Goal: Task Accomplishment & Management: Manage account settings

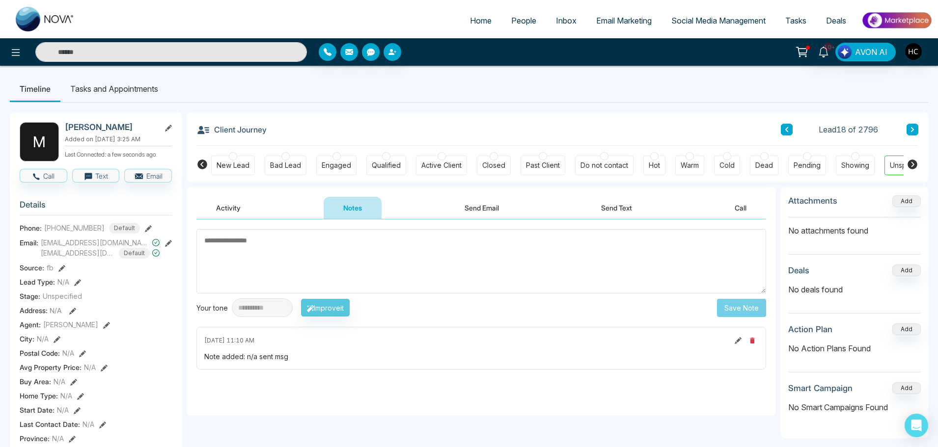
click at [177, 56] on input "text" at bounding box center [171, 52] width 272 height 20
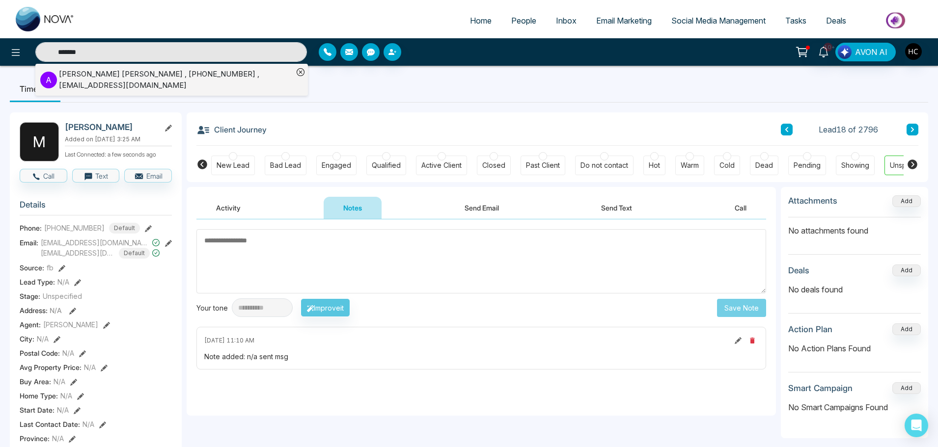
type input "*******"
click at [157, 87] on div "[PERSON_NAME] [PERSON_NAME] , [PHONE_NUMBER] , [EMAIL_ADDRESS][DOMAIN_NAME]" at bounding box center [176, 80] width 234 height 22
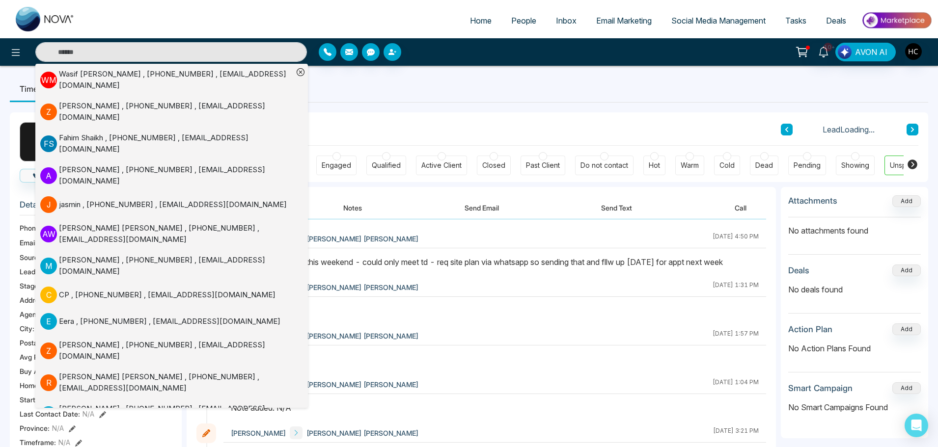
click at [355, 207] on button "Notes" at bounding box center [353, 208] width 58 height 22
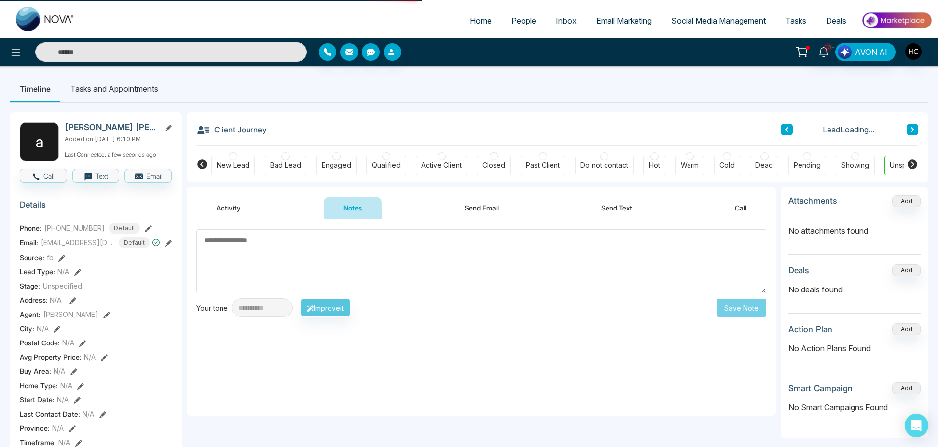
click at [396, 272] on textarea at bounding box center [481, 261] width 570 height 64
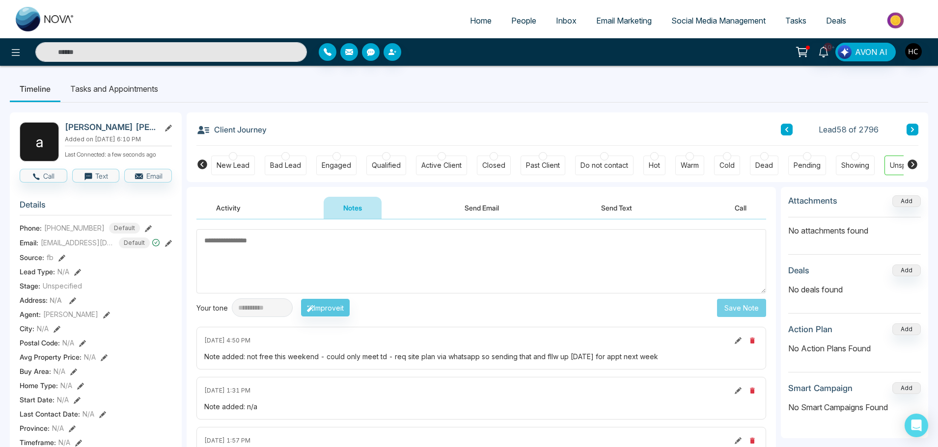
type textarea "**********"
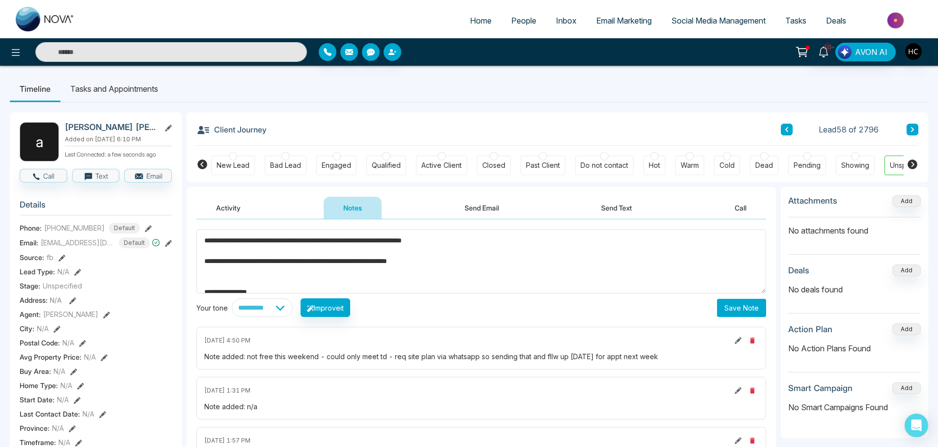
drag, startPoint x: 269, startPoint y: 285, endPoint x: 181, endPoint y: 216, distance: 111.6
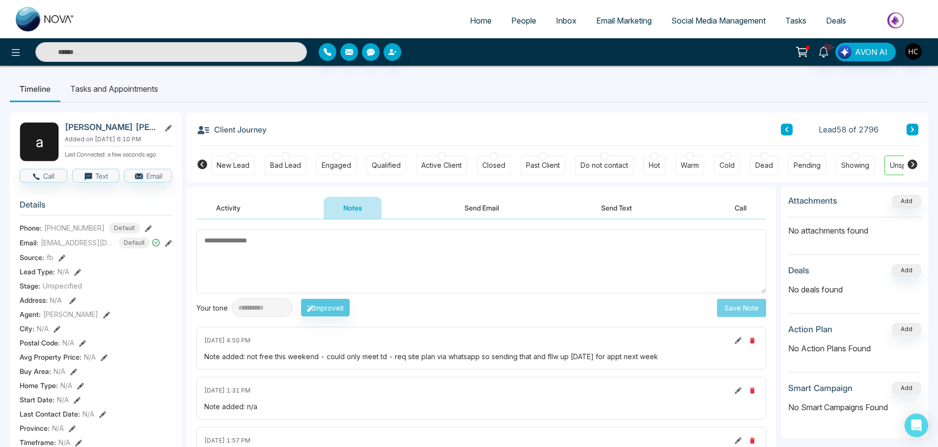
click at [247, 252] on textarea at bounding box center [481, 261] width 570 height 64
type textarea "***"
click at [736, 307] on button "Save Note" at bounding box center [741, 308] width 49 height 18
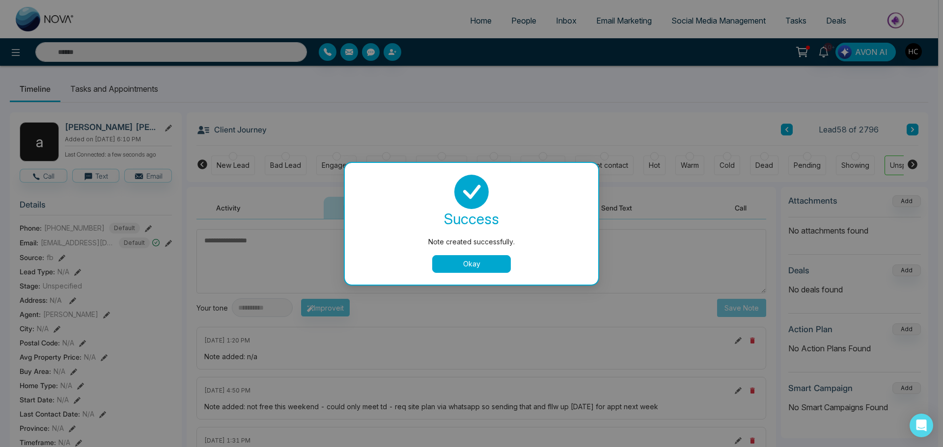
click at [486, 260] on button "Okay" at bounding box center [471, 264] width 79 height 18
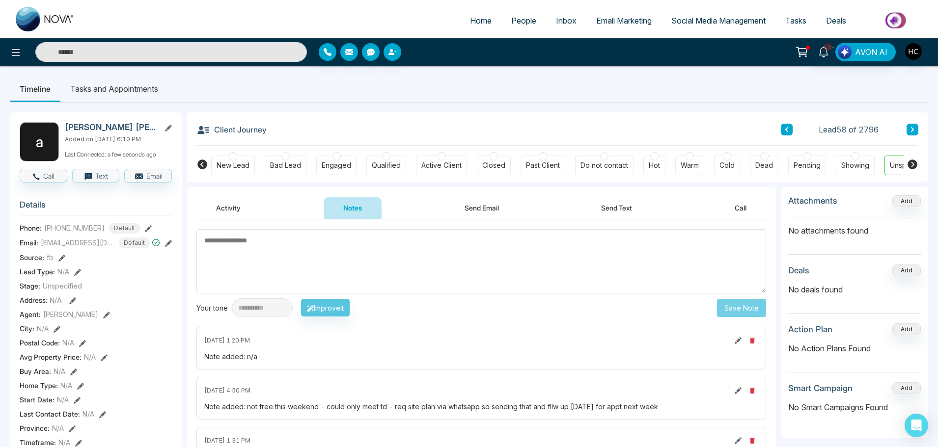
click at [513, 27] on link "People" at bounding box center [523, 20] width 45 height 19
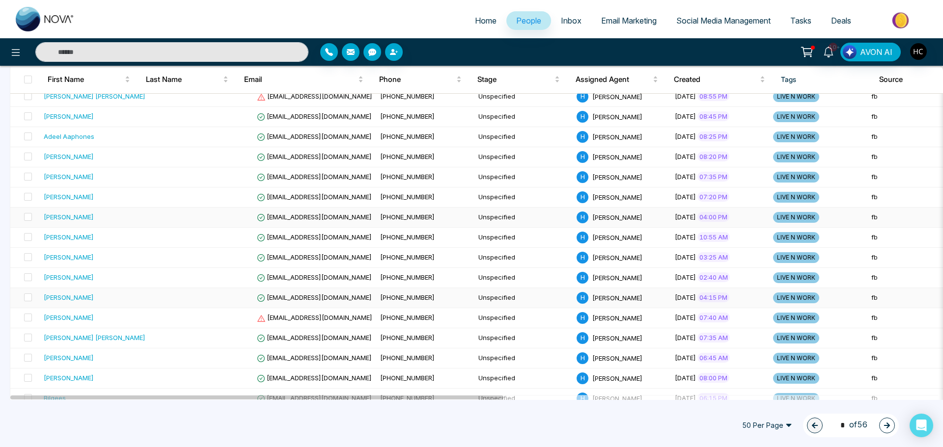
scroll to position [295, 0]
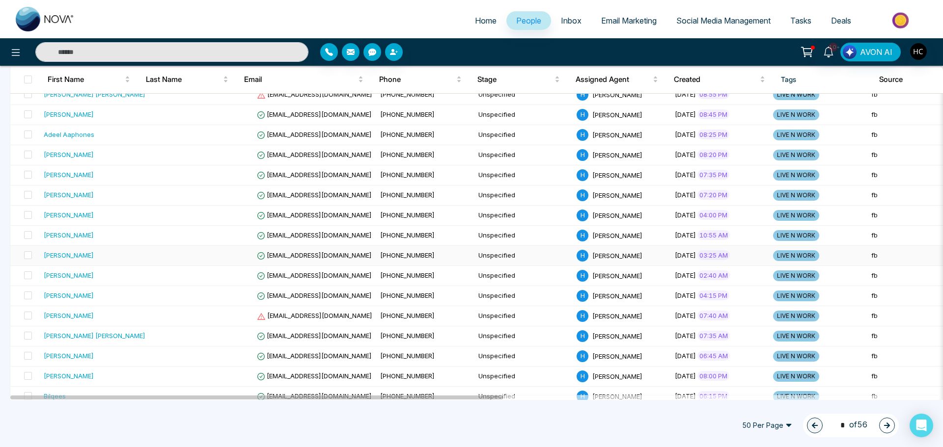
click at [88, 256] on div "[PERSON_NAME]" at bounding box center [69, 255] width 50 height 10
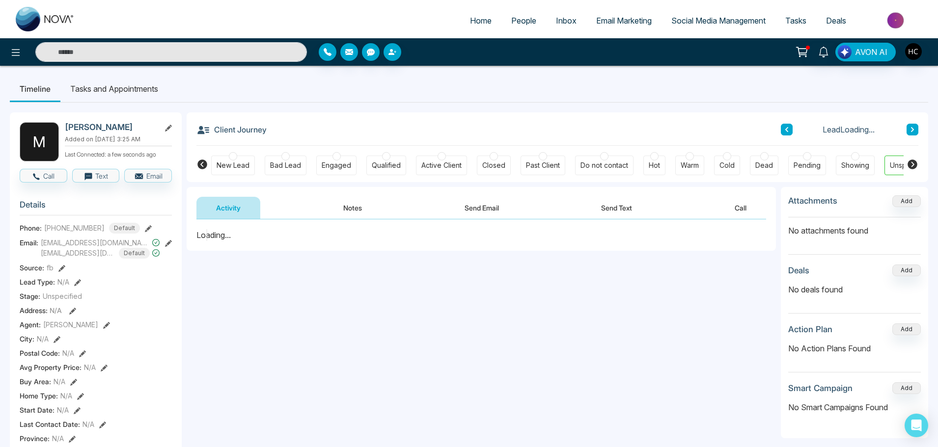
click at [363, 202] on button "Notes" at bounding box center [353, 208] width 58 height 22
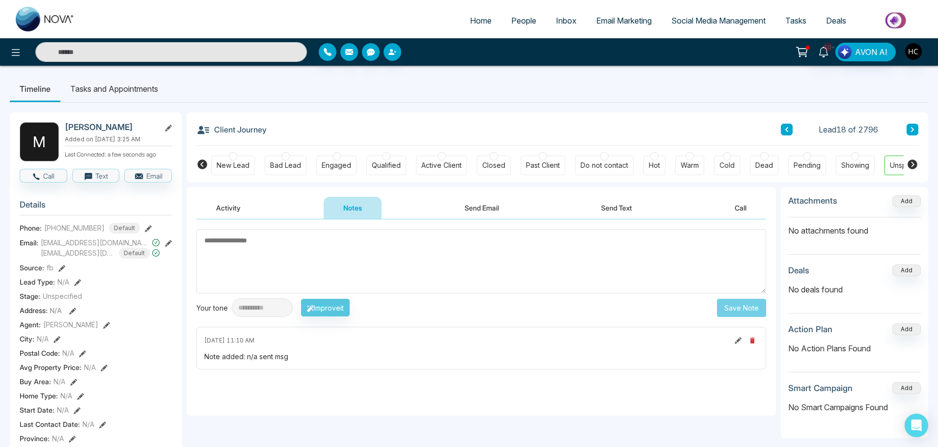
click at [518, 17] on span "People" at bounding box center [523, 21] width 25 height 10
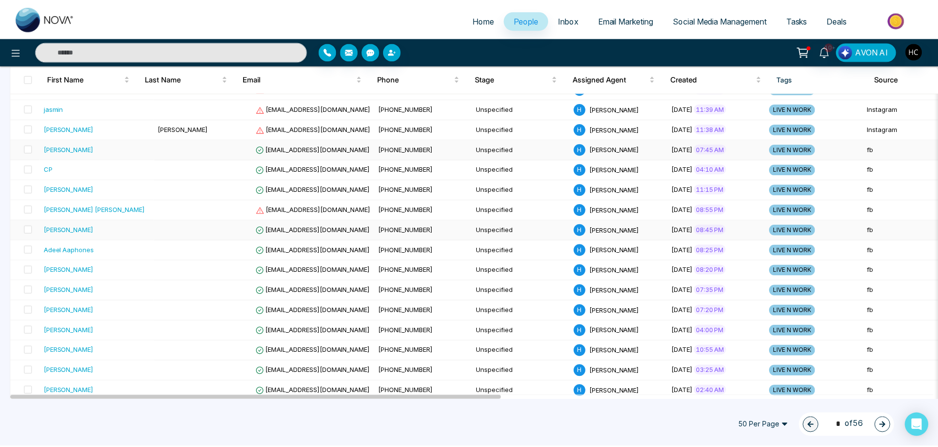
scroll to position [196, 0]
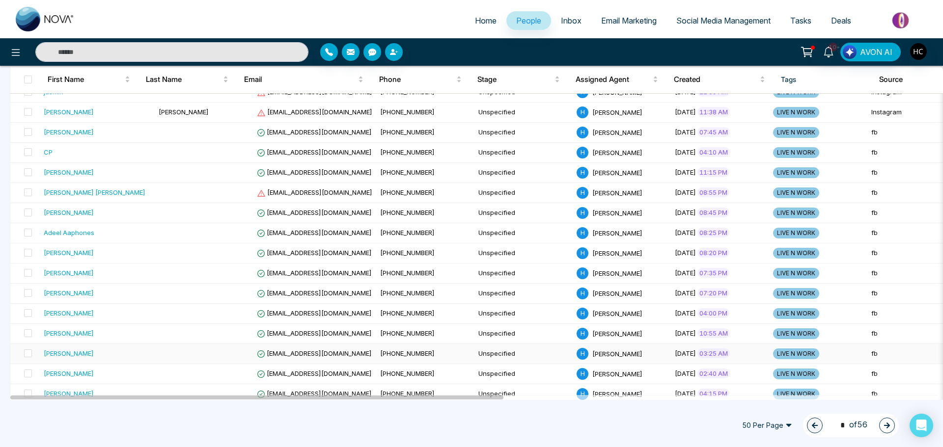
click at [65, 352] on div "[PERSON_NAME]" at bounding box center [69, 354] width 50 height 10
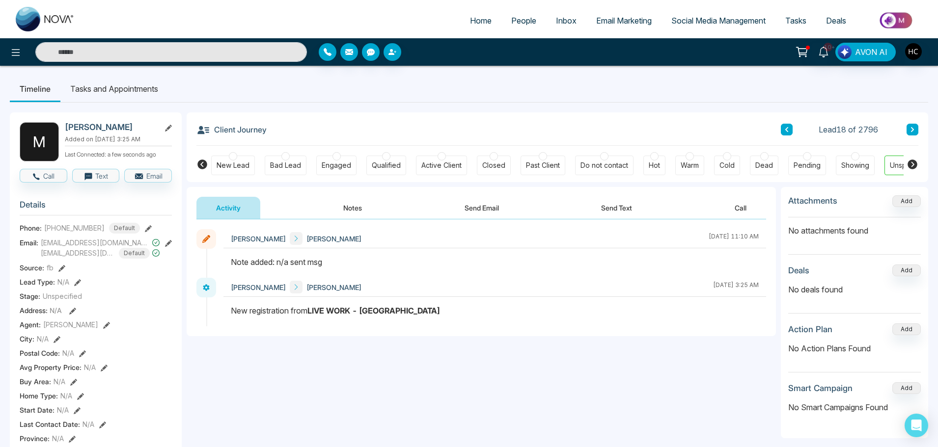
click at [338, 208] on button "Notes" at bounding box center [353, 208] width 58 height 22
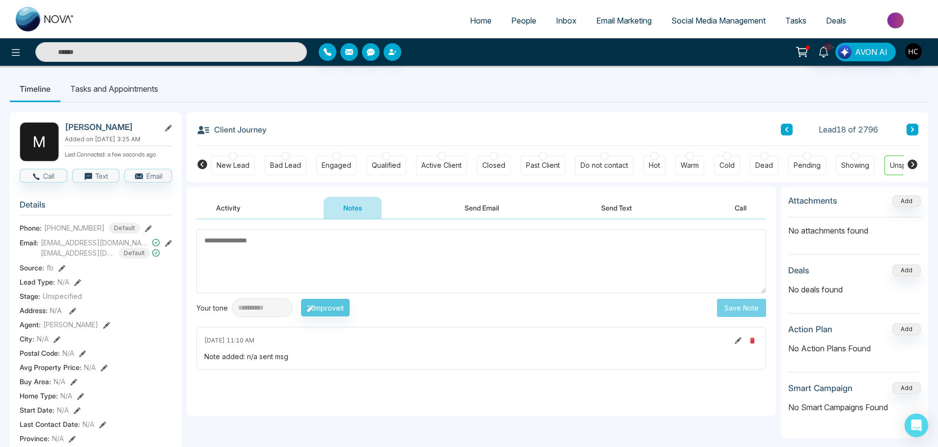
type textarea "**********"
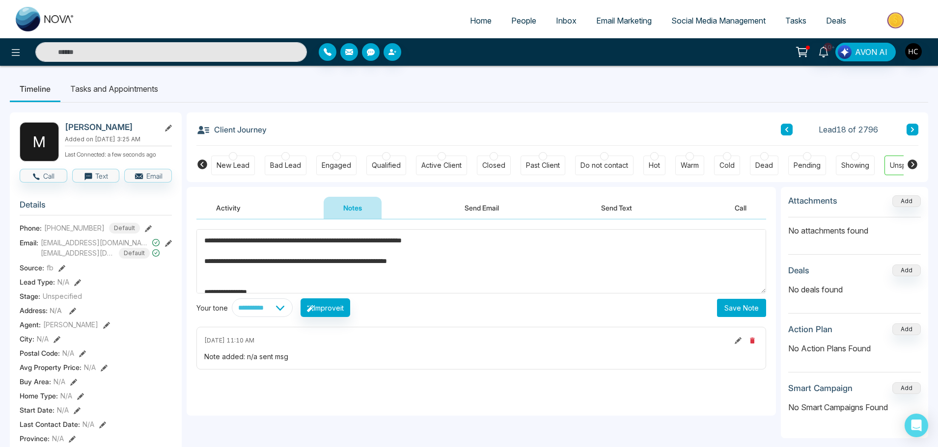
drag, startPoint x: 302, startPoint y: 289, endPoint x: 203, endPoint y: 208, distance: 128.4
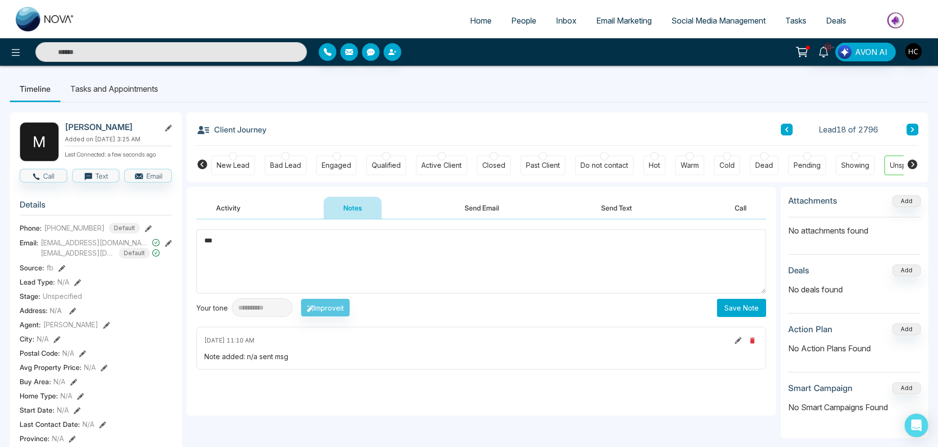
drag, startPoint x: 250, startPoint y: 245, endPoint x: 181, endPoint y: 250, distance: 70.0
click at [565, 281] on textarea "***" at bounding box center [481, 261] width 570 height 64
type textarea "***"
click at [744, 310] on button "Save Note" at bounding box center [741, 308] width 49 height 18
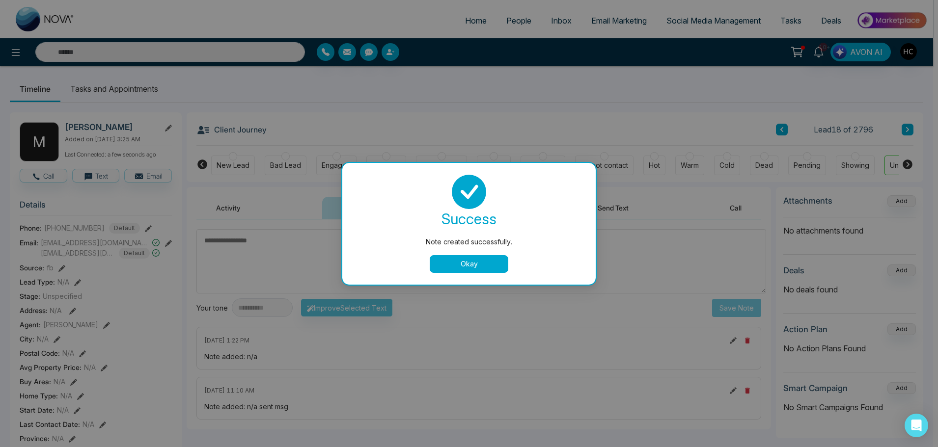
click at [477, 268] on textarea at bounding box center [481, 261] width 570 height 64
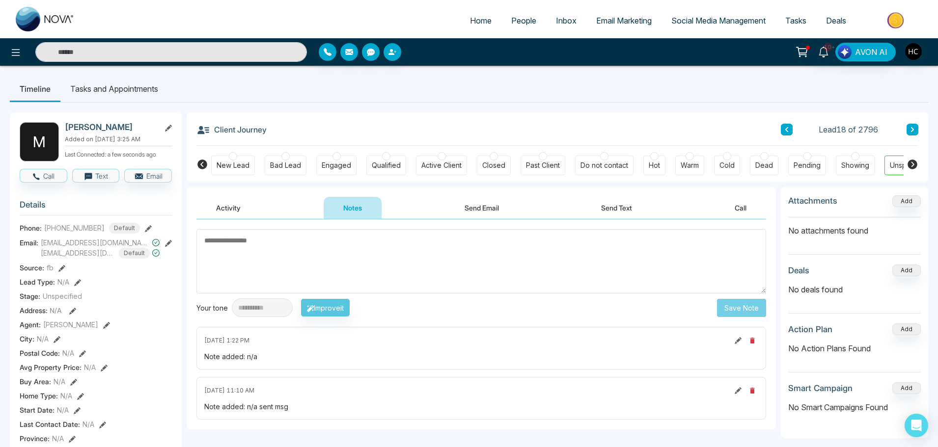
click at [913, 132] on icon at bounding box center [912, 130] width 5 height 6
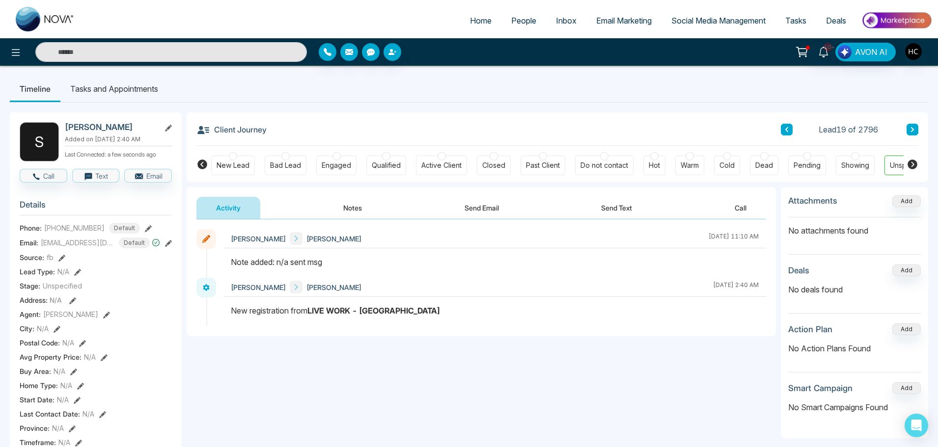
click at [357, 212] on button "Notes" at bounding box center [353, 208] width 58 height 22
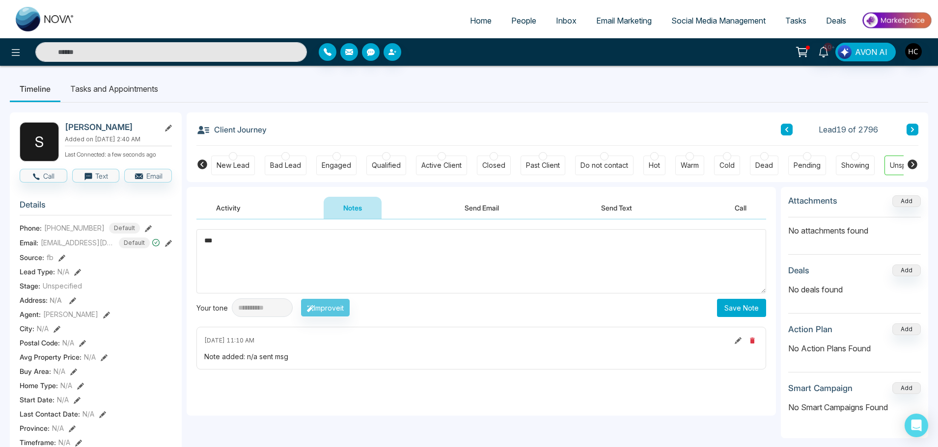
type textarea "***"
click at [741, 306] on button "Save Note" at bounding box center [741, 308] width 49 height 18
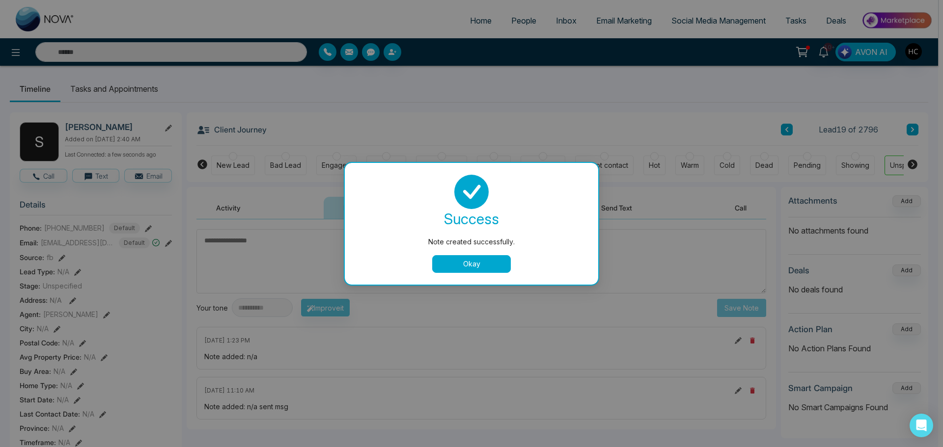
click at [488, 257] on button "Okay" at bounding box center [471, 264] width 79 height 18
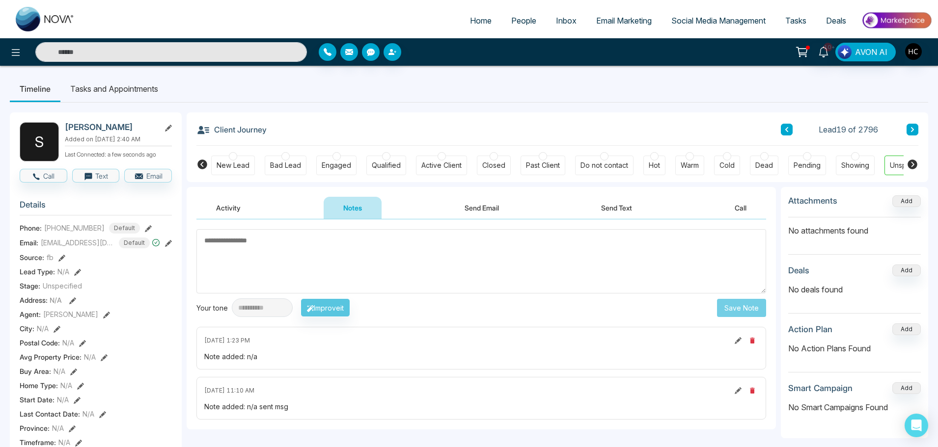
click at [911, 125] on button at bounding box center [912, 130] width 12 height 12
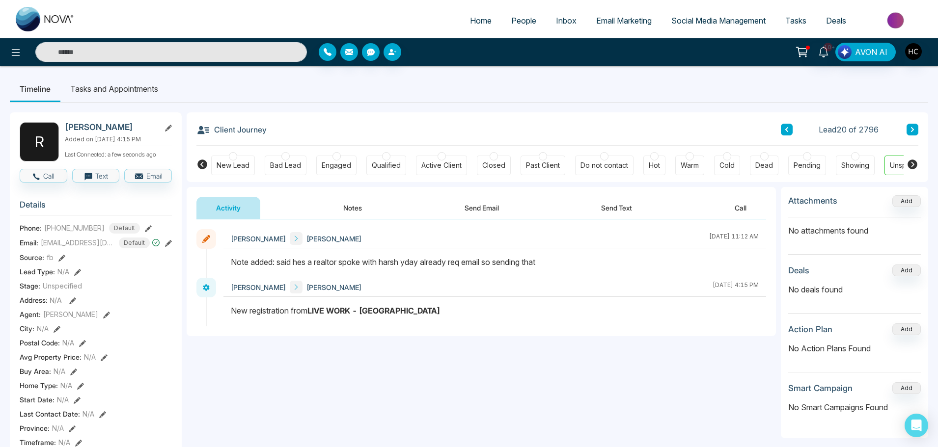
click at [917, 126] on button at bounding box center [912, 130] width 12 height 12
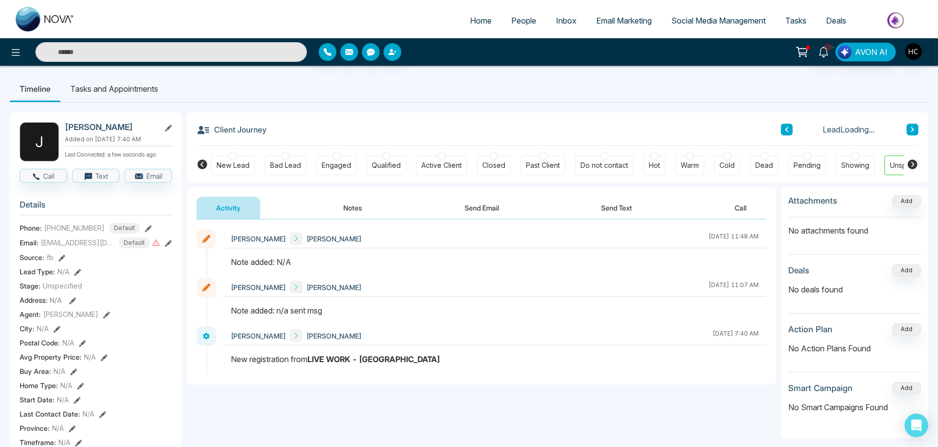
click at [358, 204] on button "Notes" at bounding box center [353, 208] width 58 height 22
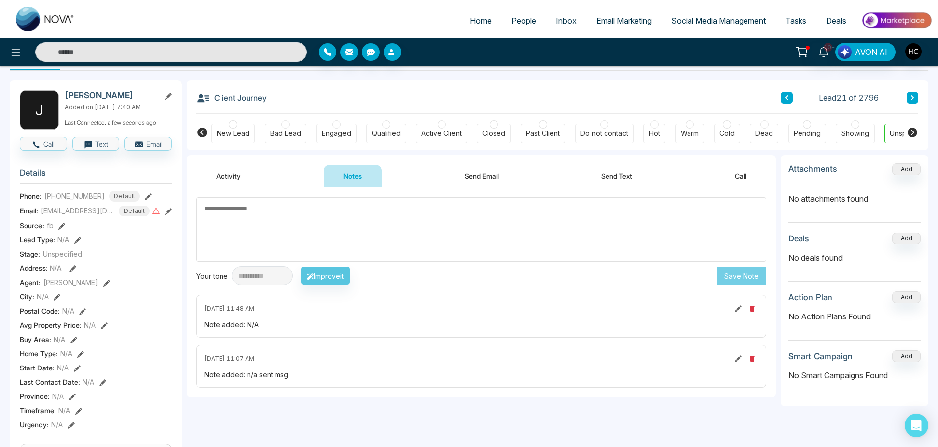
scroll to position [49, 0]
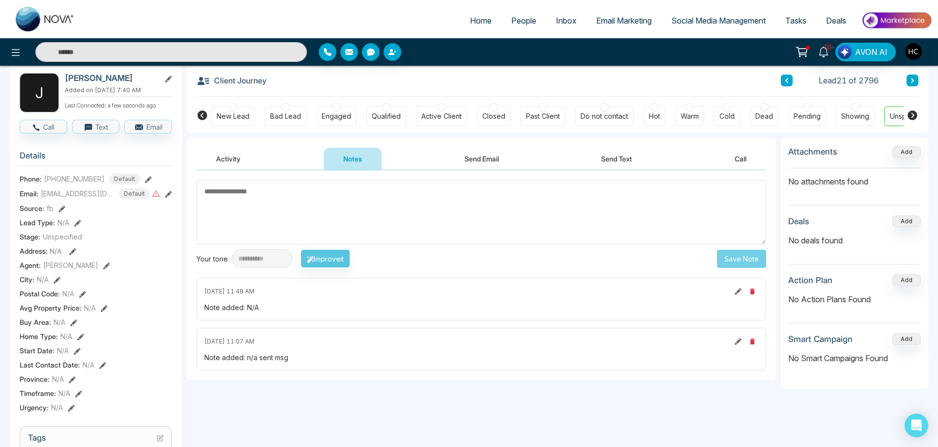
click at [281, 208] on textarea at bounding box center [481, 212] width 570 height 64
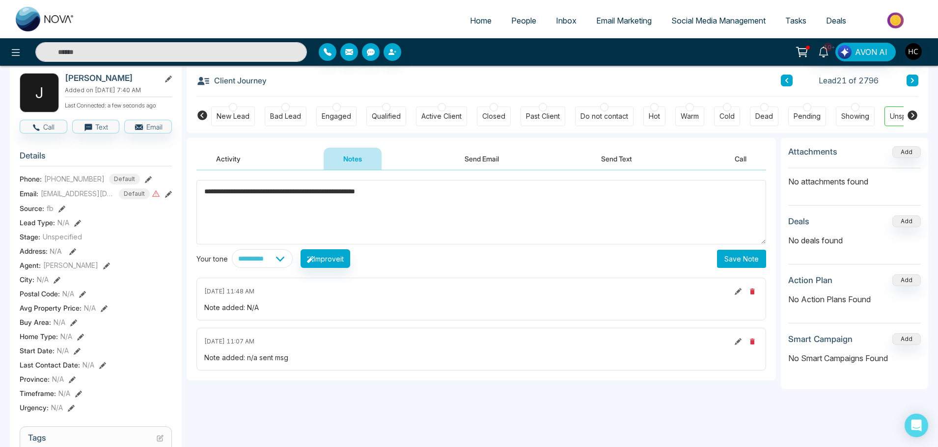
type textarea "**********"
click at [737, 259] on button "Save Note" at bounding box center [741, 259] width 49 height 18
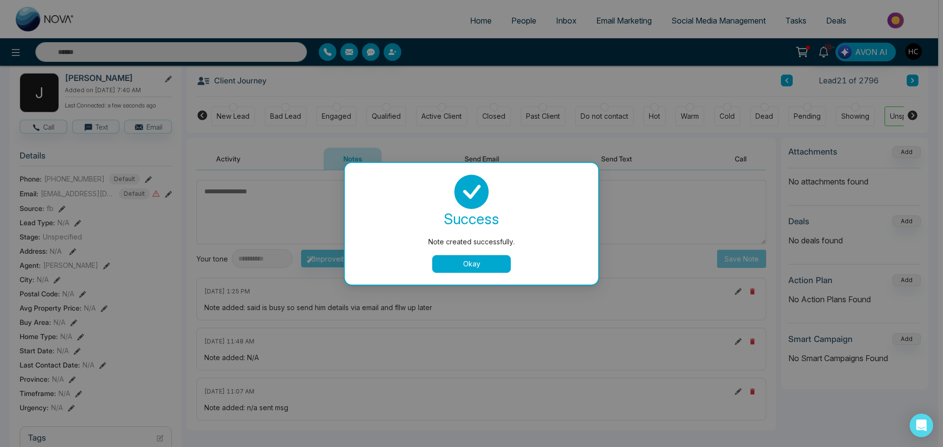
click at [439, 260] on button "Okay" at bounding box center [471, 264] width 79 height 18
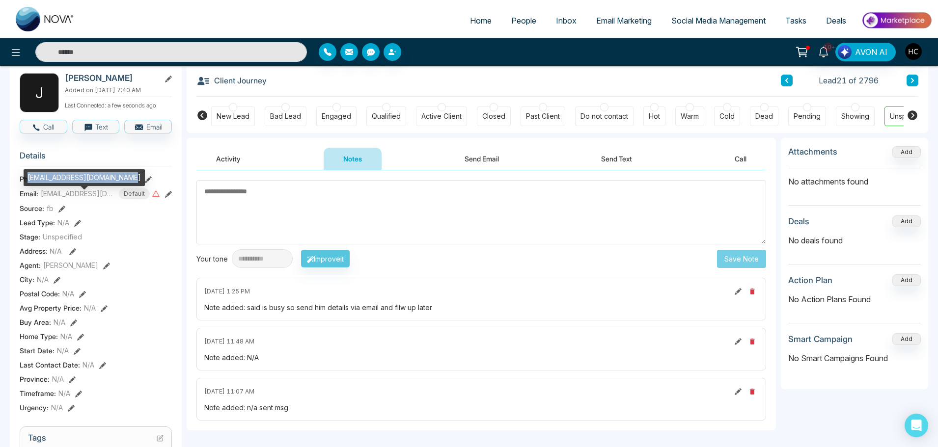
drag, startPoint x: 131, startPoint y: 176, endPoint x: 27, endPoint y: 184, distance: 104.4
click at [27, 184] on div "[EMAIL_ADDRESS][DOMAIN_NAME]" at bounding box center [84, 177] width 121 height 17
copy div "[EMAIL_ADDRESS][DOMAIN_NAME]"
click at [228, 197] on textarea at bounding box center [481, 212] width 570 height 64
click at [910, 78] on icon at bounding box center [912, 81] width 5 height 6
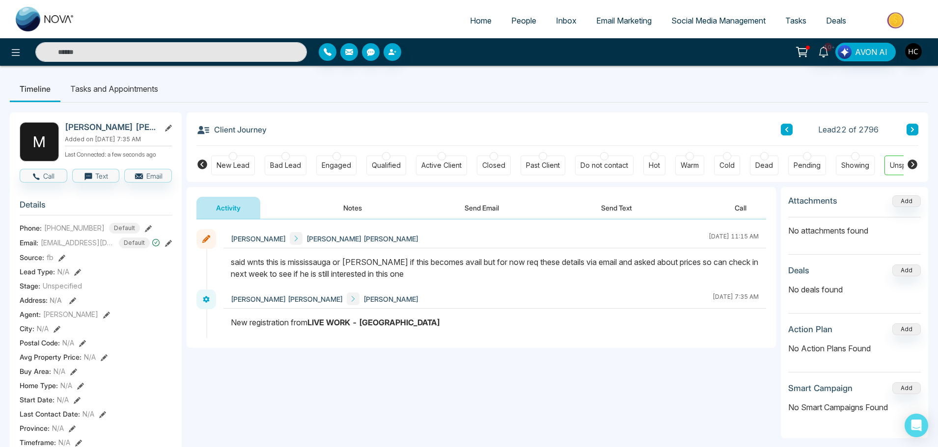
click at [792, 129] on div "Lead 22 of 2796" at bounding box center [849, 130] width 137 height 12
click at [502, 20] on link "People" at bounding box center [523, 20] width 45 height 19
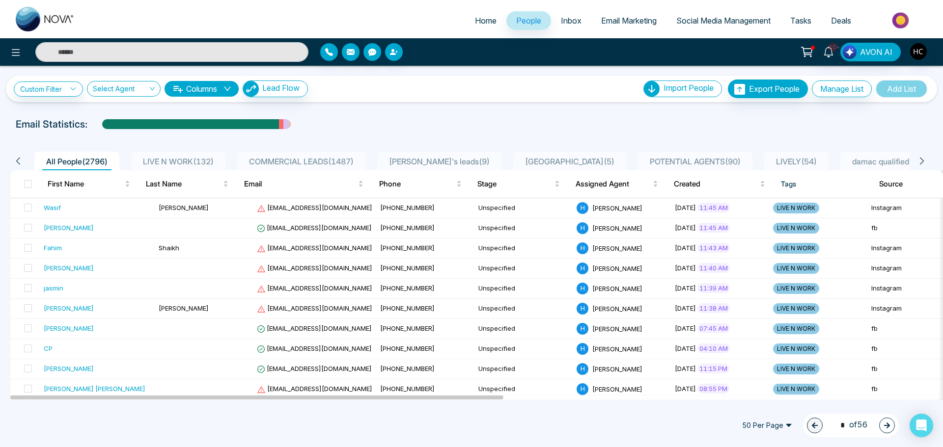
click at [181, 159] on span "LIVE N WORK ( 132 )" at bounding box center [178, 162] width 79 height 10
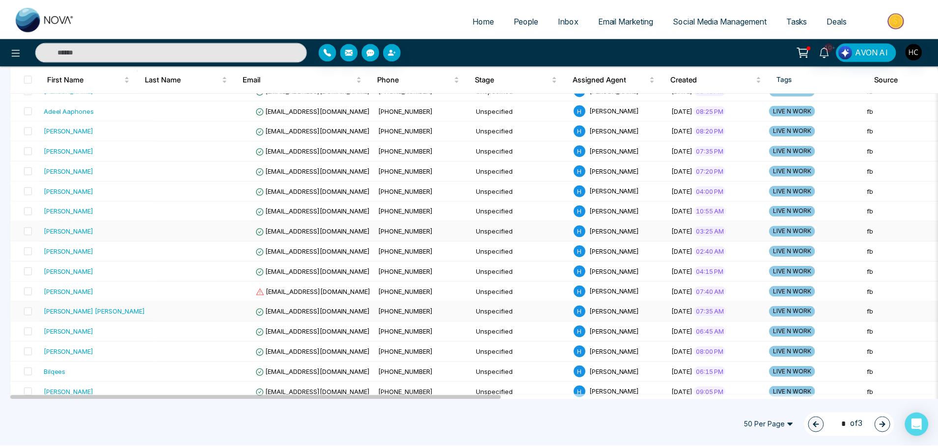
scroll to position [344, 0]
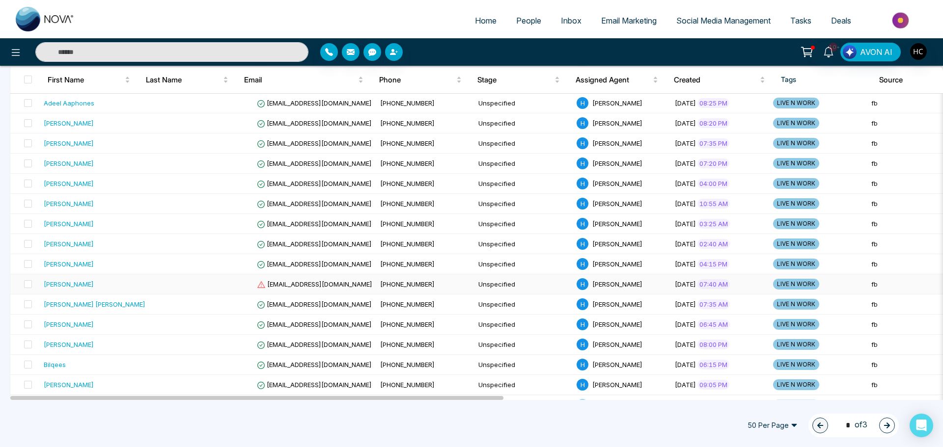
click at [94, 283] on div "[PERSON_NAME]" at bounding box center [97, 284] width 107 height 10
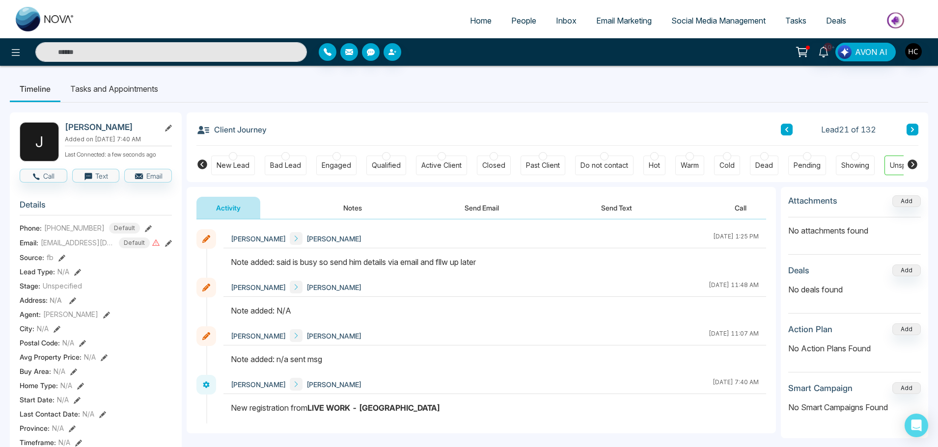
click at [327, 216] on button "Notes" at bounding box center [353, 208] width 58 height 22
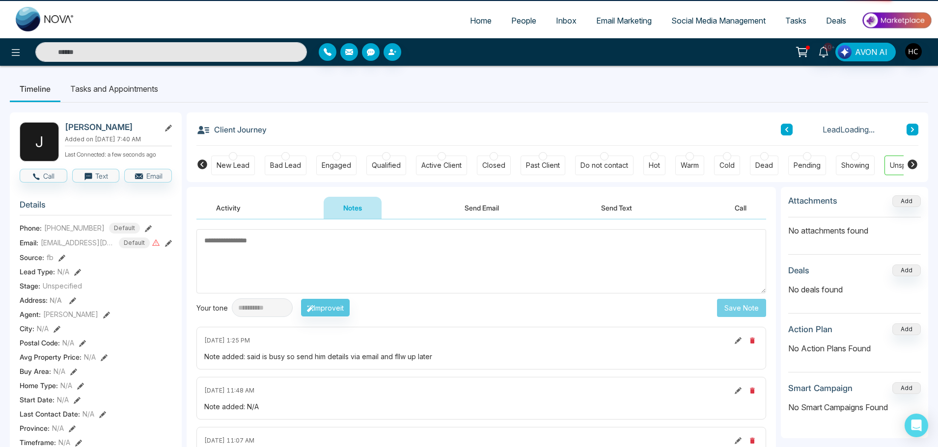
click at [365, 253] on textarea at bounding box center [481, 261] width 570 height 64
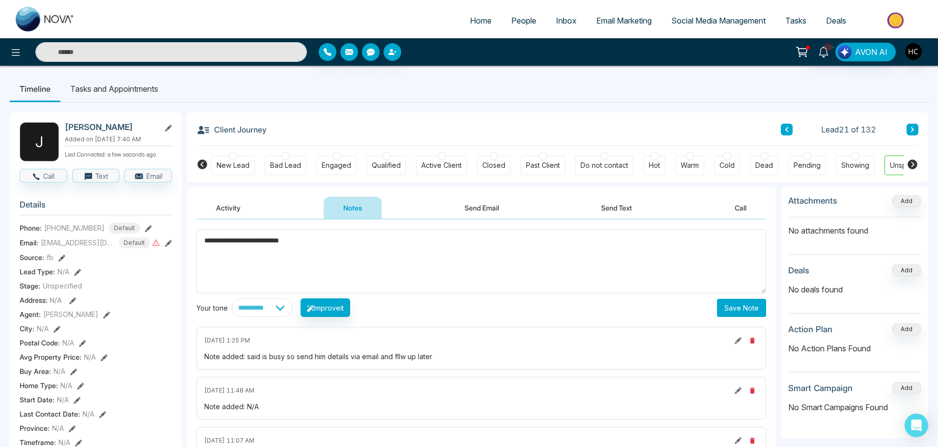
type textarea "**********"
click at [736, 306] on button "Save Note" at bounding box center [741, 308] width 49 height 18
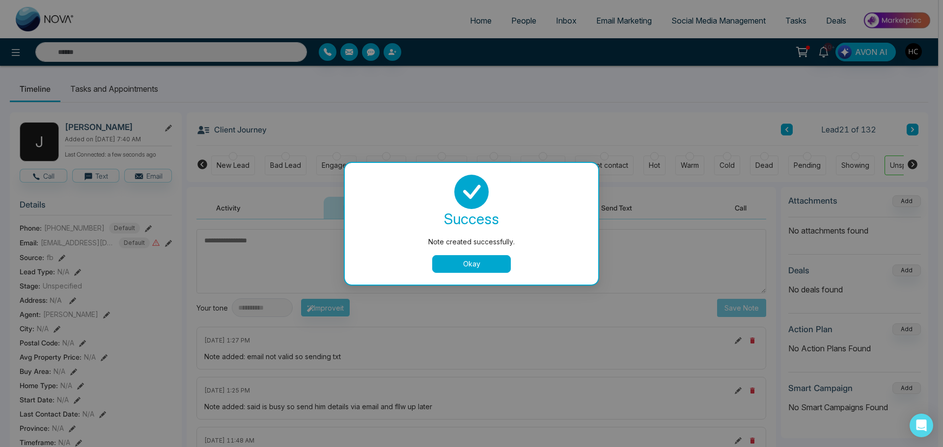
click at [508, 260] on button "Okay" at bounding box center [471, 264] width 79 height 18
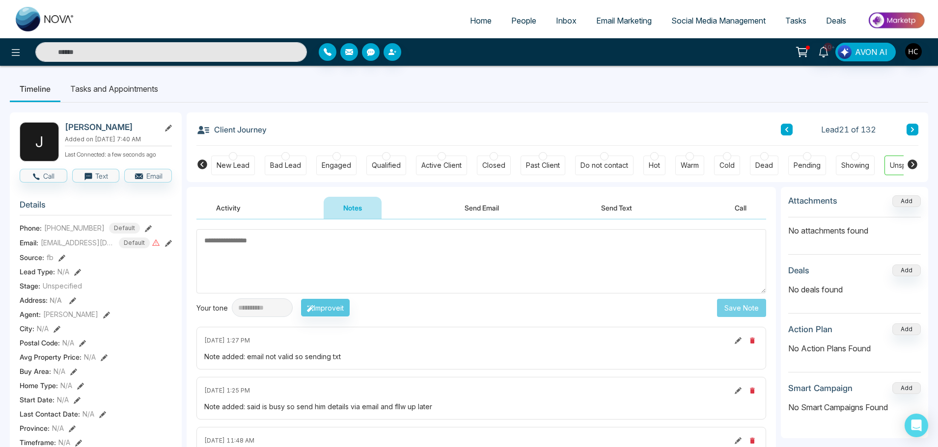
click at [913, 128] on icon at bounding box center [912, 130] width 5 height 6
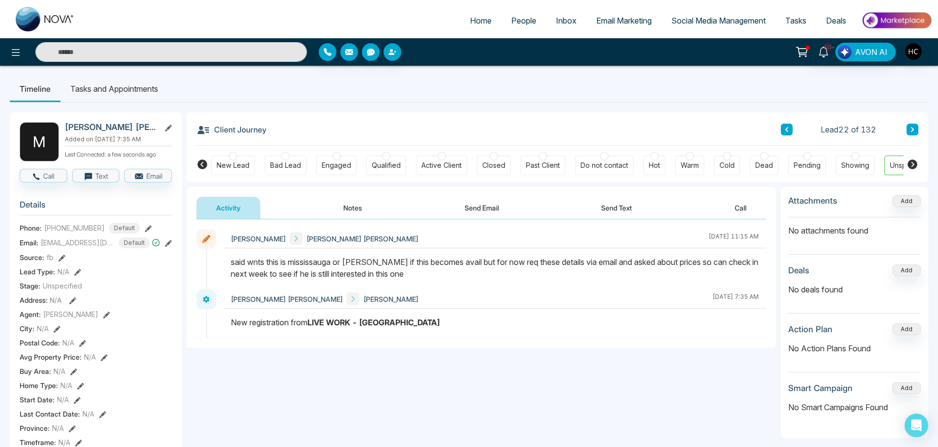
drag, startPoint x: 375, startPoint y: 205, endPoint x: 368, endPoint y: 205, distance: 7.4
click at [375, 199] on button "Notes" at bounding box center [353, 208] width 58 height 22
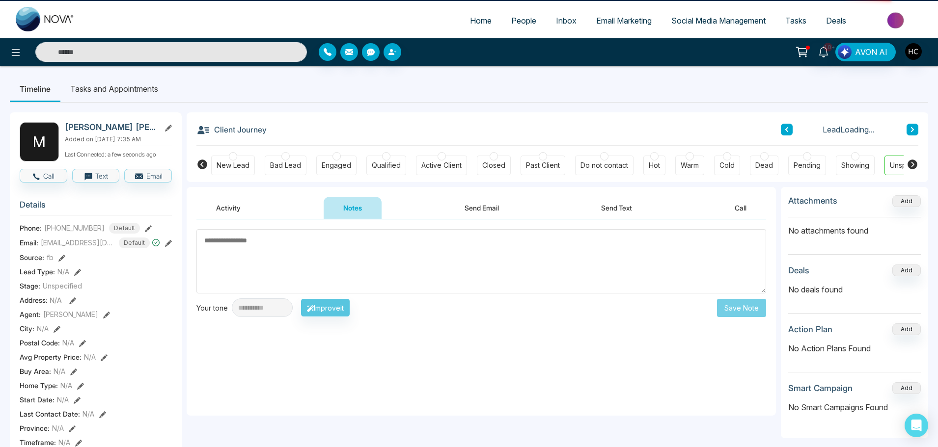
click at [351, 248] on textarea at bounding box center [481, 261] width 570 height 64
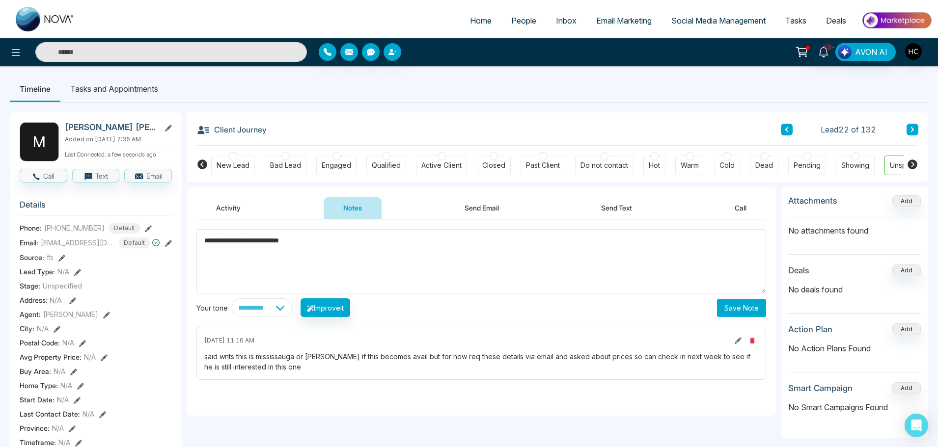
type textarea "**********"
click at [732, 301] on button "Save Note" at bounding box center [741, 308] width 49 height 18
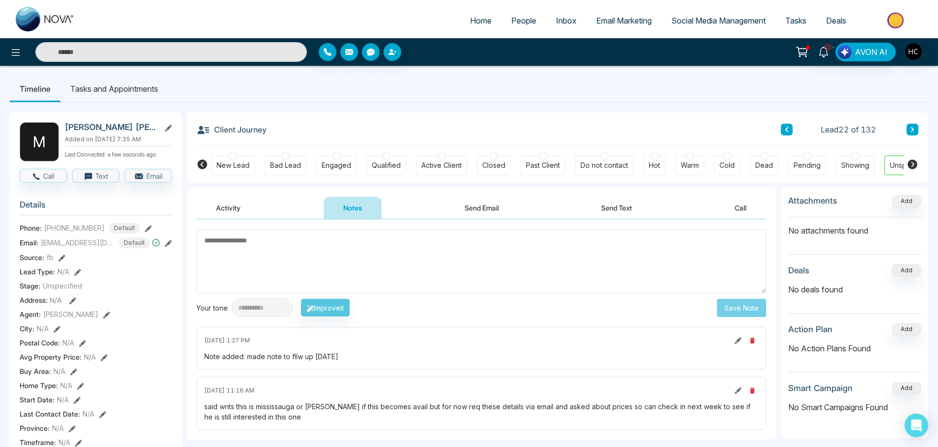
click at [910, 126] on button at bounding box center [912, 130] width 12 height 12
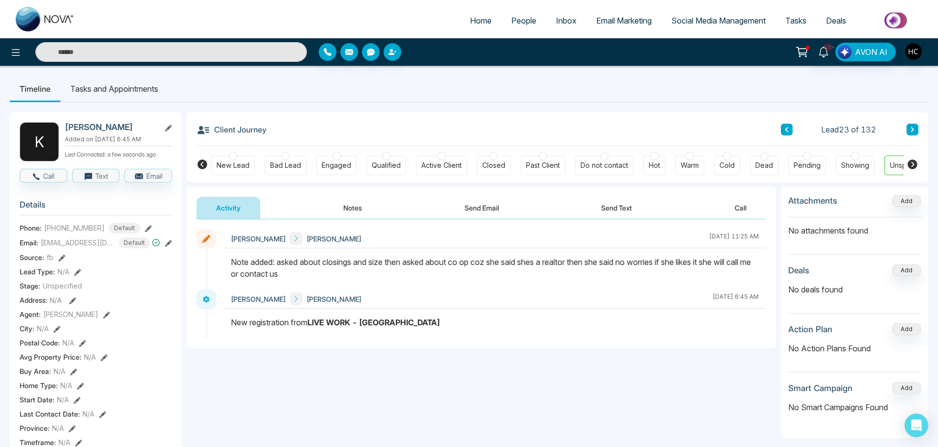
click at [918, 129] on button at bounding box center [912, 130] width 12 height 12
click at [903, 125] on div "Lead 24 of 132" at bounding box center [849, 130] width 137 height 12
click at [913, 124] on button at bounding box center [912, 130] width 12 height 12
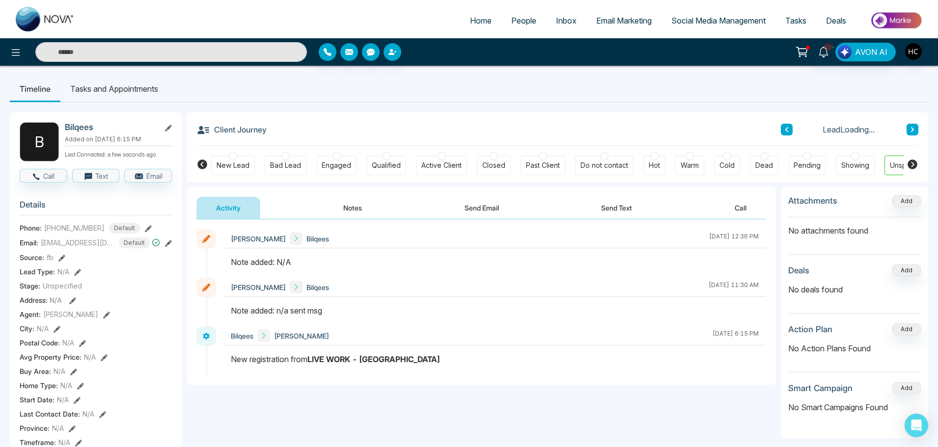
click at [353, 204] on button "Notes" at bounding box center [353, 208] width 58 height 22
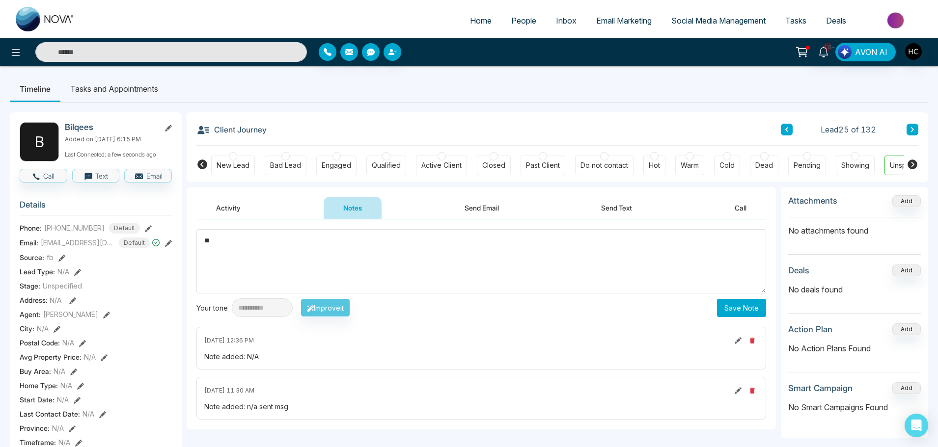
type textarea "*"
drag, startPoint x: 231, startPoint y: 246, endPoint x: 193, endPoint y: 248, distance: 37.9
click at [193, 248] on div "**********" at bounding box center [481, 324] width 589 height 210
click at [518, 258] on textarea "***" at bounding box center [481, 261] width 570 height 64
type textarea "***"
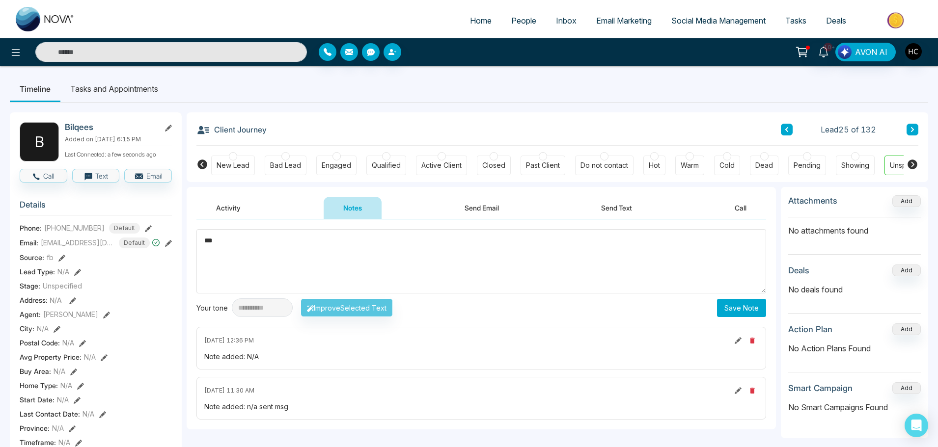
click at [747, 304] on button "Save Note" at bounding box center [741, 308] width 49 height 18
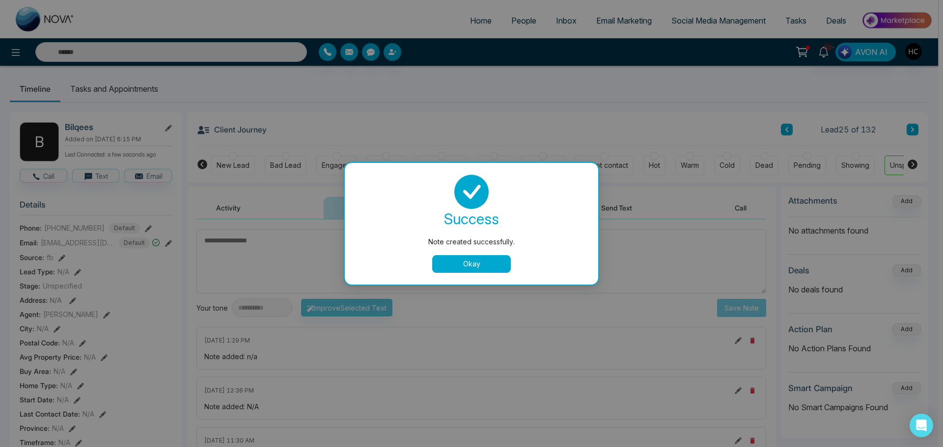
click at [507, 259] on button "Okay" at bounding box center [471, 264] width 79 height 18
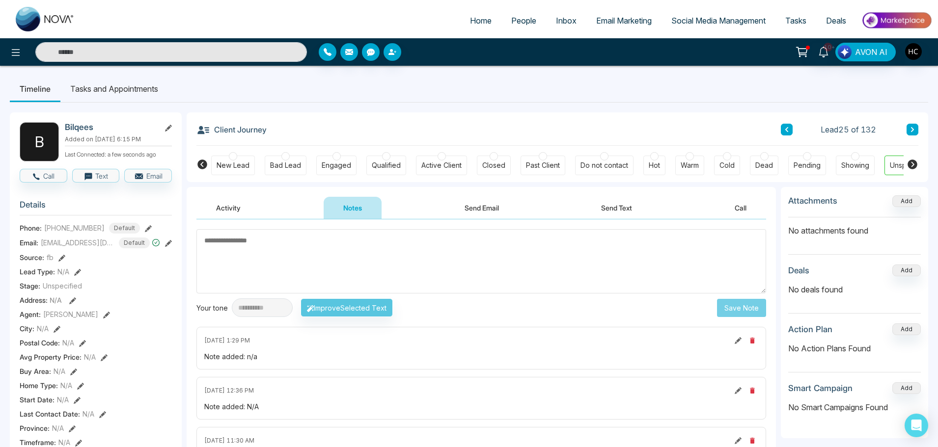
click at [912, 122] on div "Client Journey Lead 25 of 132" at bounding box center [557, 128] width 722 height 33
click at [907, 128] on button at bounding box center [912, 130] width 12 height 12
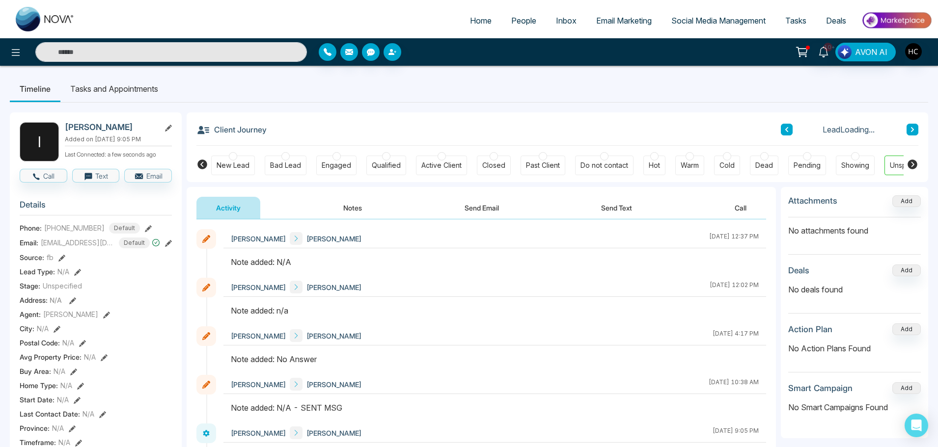
click at [362, 208] on button "Notes" at bounding box center [353, 208] width 58 height 22
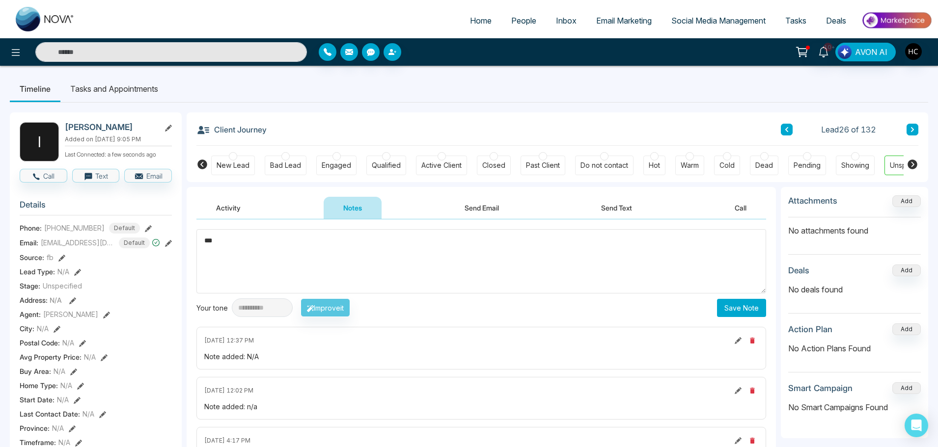
type textarea "***"
click at [734, 303] on button "Save Note" at bounding box center [741, 308] width 49 height 18
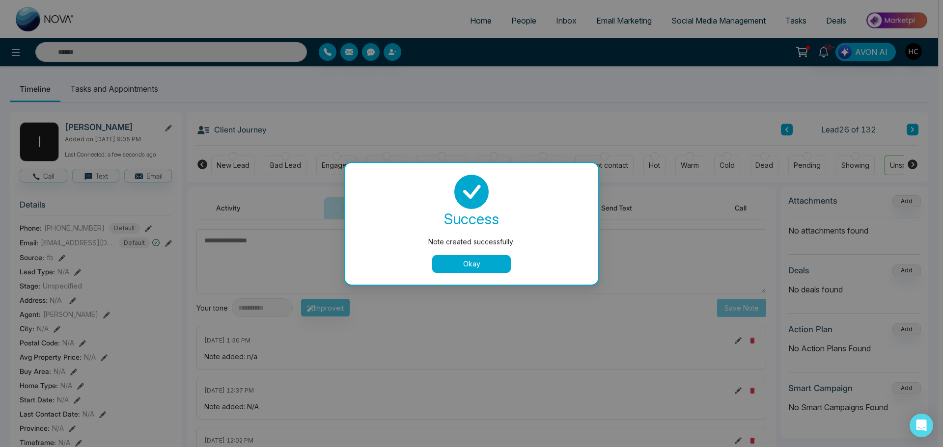
drag, startPoint x: 482, startPoint y: 268, endPoint x: 500, endPoint y: 250, distance: 25.7
click at [482, 268] on button "Okay" at bounding box center [471, 264] width 79 height 18
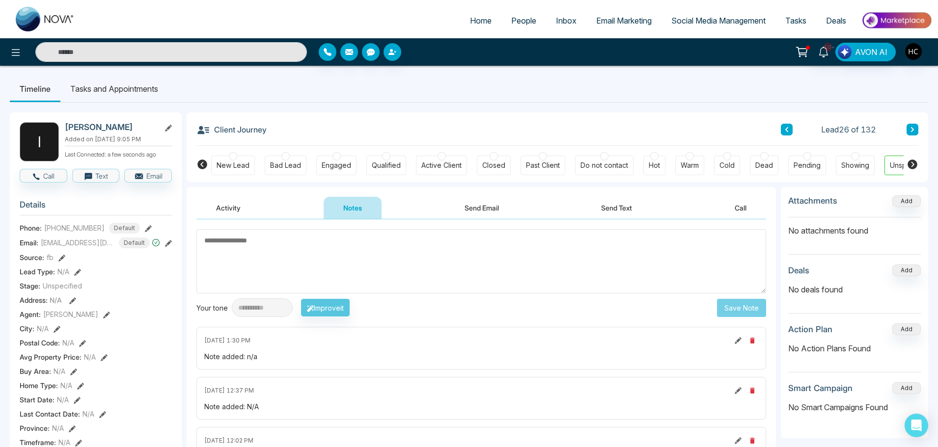
click at [517, 23] on span "People" at bounding box center [523, 21] width 25 height 10
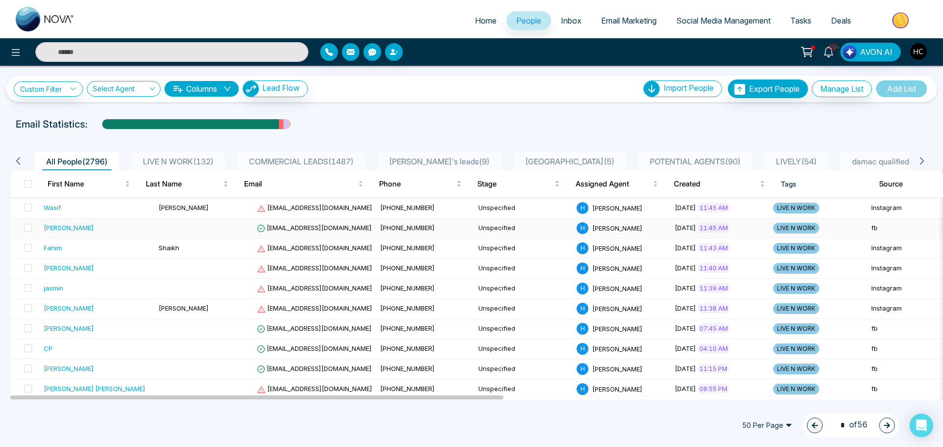
click at [103, 232] on div "[PERSON_NAME]" at bounding box center [97, 228] width 107 height 10
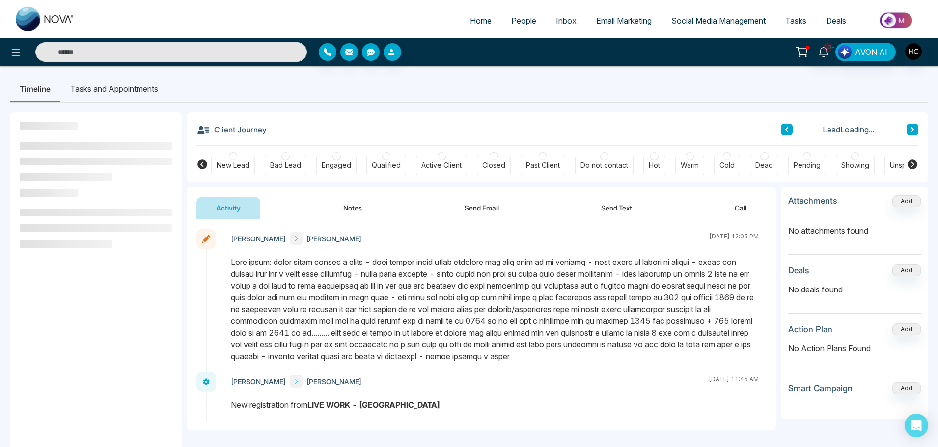
click at [352, 210] on button "Notes" at bounding box center [353, 208] width 58 height 22
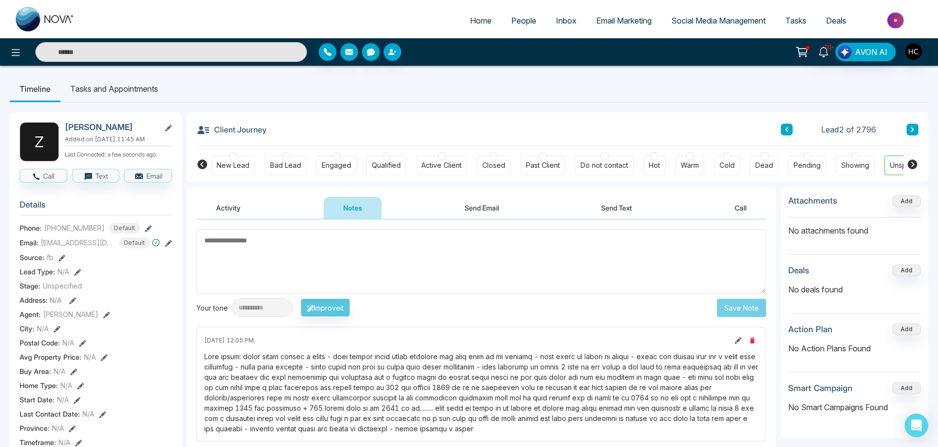
click at [527, 16] on span "People" at bounding box center [523, 21] width 25 height 10
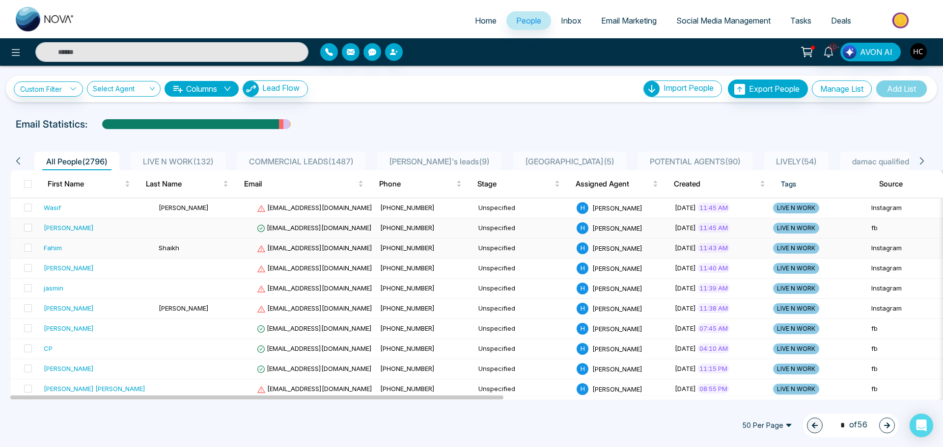
scroll to position [49, 0]
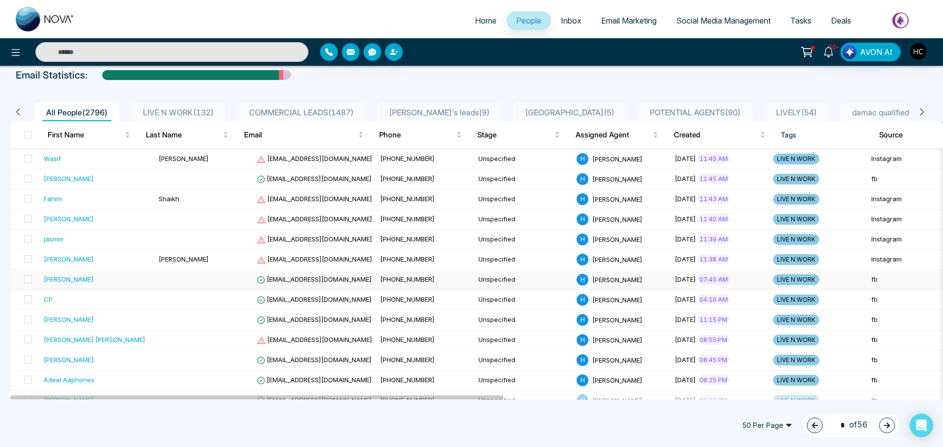
click at [155, 286] on td at bounding box center [204, 280] width 98 height 20
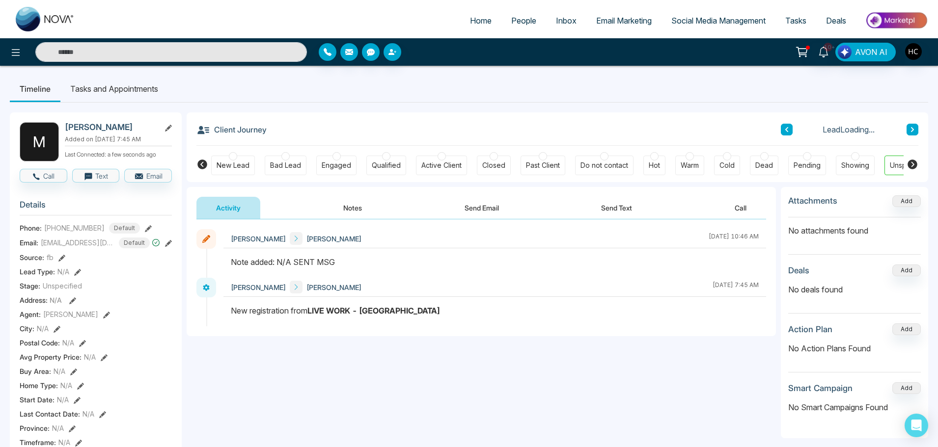
click at [915, 131] on button at bounding box center [912, 130] width 12 height 12
click at [911, 129] on icon at bounding box center [912, 130] width 5 height 6
click at [912, 126] on button at bounding box center [912, 130] width 12 height 12
drag, startPoint x: 906, startPoint y: 127, endPoint x: 915, endPoint y: 128, distance: 8.9
click at [906, 128] on div "Lead 10 of 2796" at bounding box center [849, 130] width 137 height 12
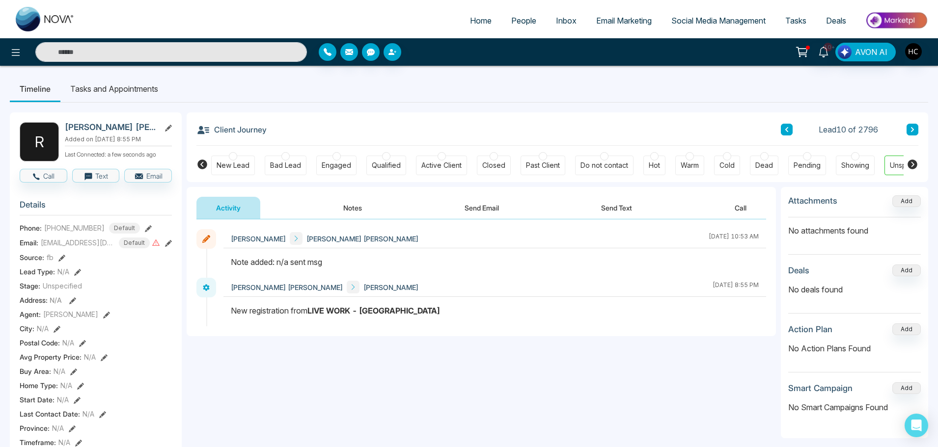
click at [916, 128] on button at bounding box center [912, 130] width 12 height 12
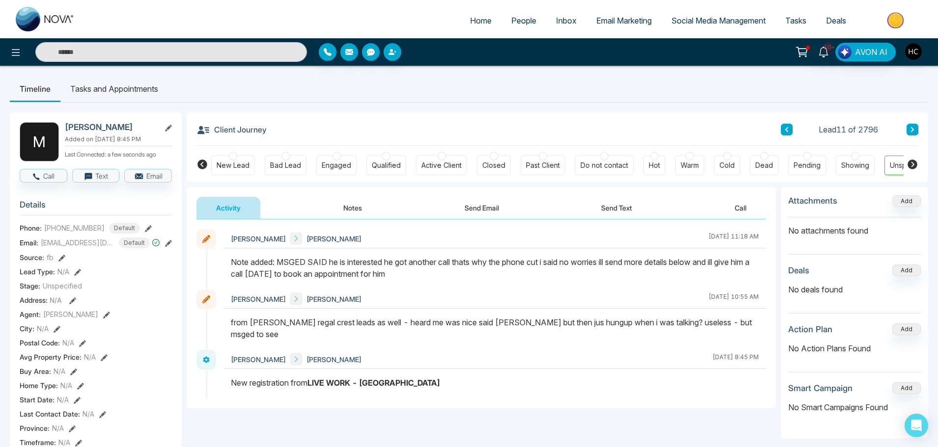
click at [911, 123] on div "Client Journey Lead 11 of 2796" at bounding box center [557, 128] width 722 height 33
click at [910, 128] on icon at bounding box center [912, 130] width 5 height 6
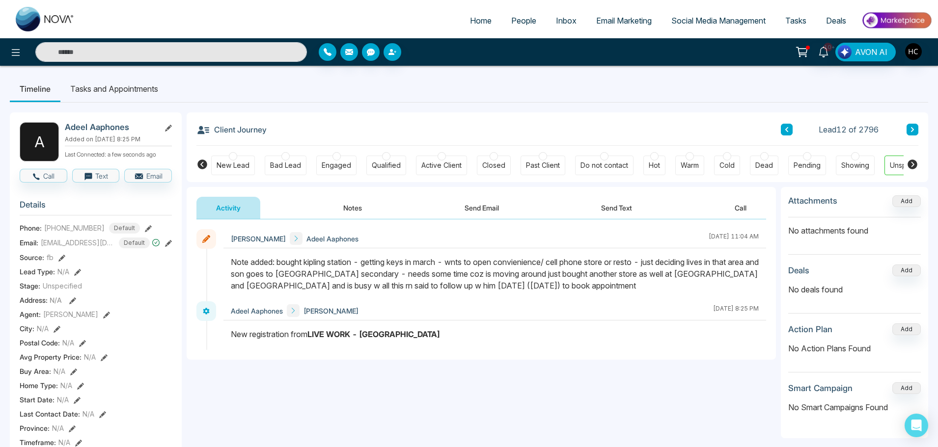
click at [910, 128] on icon at bounding box center [912, 130] width 5 height 6
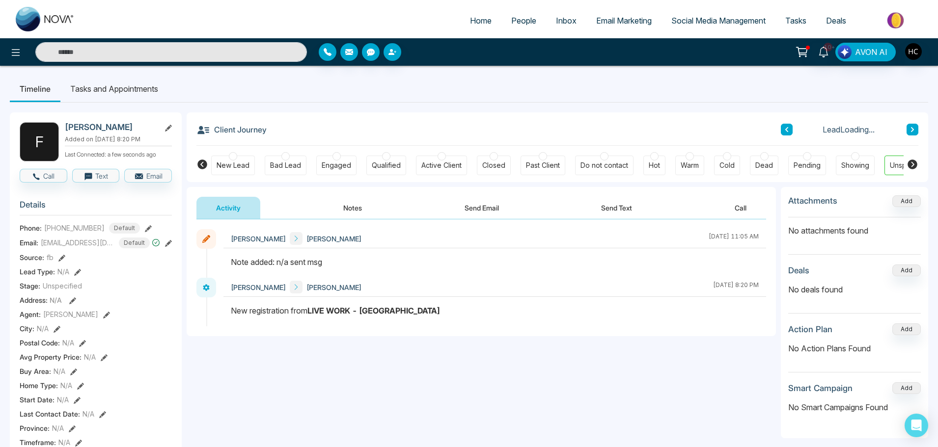
click at [910, 128] on icon at bounding box center [912, 130] width 5 height 6
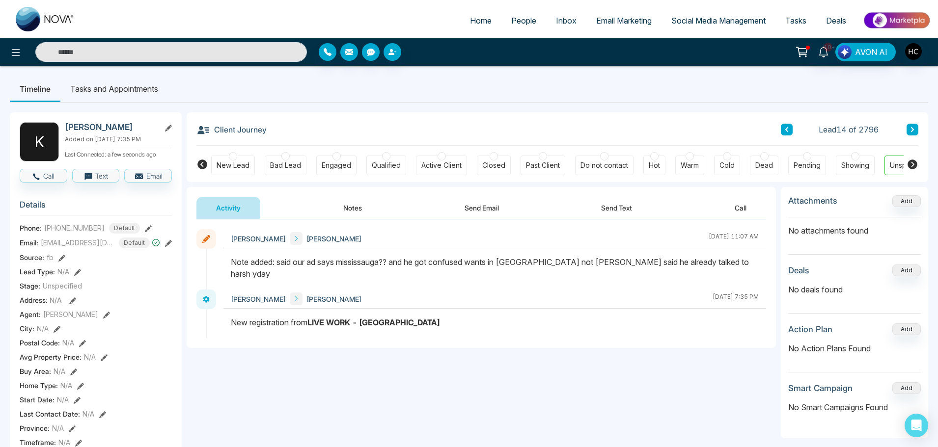
click at [911, 131] on icon at bounding box center [912, 129] width 3 height 5
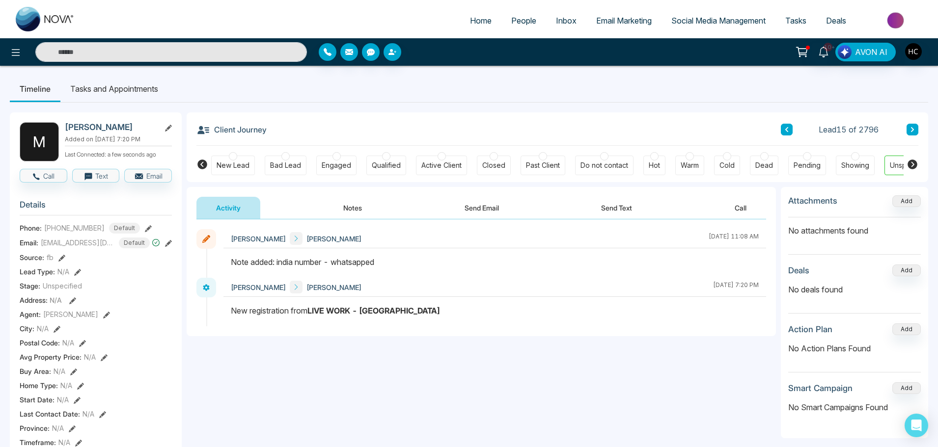
click at [911, 131] on icon at bounding box center [912, 129] width 3 height 5
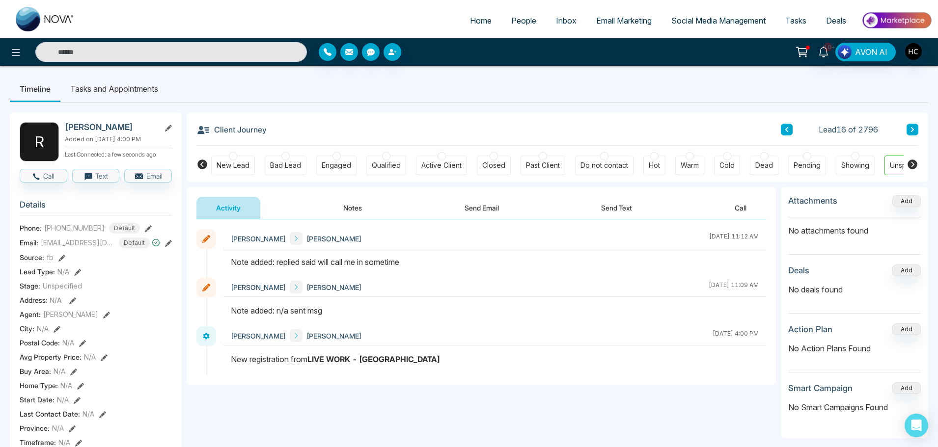
click at [909, 132] on button at bounding box center [912, 130] width 12 height 12
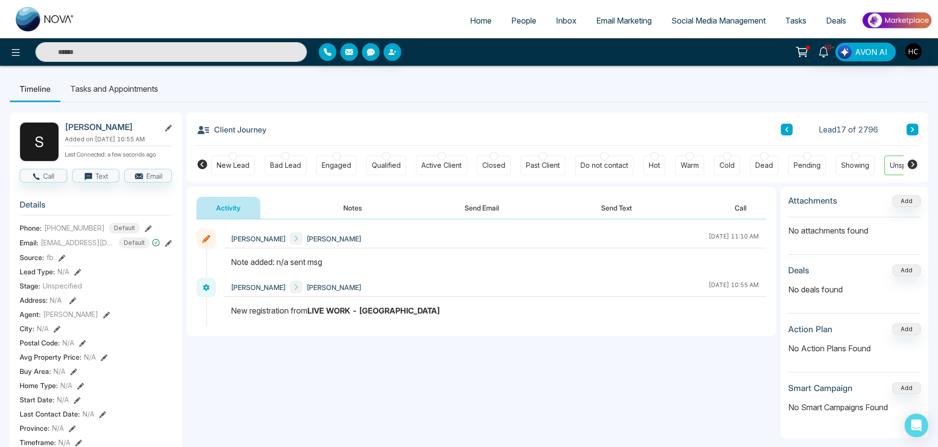
click at [520, 22] on span "People" at bounding box center [523, 21] width 25 height 10
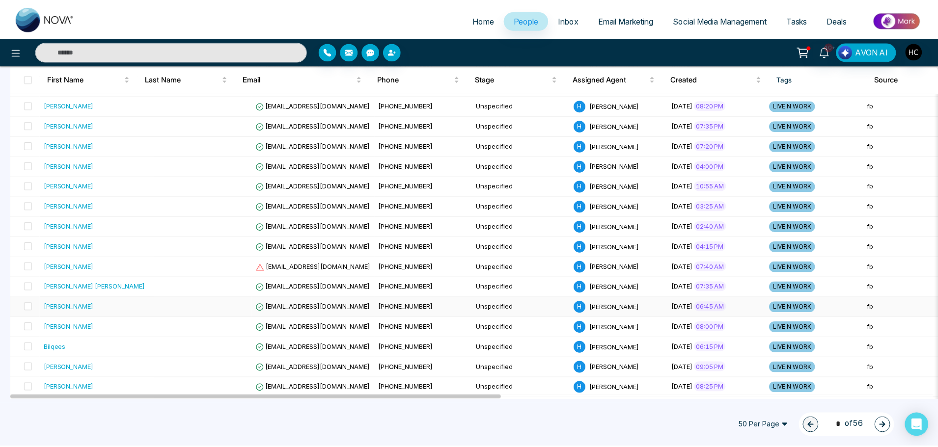
scroll to position [393, 0]
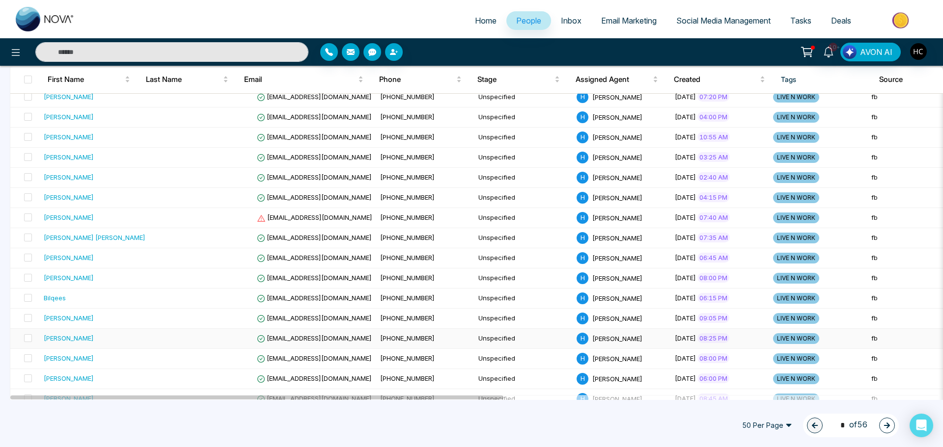
click at [91, 335] on div "[PERSON_NAME]" at bounding box center [69, 338] width 50 height 10
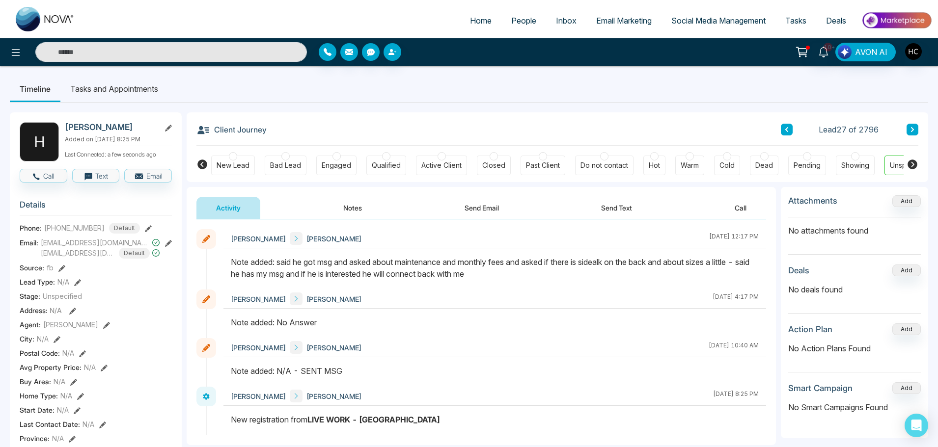
click at [789, 127] on button at bounding box center [787, 130] width 12 height 12
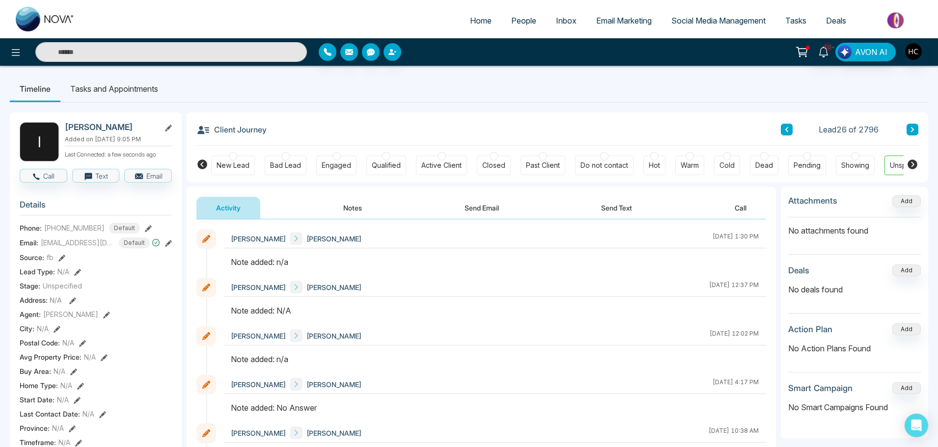
click at [908, 126] on button at bounding box center [912, 130] width 12 height 12
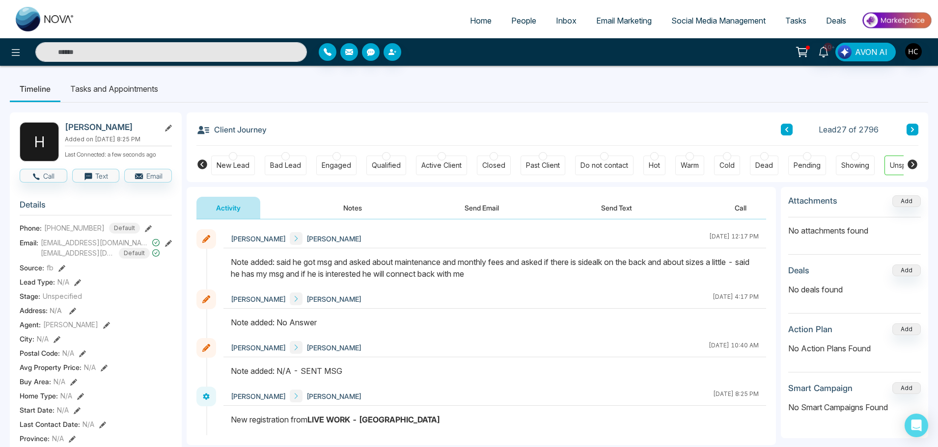
click at [908, 126] on button at bounding box center [912, 130] width 12 height 12
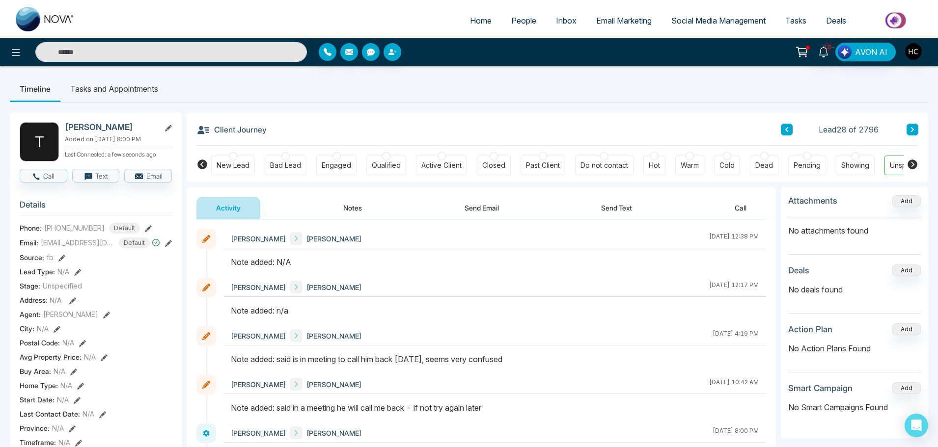
click at [359, 204] on button "Notes" at bounding box center [353, 208] width 58 height 22
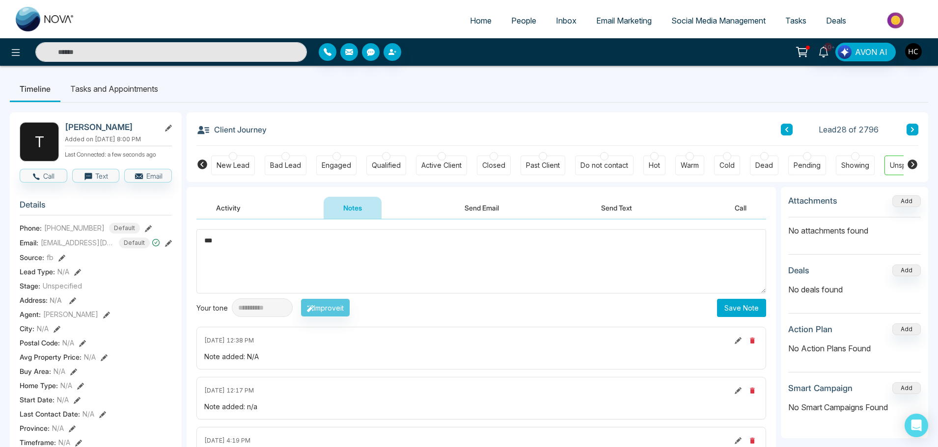
type textarea "***"
click at [742, 312] on button "Save Note" at bounding box center [741, 308] width 49 height 18
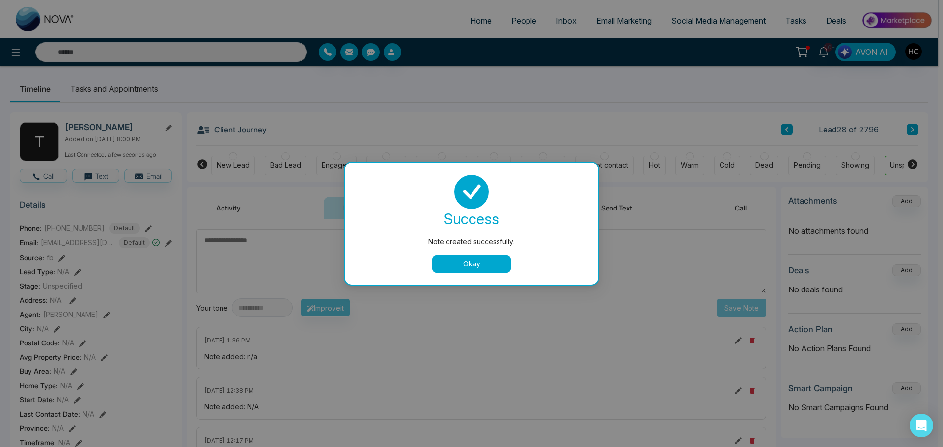
click at [494, 270] on button "Okay" at bounding box center [471, 264] width 79 height 18
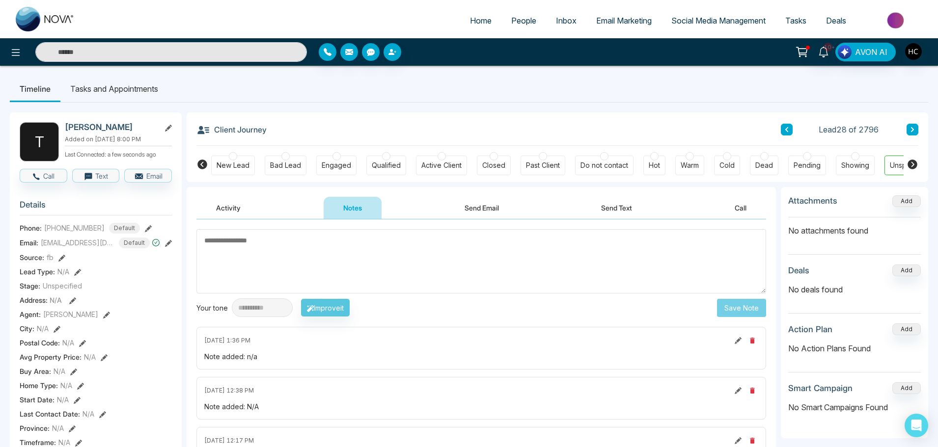
click at [914, 128] on icon at bounding box center [912, 130] width 5 height 6
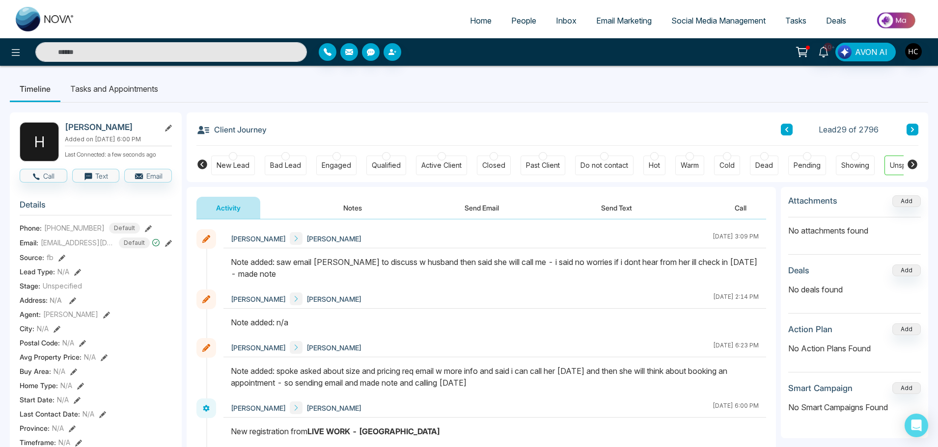
click at [906, 126] on div "Lead 29 of 2796" at bounding box center [849, 130] width 137 height 12
click at [920, 125] on div "Client Journey Lead 29 of 2796 New Lead Bad Lead Engaged Qualified Active Clien…" at bounding box center [557, 147] width 741 height 70
click at [916, 125] on button at bounding box center [912, 130] width 12 height 12
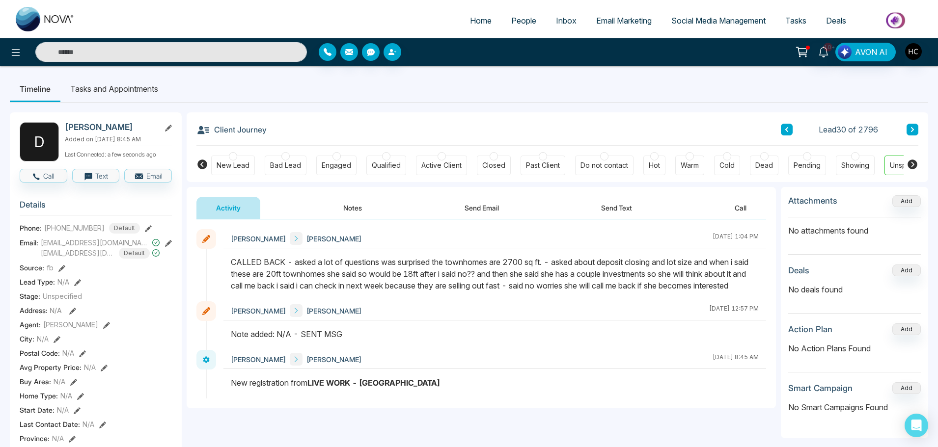
click at [911, 131] on icon at bounding box center [912, 129] width 3 height 5
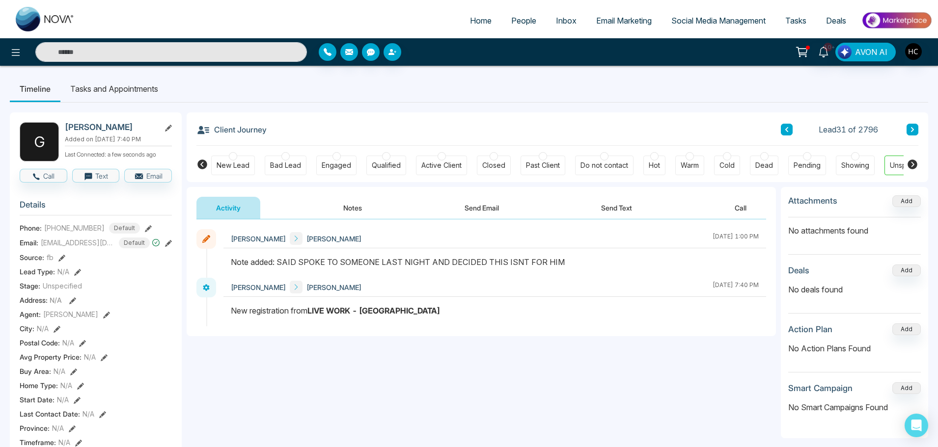
click at [912, 125] on button at bounding box center [912, 130] width 12 height 12
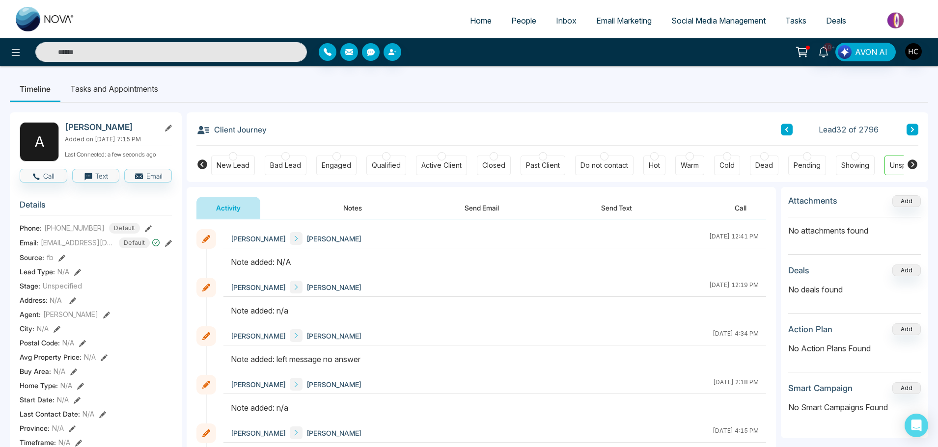
click at [360, 203] on button "Notes" at bounding box center [353, 208] width 58 height 22
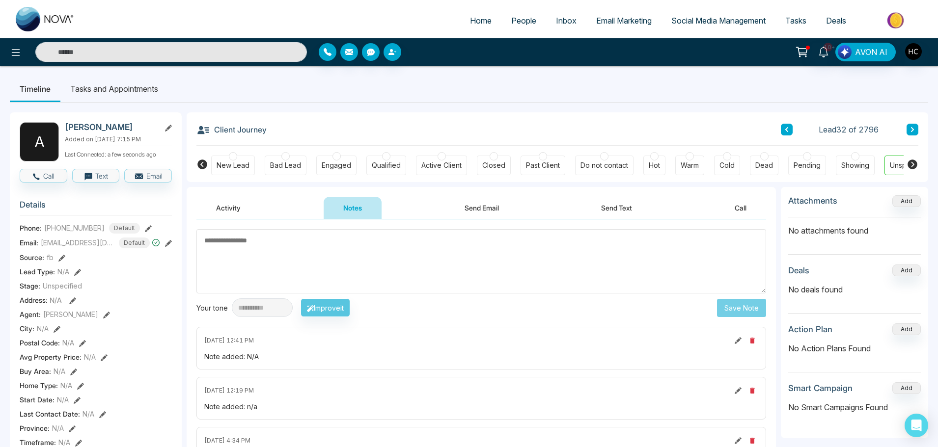
click at [323, 258] on textarea at bounding box center [481, 261] width 570 height 64
type textarea "***"
click at [722, 308] on button "Save Note" at bounding box center [741, 308] width 49 height 18
click at [917, 131] on button at bounding box center [912, 130] width 12 height 12
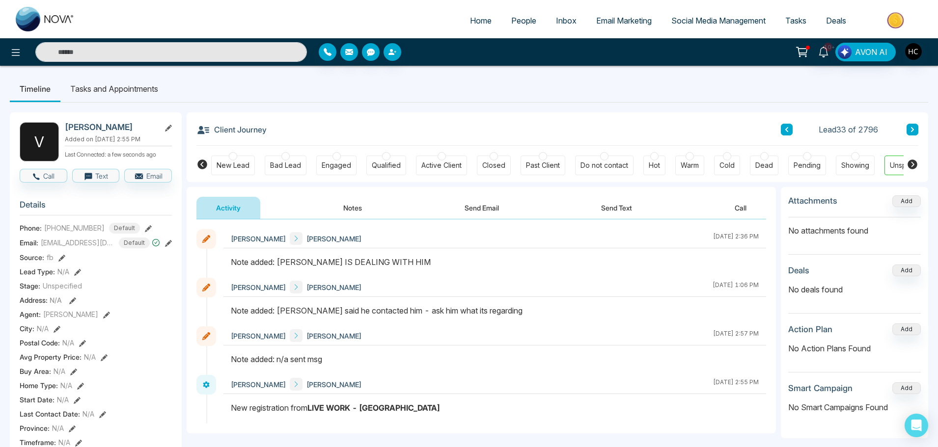
click at [911, 127] on icon at bounding box center [912, 130] width 5 height 6
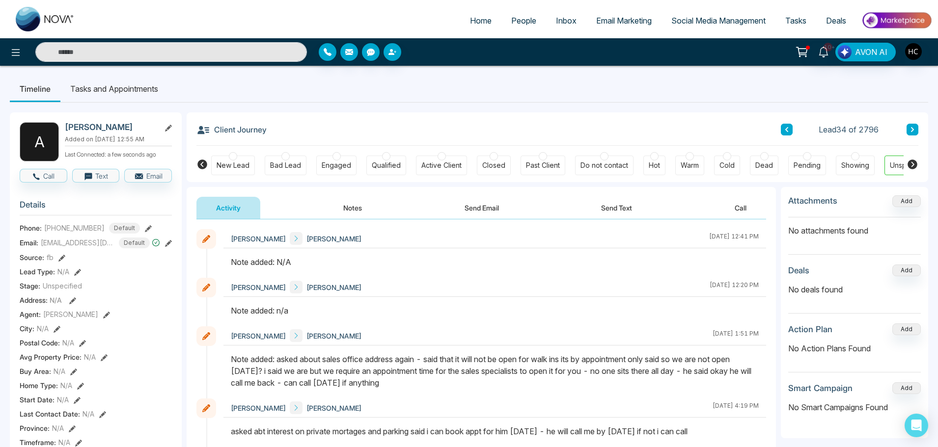
click at [789, 131] on button at bounding box center [787, 130] width 12 height 12
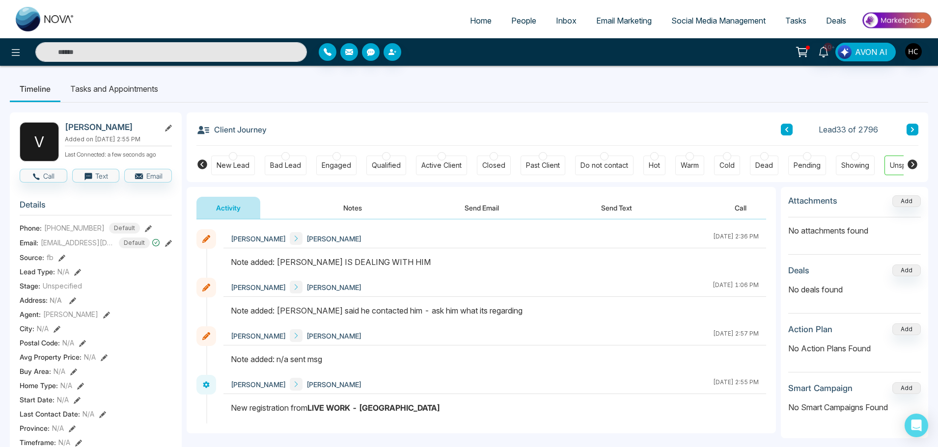
click at [795, 128] on div "Lead 33 of 2796" at bounding box center [849, 130] width 137 height 12
click at [788, 131] on icon at bounding box center [786, 130] width 5 height 6
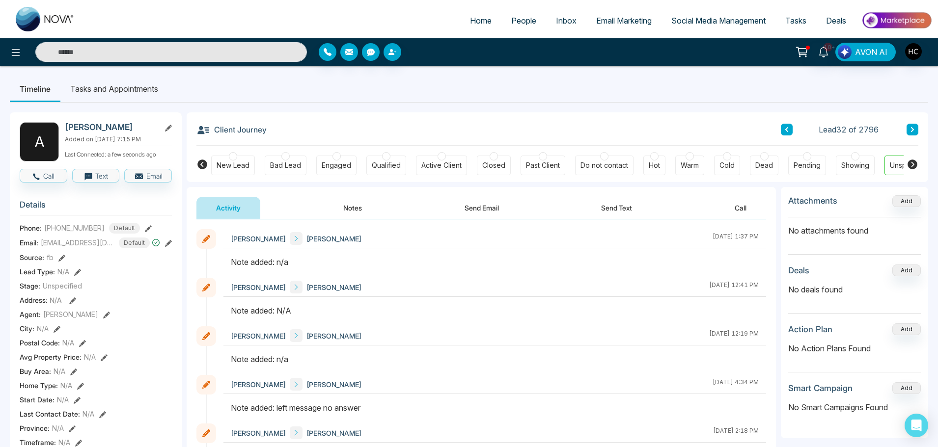
click at [341, 209] on button "Notes" at bounding box center [353, 208] width 58 height 22
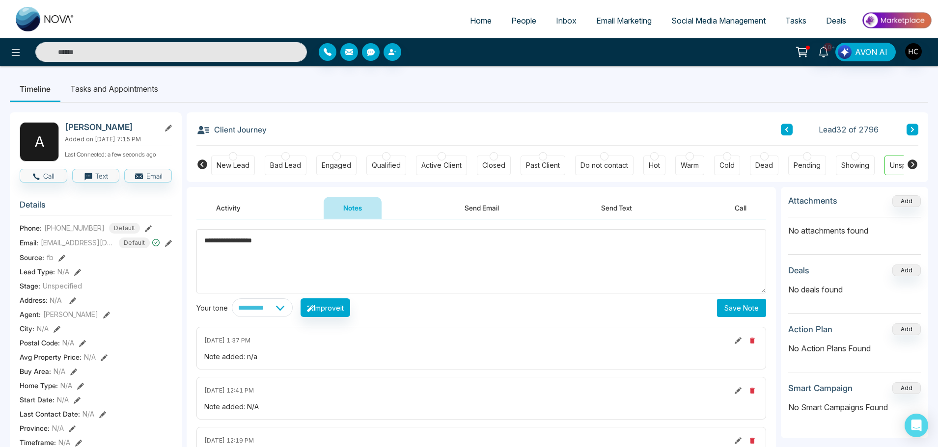
type textarea "**********"
click at [733, 299] on button "Save Note" at bounding box center [741, 308] width 49 height 18
click at [529, 261] on textarea at bounding box center [481, 261] width 570 height 64
type textarea "*****"
click at [750, 301] on button "Save Note" at bounding box center [741, 308] width 49 height 18
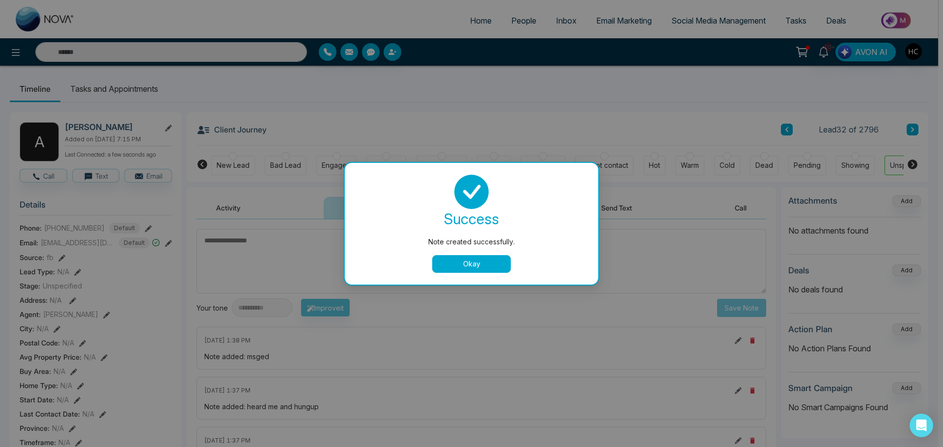
click at [475, 265] on button "Okay" at bounding box center [471, 264] width 79 height 18
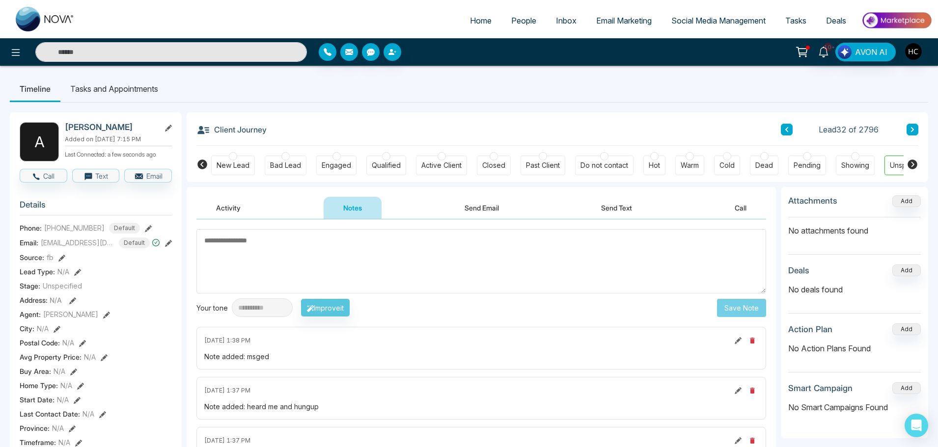
click at [912, 128] on icon at bounding box center [912, 129] width 3 height 5
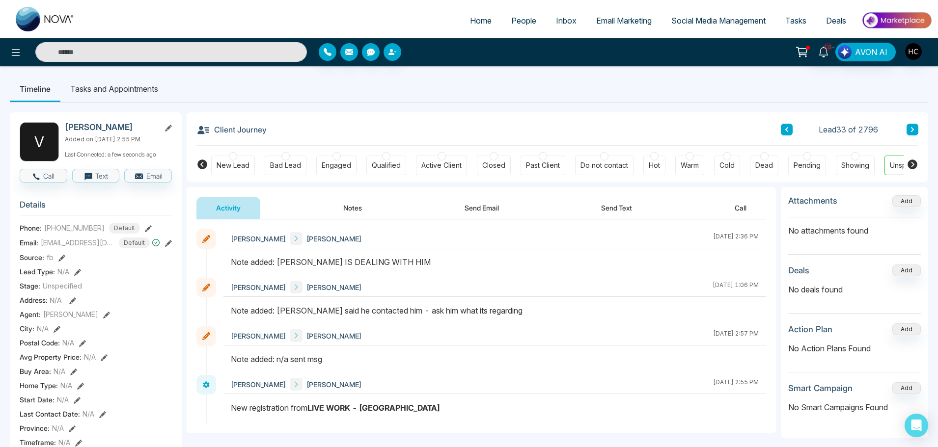
click at [911, 128] on icon at bounding box center [912, 129] width 3 height 5
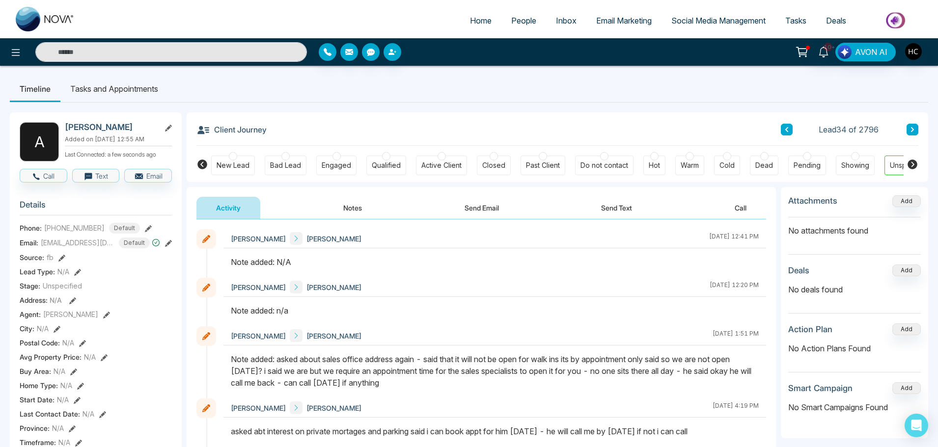
click at [354, 209] on button "Notes" at bounding box center [353, 208] width 58 height 22
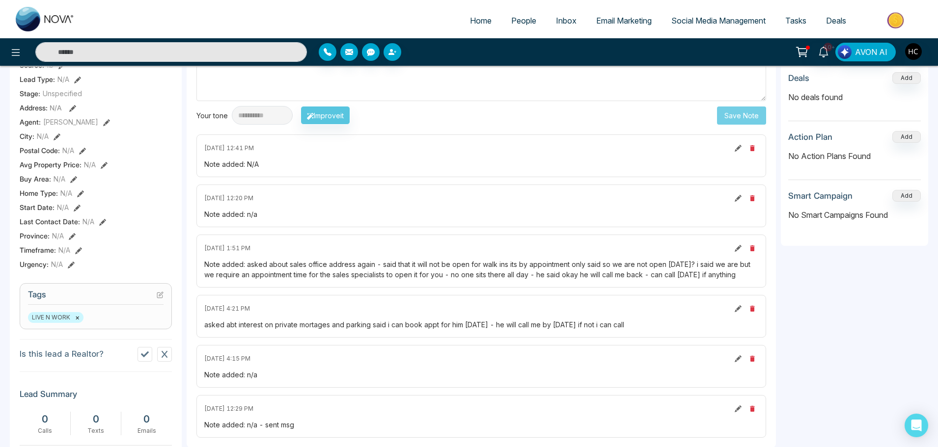
scroll to position [196, 0]
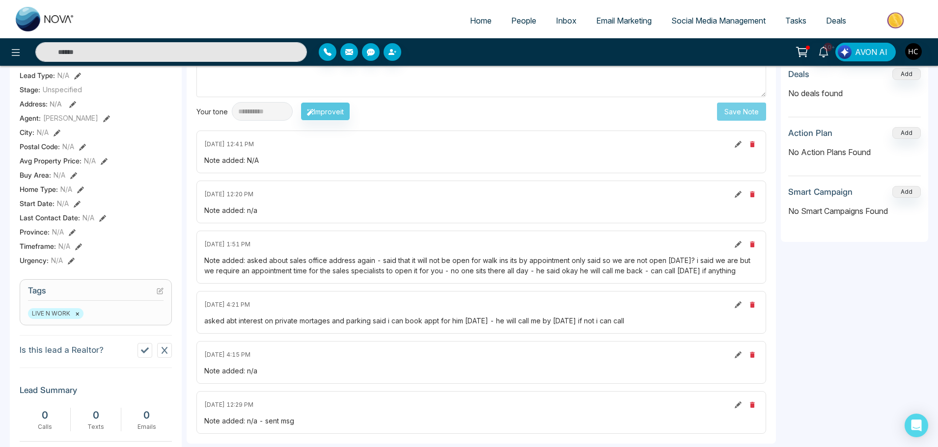
click at [589, 259] on div "Note added: asked about sales office address again - said that it will not be o…" at bounding box center [481, 265] width 554 height 21
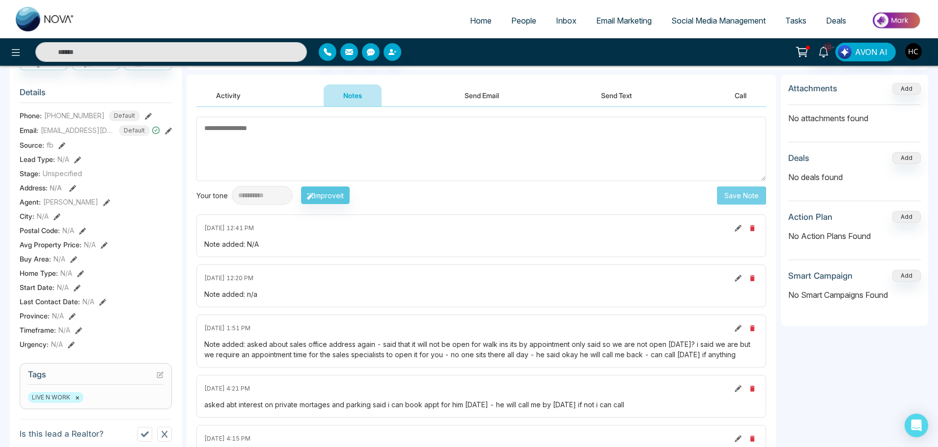
scroll to position [0, 0]
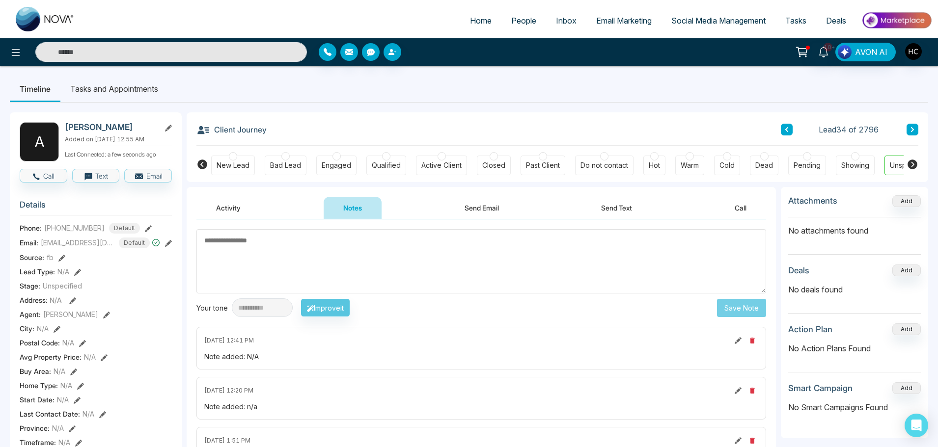
click at [372, 256] on textarea at bounding box center [481, 261] width 570 height 64
type textarea "*"
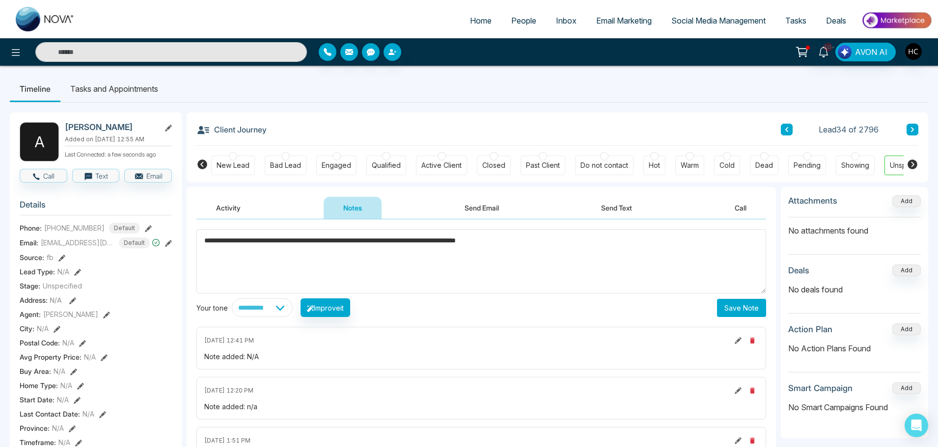
type textarea "**********"
click at [756, 306] on button "Save Note" at bounding box center [741, 308] width 49 height 18
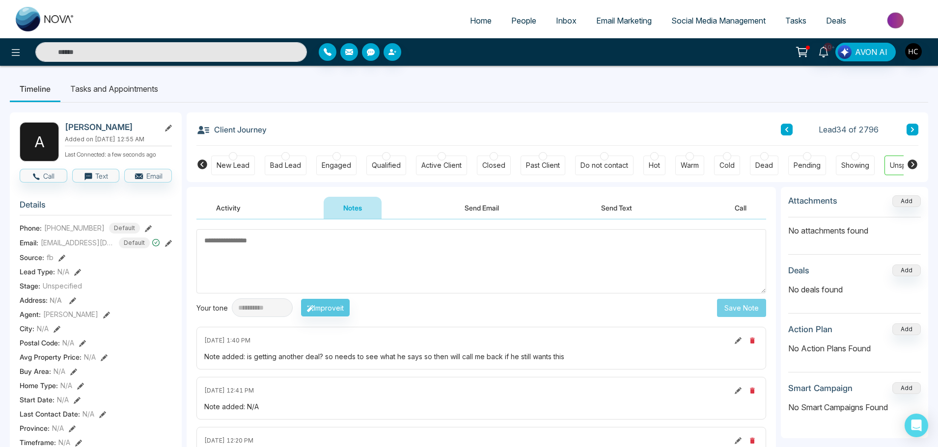
click at [909, 127] on button at bounding box center [912, 130] width 12 height 12
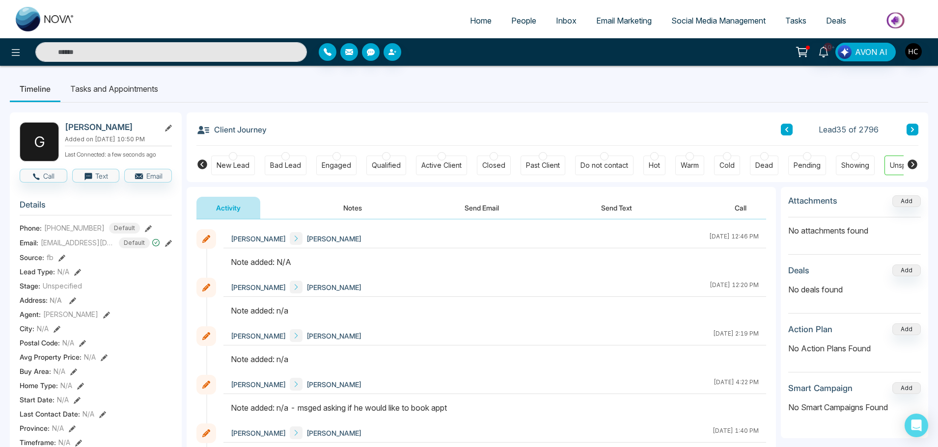
click at [352, 203] on button "Notes" at bounding box center [353, 208] width 58 height 22
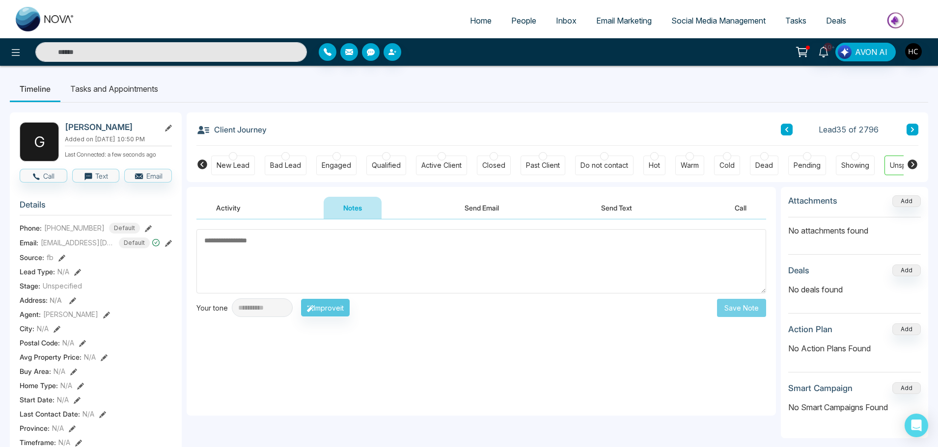
click at [268, 274] on textarea at bounding box center [481, 261] width 570 height 64
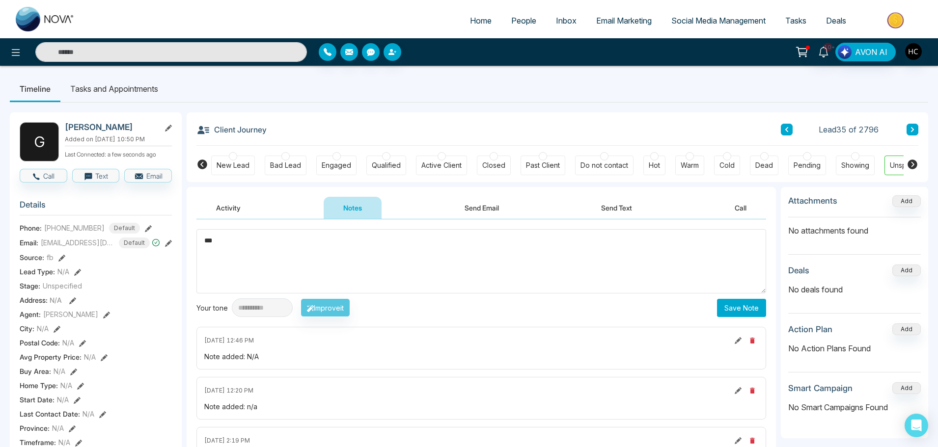
type textarea "***"
click at [731, 312] on button "Save Note" at bounding box center [741, 308] width 49 height 18
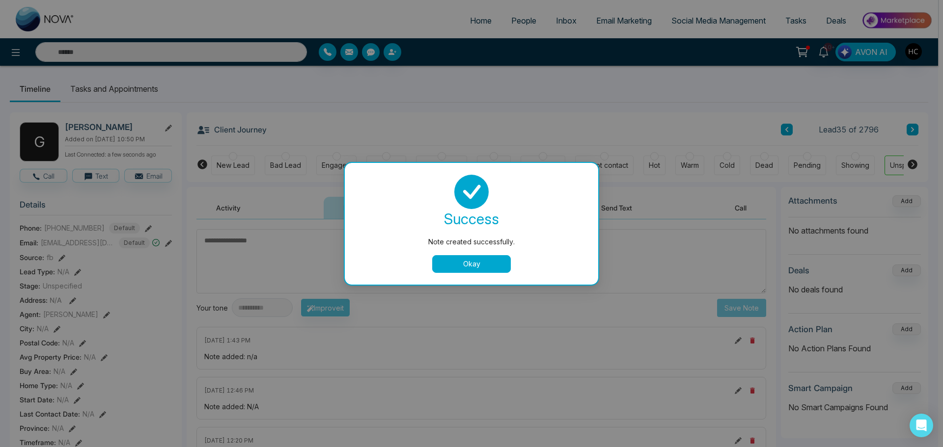
click at [494, 258] on button "Okay" at bounding box center [471, 264] width 79 height 18
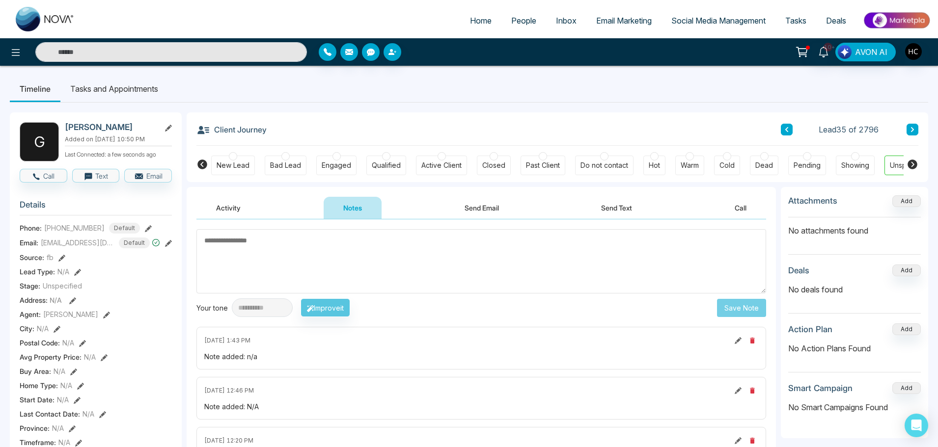
click at [907, 127] on button at bounding box center [912, 130] width 12 height 12
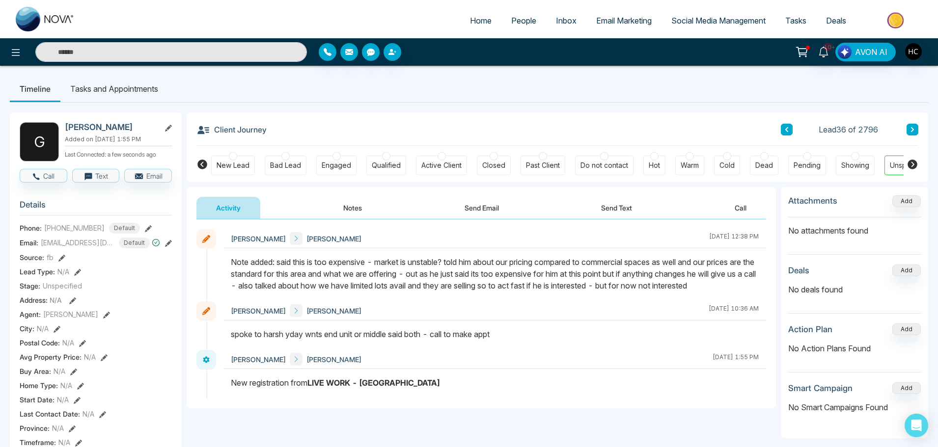
click at [517, 22] on span "People" at bounding box center [523, 21] width 25 height 10
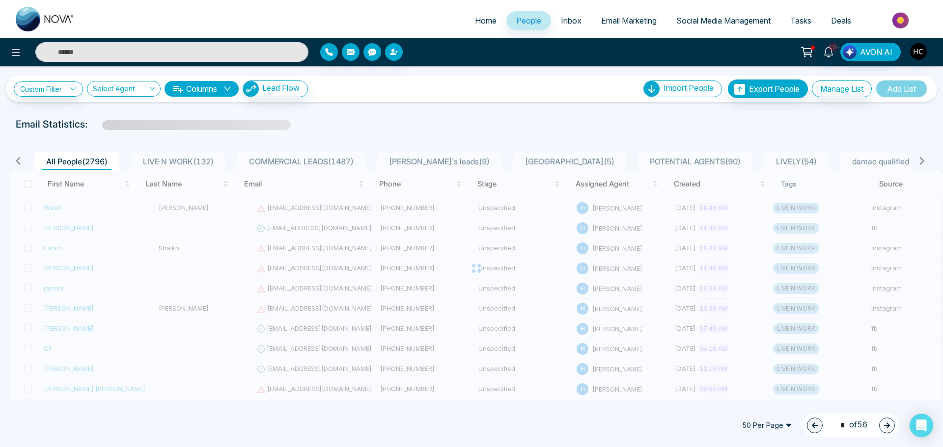
click at [192, 159] on span "LIVE N WORK ( 132 )" at bounding box center [178, 162] width 79 height 10
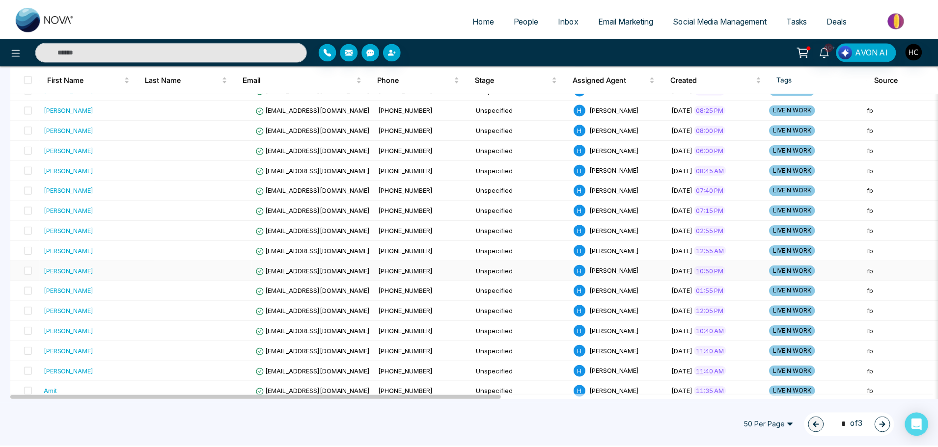
scroll to position [687, 0]
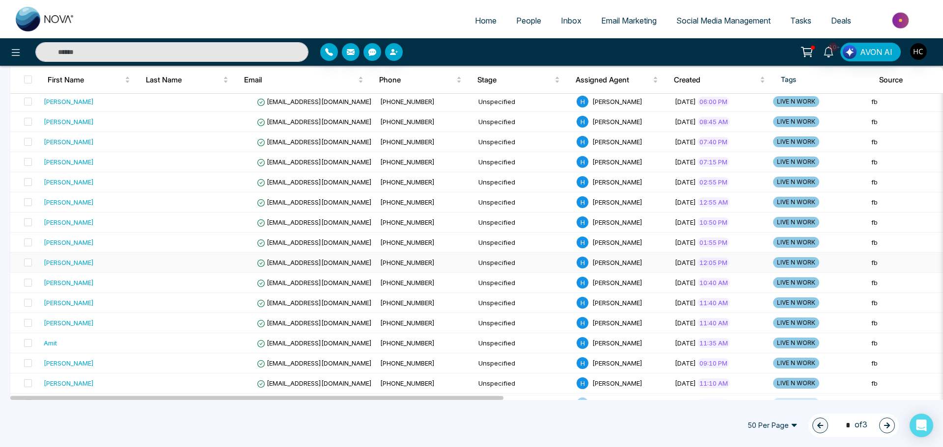
click at [95, 264] on div "[PERSON_NAME]" at bounding box center [97, 263] width 107 height 10
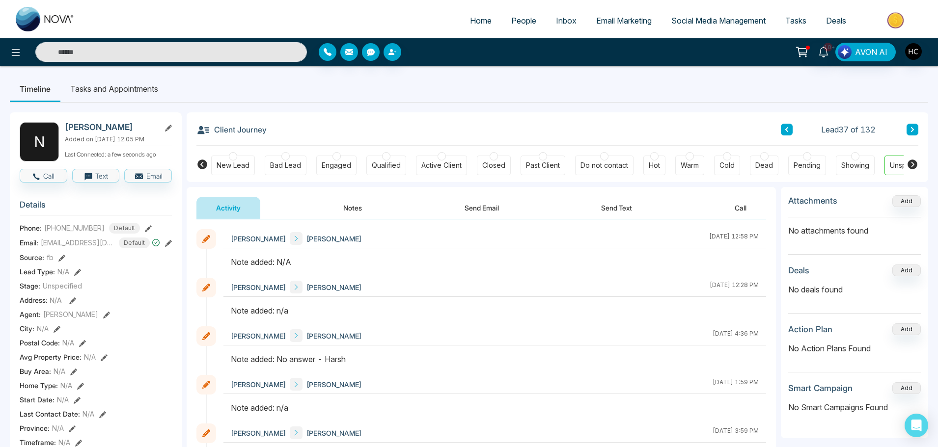
click at [355, 206] on button "Notes" at bounding box center [353, 208] width 58 height 22
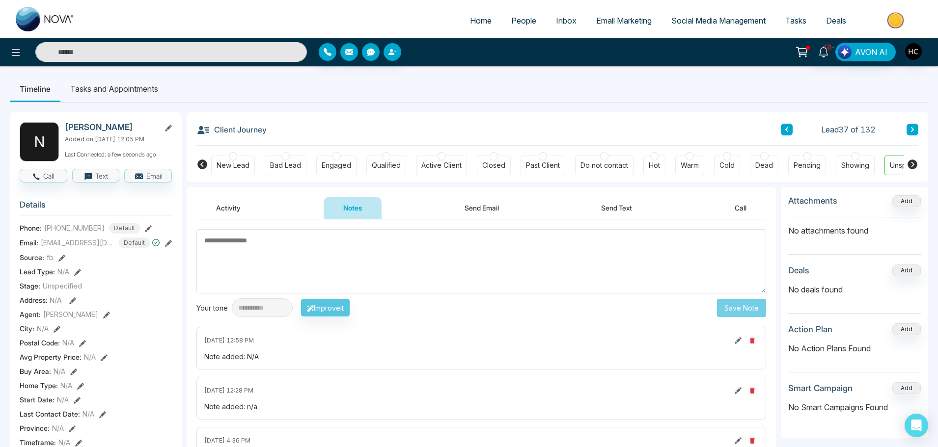
click at [293, 253] on textarea at bounding box center [481, 261] width 570 height 64
click at [265, 245] on textarea at bounding box center [481, 261] width 570 height 64
paste textarea "***"
type textarea "***"
click at [752, 308] on button "Save Note" at bounding box center [741, 308] width 49 height 18
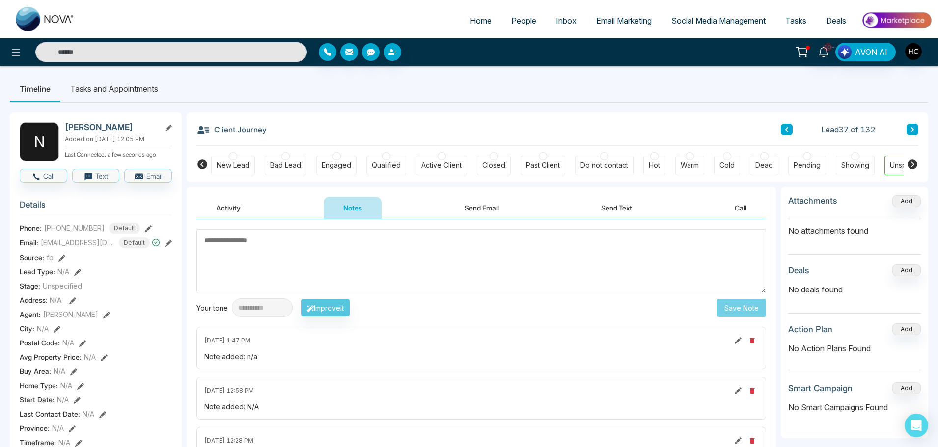
click at [912, 132] on icon at bounding box center [912, 130] width 5 height 6
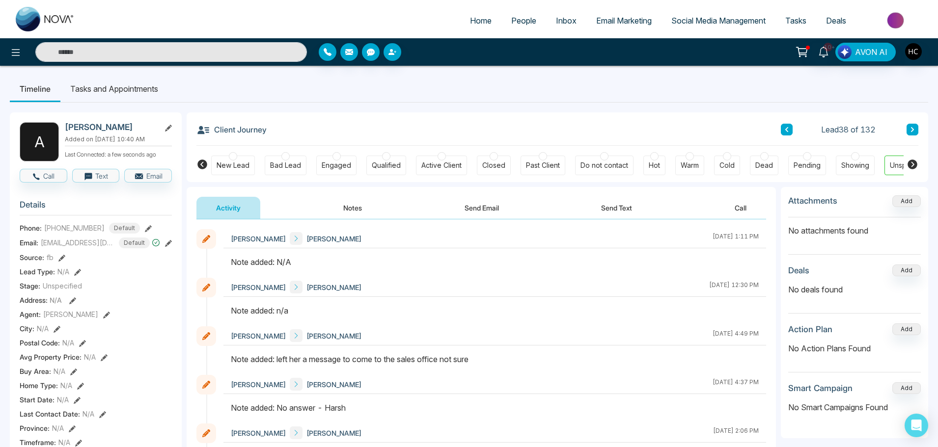
click at [354, 212] on button "Notes" at bounding box center [353, 208] width 58 height 22
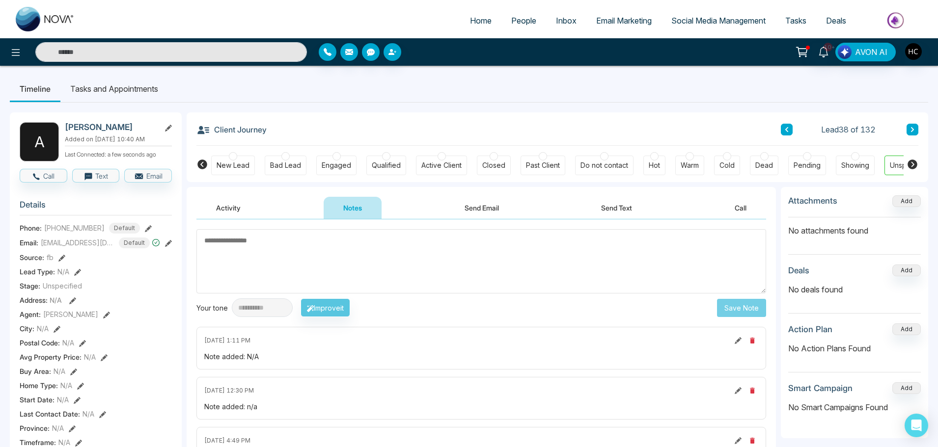
click at [272, 245] on textarea at bounding box center [481, 261] width 570 height 64
type textarea "***"
click at [738, 307] on button "Save Note" at bounding box center [741, 308] width 49 height 18
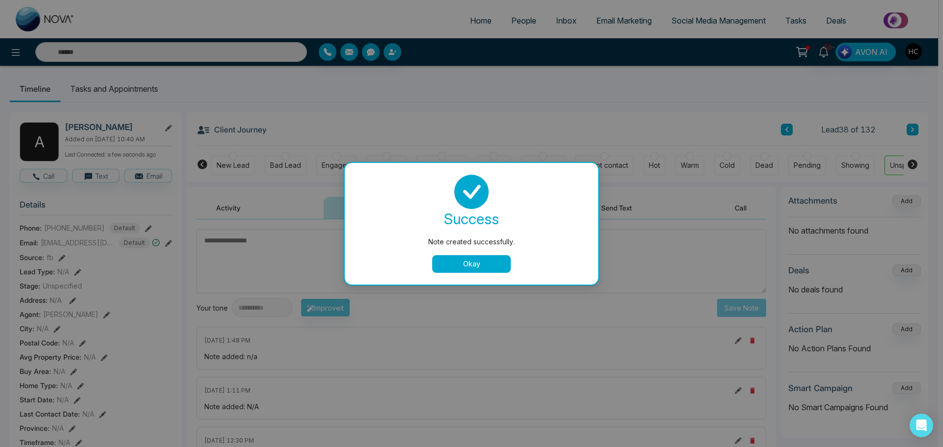
click at [485, 270] on button "Okay" at bounding box center [471, 264] width 79 height 18
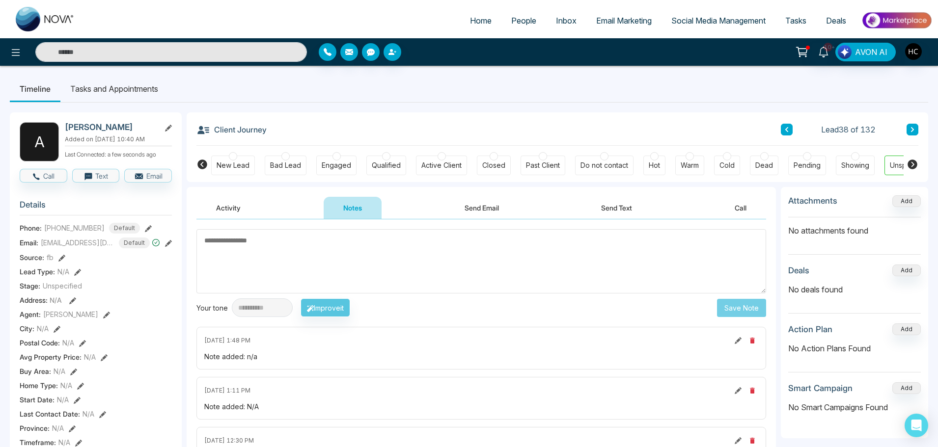
click at [914, 125] on button at bounding box center [912, 130] width 12 height 12
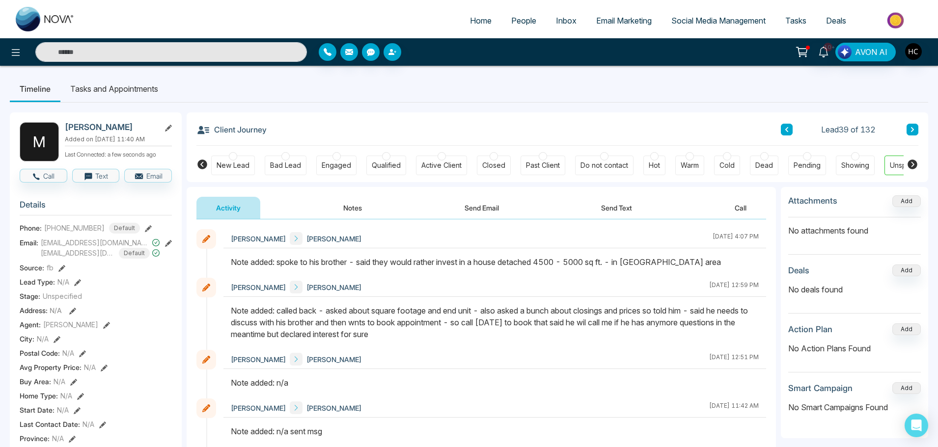
click at [917, 134] on button at bounding box center [912, 130] width 12 height 12
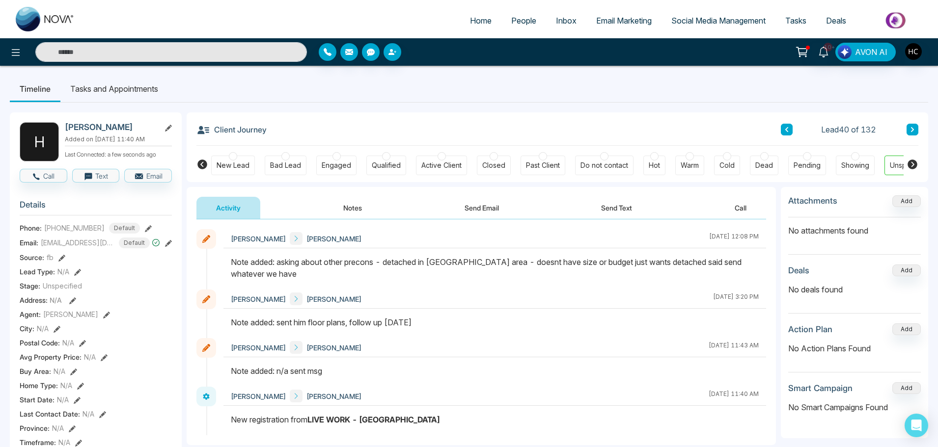
click at [906, 129] on div "Lead 40 of 132" at bounding box center [849, 130] width 137 height 12
click at [912, 132] on icon at bounding box center [912, 130] width 5 height 6
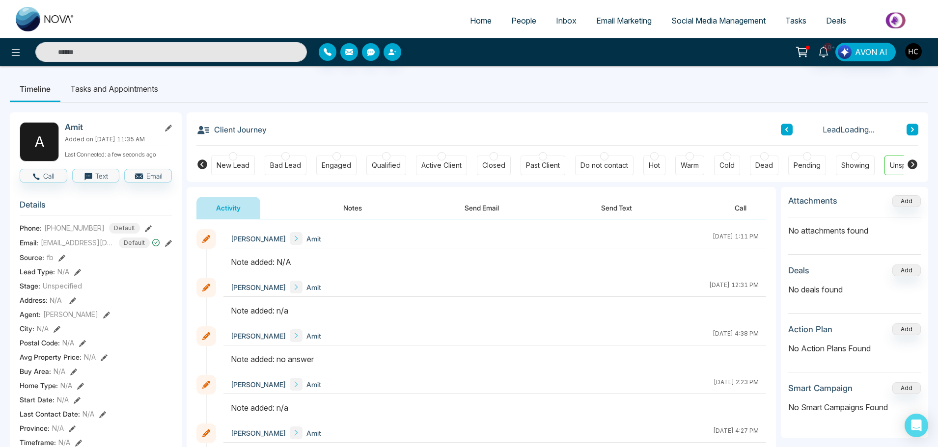
click at [355, 203] on button "Notes" at bounding box center [353, 208] width 58 height 22
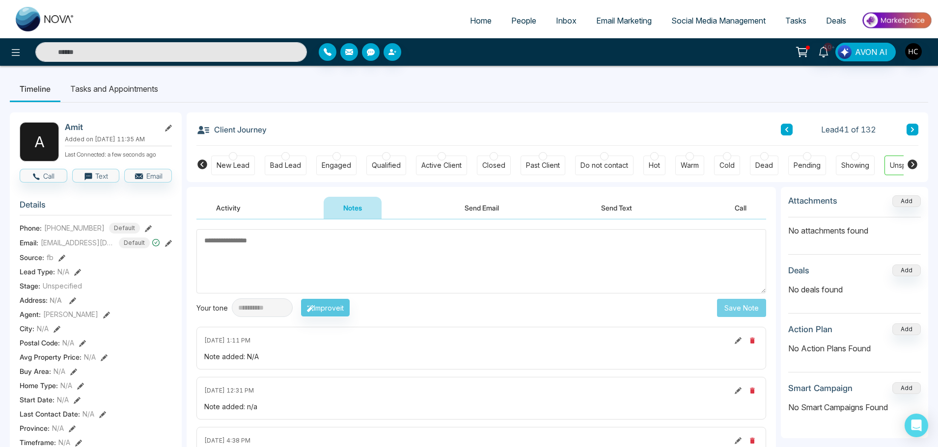
click at [317, 257] on textarea at bounding box center [481, 261] width 570 height 64
click at [138, 48] on input "text" at bounding box center [171, 52] width 272 height 20
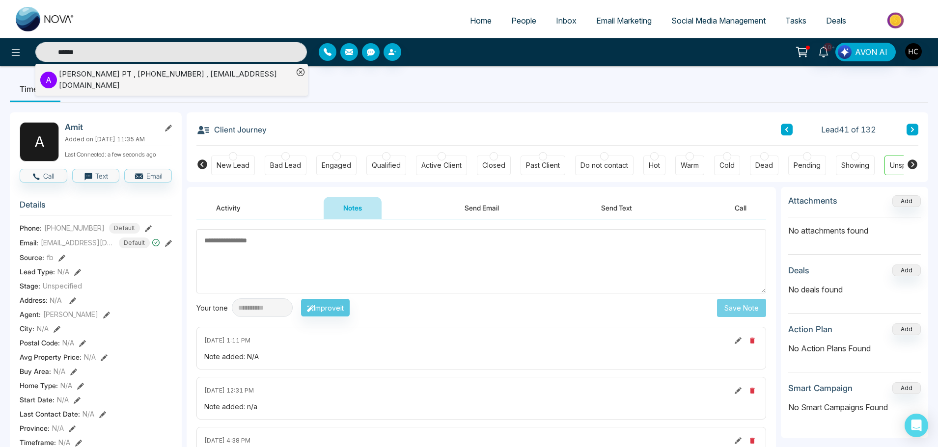
type input "******"
click at [126, 74] on div "Anamika Artwani PT , +14169395575 , artwanianamica@gmail.com" at bounding box center [176, 80] width 234 height 22
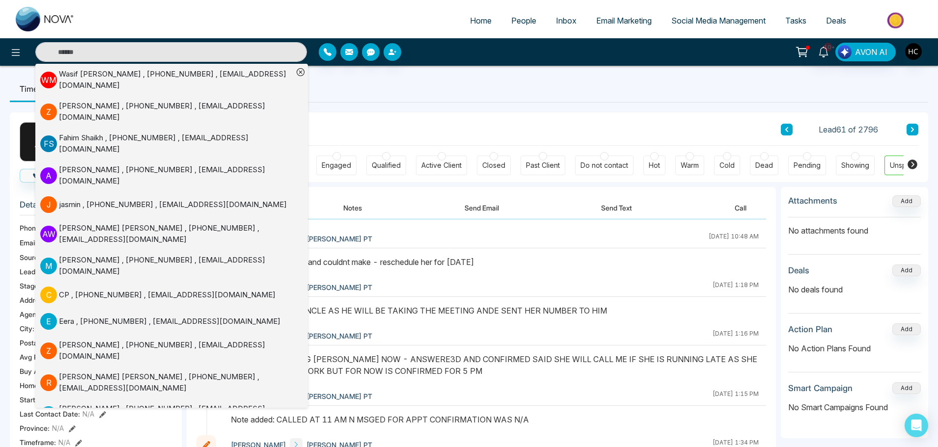
click at [340, 205] on button "Notes" at bounding box center [353, 208] width 58 height 22
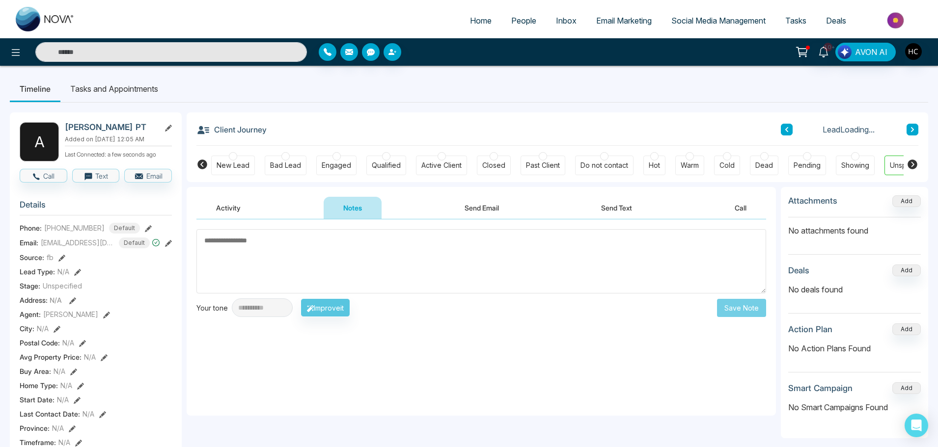
click at [340, 268] on textarea at bounding box center [481, 261] width 570 height 64
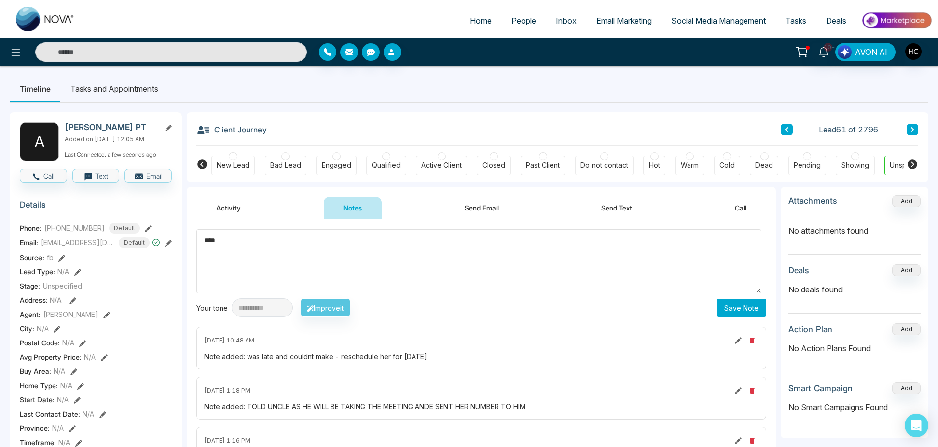
type textarea "***"
click at [720, 313] on button "Save Note" at bounding box center [741, 308] width 49 height 18
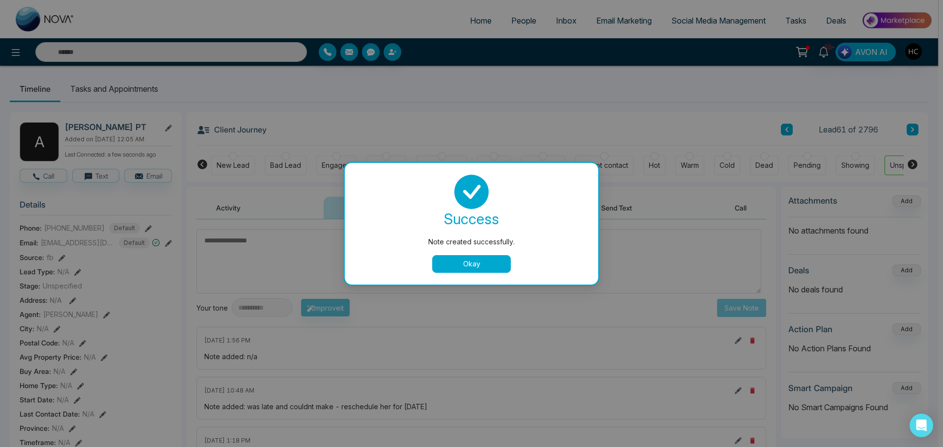
click at [458, 273] on div "success Note created successfully. Okay" at bounding box center [471, 224] width 253 height 122
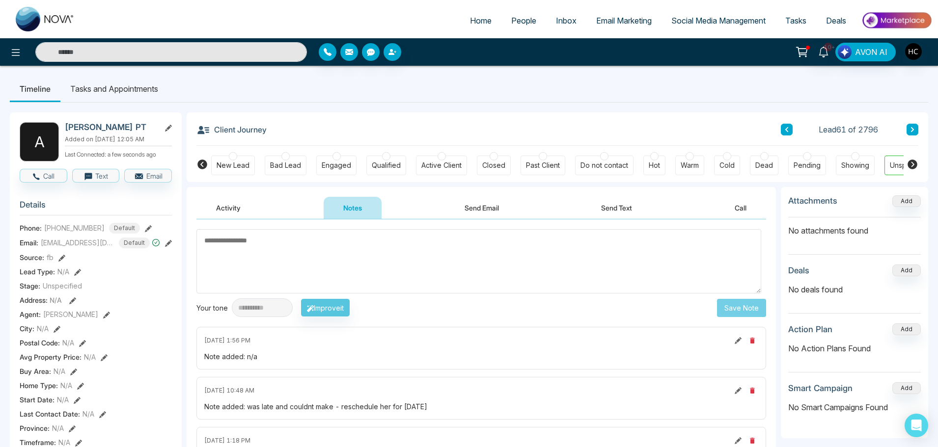
click at [490, 260] on textarea at bounding box center [478, 261] width 565 height 64
click at [526, 16] on span "People" at bounding box center [523, 21] width 25 height 10
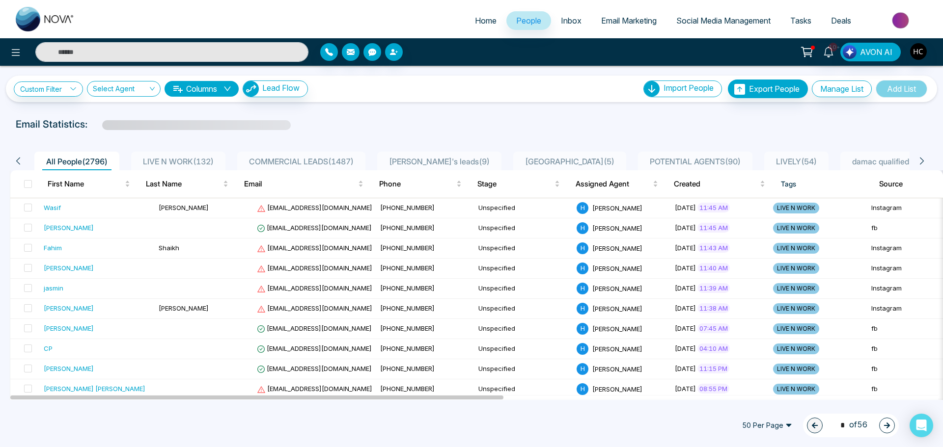
click at [179, 158] on span "LIVE N WORK ( 132 )" at bounding box center [178, 162] width 79 height 10
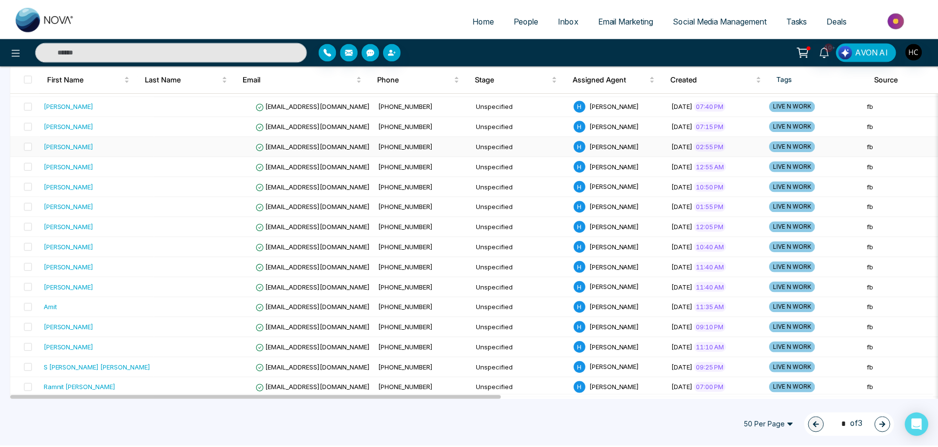
scroll to position [736, 0]
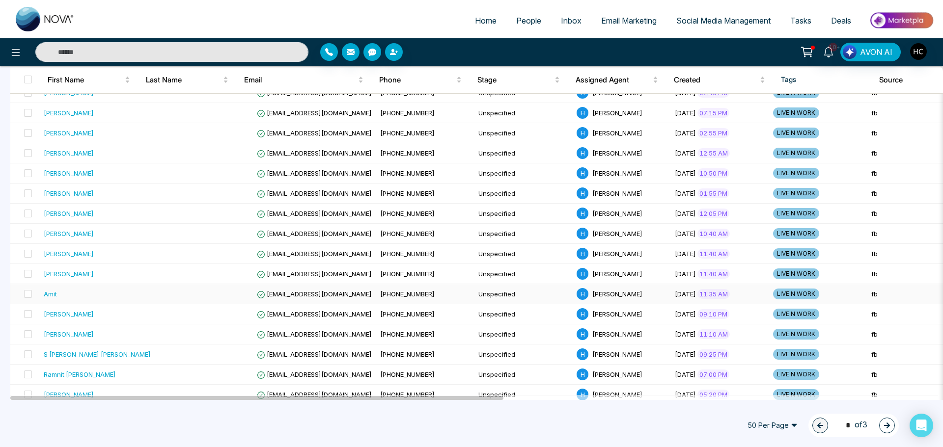
click at [86, 293] on div "Amit" at bounding box center [97, 294] width 107 height 10
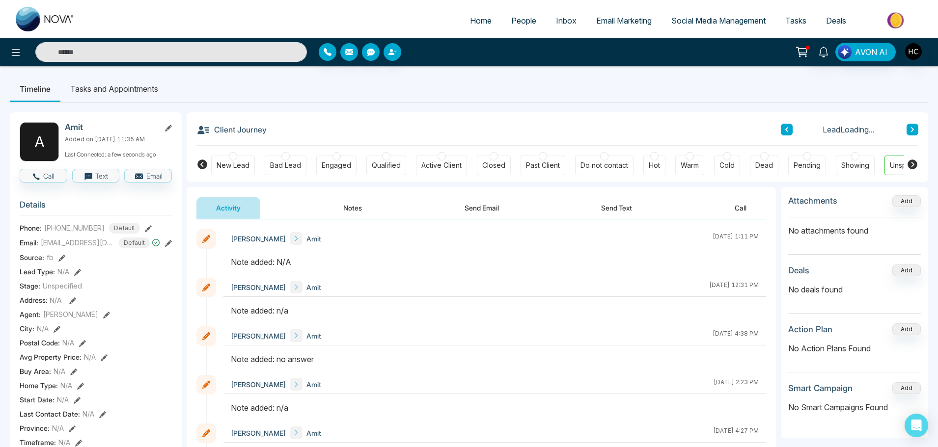
click at [345, 215] on button "Notes" at bounding box center [353, 208] width 58 height 22
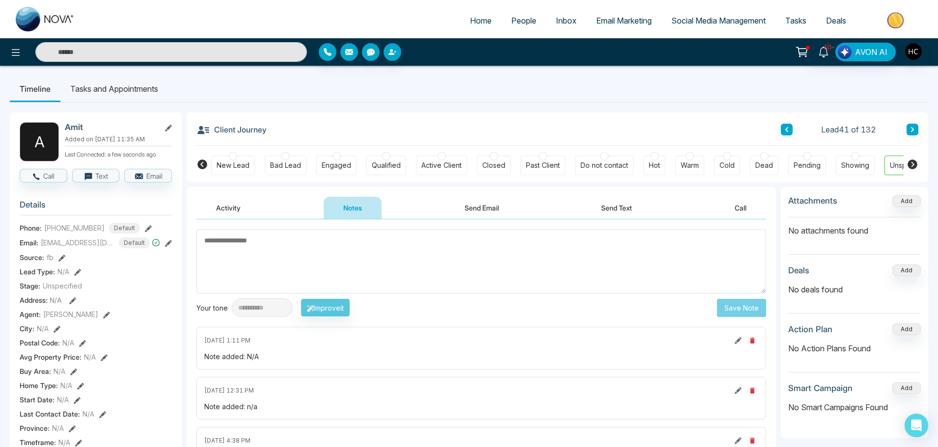
click at [316, 250] on textarea at bounding box center [481, 261] width 570 height 64
drag, startPoint x: 357, startPoint y: 266, endPoint x: 352, endPoint y: 260, distance: 7.6
click at [352, 261] on textarea at bounding box center [481, 261] width 570 height 64
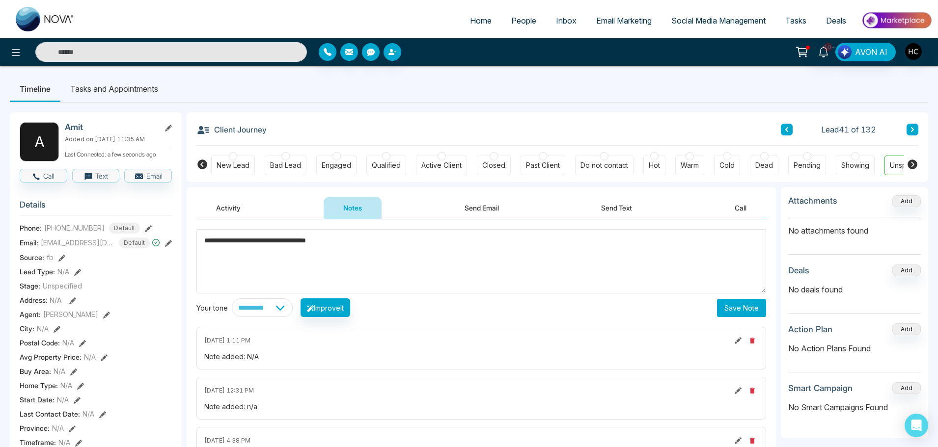
type textarea "**********"
click at [739, 309] on button "Save Note" at bounding box center [741, 308] width 49 height 18
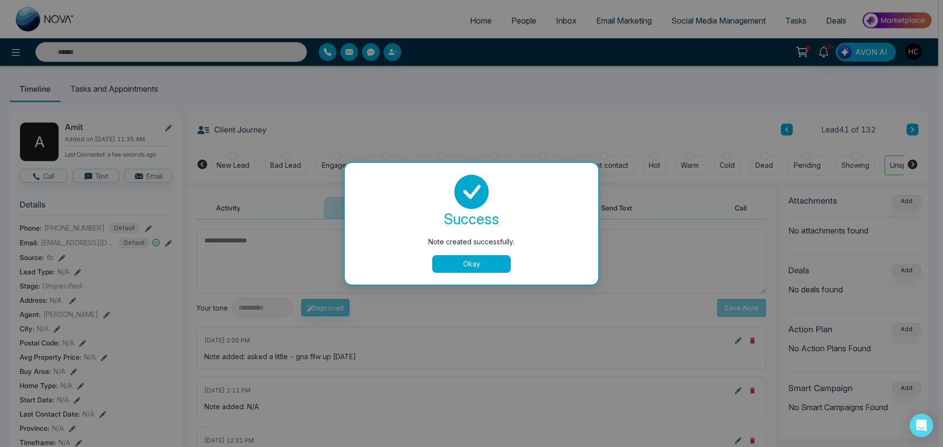
click at [472, 267] on button "Okay" at bounding box center [471, 264] width 79 height 18
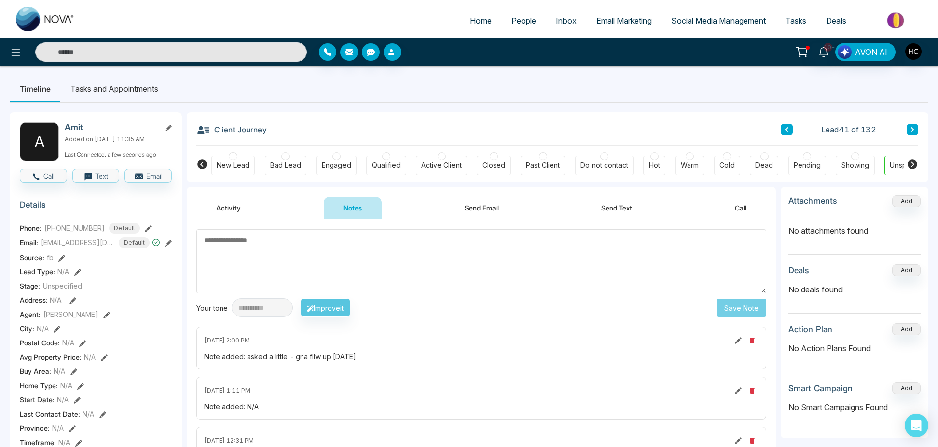
click at [909, 129] on button at bounding box center [912, 130] width 12 height 12
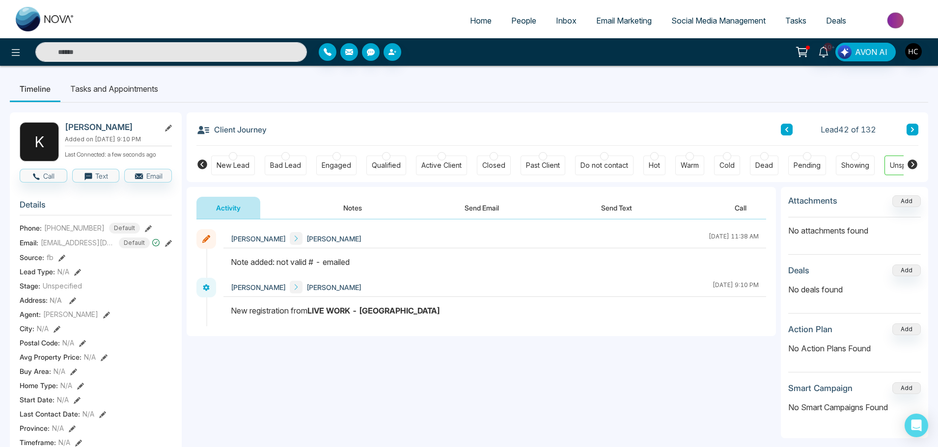
click at [910, 125] on button at bounding box center [912, 130] width 12 height 12
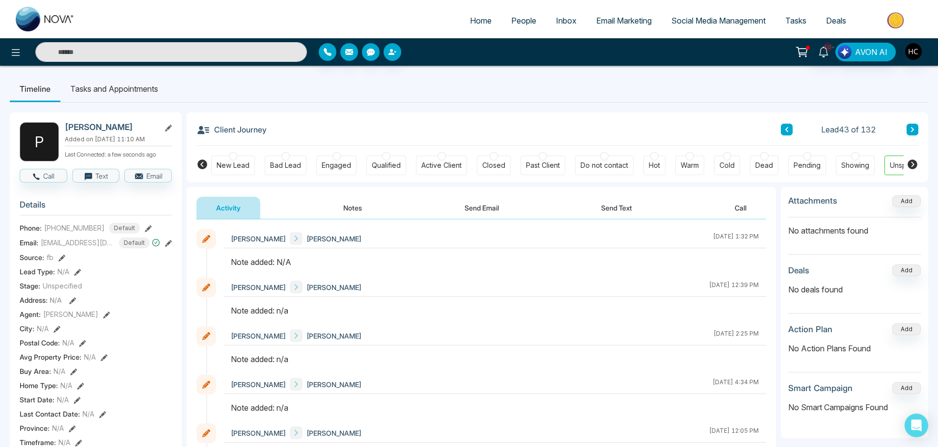
click at [358, 211] on button "Notes" at bounding box center [353, 208] width 58 height 22
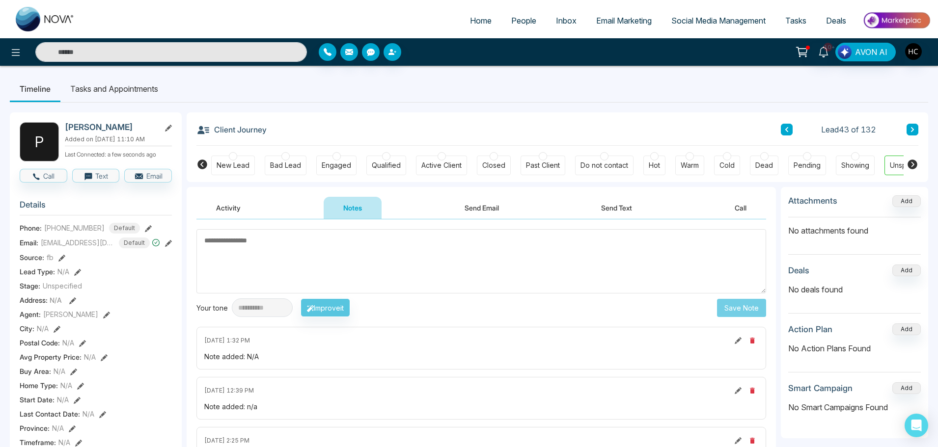
click at [517, 23] on span "People" at bounding box center [523, 21] width 25 height 10
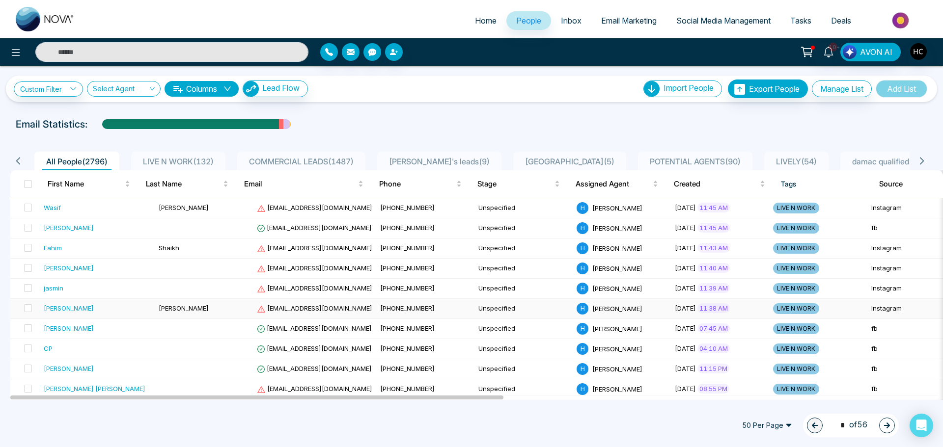
click at [95, 312] on div "[PERSON_NAME]" at bounding box center [97, 308] width 107 height 10
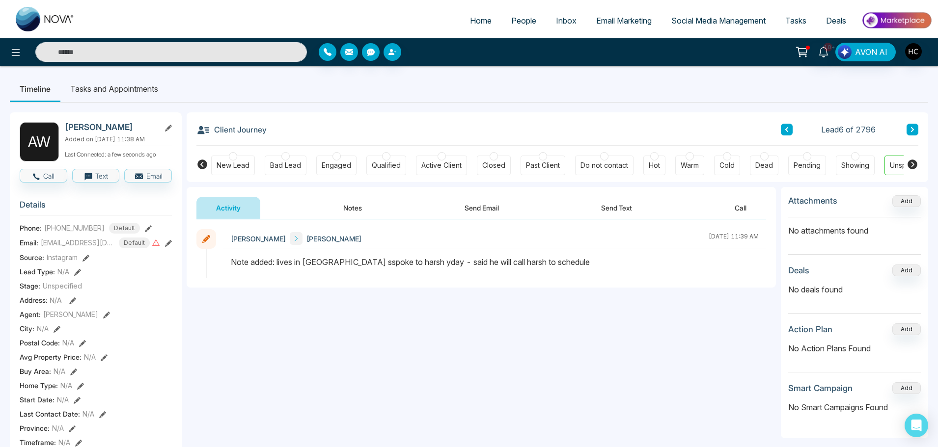
click at [511, 20] on span "People" at bounding box center [523, 21] width 25 height 10
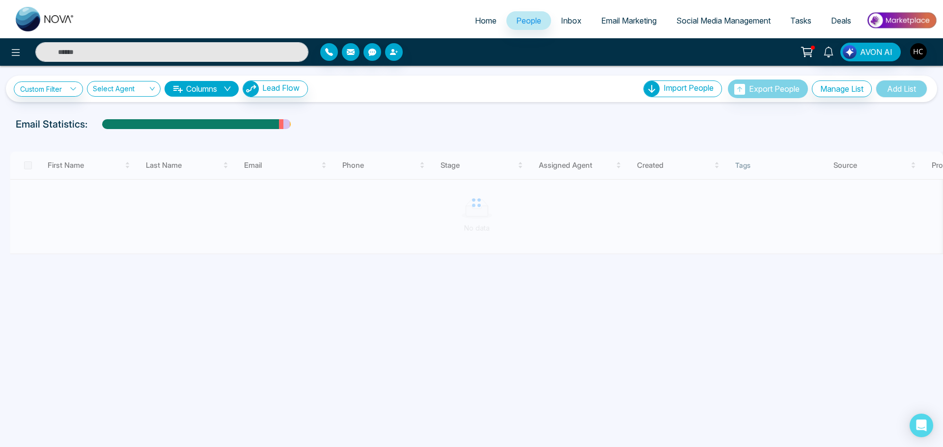
click at [228, 39] on div "AVON AI" at bounding box center [471, 51] width 943 height 27
click at [226, 45] on input "text" at bounding box center [171, 52] width 273 height 20
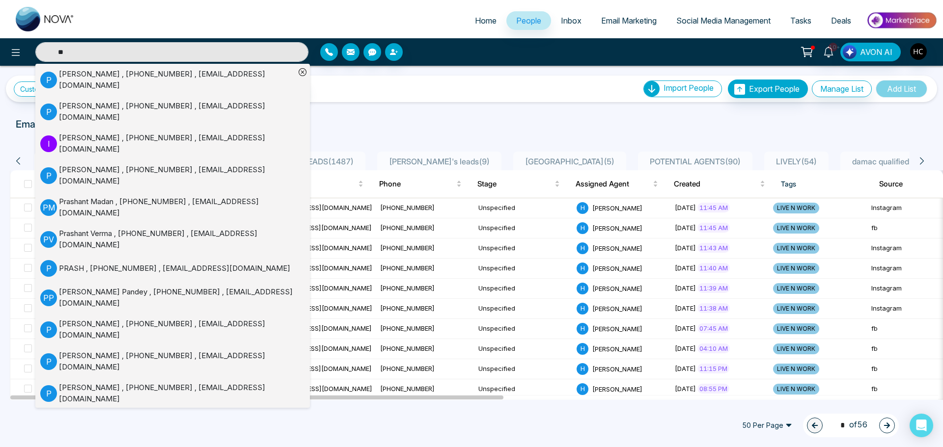
type input "**"
click at [86, 72] on div "Prabhneet , +16478030444 , prabhneetsingh86@gmail.com" at bounding box center [177, 80] width 236 height 22
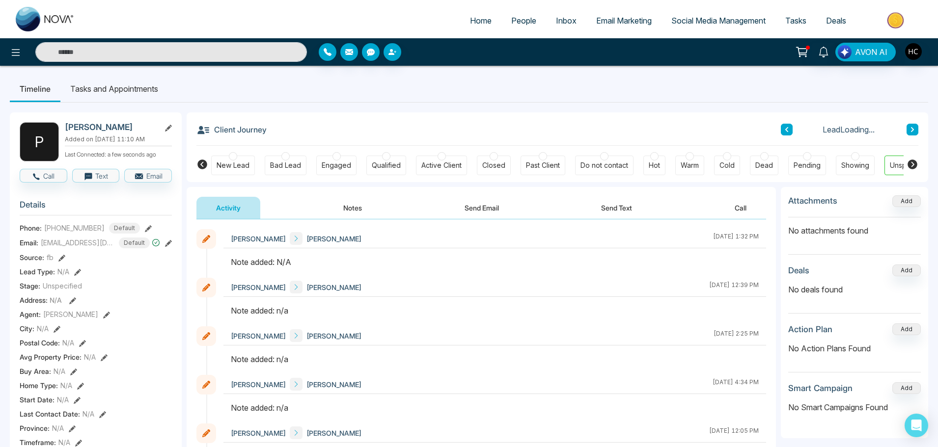
click at [346, 201] on button "Notes" at bounding box center [353, 208] width 58 height 22
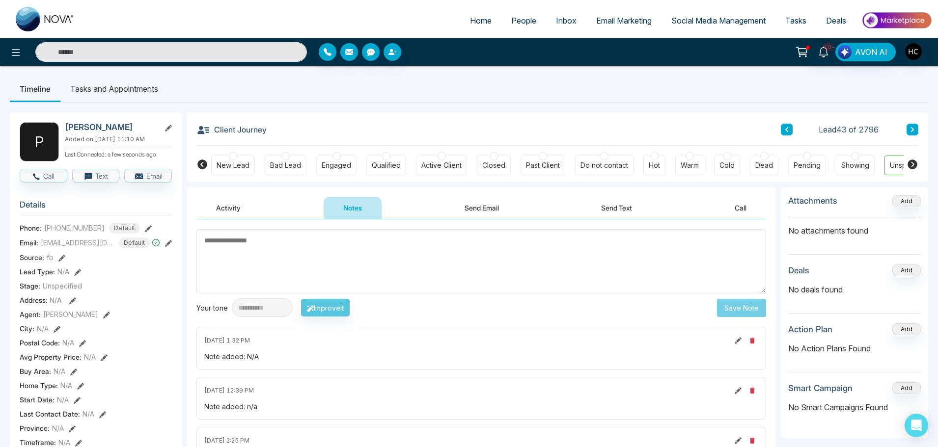
click at [512, 23] on span "People" at bounding box center [523, 21] width 25 height 10
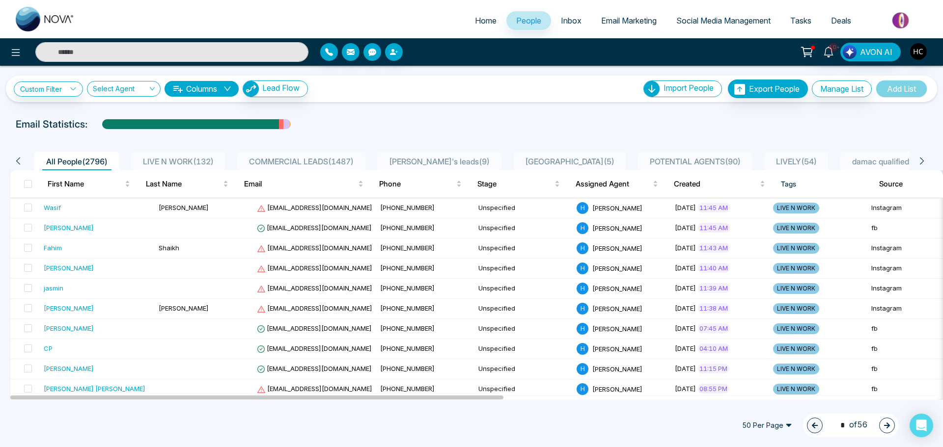
click at [156, 158] on span "LIVE N WORK ( 132 )" at bounding box center [178, 162] width 79 height 10
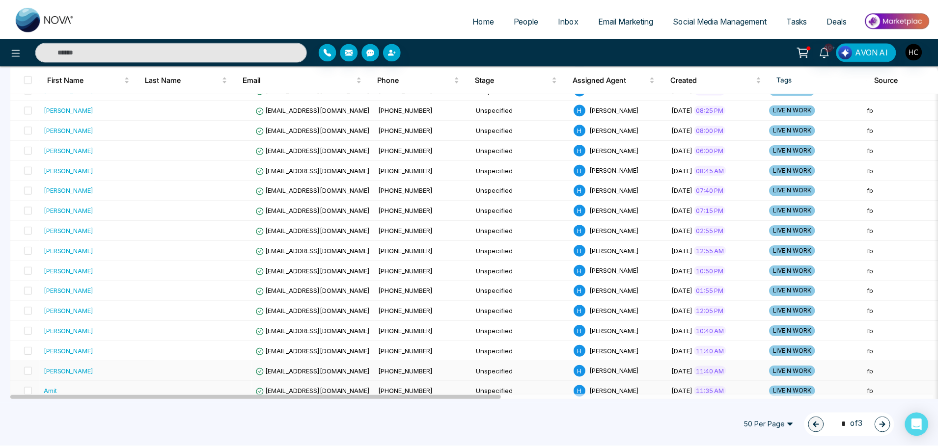
scroll to position [827, 0]
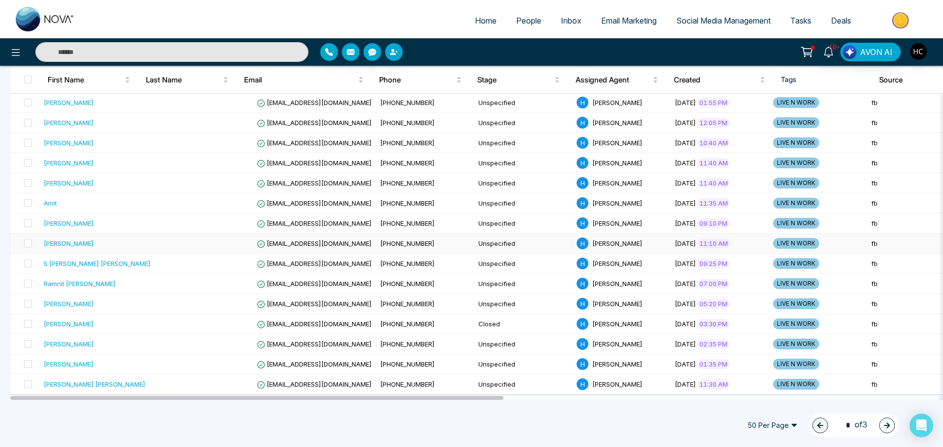
click at [79, 246] on div "[PERSON_NAME]" at bounding box center [97, 244] width 107 height 10
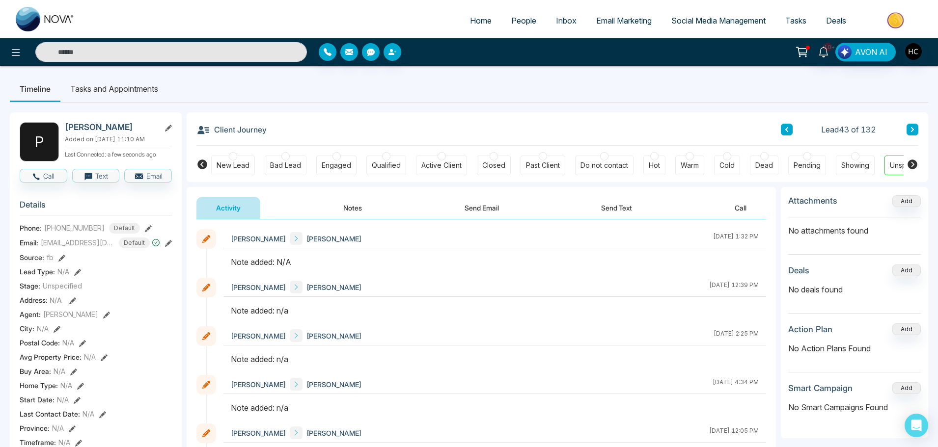
click at [338, 204] on button "Notes" at bounding box center [353, 208] width 58 height 22
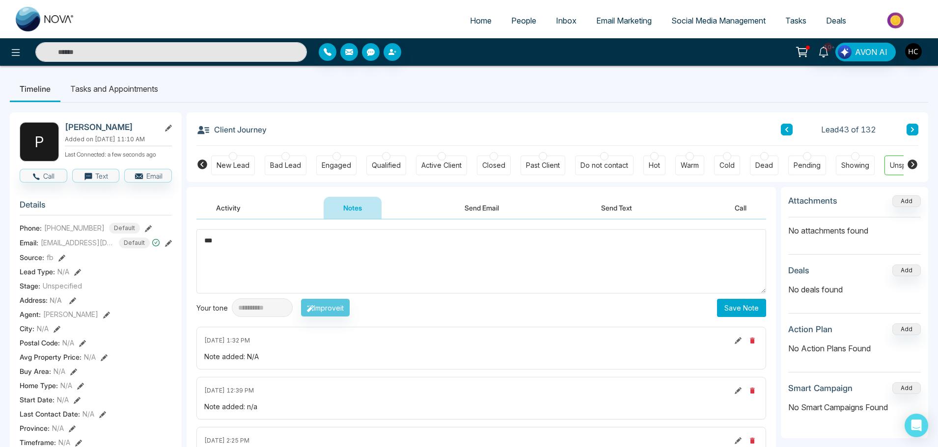
type textarea "***"
click at [728, 303] on button "Save Note" at bounding box center [741, 308] width 49 height 18
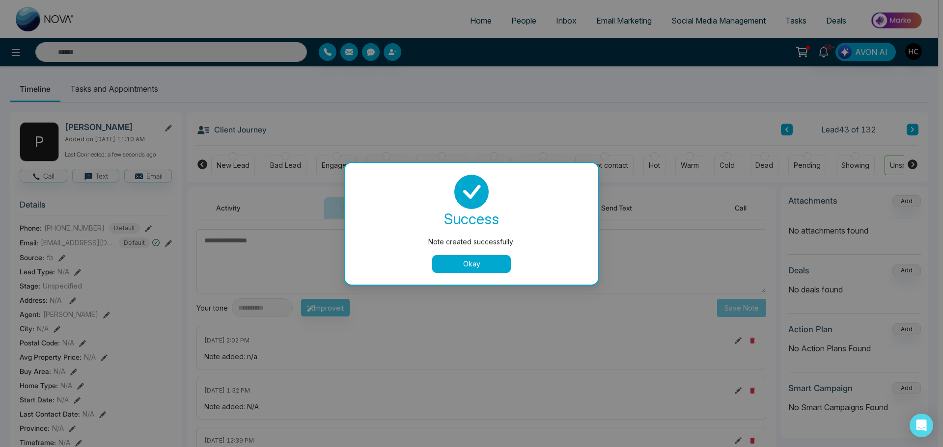
click at [497, 265] on button "Okay" at bounding box center [471, 264] width 79 height 18
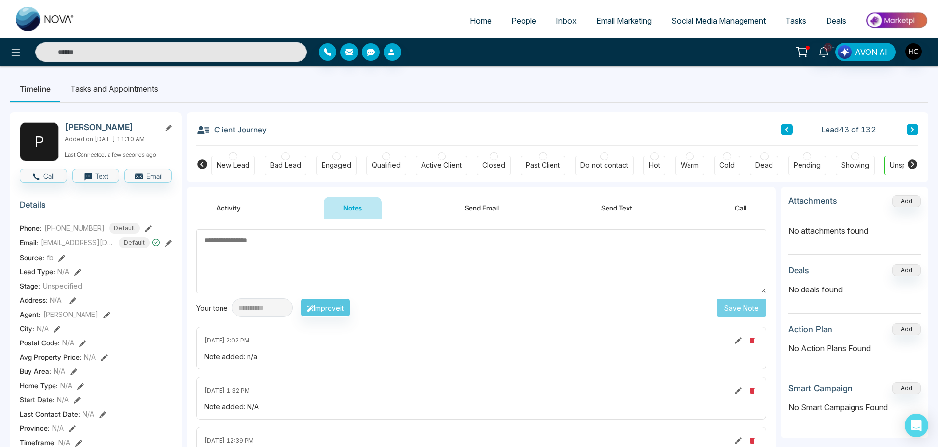
click at [911, 125] on button at bounding box center [912, 130] width 12 height 12
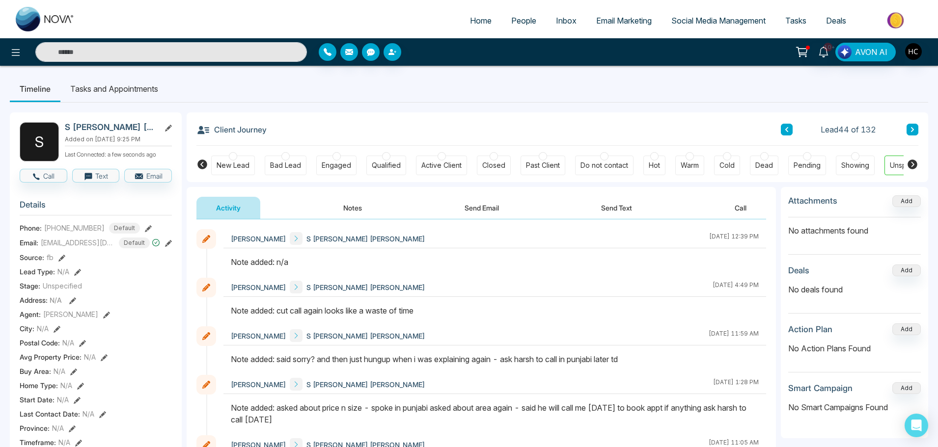
click at [916, 128] on button at bounding box center [912, 130] width 12 height 12
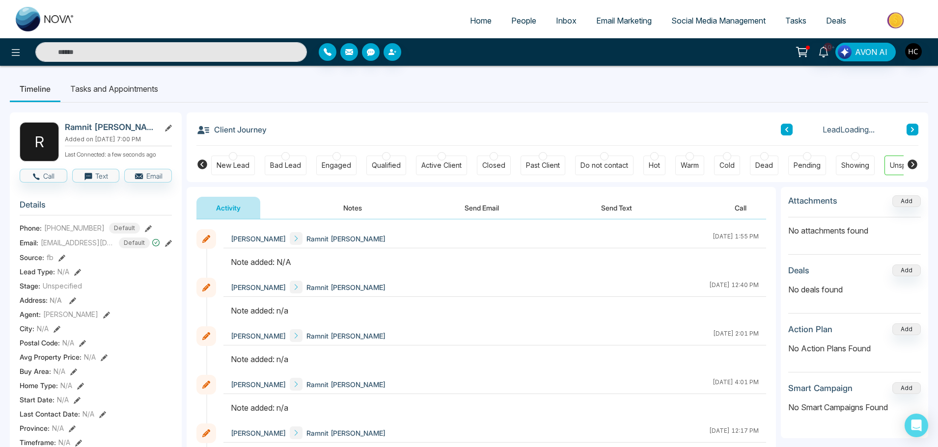
click at [360, 208] on button "Notes" at bounding box center [353, 208] width 58 height 22
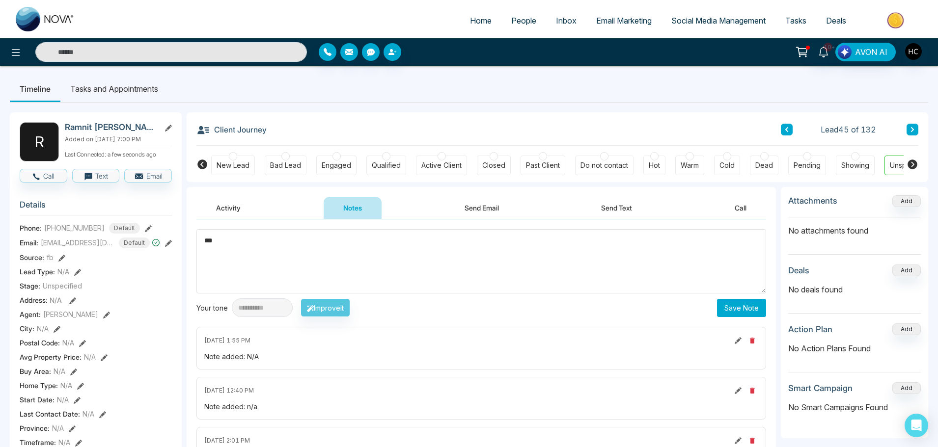
type textarea "***"
click at [752, 301] on button "Save Note" at bounding box center [741, 308] width 49 height 18
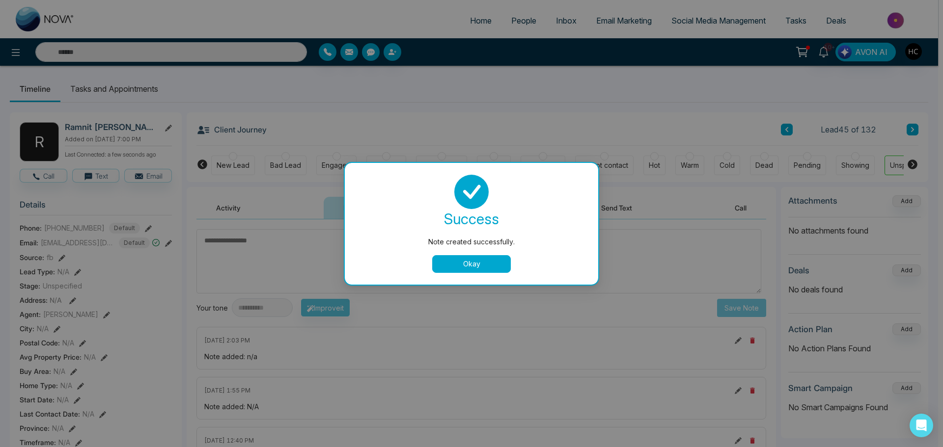
click at [484, 270] on button "Okay" at bounding box center [471, 264] width 79 height 18
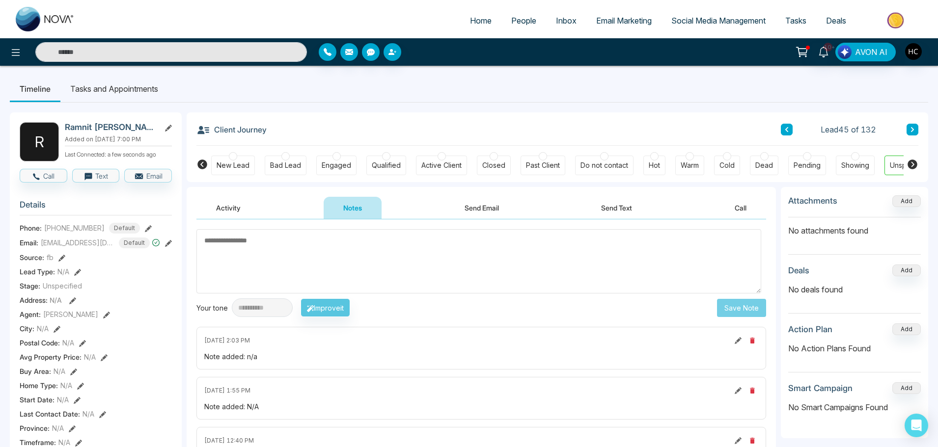
click at [911, 134] on button at bounding box center [912, 130] width 12 height 12
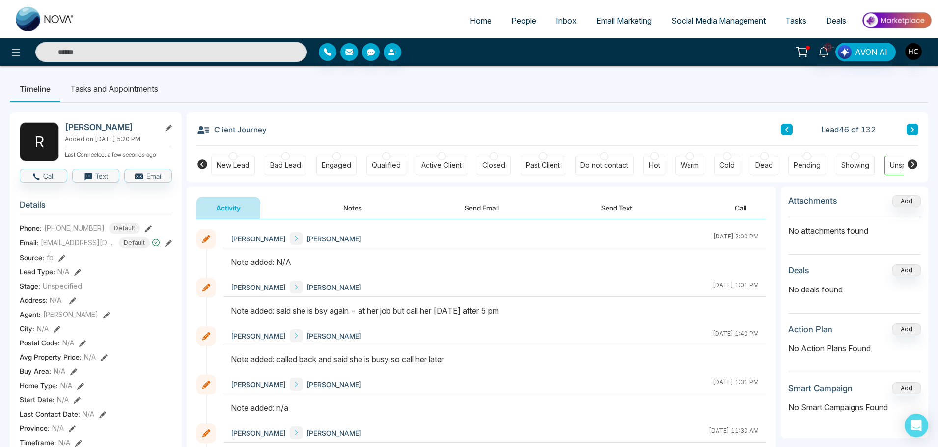
click at [359, 209] on button "Notes" at bounding box center [353, 208] width 58 height 22
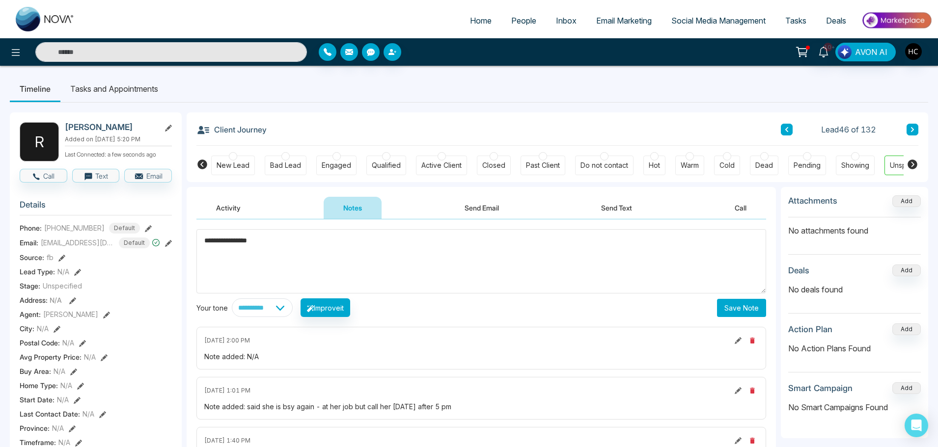
type textarea "**********"
click at [746, 315] on button "Save Note" at bounding box center [741, 308] width 49 height 18
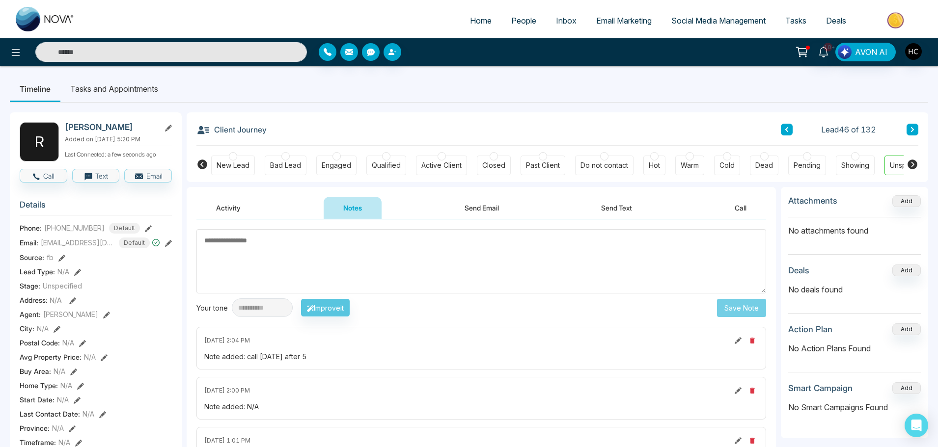
click at [912, 127] on icon at bounding box center [912, 130] width 5 height 6
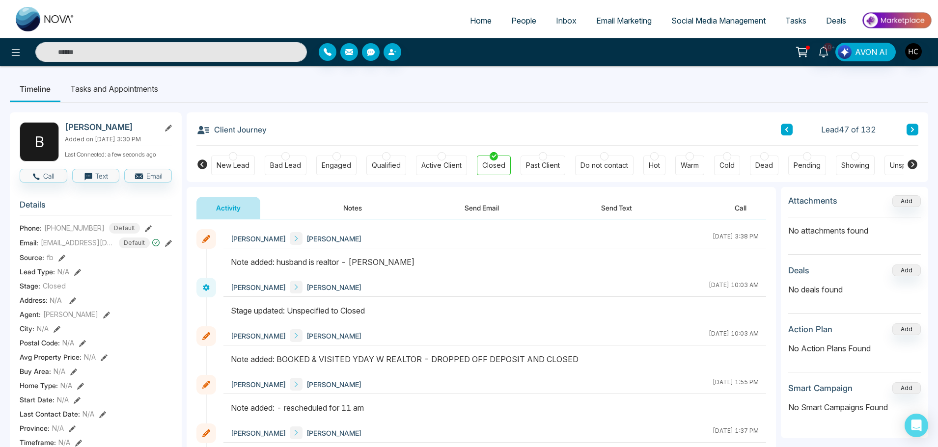
click at [911, 131] on icon at bounding box center [912, 129] width 3 height 5
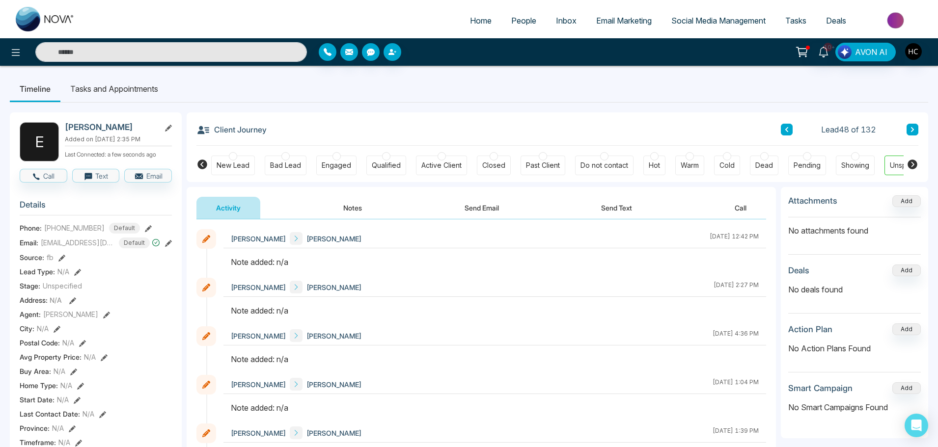
click at [356, 207] on button "Notes" at bounding box center [353, 208] width 58 height 22
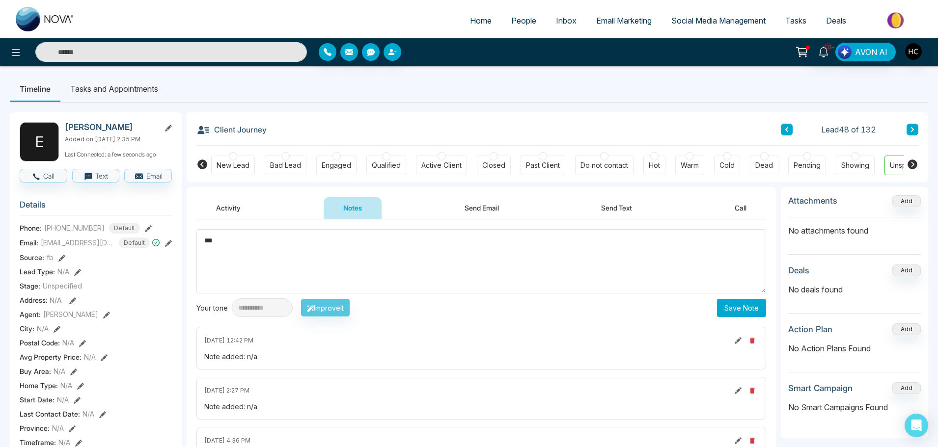
type textarea "***"
click at [737, 310] on button "Save Note" at bounding box center [741, 308] width 49 height 18
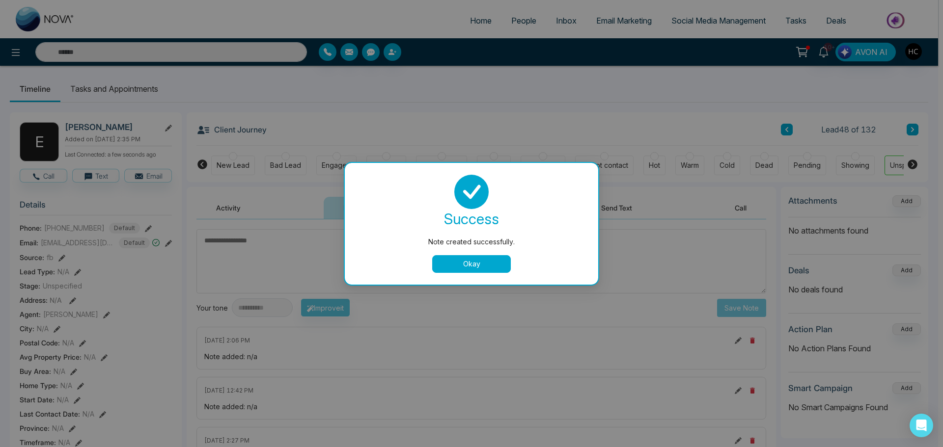
click at [475, 260] on button "Okay" at bounding box center [471, 264] width 79 height 18
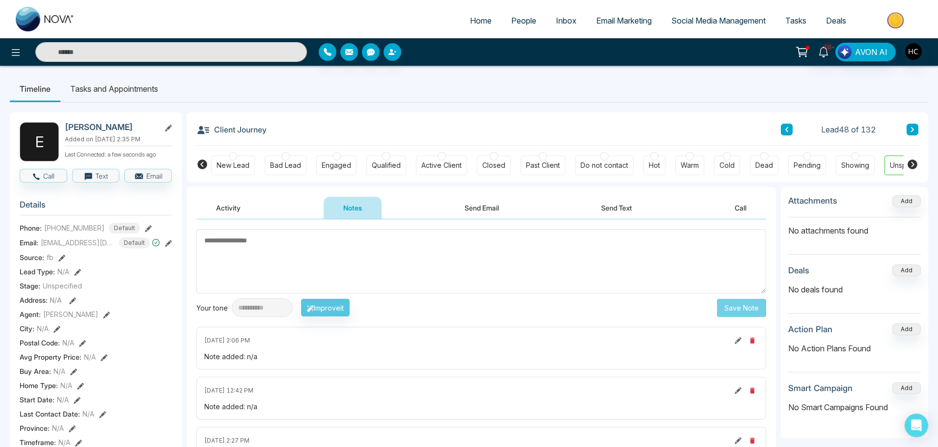
click at [920, 127] on div "Client Journey Lead 48 of 132 New Lead Bad Lead Engaged Qualified Active Client…" at bounding box center [557, 147] width 741 height 70
click at [913, 130] on icon at bounding box center [912, 130] width 5 height 6
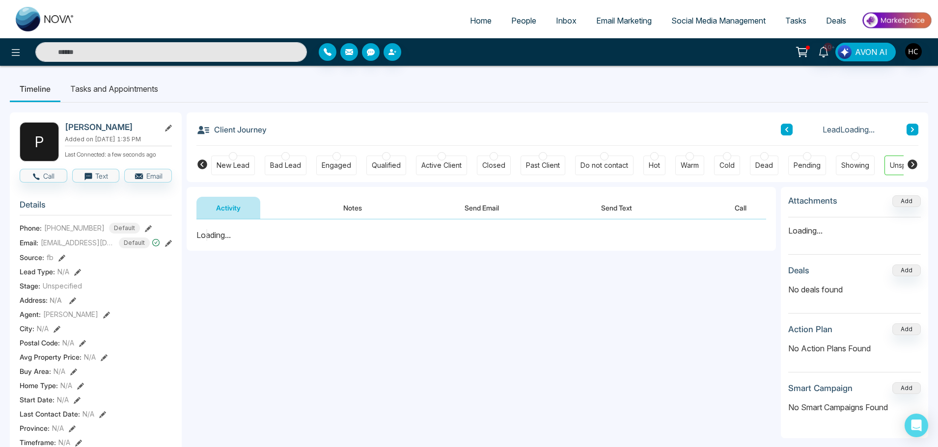
click at [358, 212] on button "Notes" at bounding box center [353, 208] width 58 height 22
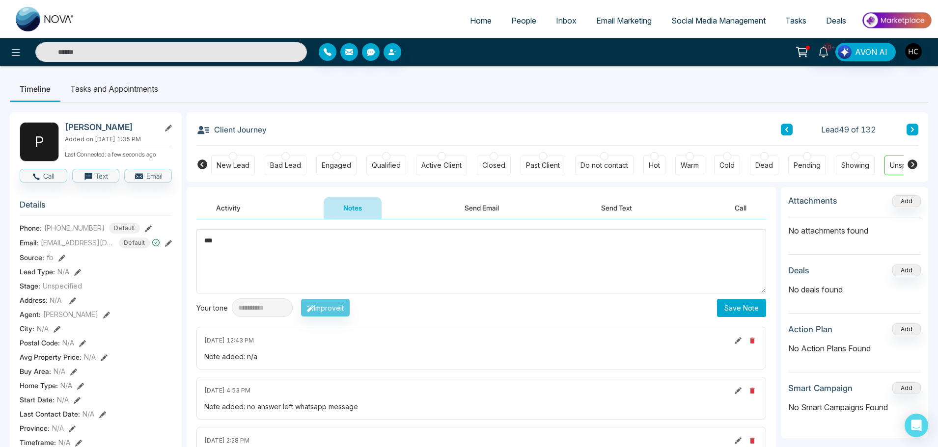
type textarea "***"
click at [752, 304] on button "Save Note" at bounding box center [741, 308] width 49 height 18
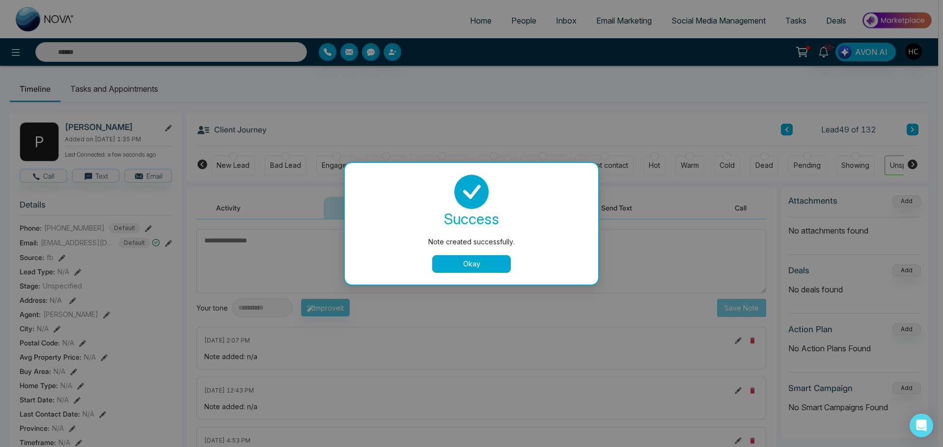
click at [494, 262] on button "Okay" at bounding box center [471, 264] width 79 height 18
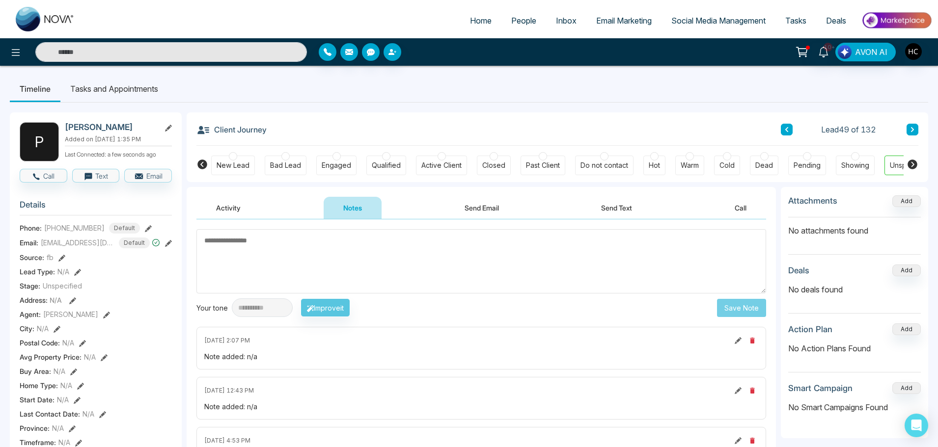
click at [914, 129] on icon at bounding box center [912, 130] width 5 height 6
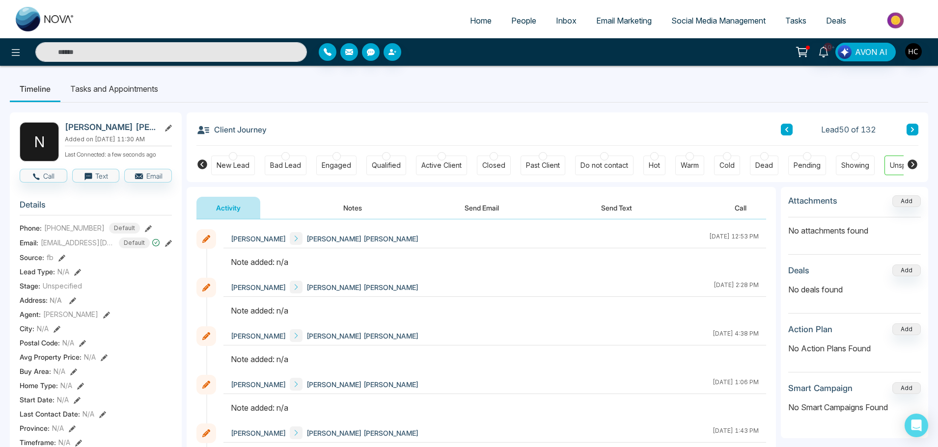
click at [349, 207] on button "Notes" at bounding box center [353, 208] width 58 height 22
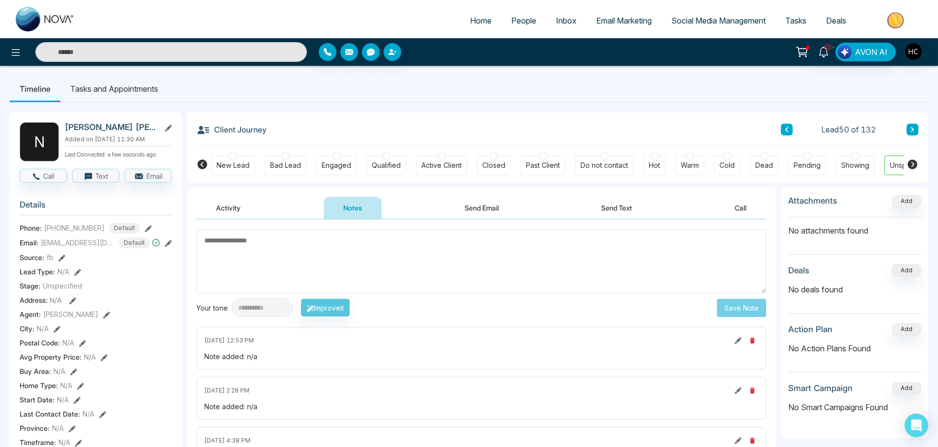
click at [325, 263] on textarea at bounding box center [481, 261] width 570 height 64
type textarea "***"
click at [748, 316] on button "Save Note" at bounding box center [741, 308] width 49 height 18
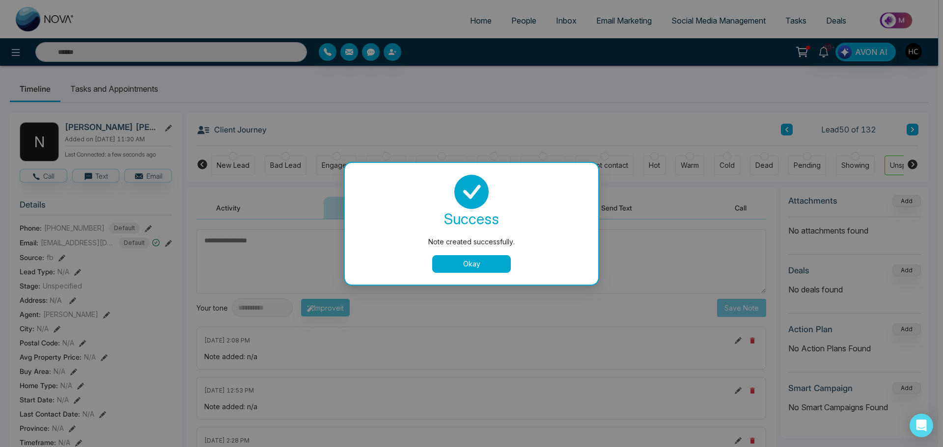
click at [462, 266] on button "Okay" at bounding box center [471, 264] width 79 height 18
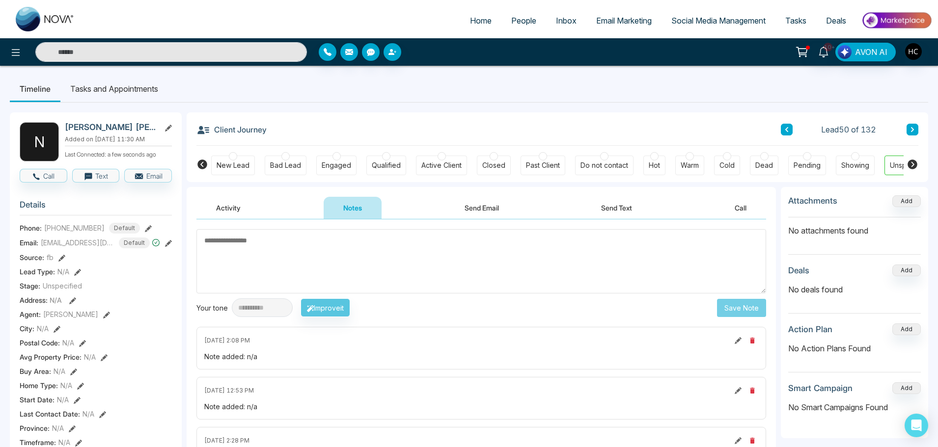
click at [915, 129] on button at bounding box center [912, 130] width 12 height 12
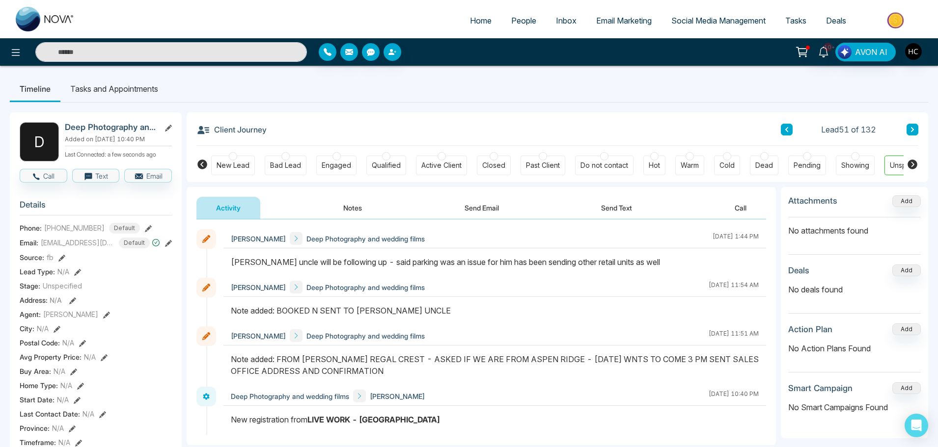
click at [908, 125] on button at bounding box center [912, 130] width 12 height 12
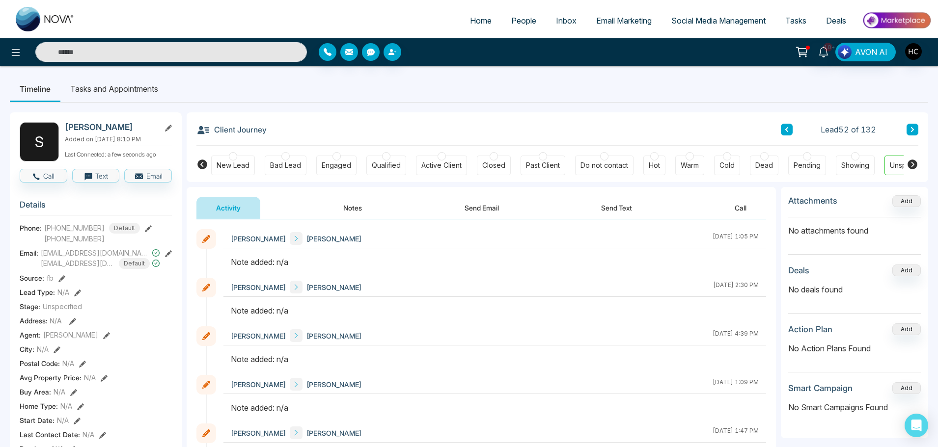
click at [355, 205] on button "Notes" at bounding box center [353, 208] width 58 height 22
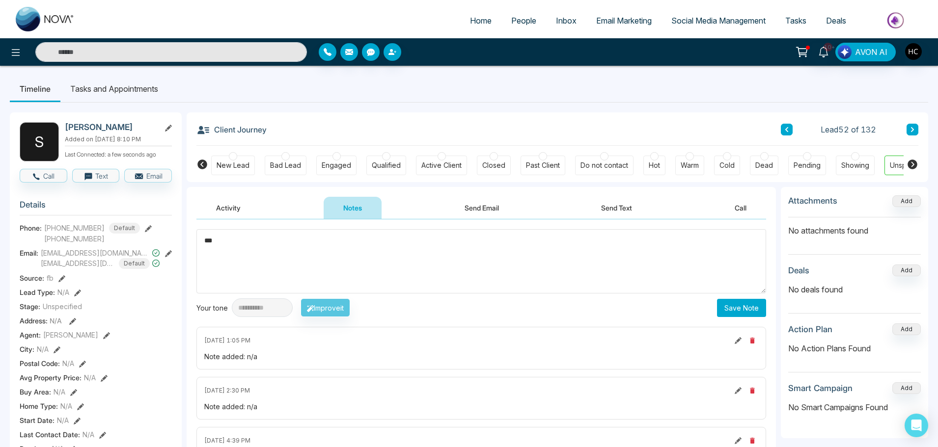
type textarea "***"
click at [737, 313] on button "Save Note" at bounding box center [741, 308] width 49 height 18
click at [909, 124] on button at bounding box center [912, 130] width 12 height 12
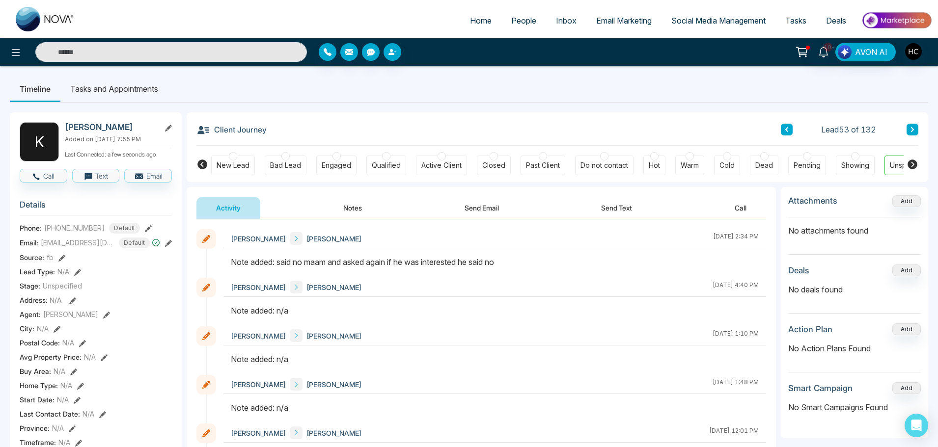
click at [908, 130] on button at bounding box center [912, 130] width 12 height 12
click at [353, 210] on button "Notes" at bounding box center [353, 208] width 58 height 22
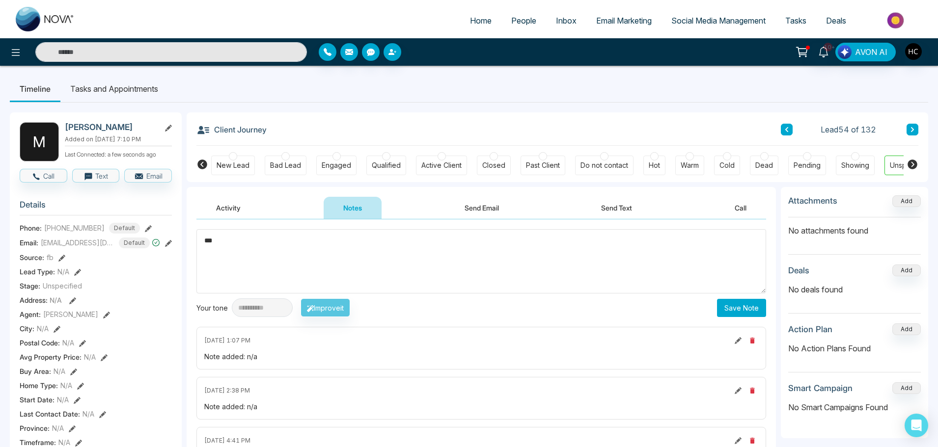
type textarea "***"
click at [743, 307] on button "Save Note" at bounding box center [741, 308] width 49 height 18
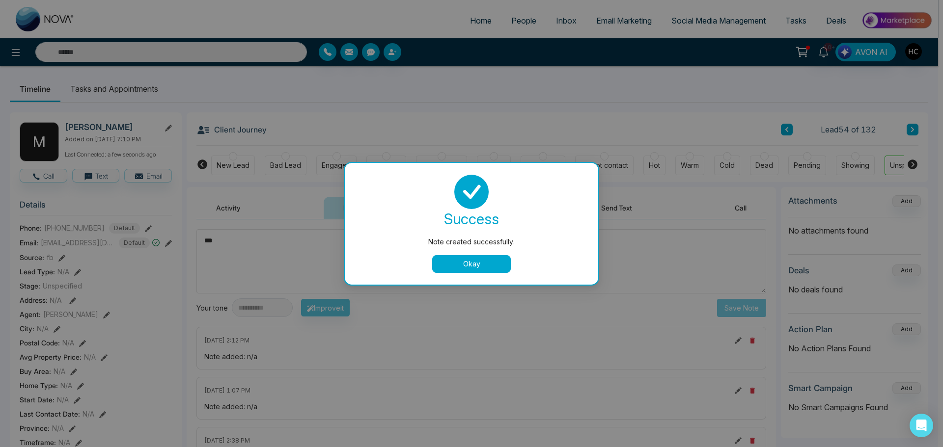
click at [468, 260] on button "Okay" at bounding box center [471, 264] width 79 height 18
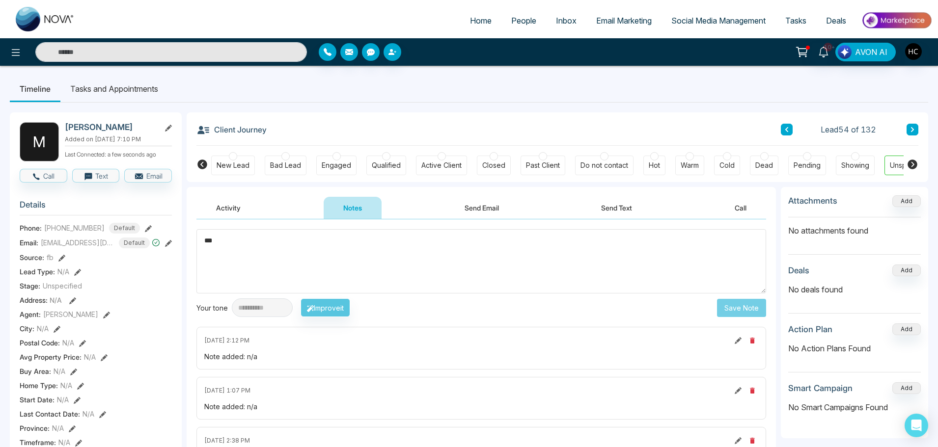
click at [915, 133] on button at bounding box center [912, 130] width 12 height 12
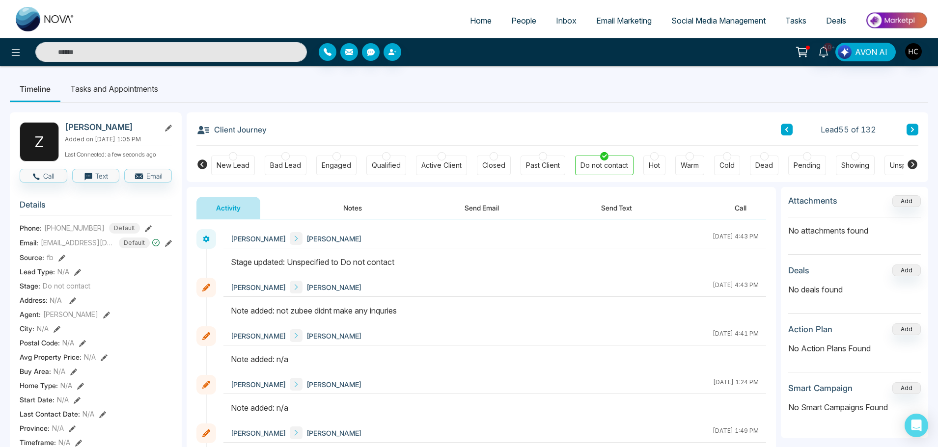
click at [918, 126] on div "Client Journey Lead 55 of 132 New Lead Bad Lead Engaged Qualified Active Client…" at bounding box center [557, 147] width 741 height 70
click at [913, 127] on icon at bounding box center [912, 130] width 5 height 6
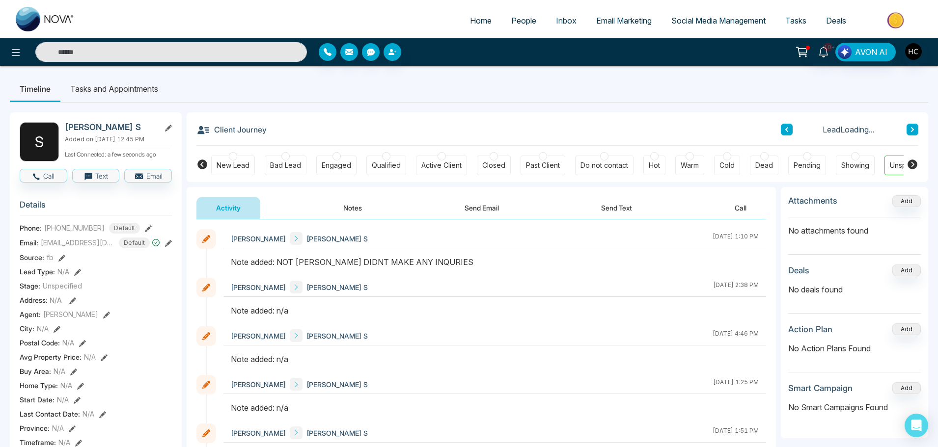
click at [350, 203] on button "Notes" at bounding box center [353, 208] width 58 height 22
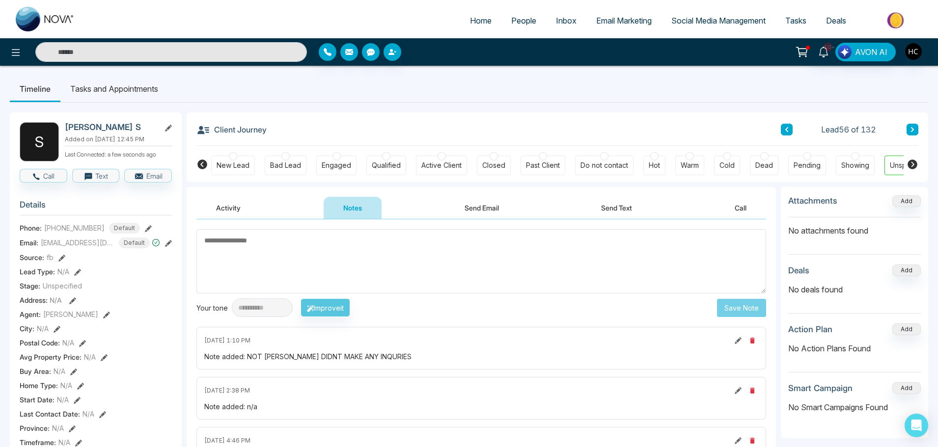
click at [913, 127] on icon at bounding box center [912, 130] width 5 height 6
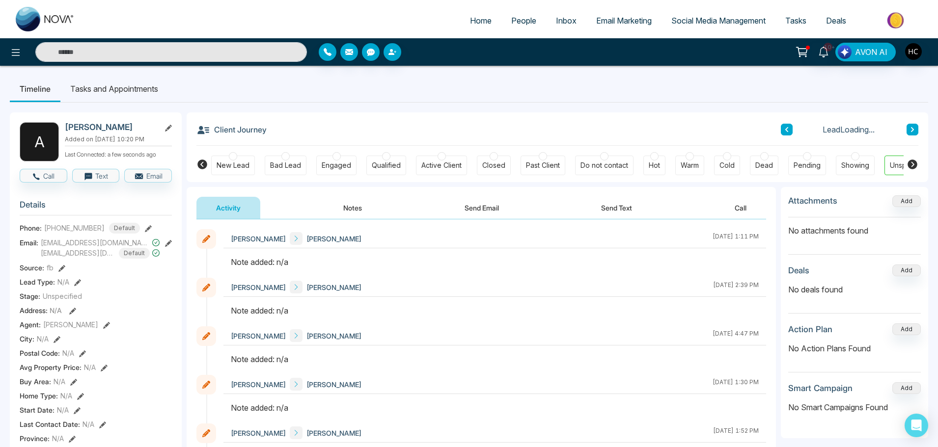
click at [353, 210] on button "Notes" at bounding box center [353, 208] width 58 height 22
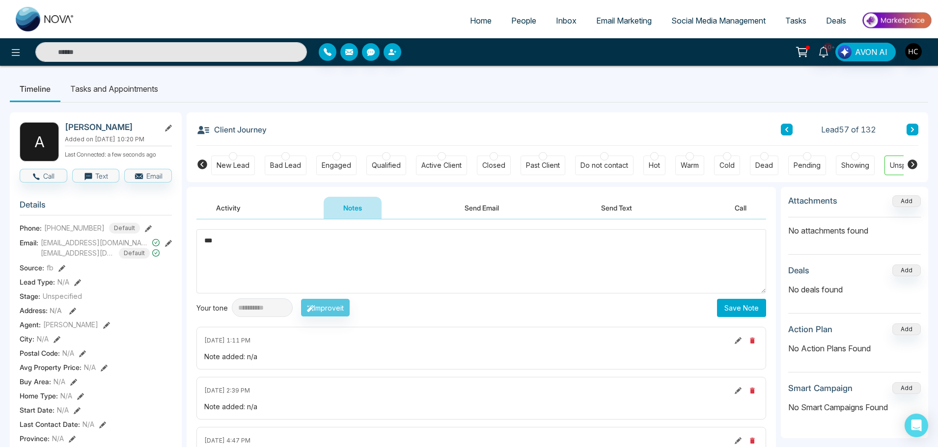
type textarea "***"
click at [732, 307] on button "Save Note" at bounding box center [741, 308] width 49 height 18
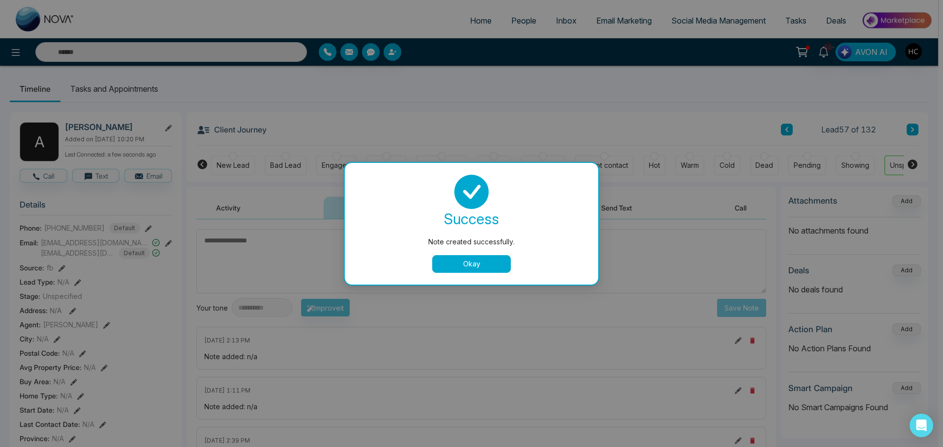
click at [477, 253] on div "success Note created successfully. Okay" at bounding box center [471, 224] width 230 height 98
drag, startPoint x: 476, startPoint y: 261, endPoint x: 519, endPoint y: 256, distance: 43.5
click at [477, 259] on button "Okay" at bounding box center [471, 264] width 79 height 18
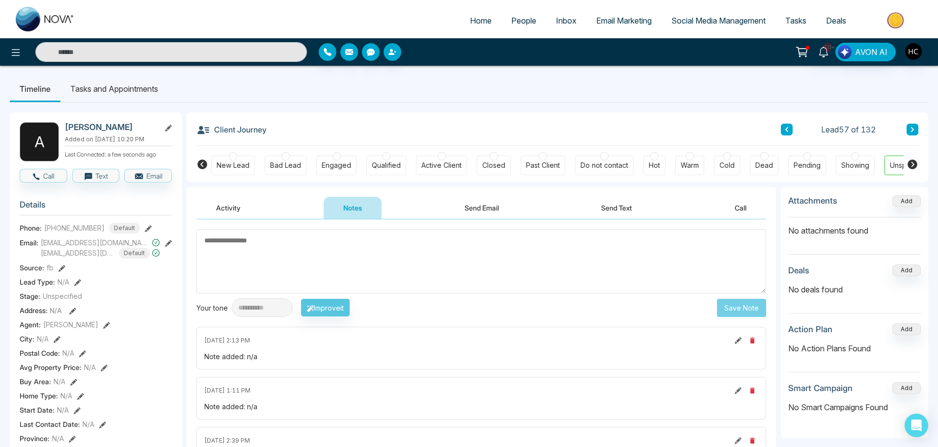
click at [912, 126] on button at bounding box center [912, 130] width 12 height 12
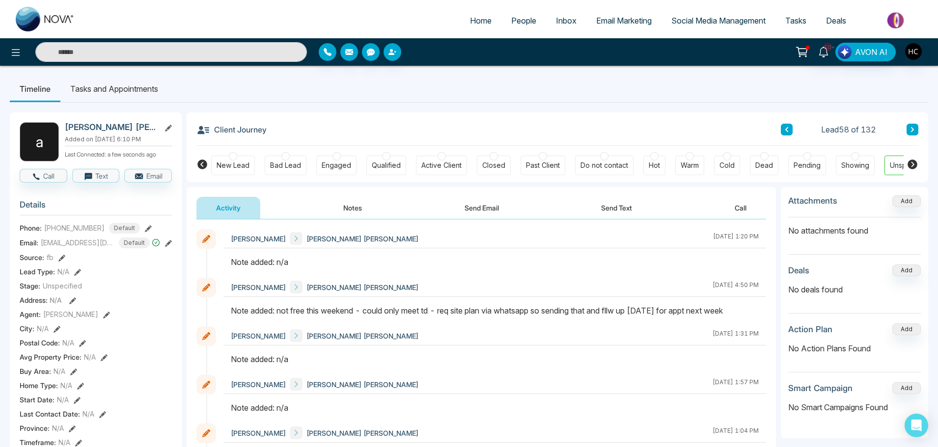
click at [914, 128] on icon at bounding box center [912, 130] width 5 height 6
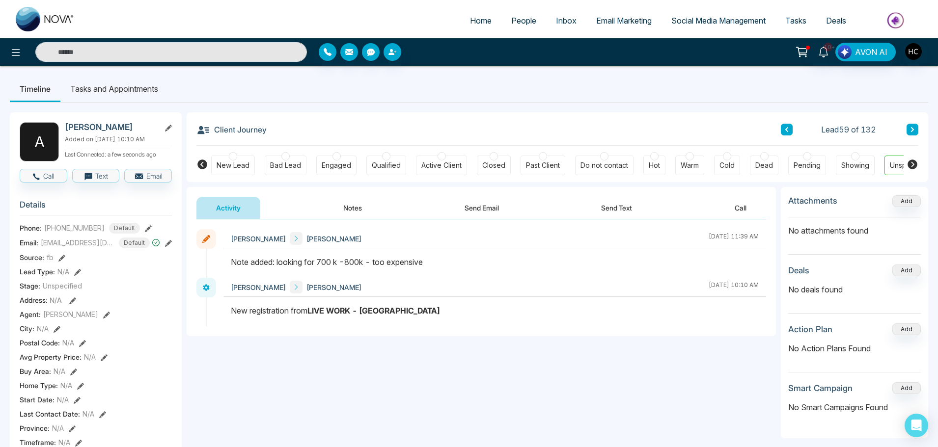
click at [914, 126] on button at bounding box center [912, 130] width 12 height 12
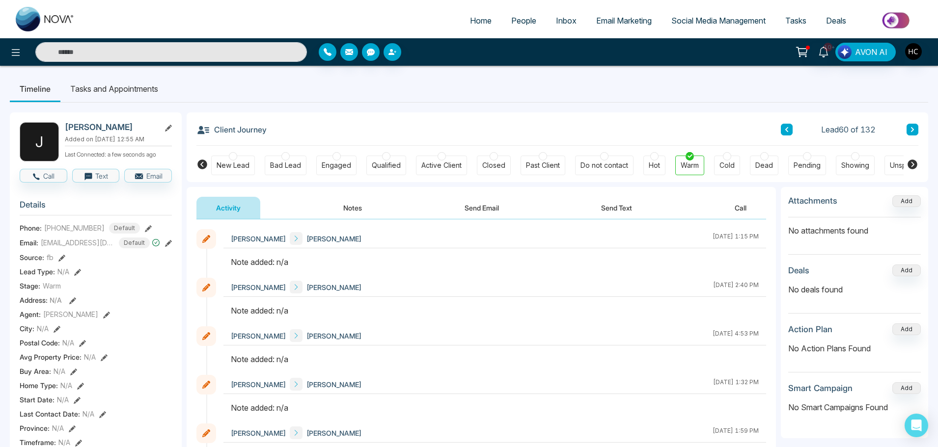
click at [366, 211] on button "Notes" at bounding box center [353, 208] width 58 height 22
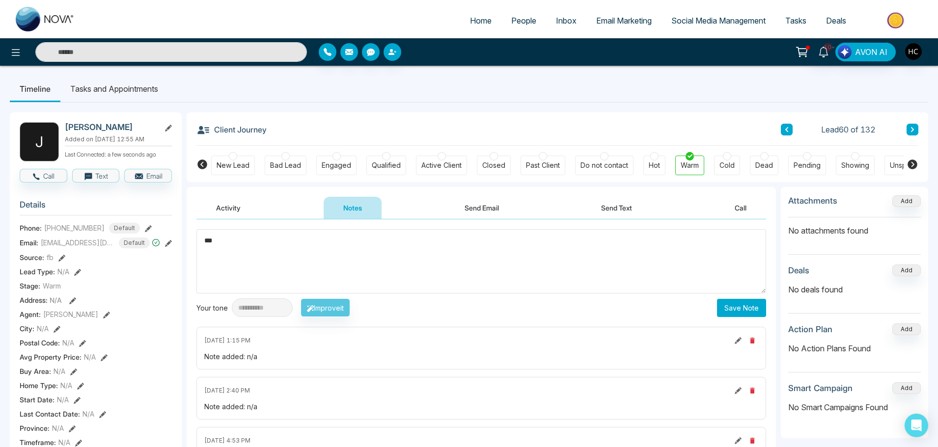
type textarea "***"
click at [744, 305] on button "Save Note" at bounding box center [741, 308] width 49 height 18
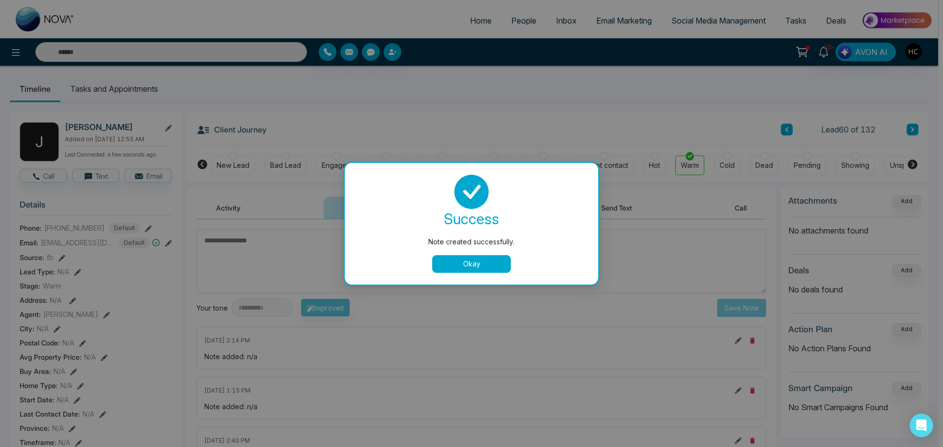
click at [442, 261] on button "Okay" at bounding box center [471, 264] width 79 height 18
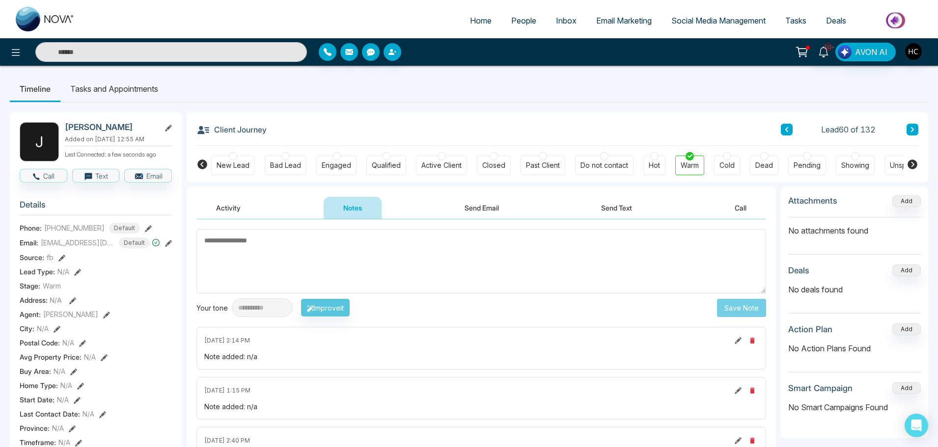
click at [914, 132] on icon at bounding box center [912, 130] width 5 height 6
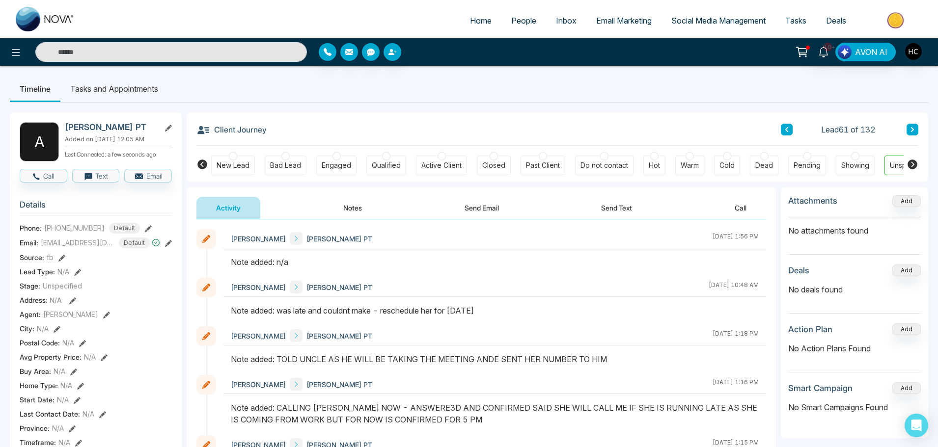
click at [909, 130] on button at bounding box center [912, 130] width 12 height 12
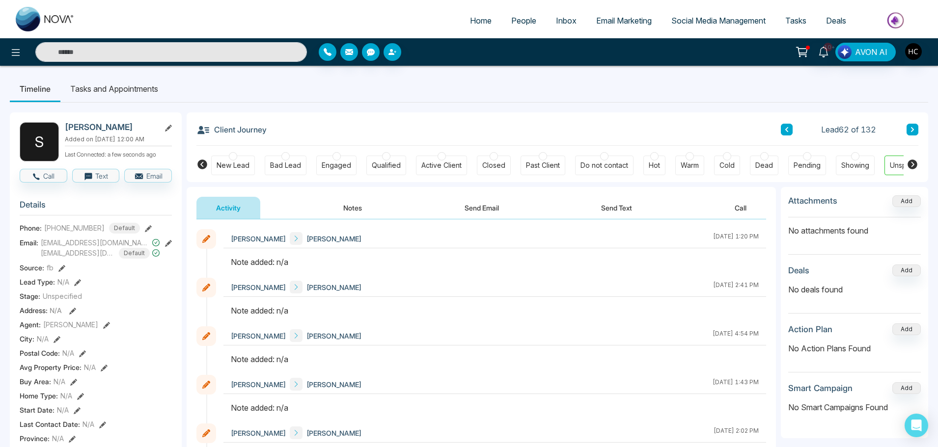
click at [362, 204] on button "Notes" at bounding box center [353, 208] width 58 height 22
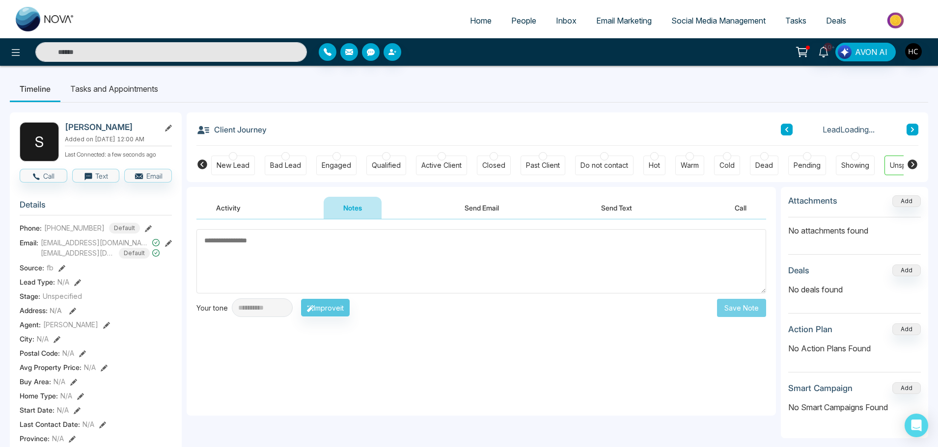
click at [413, 279] on textarea at bounding box center [481, 261] width 570 height 64
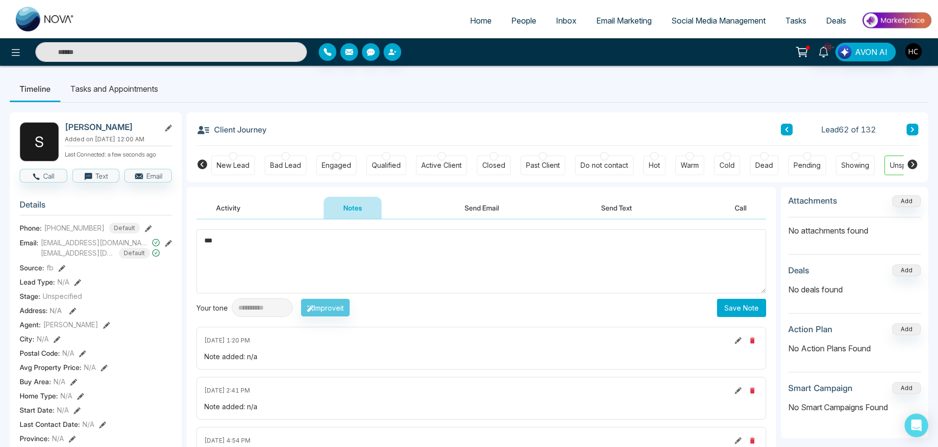
type textarea "***"
click at [726, 306] on button "Save Note" at bounding box center [741, 308] width 49 height 18
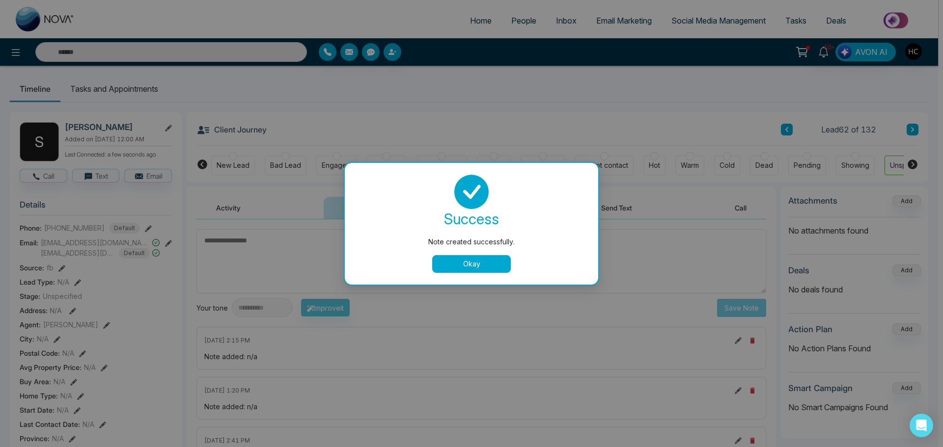
click at [499, 259] on button "Okay" at bounding box center [471, 264] width 79 height 18
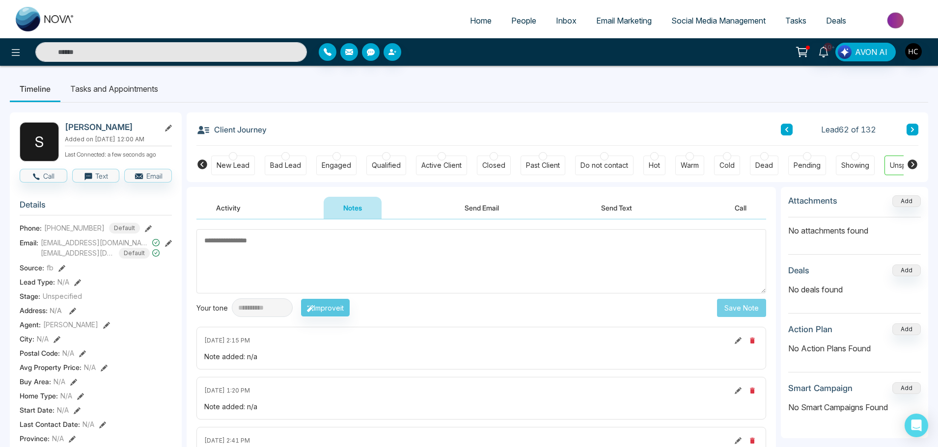
click at [518, 25] on span "People" at bounding box center [523, 21] width 25 height 10
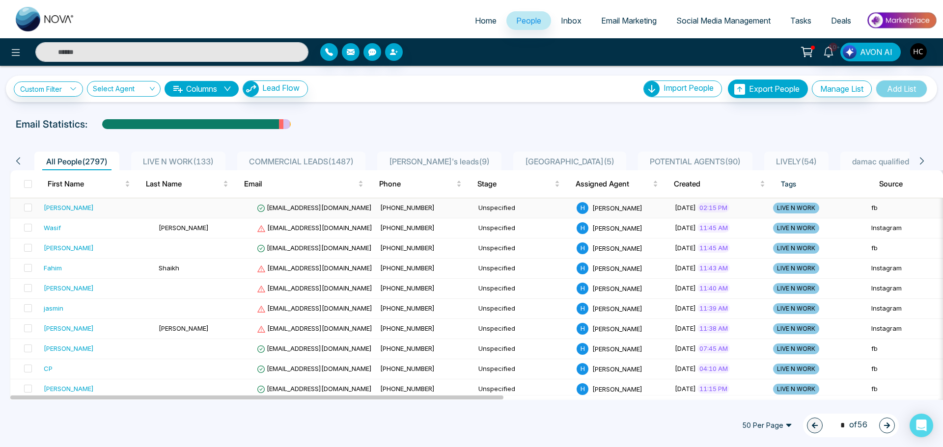
click at [181, 213] on td at bounding box center [204, 208] width 98 height 20
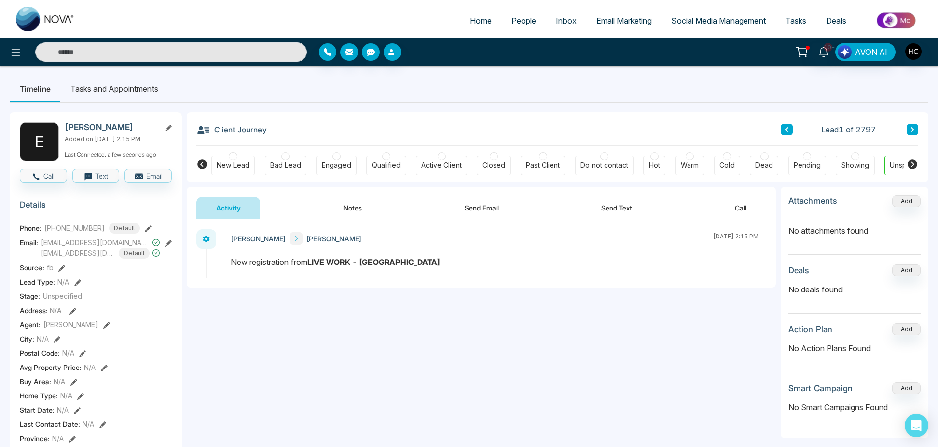
click at [354, 208] on button "Notes" at bounding box center [353, 208] width 58 height 22
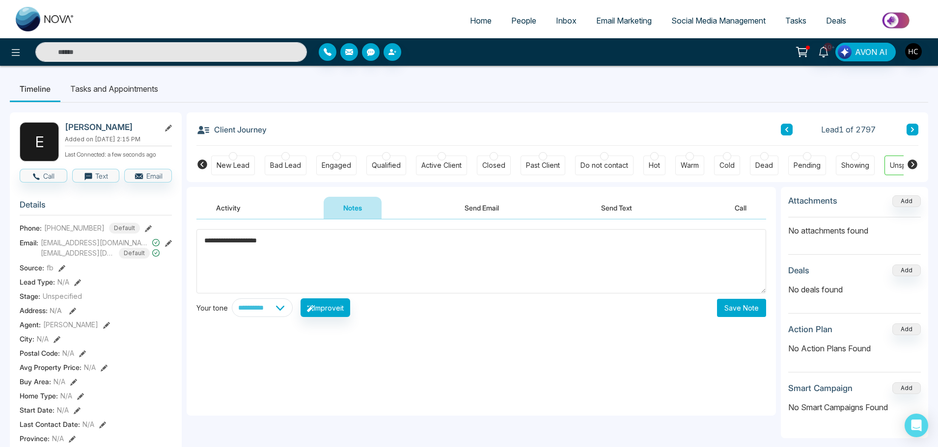
type textarea "**********"
click at [732, 302] on button "Save Note" at bounding box center [741, 308] width 49 height 18
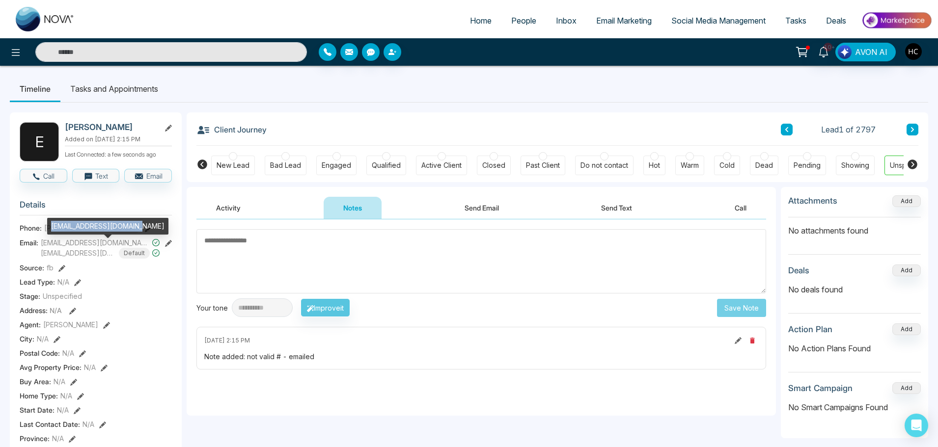
drag, startPoint x: 142, startPoint y: 228, endPoint x: 52, endPoint y: 236, distance: 91.1
click at [52, 236] on div "[EMAIL_ADDRESS][DOMAIN_NAME]" at bounding box center [107, 230] width 121 height 24
copy div "[EMAIL_ADDRESS][DOMAIN_NAME]"
click at [507, 15] on link "People" at bounding box center [523, 20] width 45 height 19
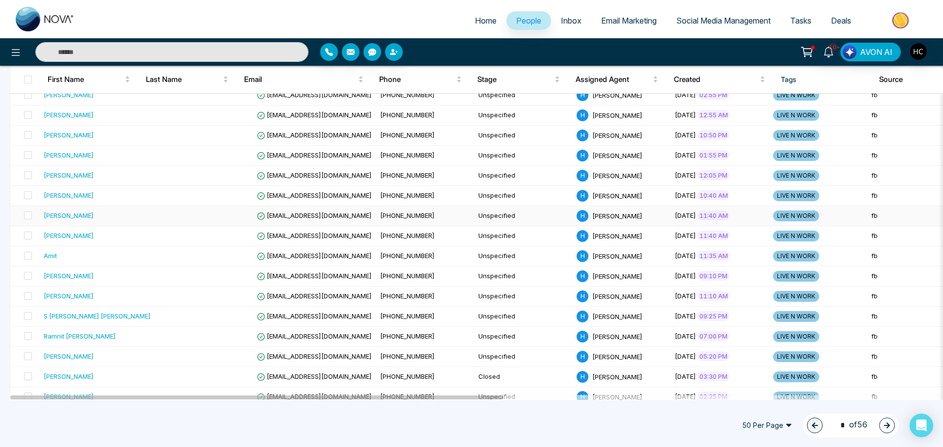
scroll to position [810, 0]
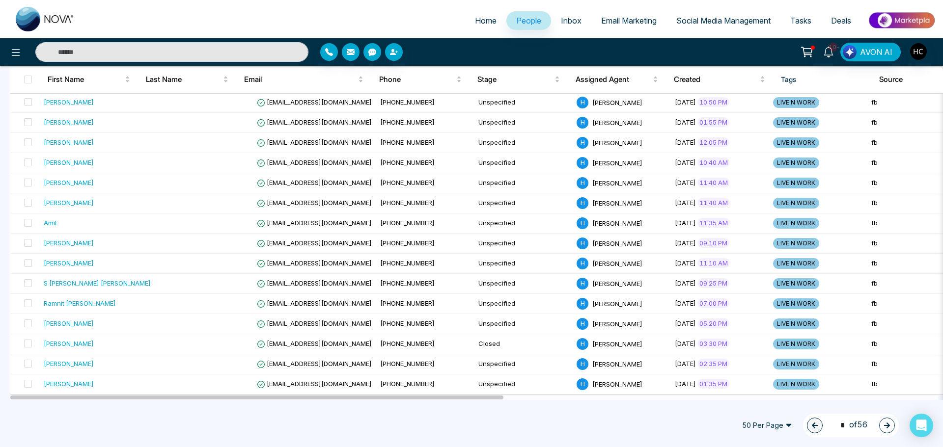
click at [884, 425] on icon "button" at bounding box center [886, 425] width 7 height 7
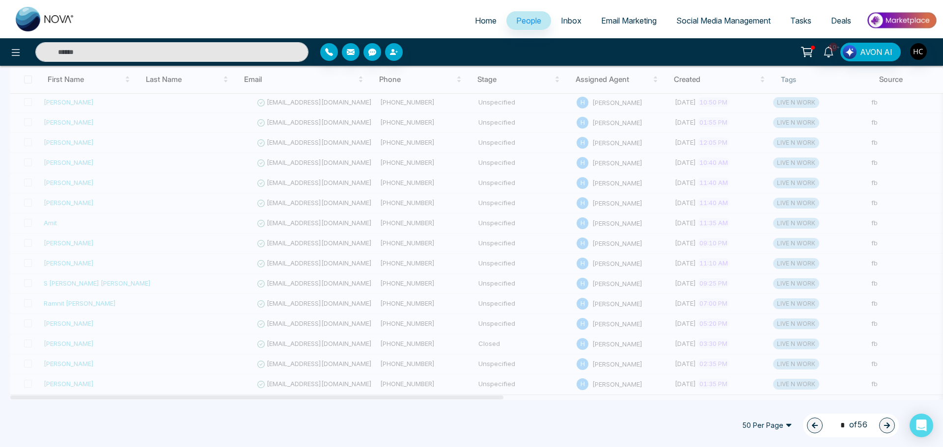
type input "*"
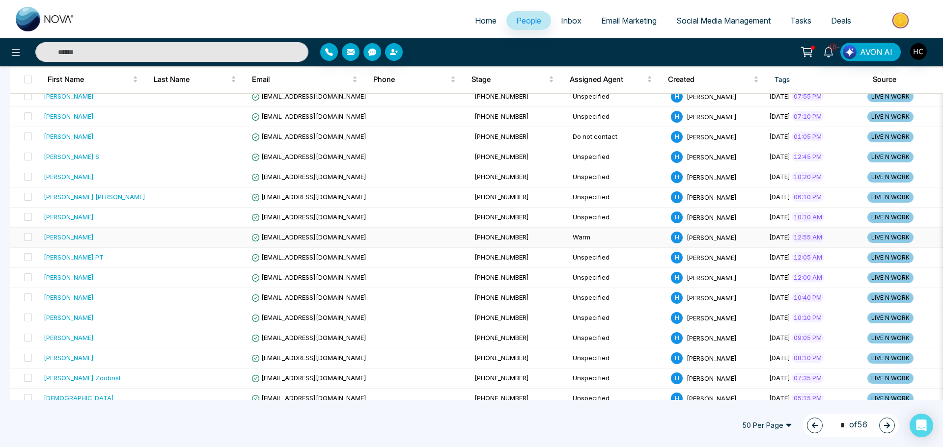
scroll to position [221, 0]
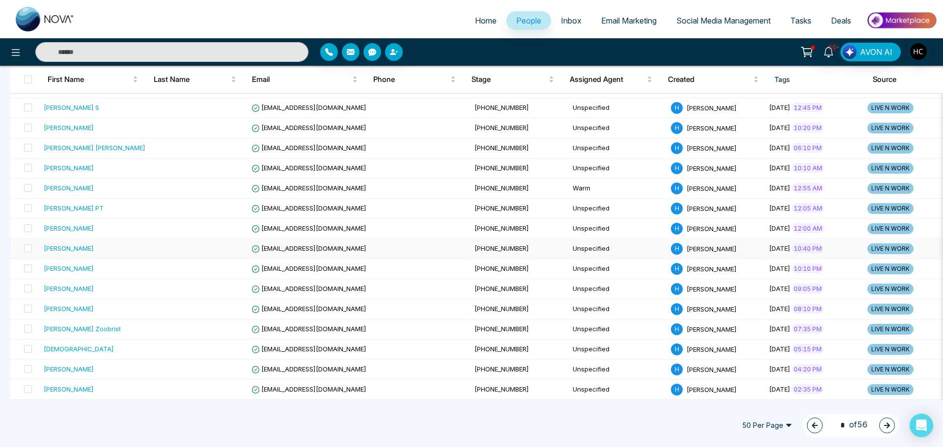
click at [98, 248] on div "Jatinder Kumar" at bounding box center [95, 249] width 102 height 10
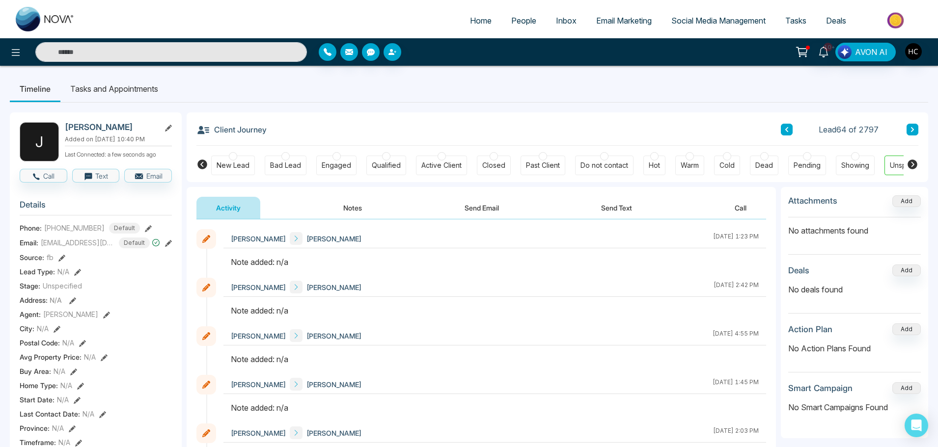
click at [344, 205] on button "Notes" at bounding box center [353, 208] width 58 height 22
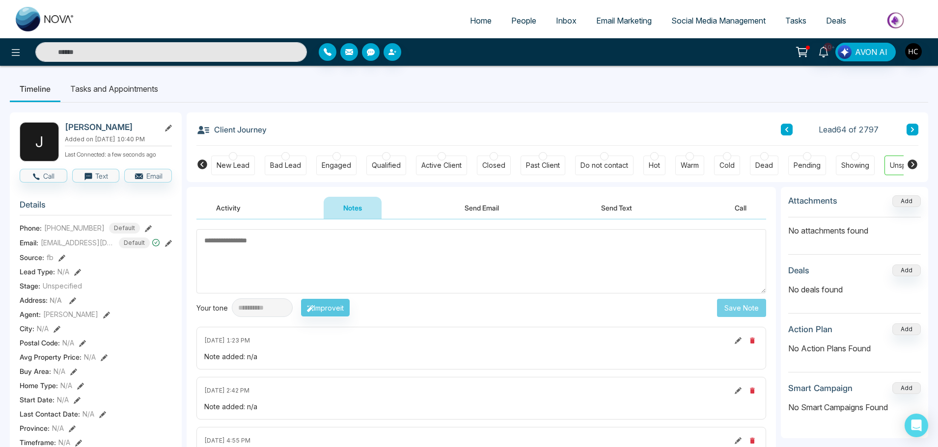
type textarea "**********"
drag, startPoint x: 538, startPoint y: 257, endPoint x: 205, endPoint y: 248, distance: 333.5
click at [205, 248] on textarea "**********" at bounding box center [481, 261] width 570 height 64
drag, startPoint x: 289, startPoint y: 357, endPoint x: 246, endPoint y: 359, distance: 42.8
click at [246, 359] on div "Note added: n/a" at bounding box center [481, 357] width 554 height 10
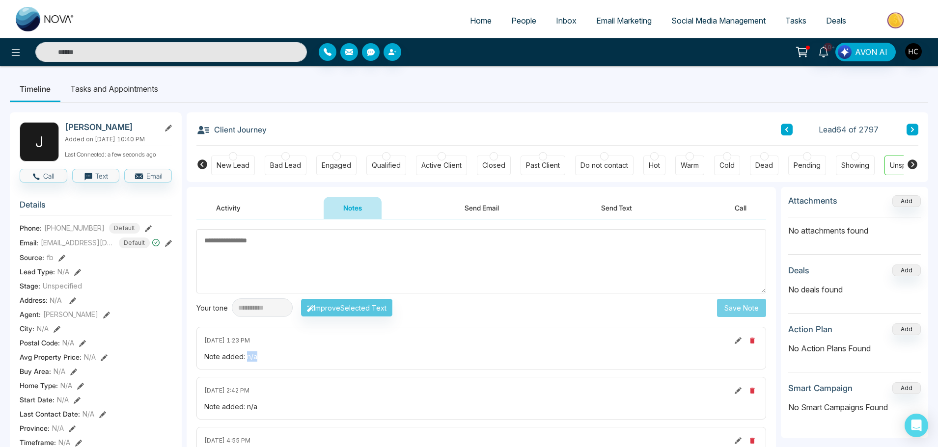
copy div "n/a"
click at [269, 264] on textarea at bounding box center [481, 261] width 570 height 64
paste textarea "***"
type textarea "***"
click at [732, 303] on button "Save Note" at bounding box center [741, 308] width 49 height 18
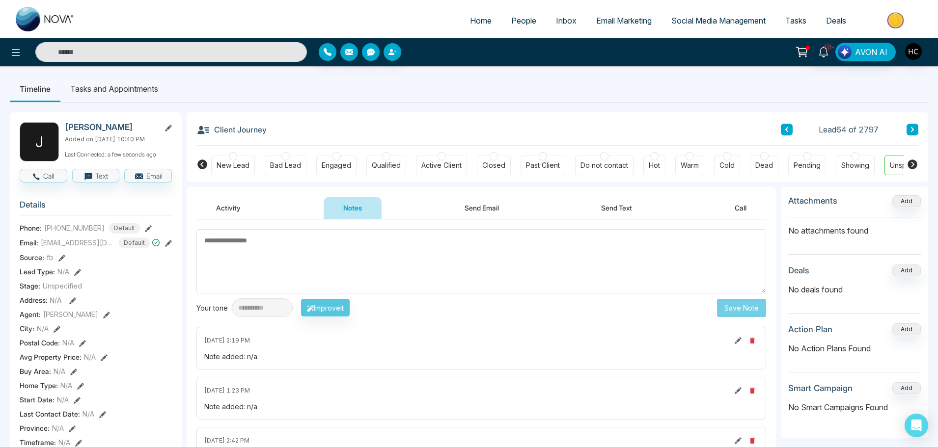
click at [914, 125] on button at bounding box center [912, 130] width 12 height 12
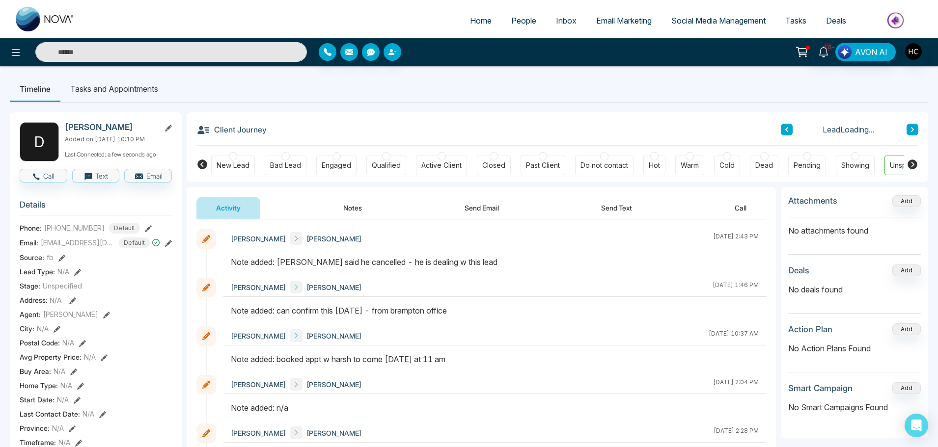
click at [341, 206] on button "Notes" at bounding box center [353, 208] width 58 height 22
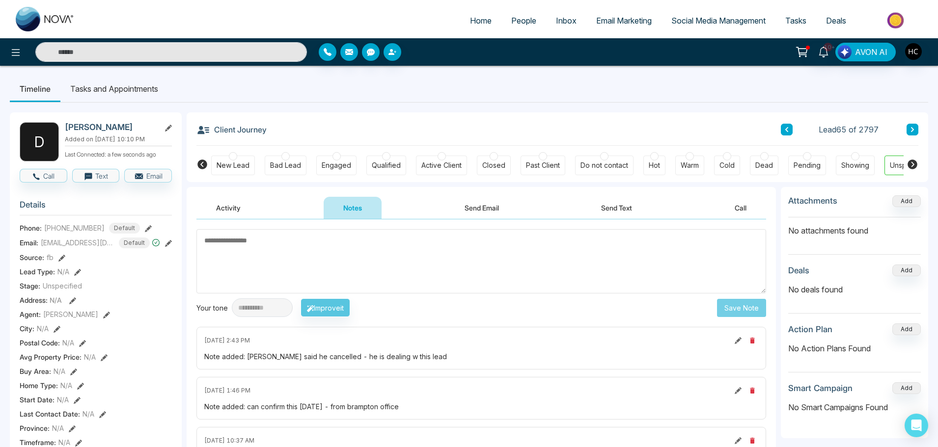
click at [301, 263] on textarea at bounding box center [481, 261] width 570 height 64
click at [914, 133] on icon at bounding box center [912, 130] width 5 height 6
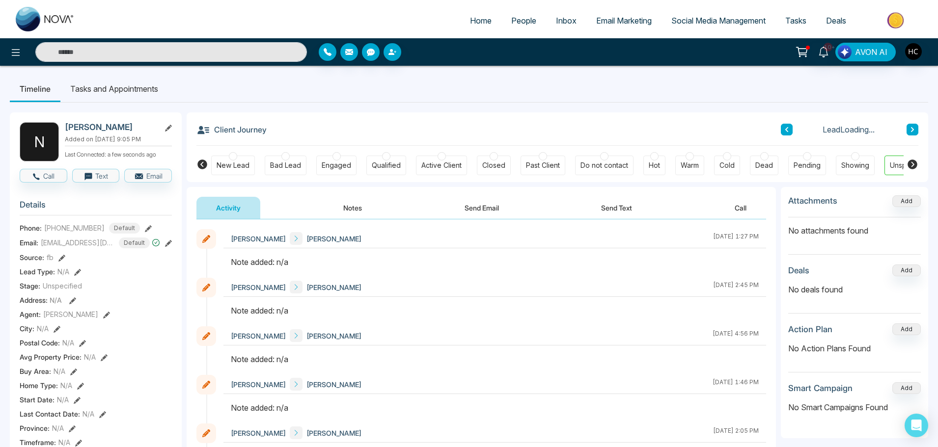
click at [342, 211] on button "Notes" at bounding box center [353, 208] width 58 height 22
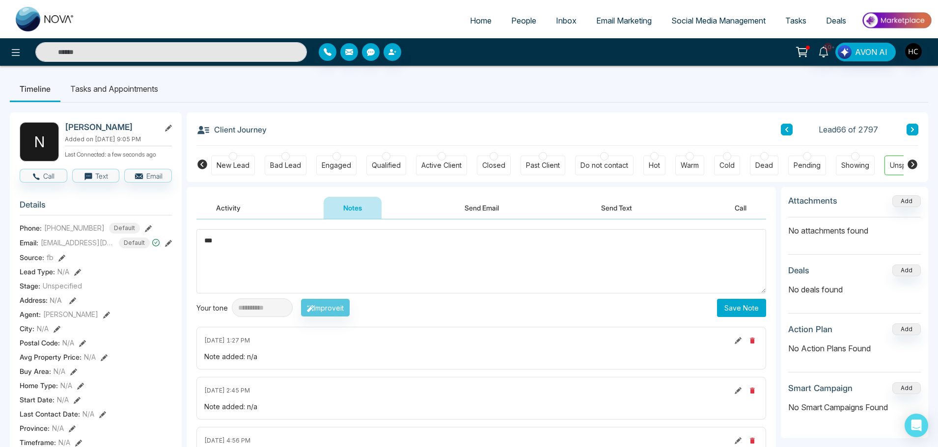
type textarea "***"
click at [739, 298] on div "**********" at bounding box center [481, 273] width 570 height 88
click at [746, 306] on button "Save Note" at bounding box center [741, 308] width 49 height 18
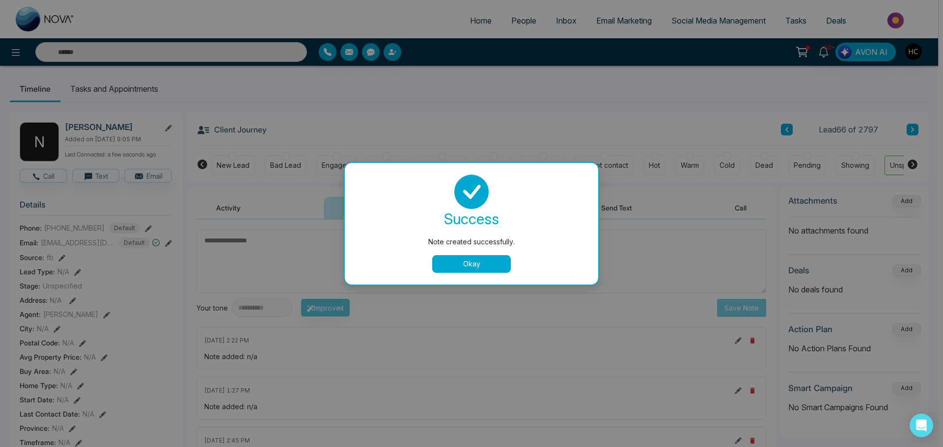
click at [500, 263] on button "Okay" at bounding box center [471, 264] width 79 height 18
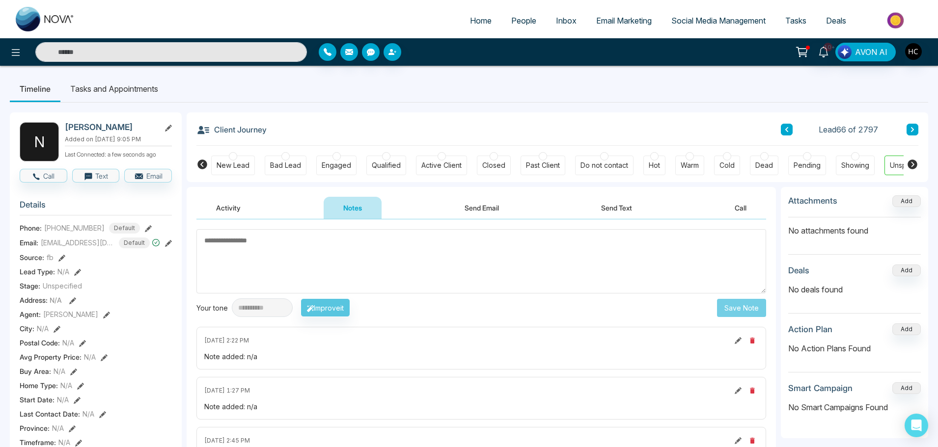
click at [911, 129] on icon at bounding box center [912, 130] width 5 height 6
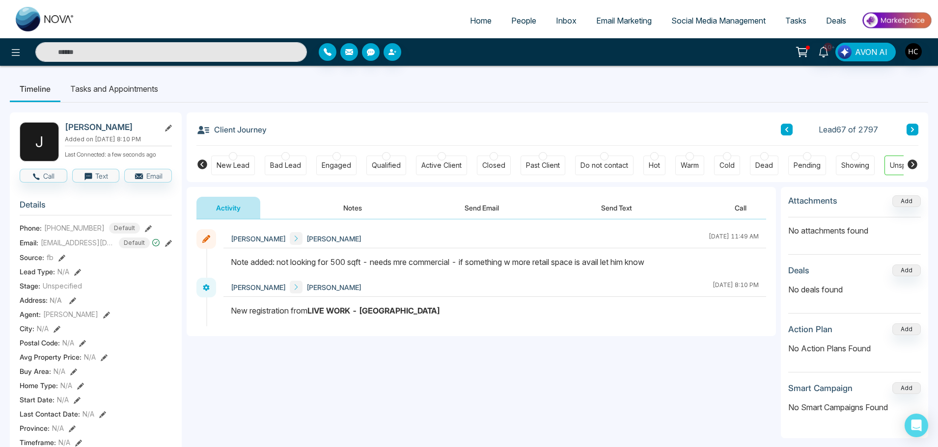
click at [904, 124] on div "Lead 67 of 2797" at bounding box center [849, 130] width 137 height 12
click at [912, 129] on icon at bounding box center [912, 130] width 5 height 6
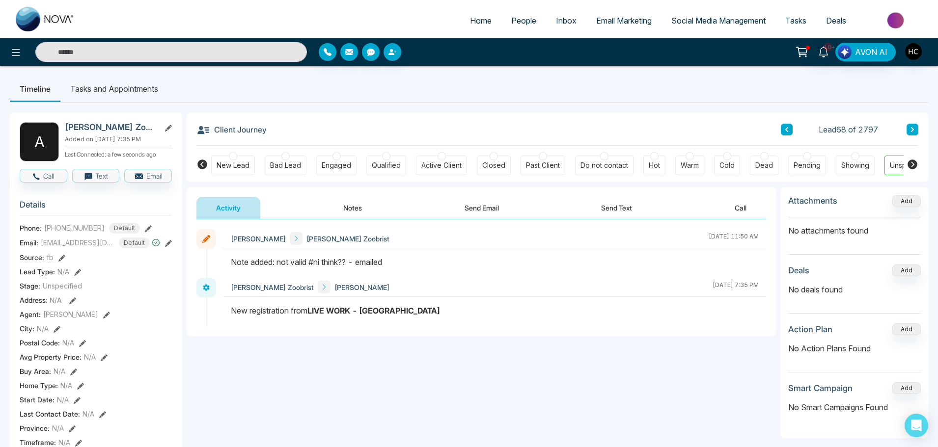
click at [919, 125] on div "Client Journey Lead 68 of 2797 New Lead Bad Lead Engaged Qualified Active Clien…" at bounding box center [557, 147] width 741 height 70
click at [914, 129] on icon at bounding box center [912, 130] width 5 height 6
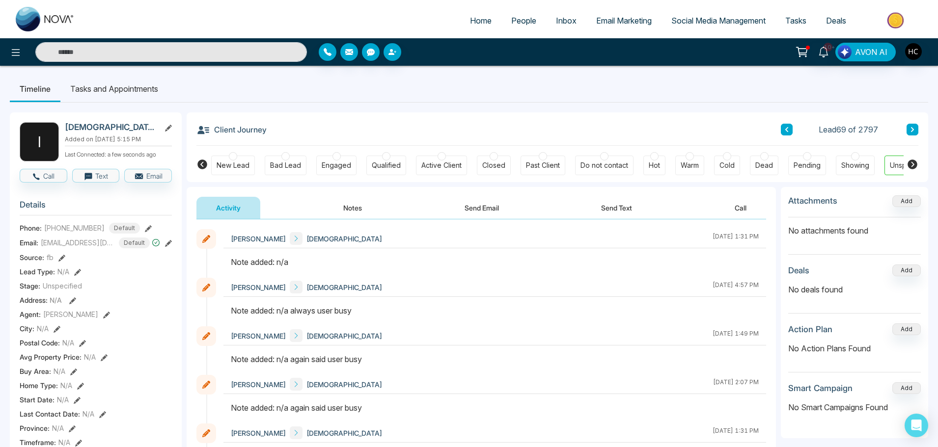
click at [511, 18] on span "People" at bounding box center [523, 21] width 25 height 10
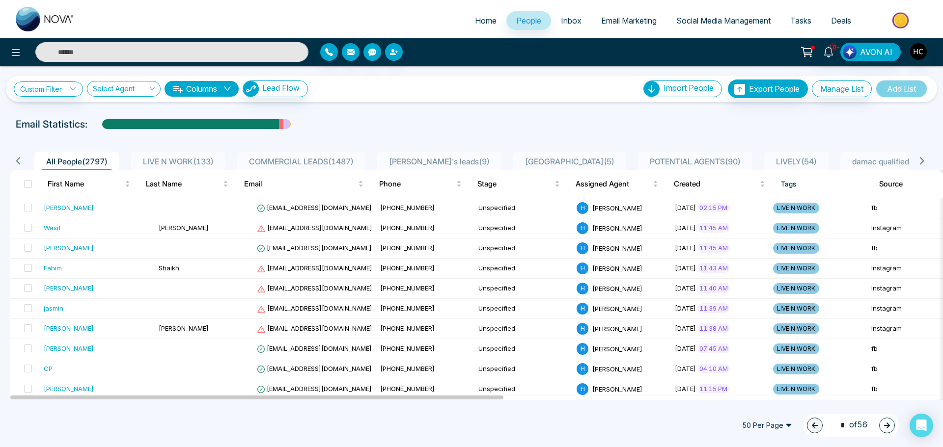
click at [174, 158] on span "LIVE N WORK ( 133 )" at bounding box center [178, 162] width 79 height 10
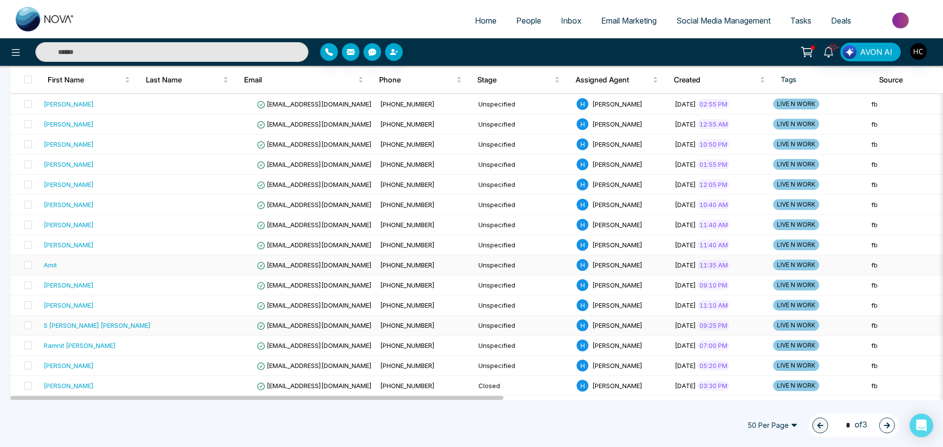
scroll to position [827, 0]
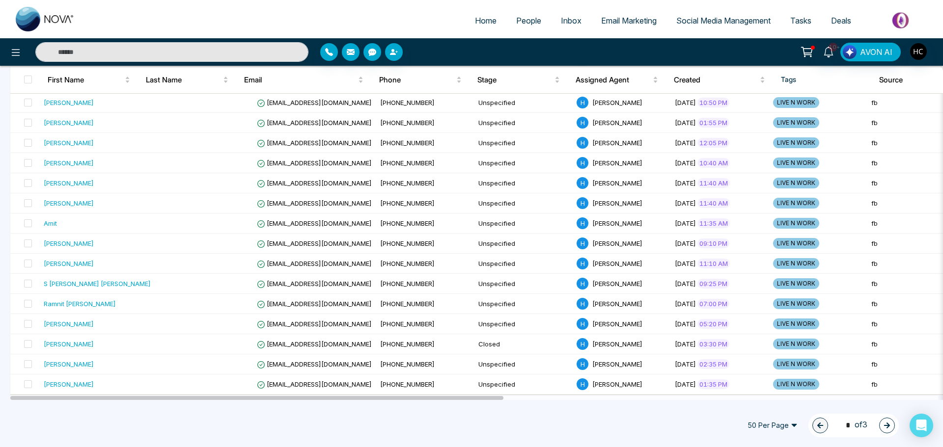
click at [893, 429] on button "button" at bounding box center [887, 426] width 16 height 16
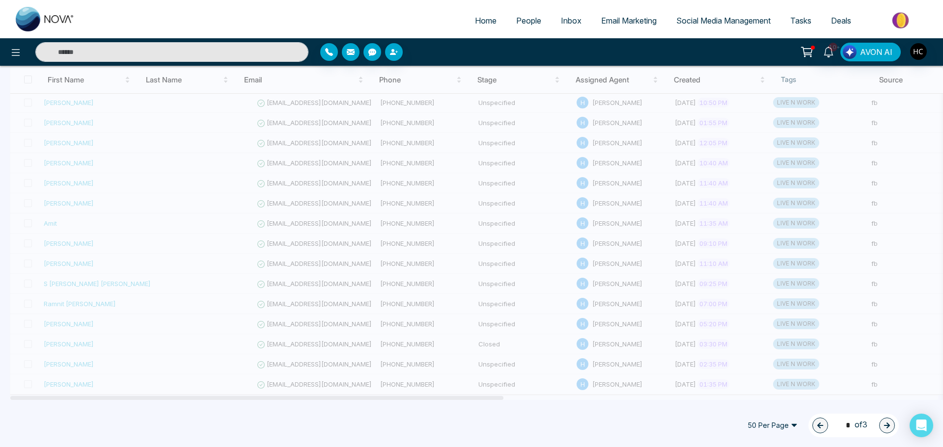
type input "*"
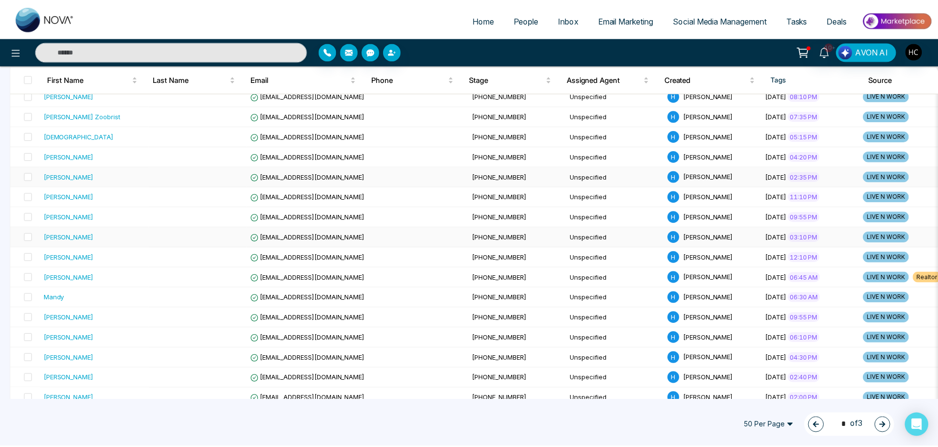
scroll to position [385, 0]
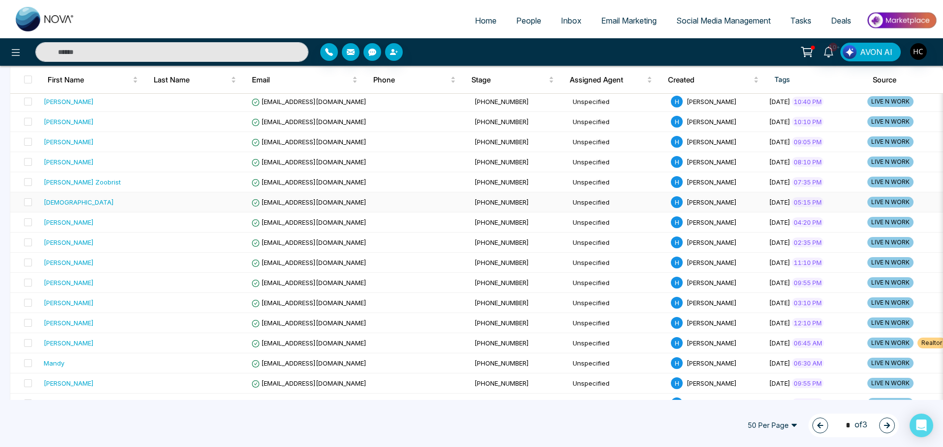
click at [86, 207] on div "Ishpreet" at bounding box center [95, 202] width 102 height 10
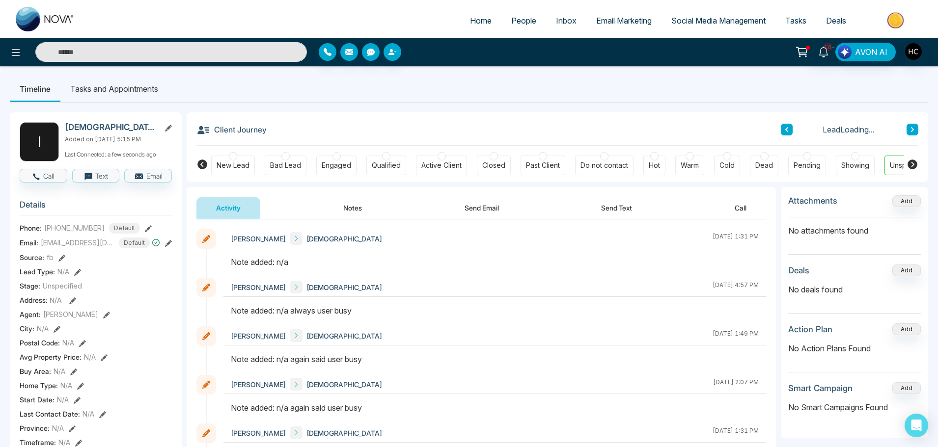
click at [356, 215] on button "Notes" at bounding box center [353, 208] width 58 height 22
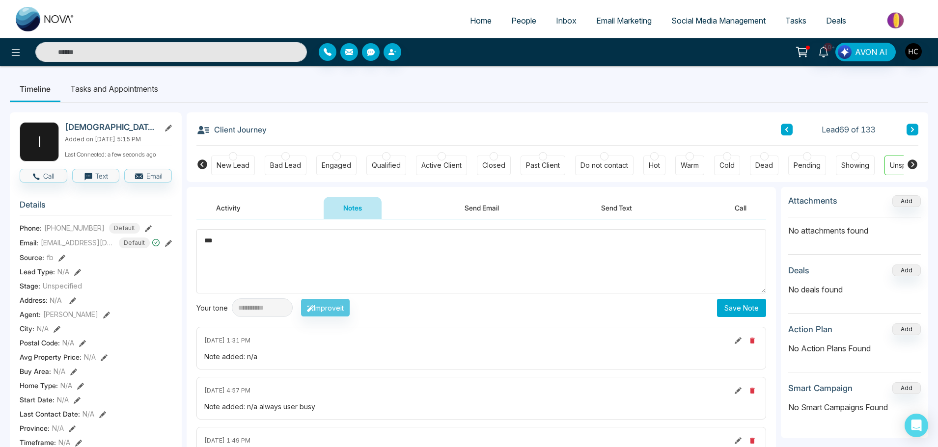
type textarea "***"
click at [724, 305] on button "Save Note" at bounding box center [741, 308] width 49 height 18
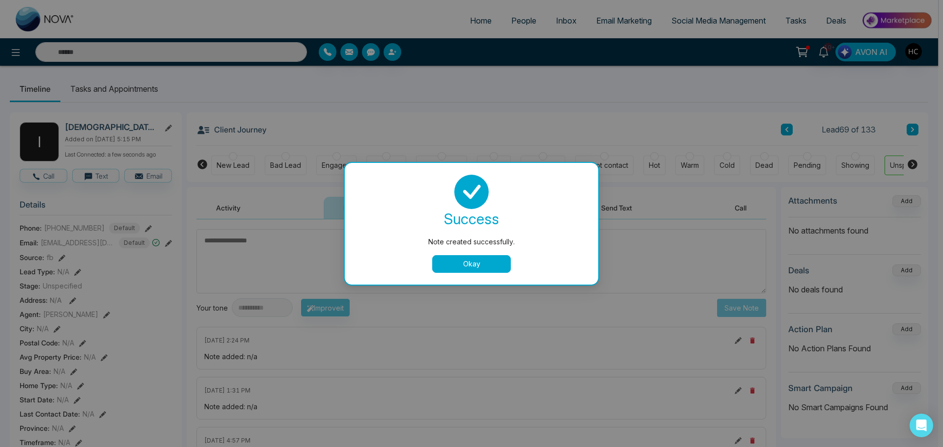
click at [456, 263] on button "Okay" at bounding box center [471, 264] width 79 height 18
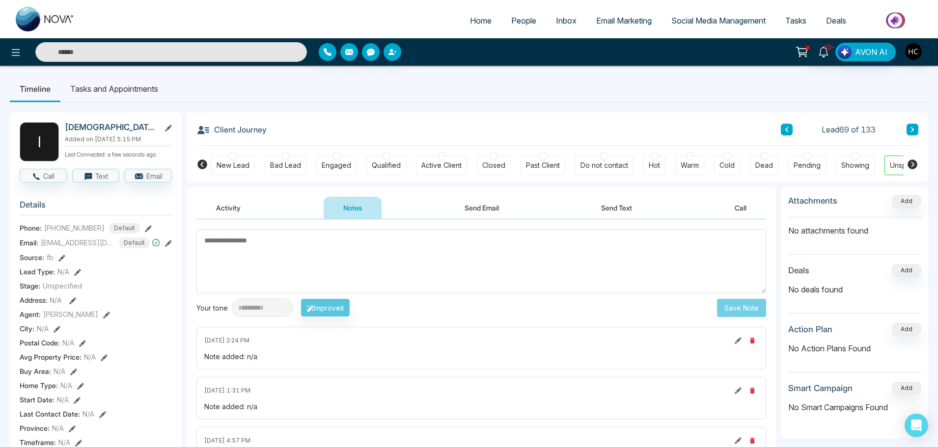
click at [907, 128] on button at bounding box center [912, 130] width 12 height 12
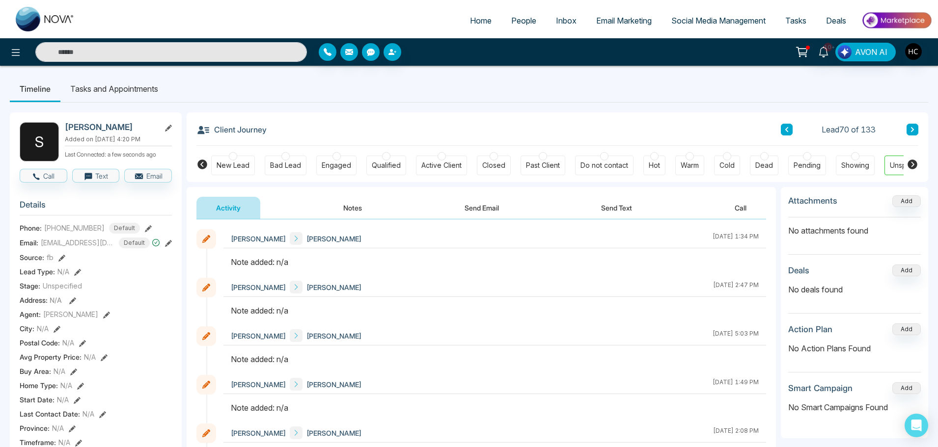
click at [342, 205] on button "Notes" at bounding box center [353, 208] width 58 height 22
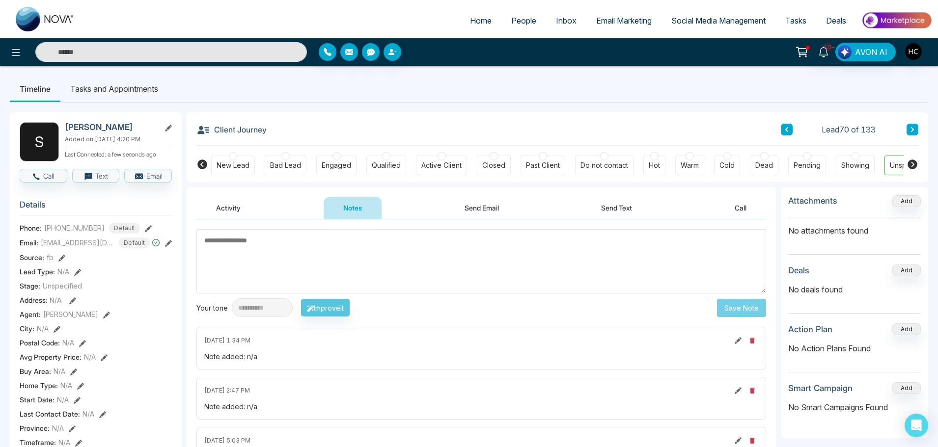
click at [358, 265] on textarea at bounding box center [481, 261] width 570 height 64
type textarea "***"
click at [749, 306] on button "Save Note" at bounding box center [741, 308] width 49 height 18
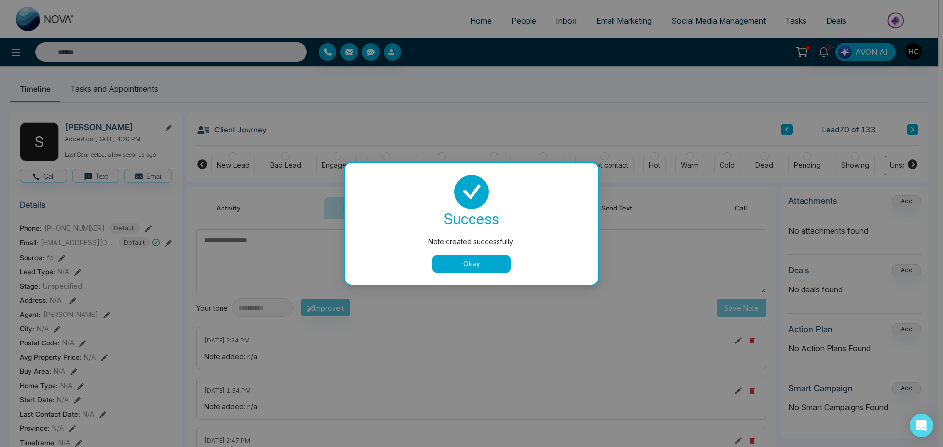
click at [461, 259] on button "Okay" at bounding box center [471, 264] width 79 height 18
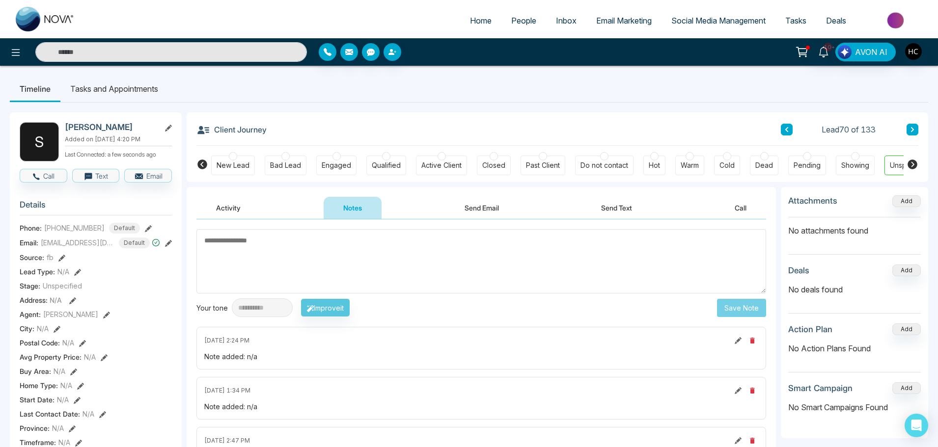
click at [914, 131] on icon at bounding box center [912, 130] width 5 height 6
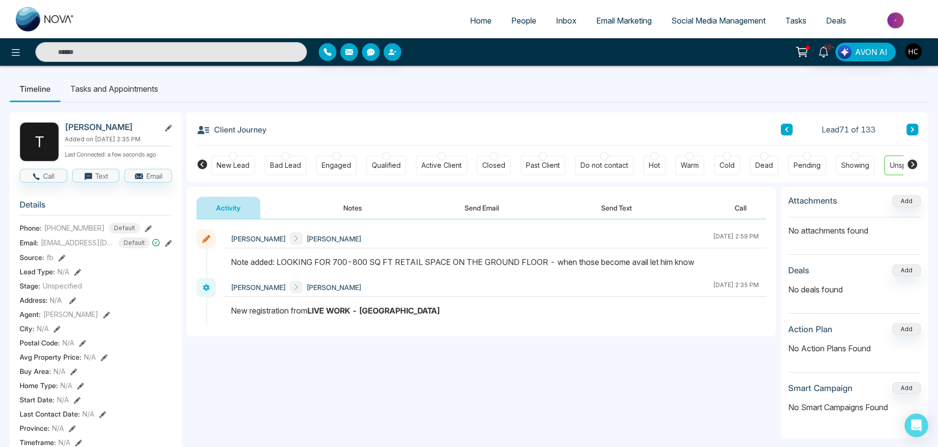
click at [906, 131] on button at bounding box center [912, 130] width 12 height 12
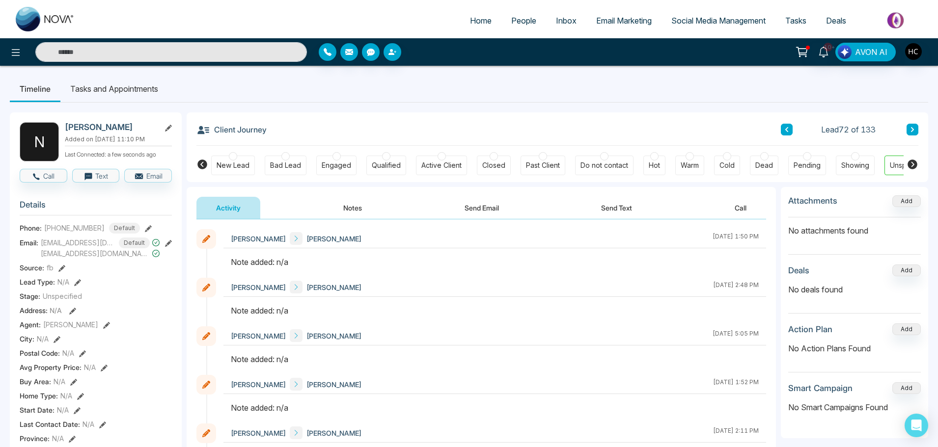
click at [353, 199] on button "Notes" at bounding box center [353, 208] width 58 height 22
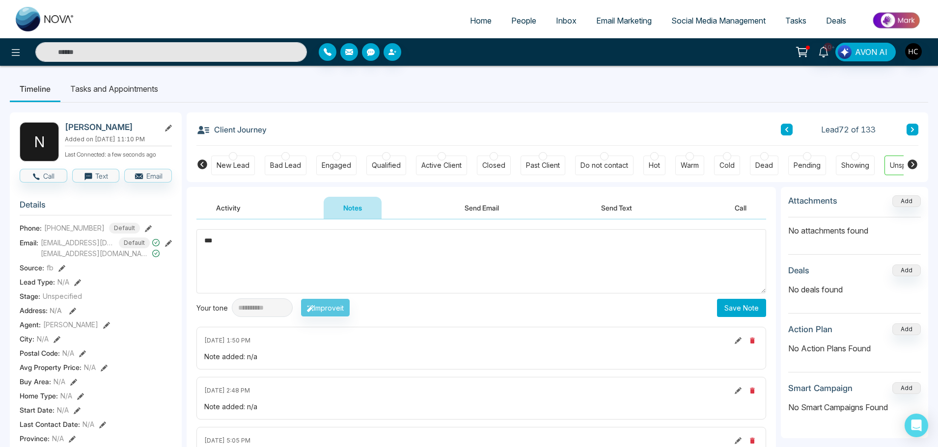
type textarea "***"
click at [757, 304] on button "Save Note" at bounding box center [741, 308] width 49 height 18
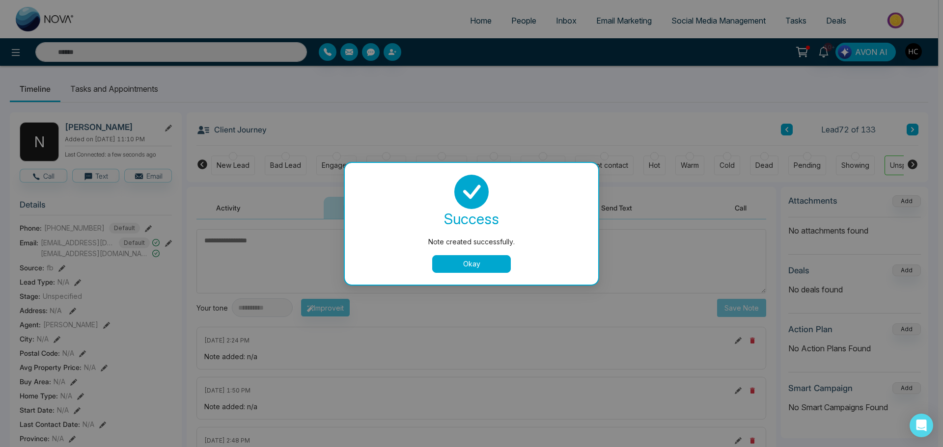
click at [474, 262] on button "Okay" at bounding box center [471, 264] width 79 height 18
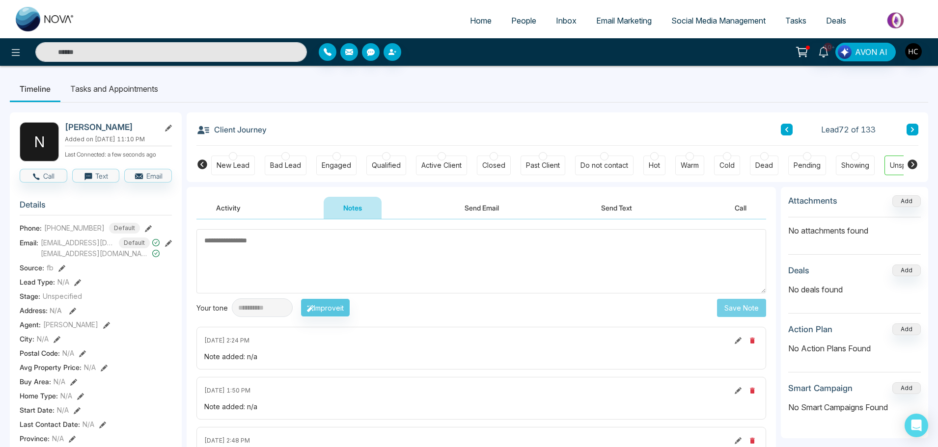
click at [912, 130] on icon at bounding box center [912, 129] width 3 height 5
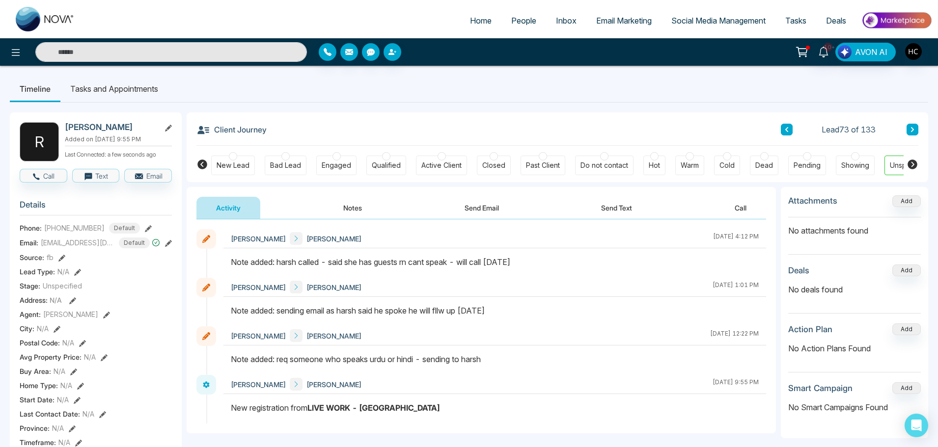
click at [912, 127] on icon at bounding box center [912, 130] width 5 height 6
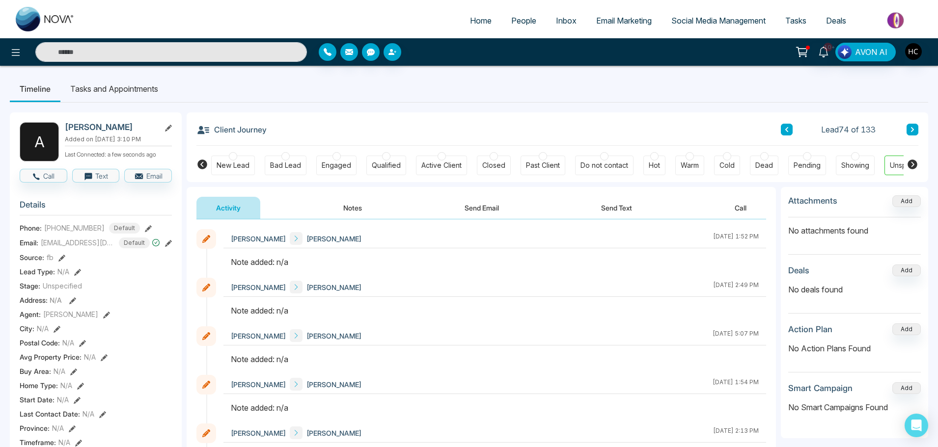
click at [352, 209] on button "Notes" at bounding box center [353, 208] width 58 height 22
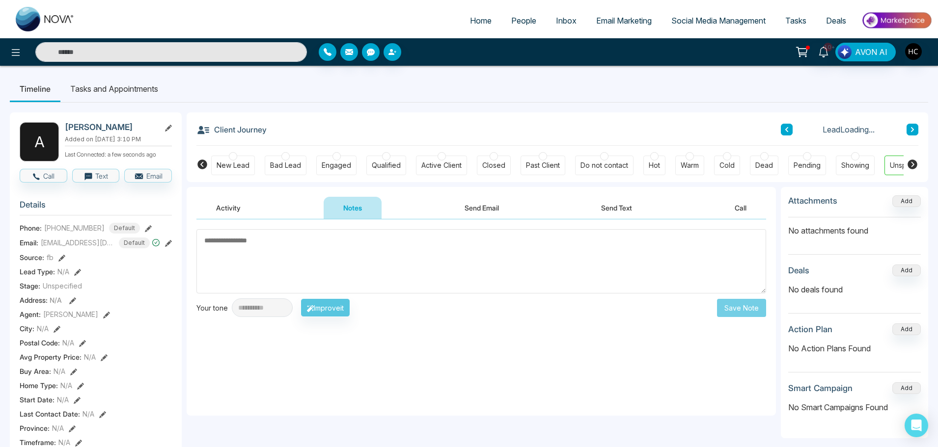
click at [451, 253] on textarea at bounding box center [481, 261] width 570 height 64
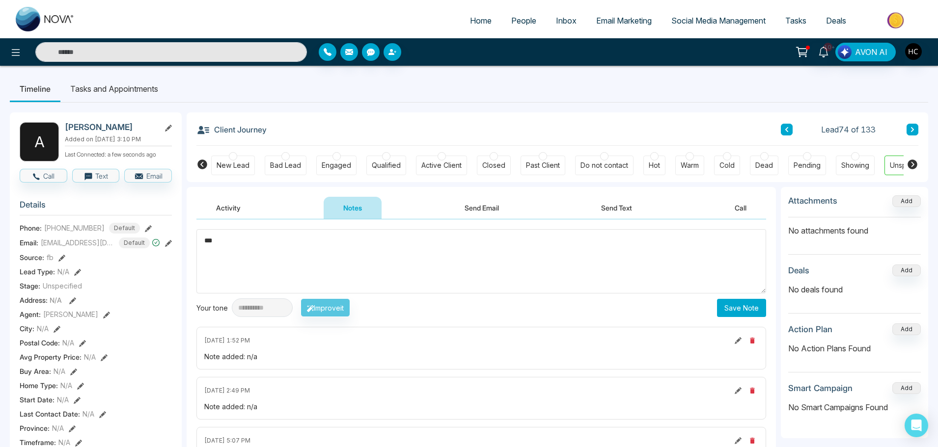
type textarea "***"
click at [740, 304] on button "Save Note" at bounding box center [741, 308] width 49 height 18
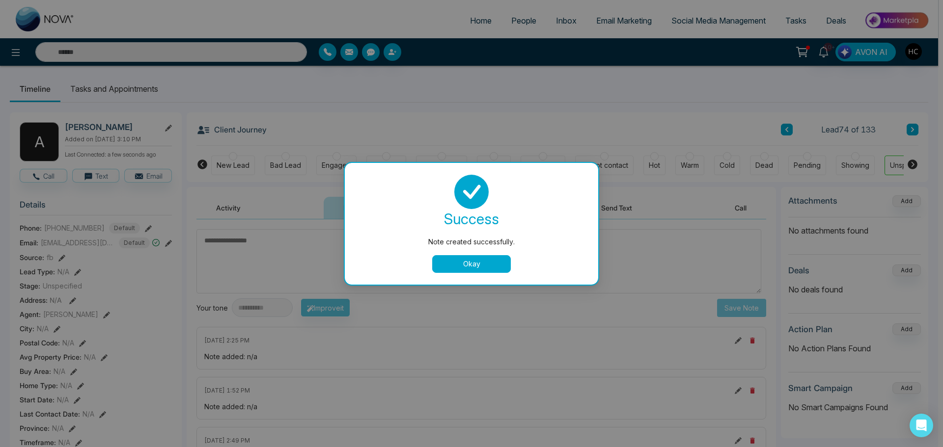
drag, startPoint x: 490, startPoint y: 267, endPoint x: 668, endPoint y: 238, distance: 180.6
click at [499, 265] on button "Okay" at bounding box center [471, 264] width 79 height 18
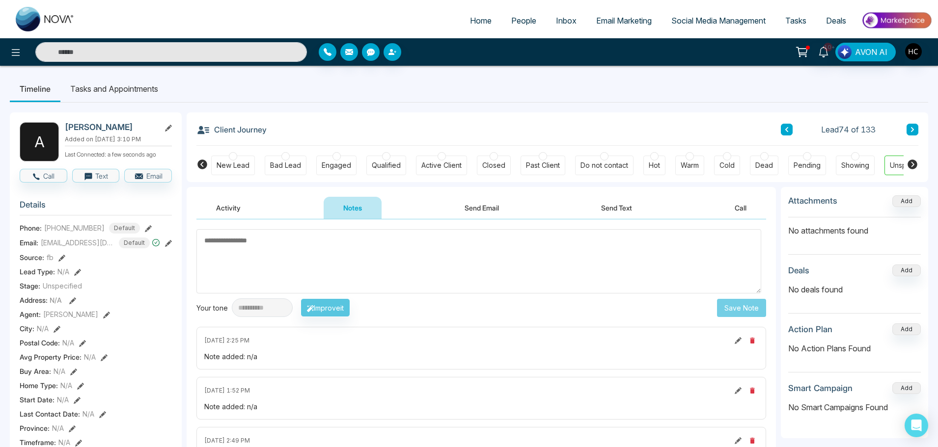
click at [914, 126] on button at bounding box center [912, 130] width 12 height 12
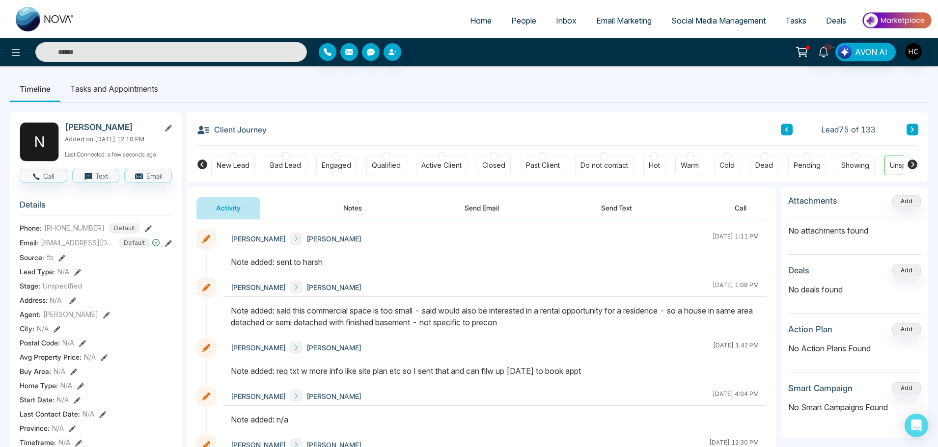
click at [911, 125] on button at bounding box center [912, 130] width 12 height 12
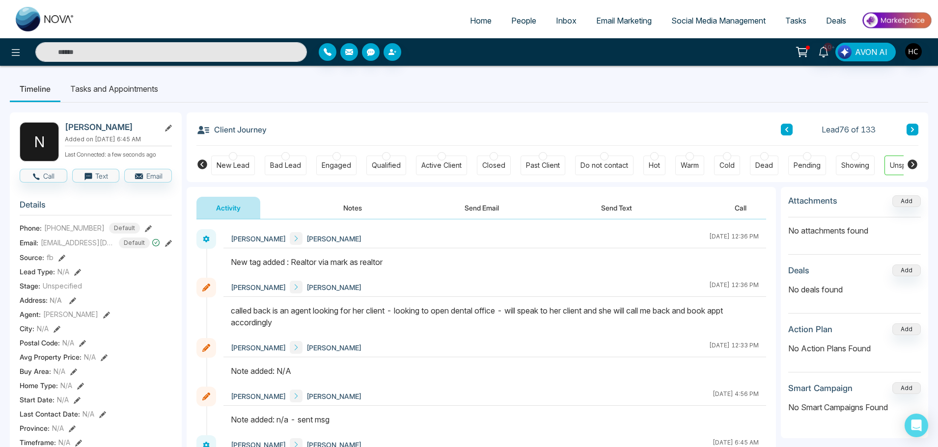
click at [908, 125] on button at bounding box center [912, 130] width 12 height 12
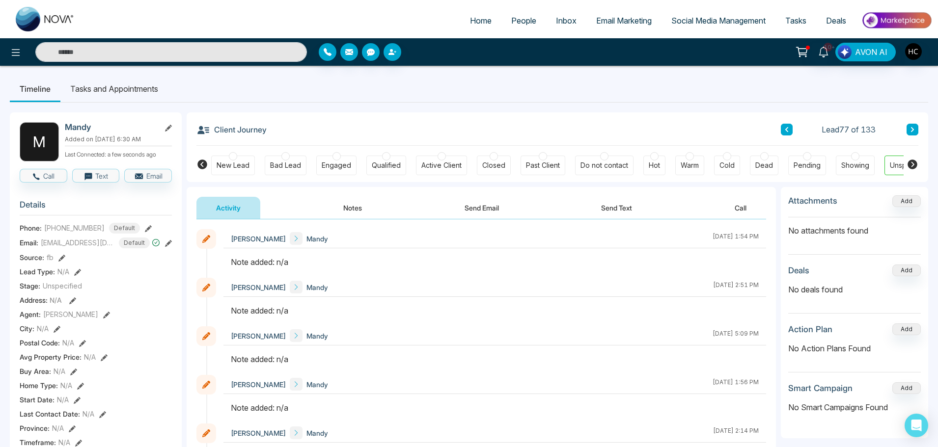
click at [352, 209] on button "Notes" at bounding box center [353, 208] width 58 height 22
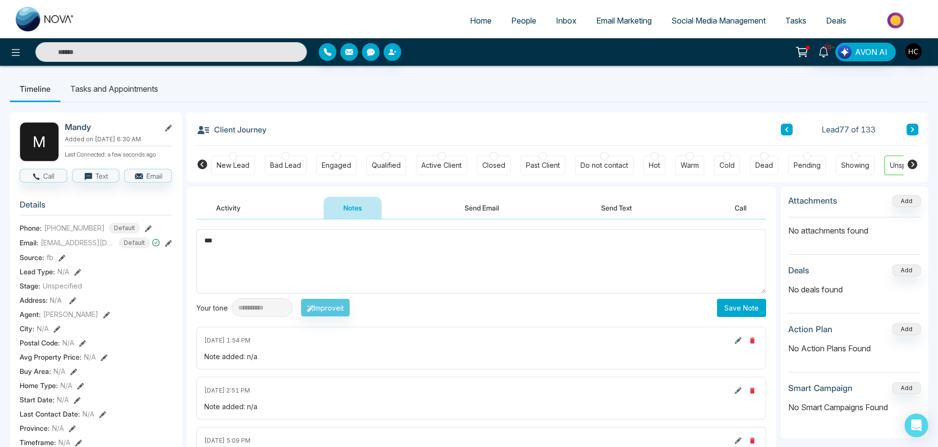
type textarea "***"
click at [752, 312] on button "Save Note" at bounding box center [741, 308] width 49 height 18
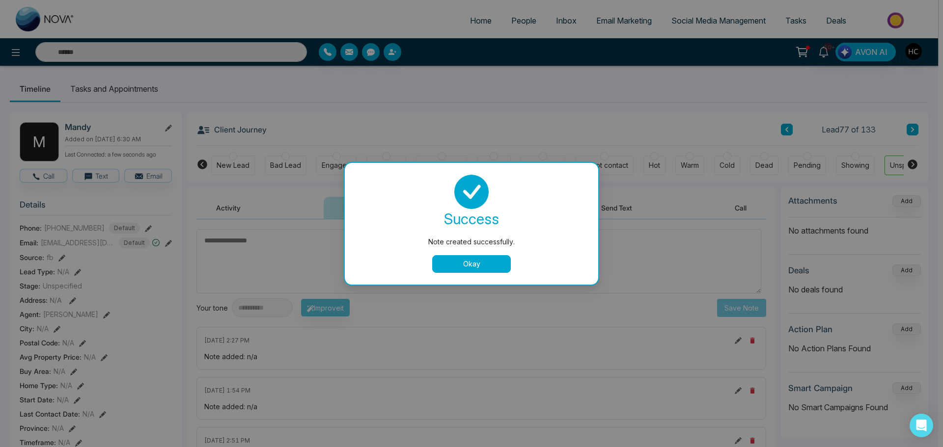
click at [480, 270] on button "Okay" at bounding box center [471, 264] width 79 height 18
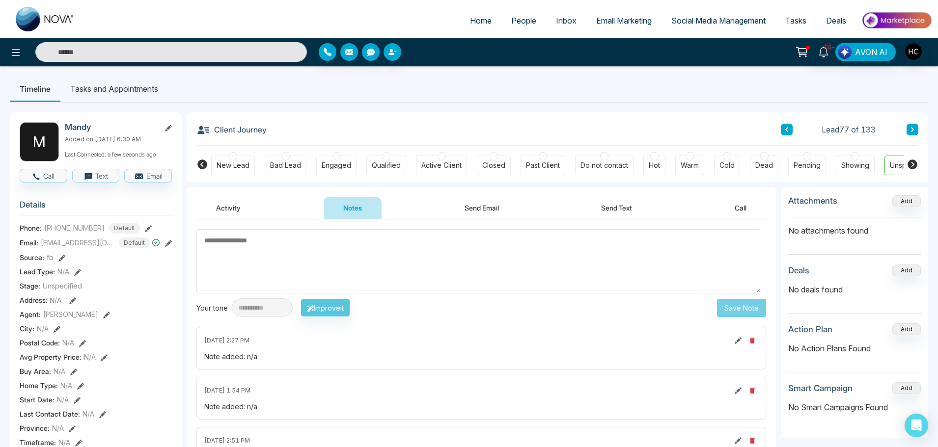
click at [911, 124] on button at bounding box center [912, 130] width 12 height 12
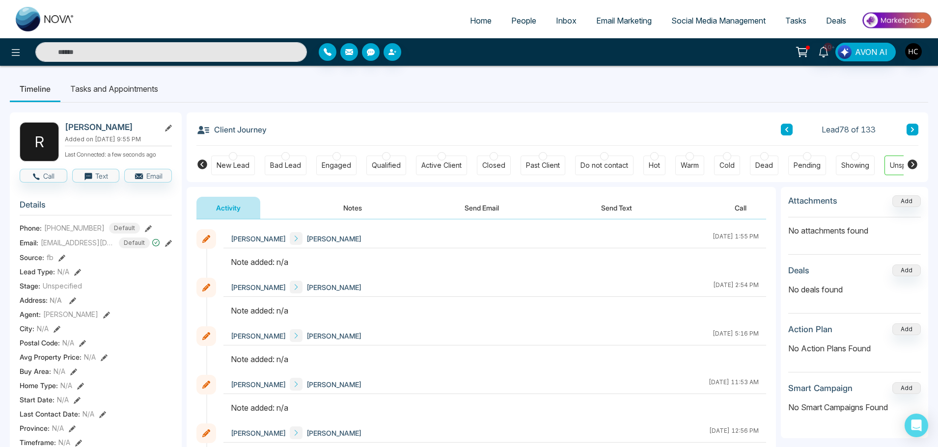
click at [356, 209] on button "Notes" at bounding box center [353, 208] width 58 height 22
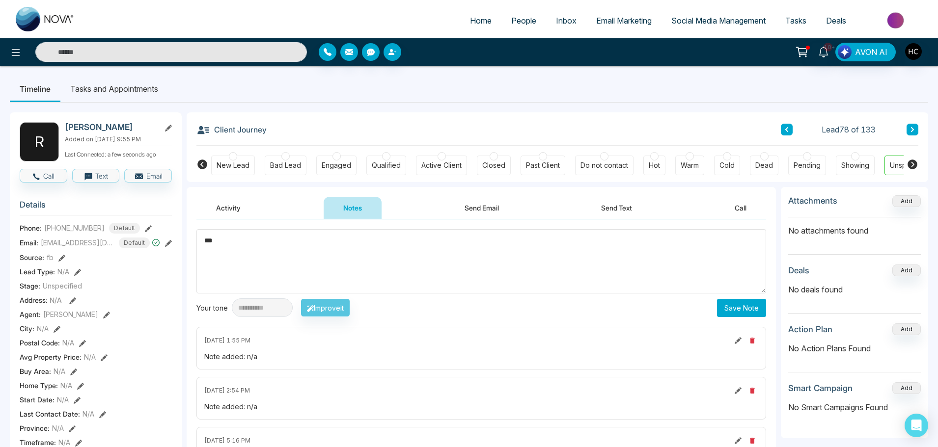
type textarea "***"
click at [738, 313] on button "Save Note" at bounding box center [741, 308] width 49 height 18
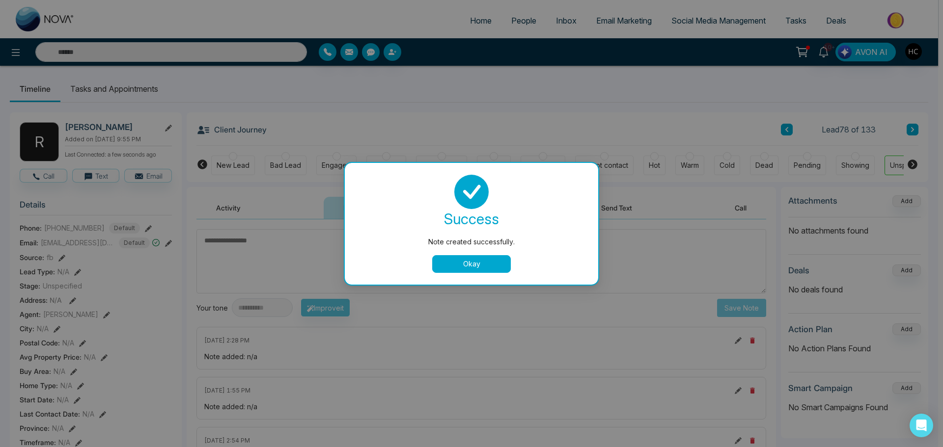
click at [486, 261] on button "Okay" at bounding box center [471, 264] width 79 height 18
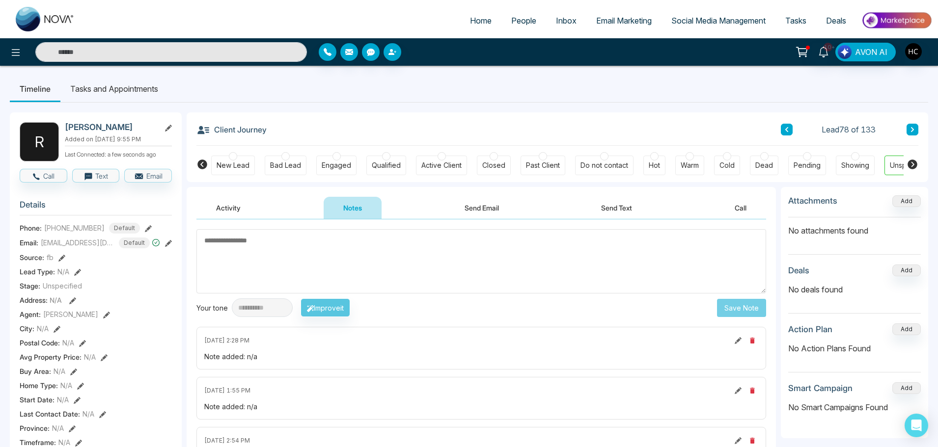
click at [917, 129] on button at bounding box center [912, 130] width 12 height 12
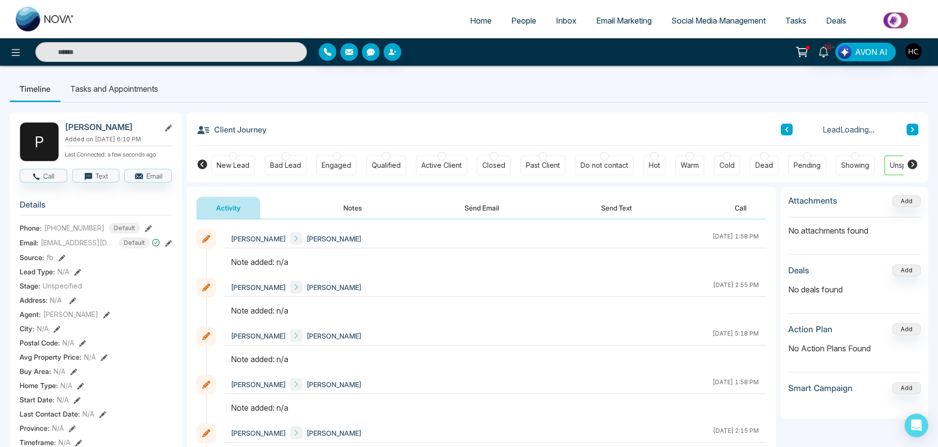
click at [355, 213] on button "Notes" at bounding box center [353, 208] width 58 height 22
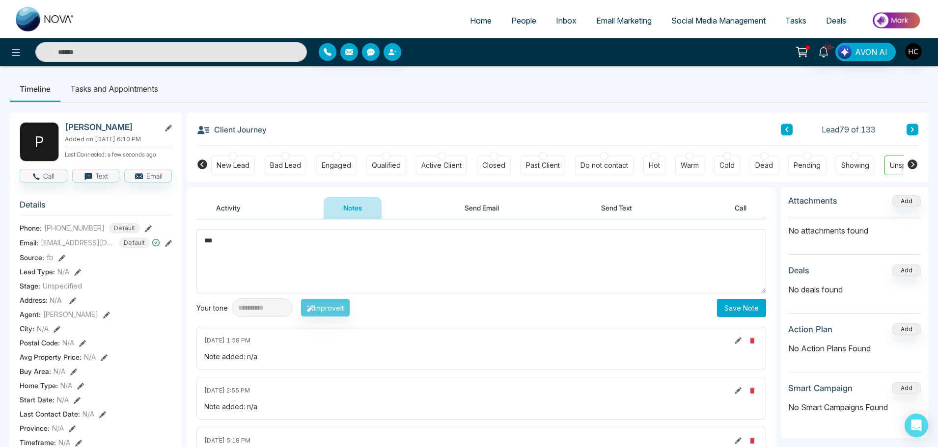
type textarea "***"
click at [735, 314] on button "Save Note" at bounding box center [741, 308] width 49 height 18
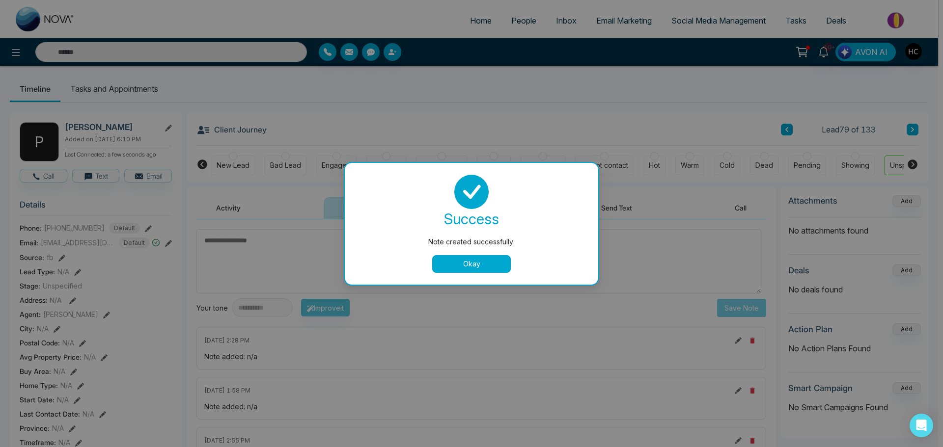
click at [477, 265] on button "Okay" at bounding box center [471, 264] width 79 height 18
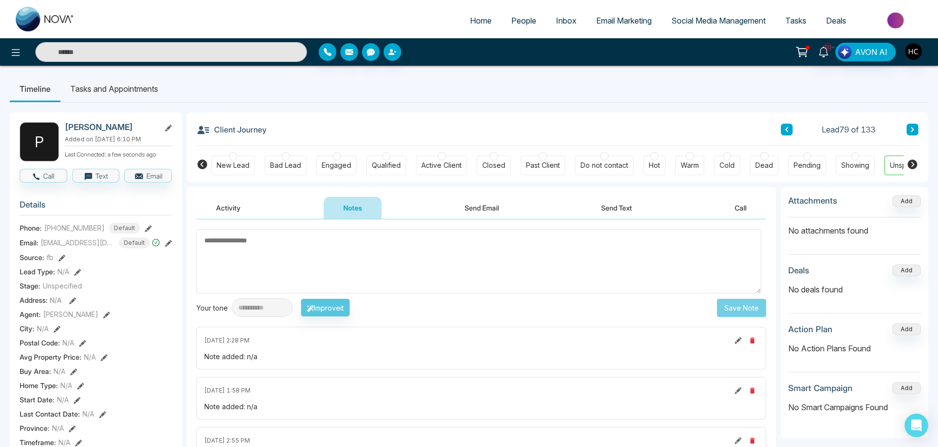
click at [907, 128] on button at bounding box center [912, 130] width 12 height 12
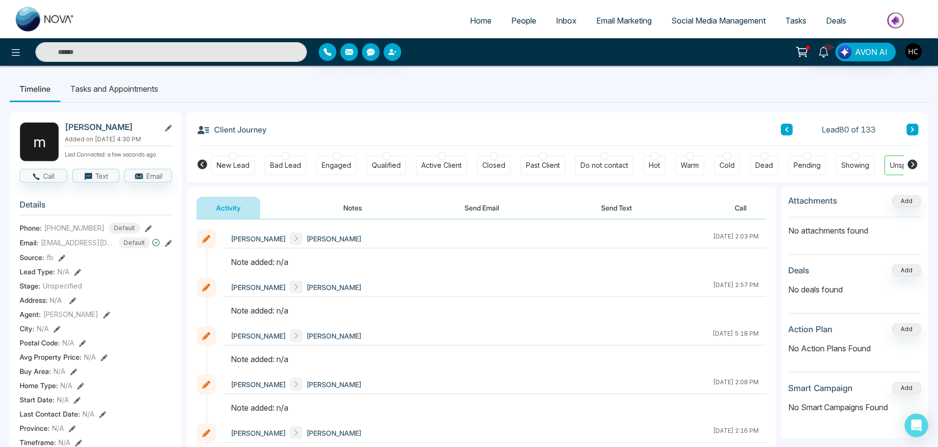
click at [354, 211] on button "Notes" at bounding box center [353, 208] width 58 height 22
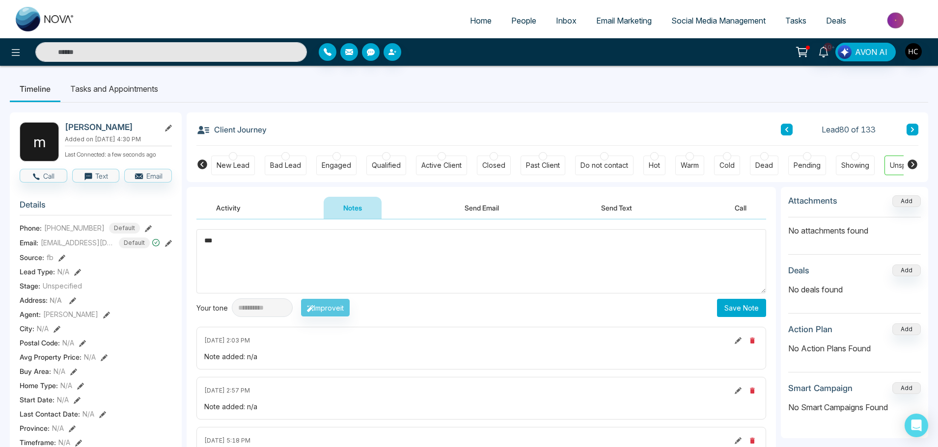
type textarea "***"
click at [725, 299] on button "Save Note" at bounding box center [741, 308] width 49 height 18
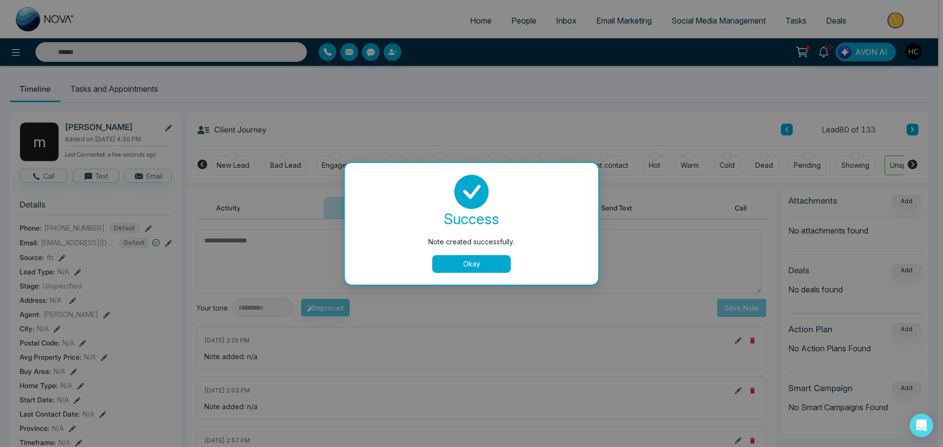
click at [476, 264] on button "Okay" at bounding box center [471, 264] width 79 height 18
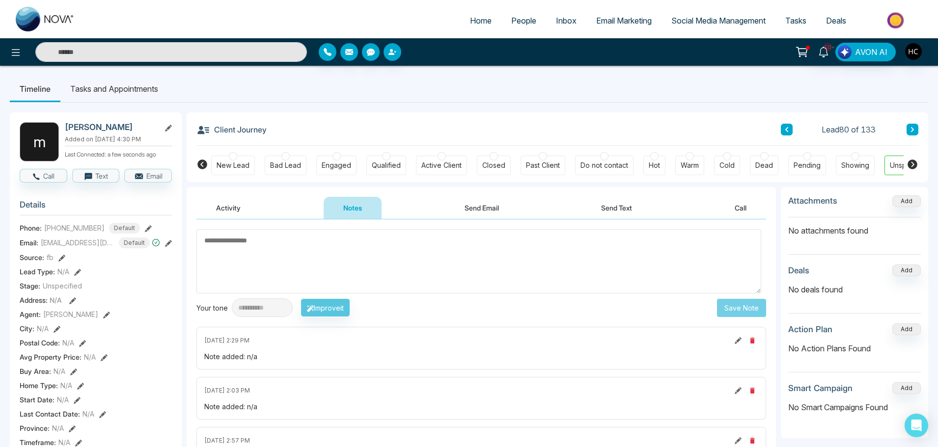
click at [916, 129] on button at bounding box center [912, 130] width 12 height 12
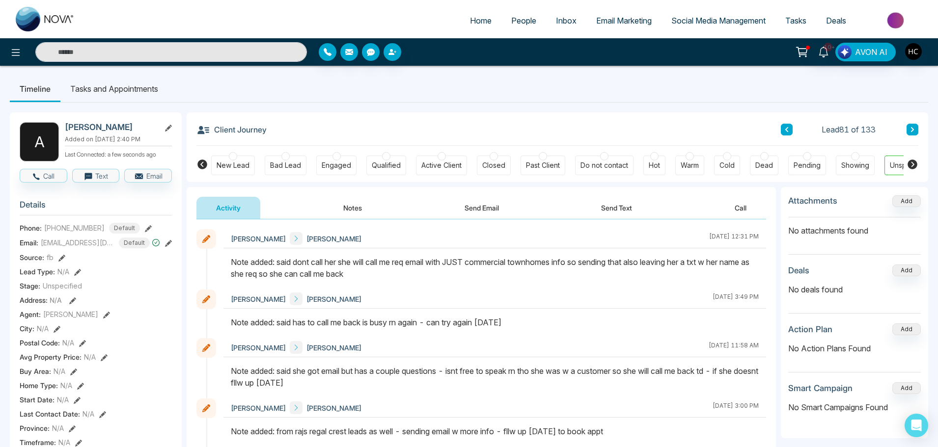
click at [909, 132] on button at bounding box center [912, 130] width 12 height 12
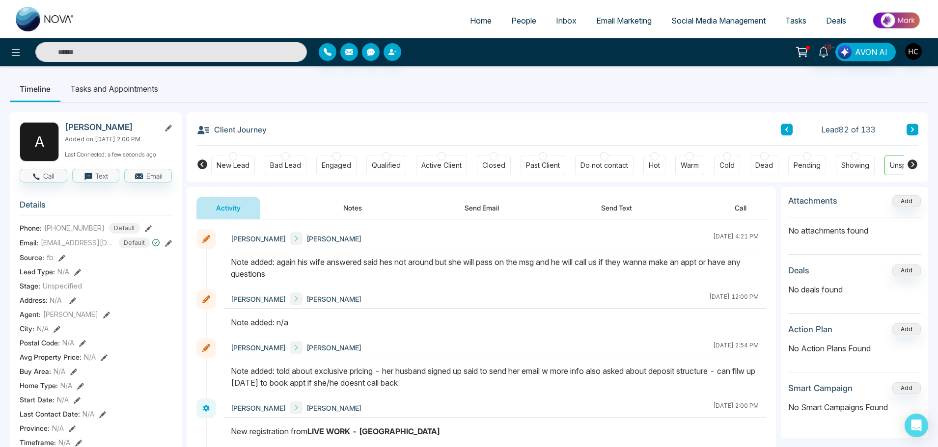
click at [912, 133] on button at bounding box center [912, 130] width 12 height 12
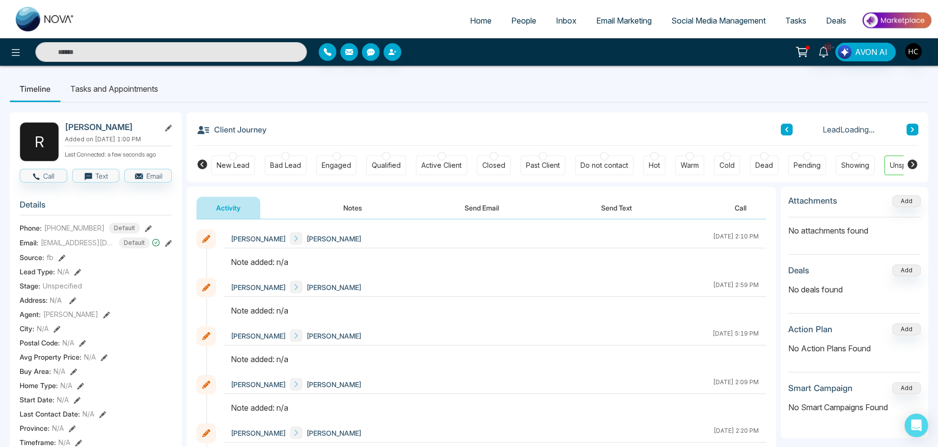
click at [358, 203] on button "Notes" at bounding box center [353, 208] width 58 height 22
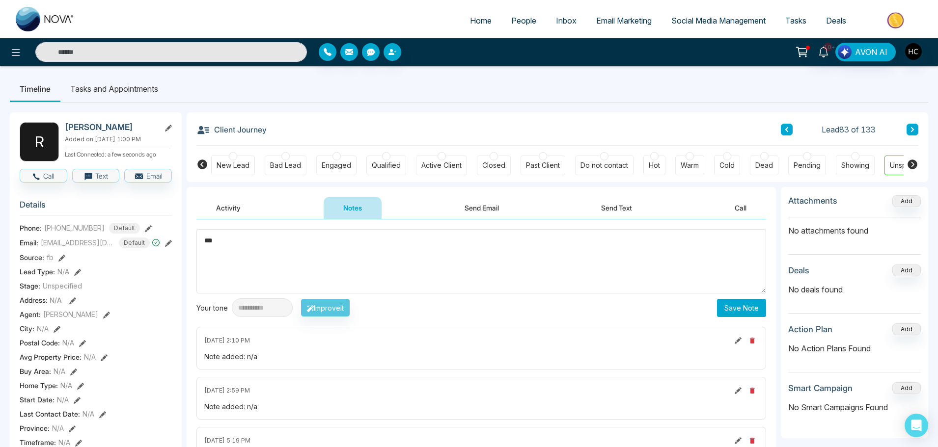
type textarea "***"
click at [733, 301] on button "Save Note" at bounding box center [741, 308] width 49 height 18
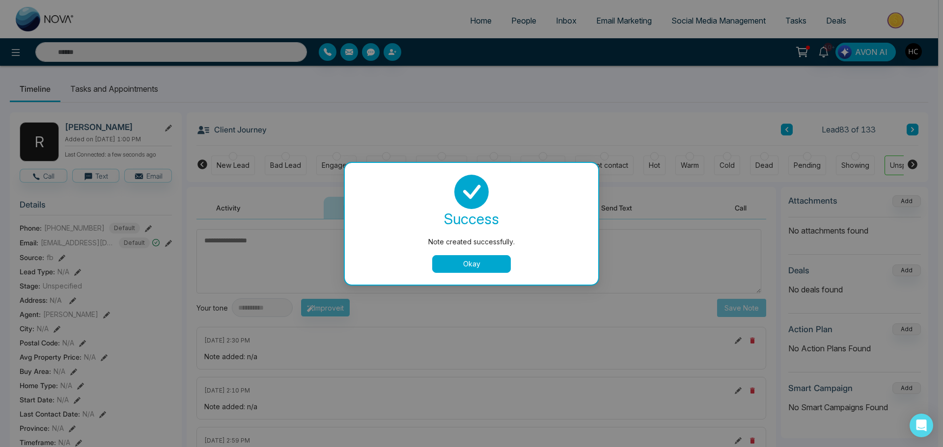
click at [473, 267] on button "Okay" at bounding box center [471, 264] width 79 height 18
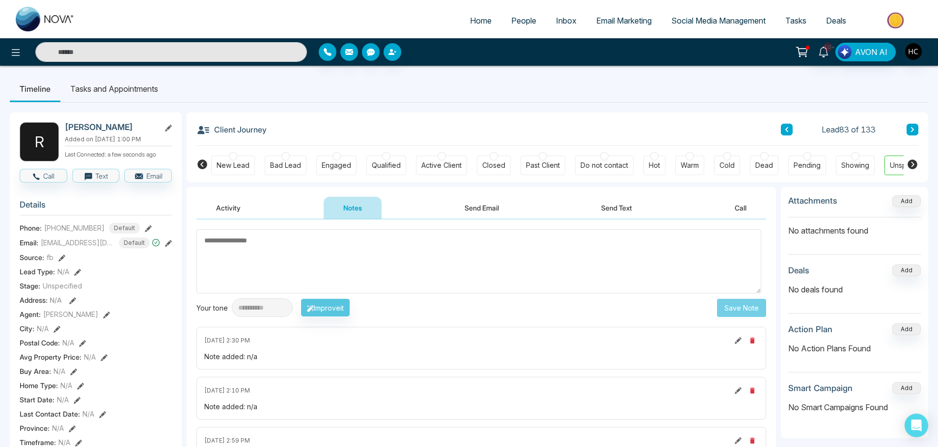
click at [911, 130] on icon at bounding box center [912, 130] width 5 height 6
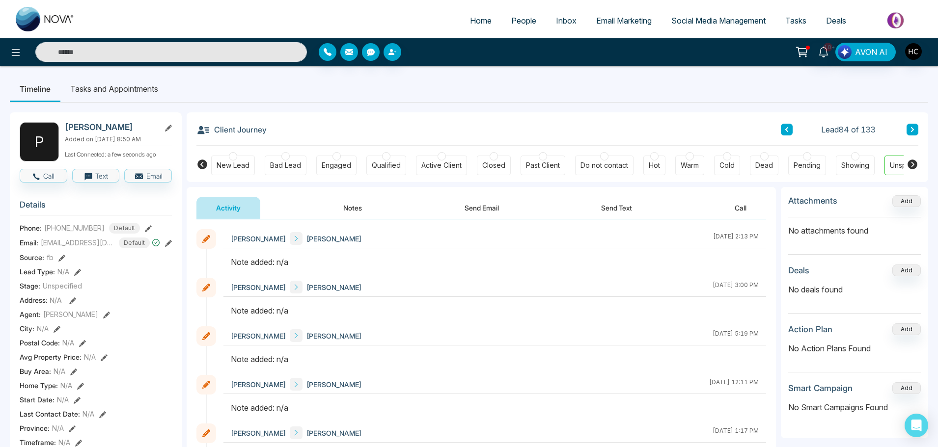
click at [351, 212] on button "Notes" at bounding box center [353, 208] width 58 height 22
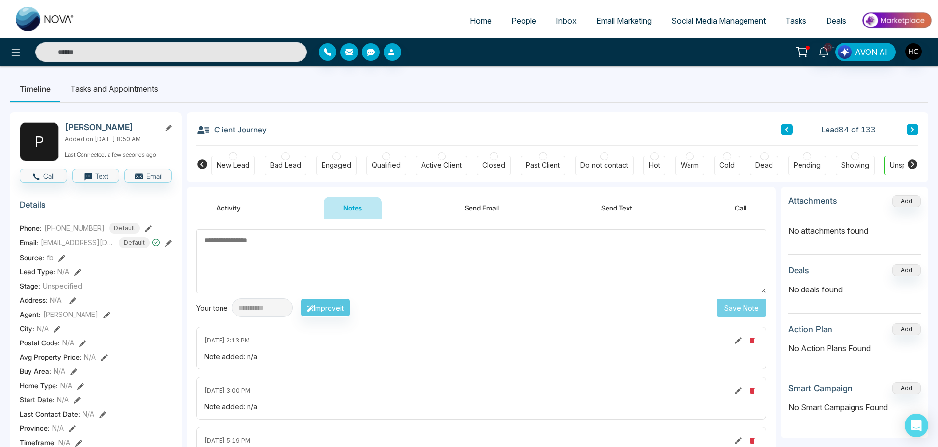
click at [346, 237] on textarea at bounding box center [481, 261] width 570 height 64
type textarea "***"
click at [742, 310] on button "Save Note" at bounding box center [741, 308] width 49 height 18
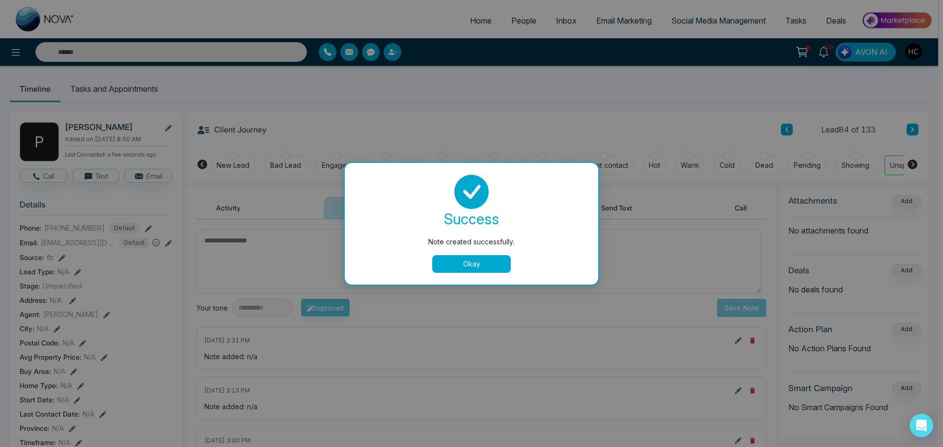
click at [505, 264] on button "Okay" at bounding box center [471, 264] width 79 height 18
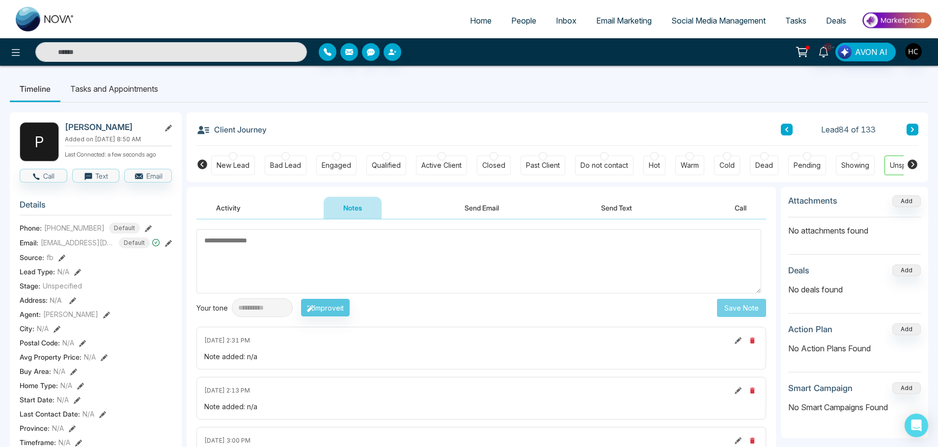
click at [909, 130] on button at bounding box center [912, 130] width 12 height 12
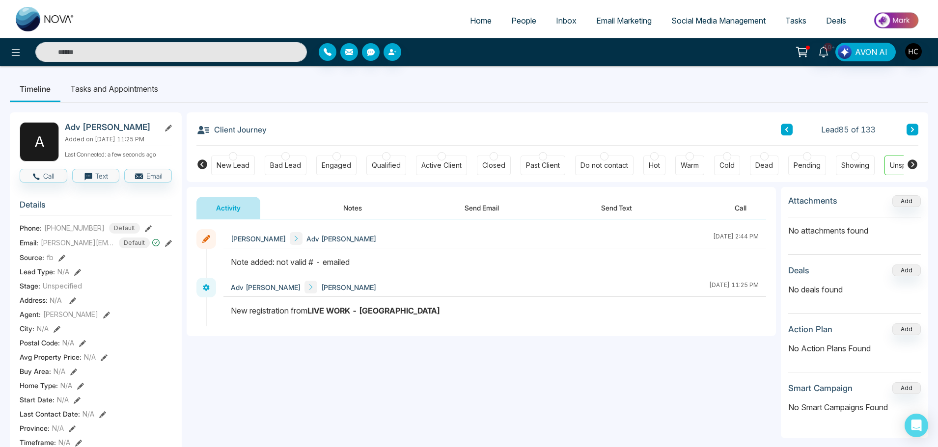
click at [908, 131] on button at bounding box center [912, 130] width 12 height 12
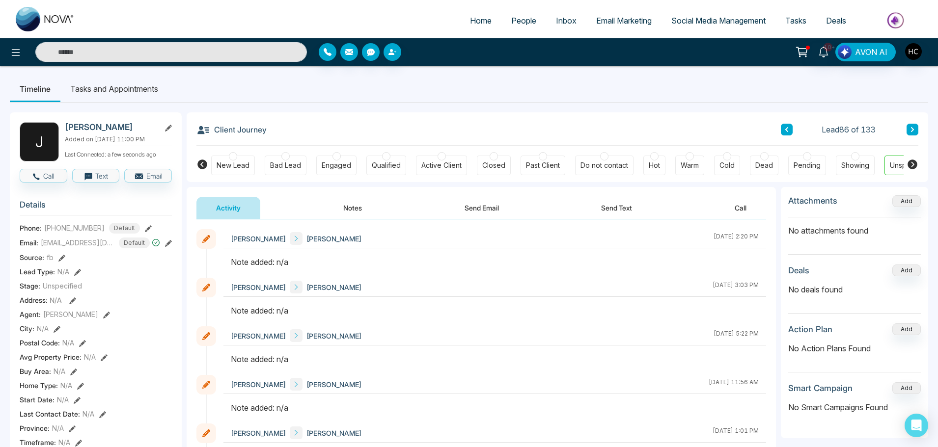
click at [354, 202] on button "Notes" at bounding box center [353, 208] width 58 height 22
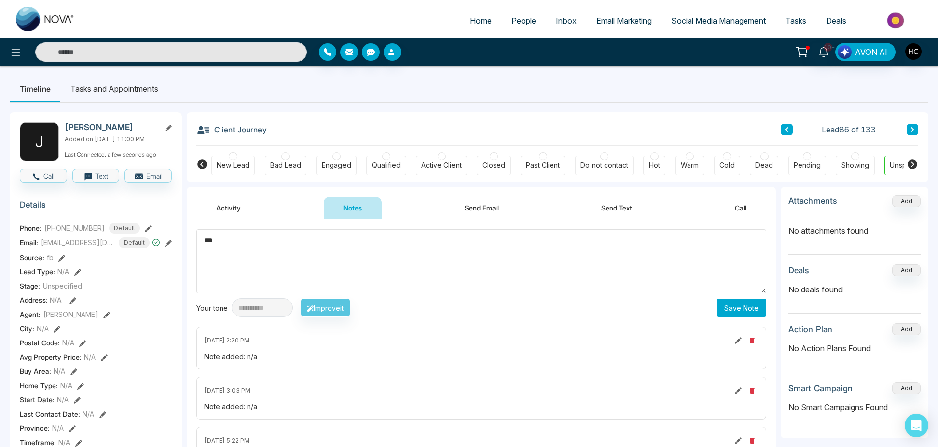
type textarea "***"
click at [739, 302] on button "Save Note" at bounding box center [741, 308] width 49 height 18
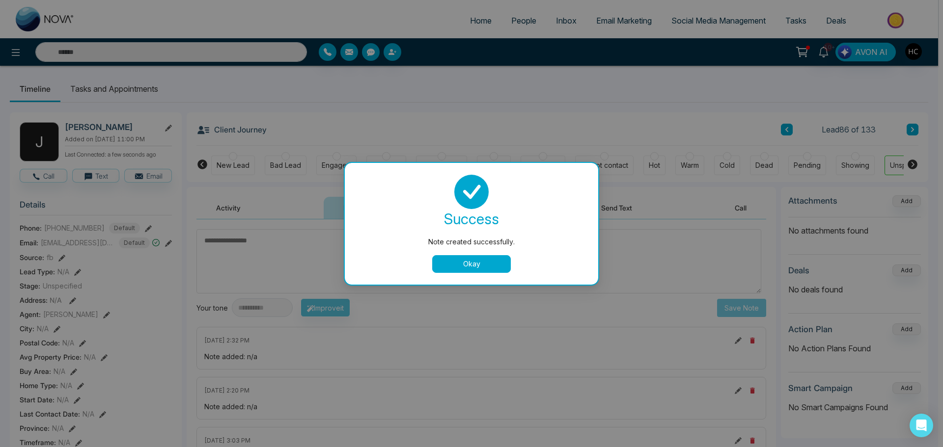
click at [494, 266] on button "Okay" at bounding box center [471, 264] width 79 height 18
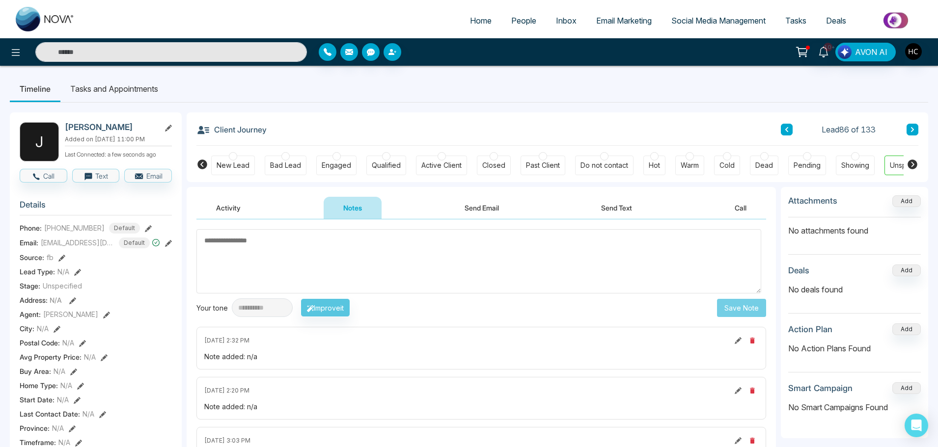
click at [908, 130] on button at bounding box center [912, 130] width 12 height 12
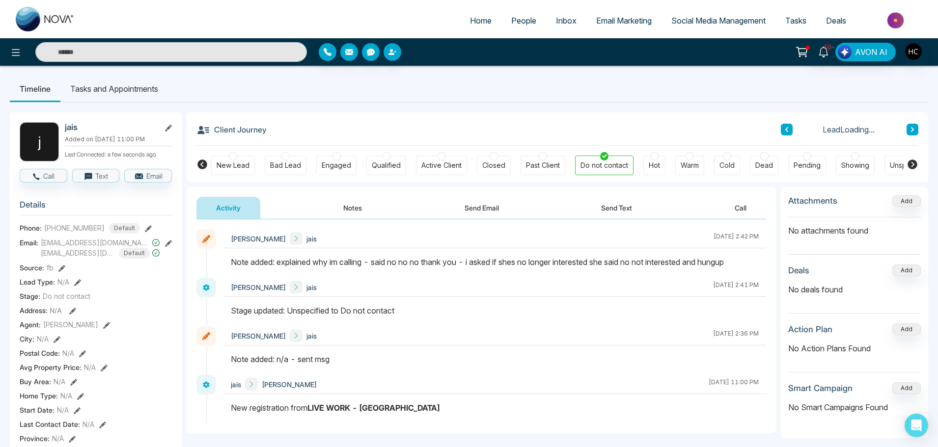
click at [917, 129] on button at bounding box center [912, 130] width 12 height 12
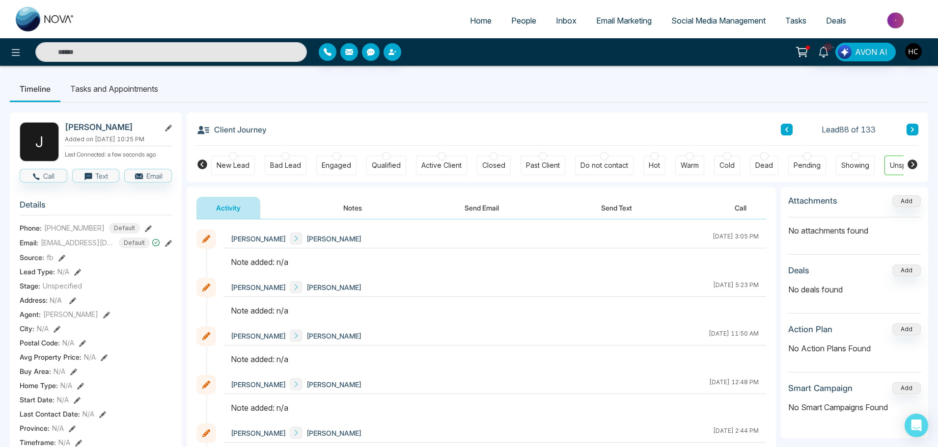
click at [341, 205] on button "Notes" at bounding box center [353, 208] width 58 height 22
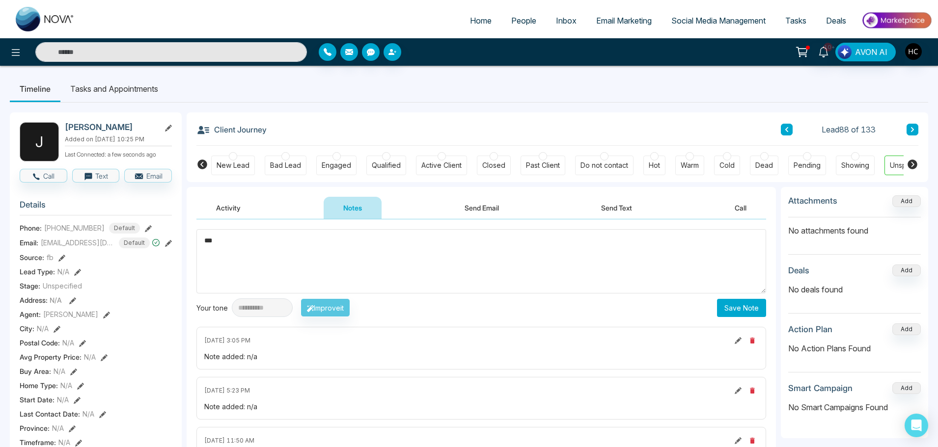
type textarea "***"
click at [731, 311] on button "Save Note" at bounding box center [741, 308] width 49 height 18
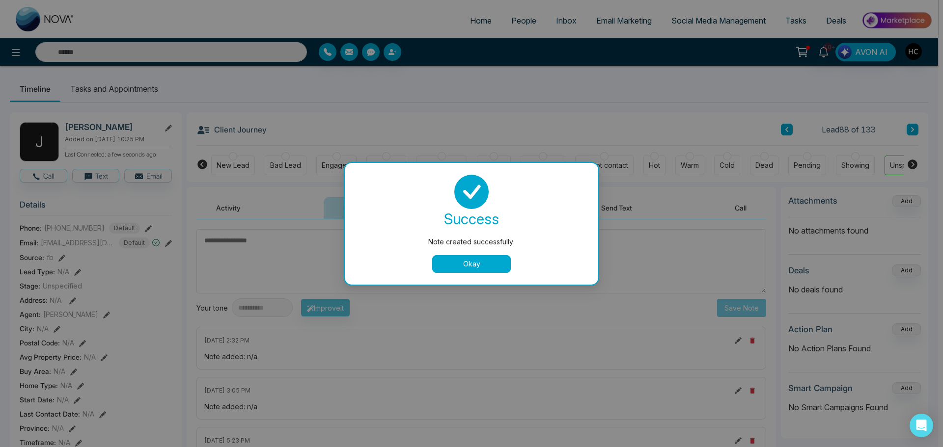
click at [472, 258] on button "Okay" at bounding box center [471, 264] width 79 height 18
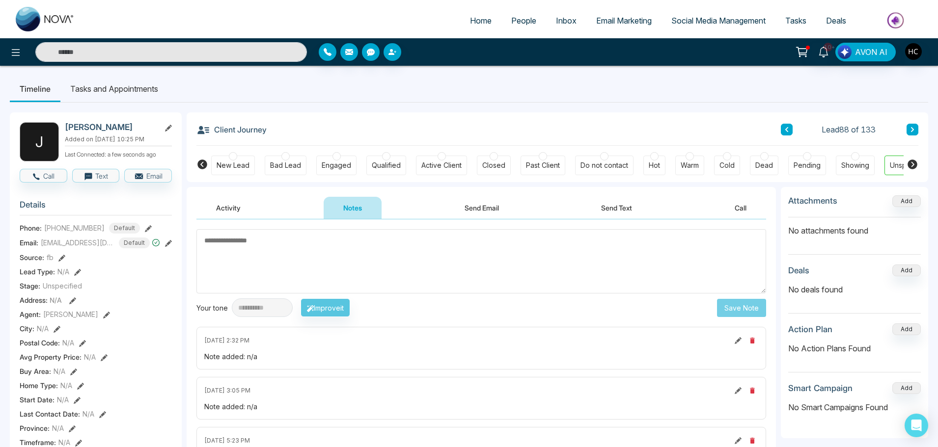
click at [908, 132] on button at bounding box center [912, 130] width 12 height 12
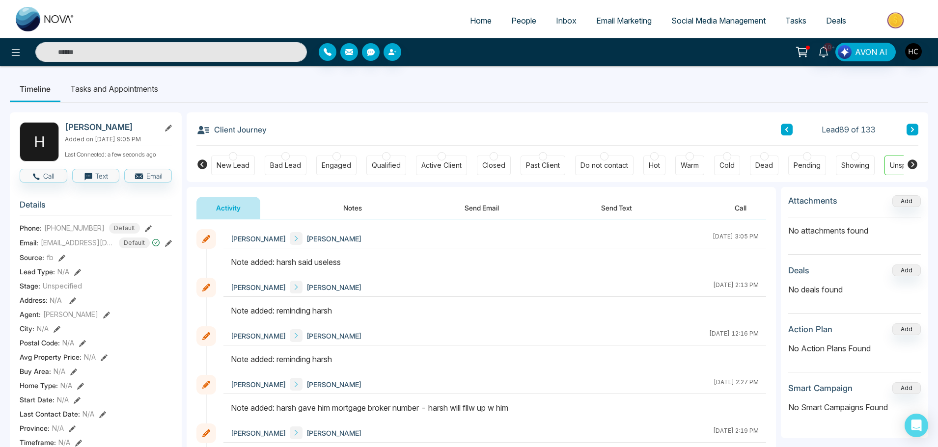
click at [908, 130] on button at bounding box center [912, 130] width 12 height 12
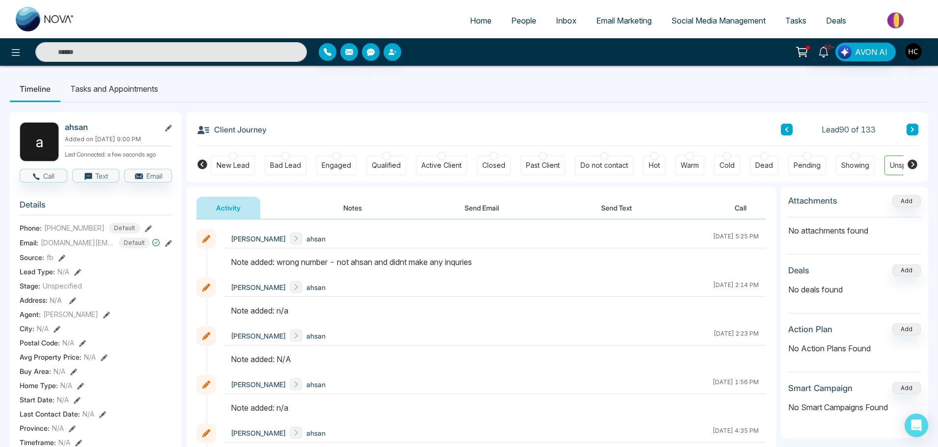
click at [912, 131] on icon at bounding box center [912, 129] width 3 height 5
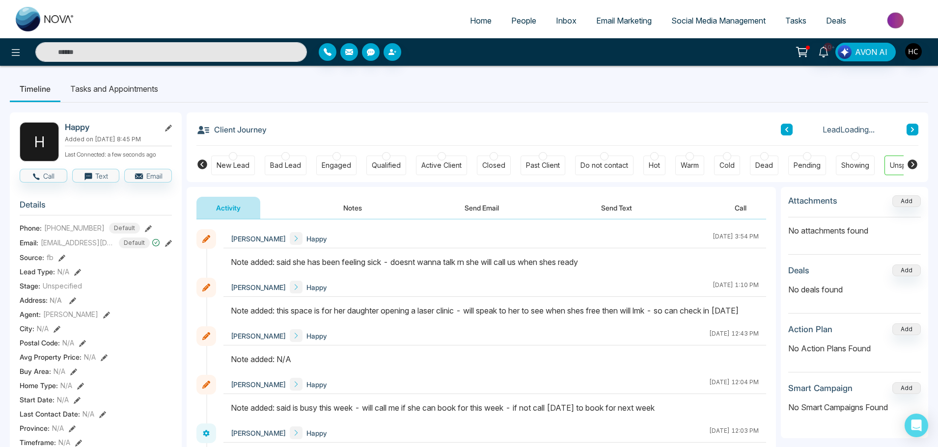
click at [912, 131] on icon at bounding box center [912, 129] width 3 height 5
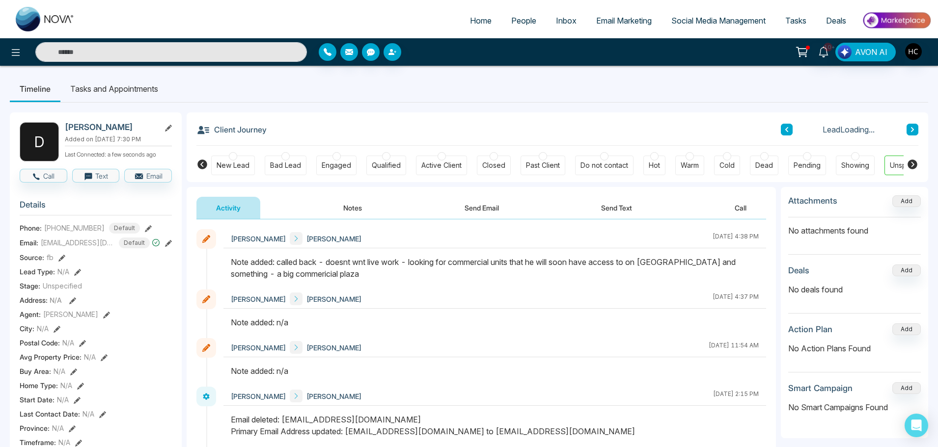
click at [912, 131] on icon at bounding box center [912, 129] width 3 height 5
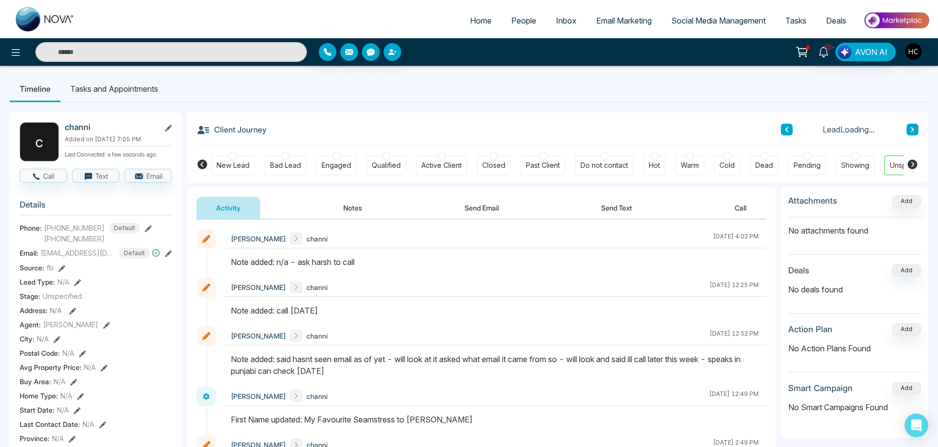
click at [912, 131] on icon at bounding box center [912, 129] width 3 height 5
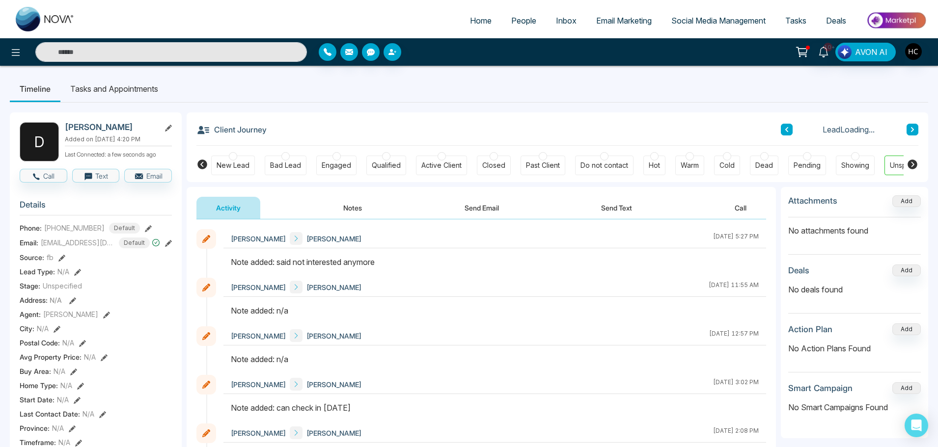
click at [912, 131] on icon at bounding box center [912, 129] width 3 height 5
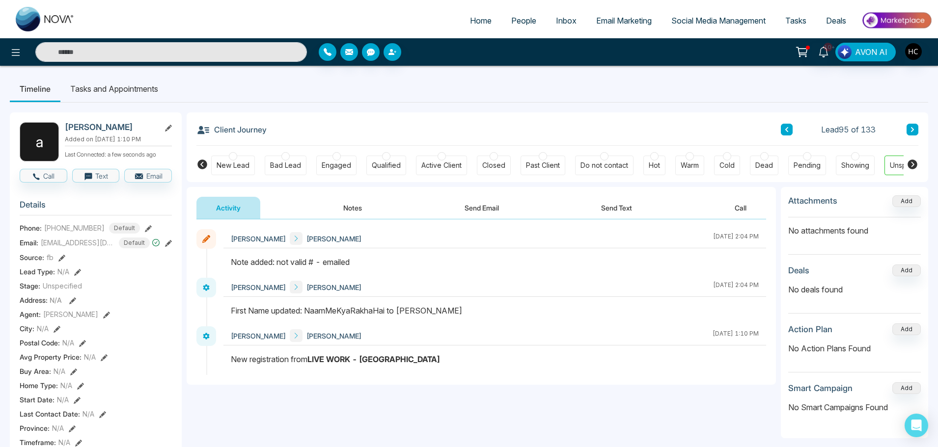
click at [912, 131] on icon at bounding box center [912, 129] width 3 height 5
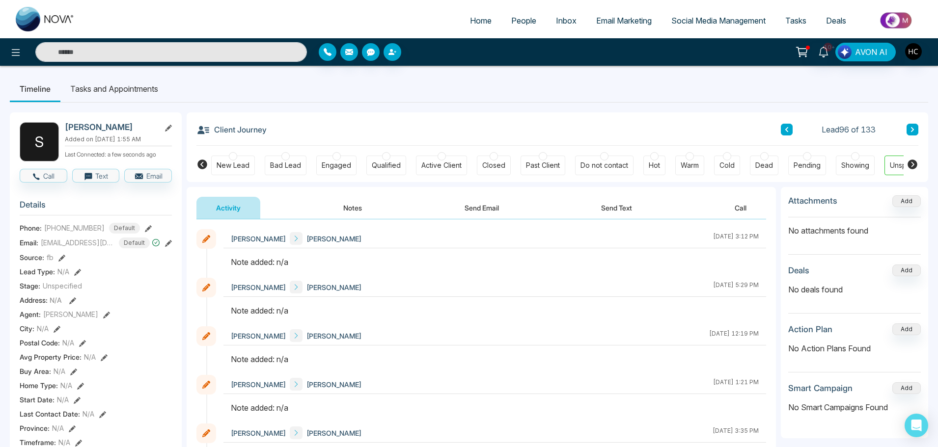
click at [360, 208] on button "Notes" at bounding box center [353, 208] width 58 height 22
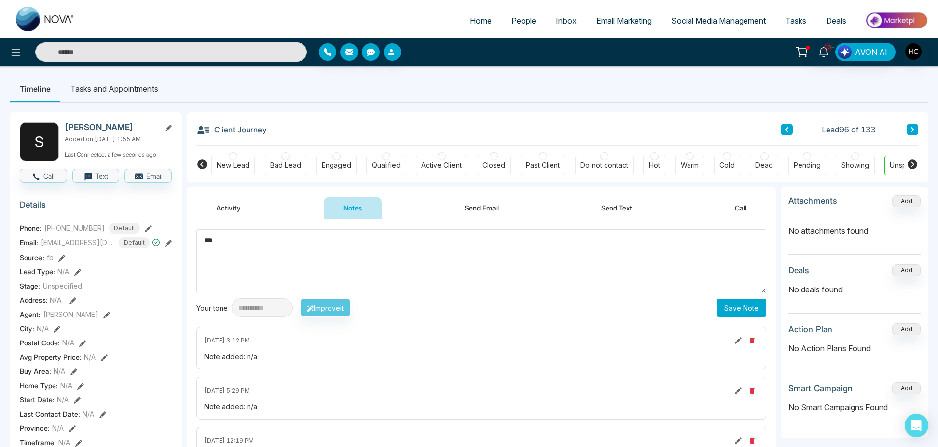
type textarea "***"
click at [755, 303] on button "Save Note" at bounding box center [741, 308] width 49 height 18
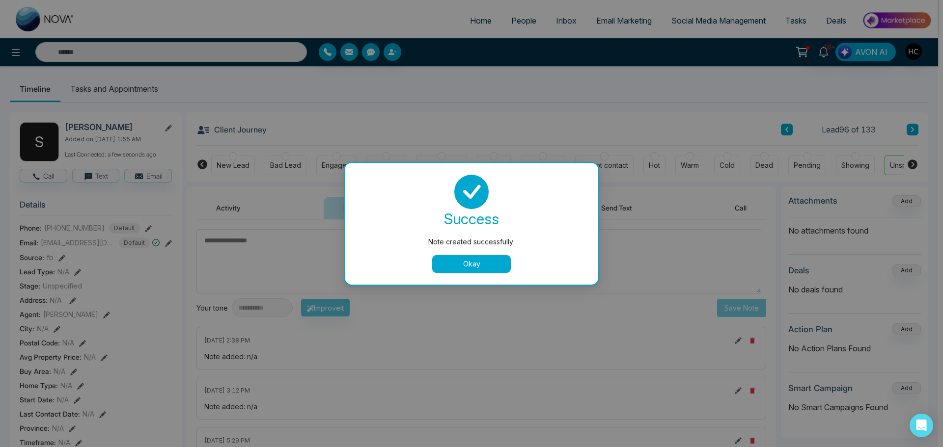
click at [501, 263] on button "Okay" at bounding box center [471, 264] width 79 height 18
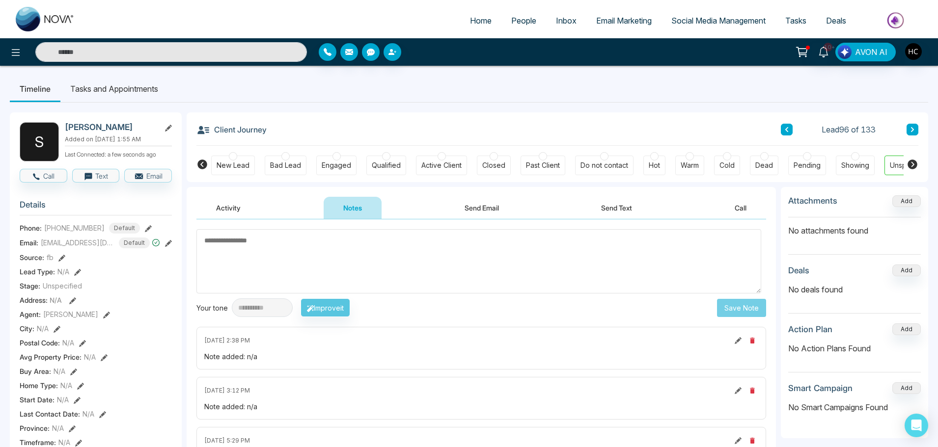
click at [913, 127] on icon at bounding box center [912, 130] width 5 height 6
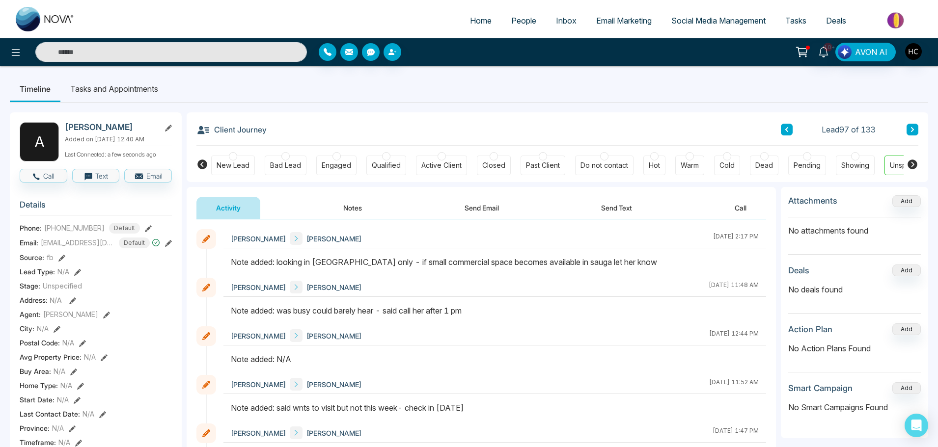
click at [913, 126] on button at bounding box center [912, 130] width 12 height 12
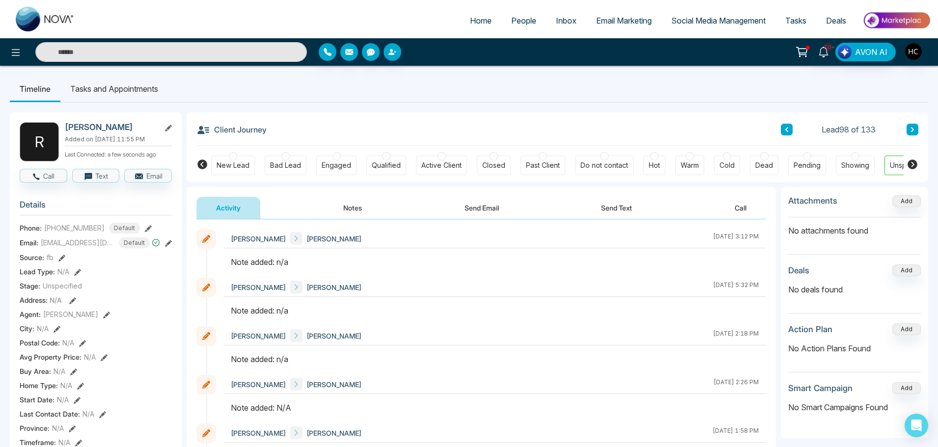
click at [351, 212] on button "Notes" at bounding box center [353, 208] width 58 height 22
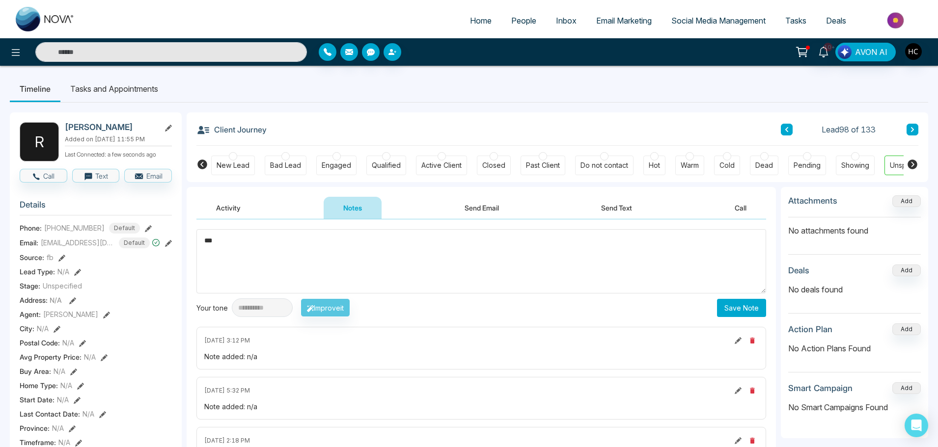
type textarea "***"
click at [753, 309] on button "Save Note" at bounding box center [741, 308] width 49 height 18
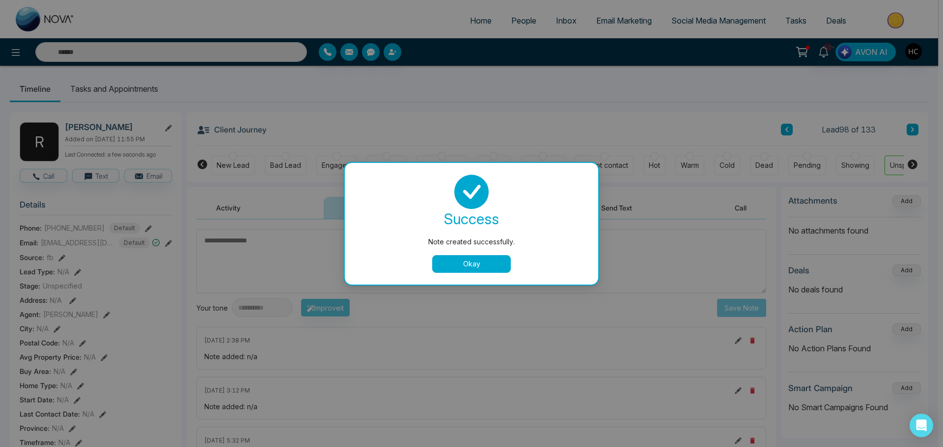
click at [470, 264] on button "Okay" at bounding box center [471, 264] width 79 height 18
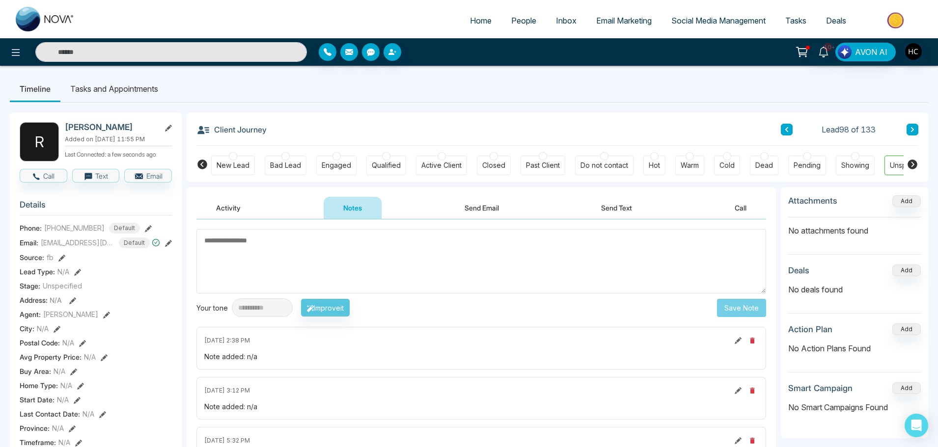
click at [909, 125] on button at bounding box center [912, 130] width 12 height 12
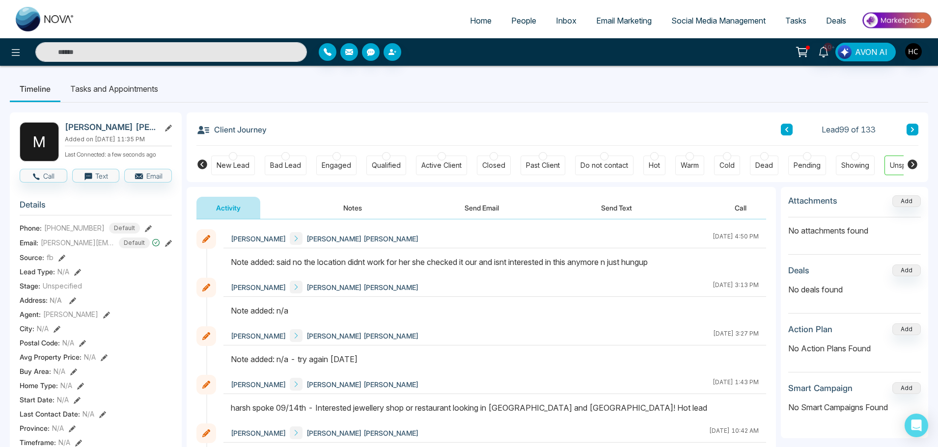
click at [907, 137] on div "Client Journey Lead 99 of 133" at bounding box center [557, 128] width 722 height 33
click at [912, 125] on button at bounding box center [912, 130] width 12 height 12
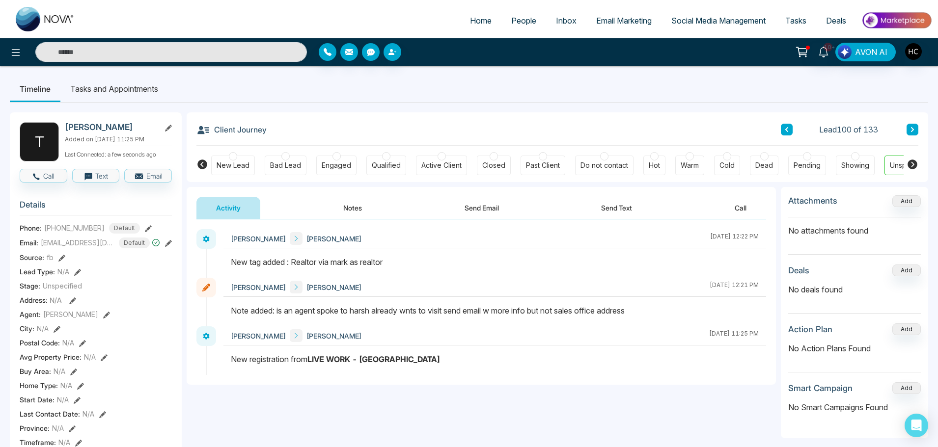
click at [909, 131] on button at bounding box center [912, 130] width 12 height 12
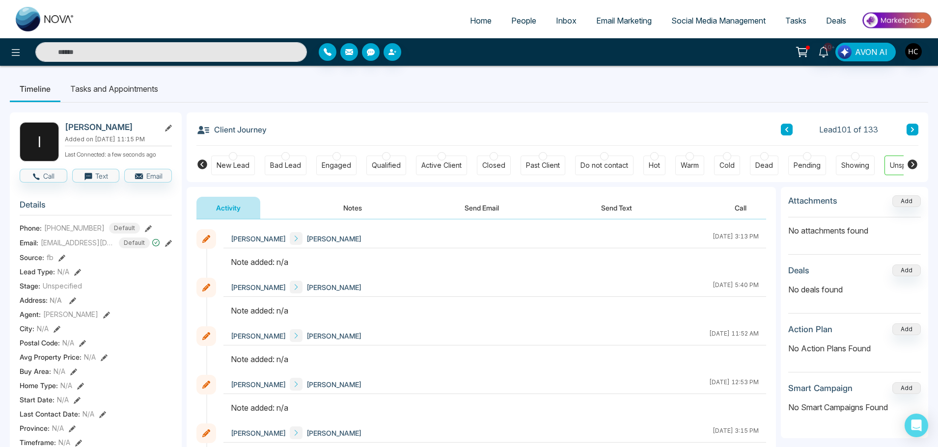
click at [348, 211] on button "Notes" at bounding box center [353, 208] width 58 height 22
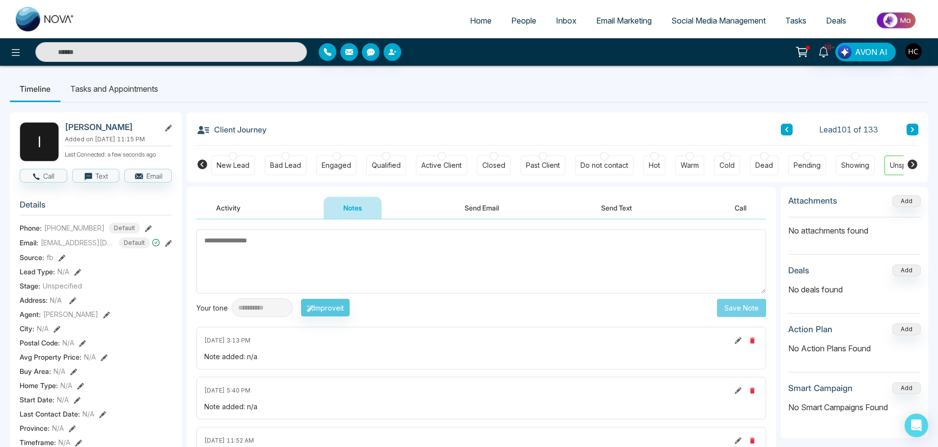
click at [197, 53] on input "text" at bounding box center [171, 52] width 272 height 20
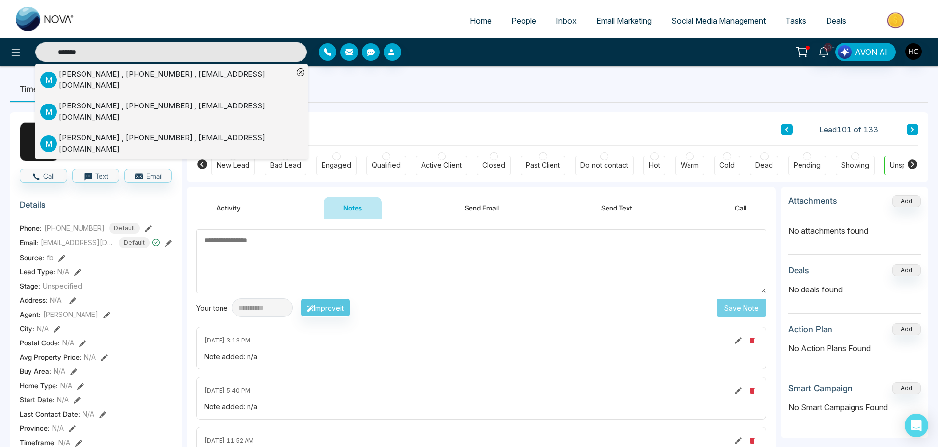
type input "*******"
click at [171, 73] on div "Mandeep Singh , +16478896719 , Mandyss45@yahoo.com" at bounding box center [176, 80] width 234 height 22
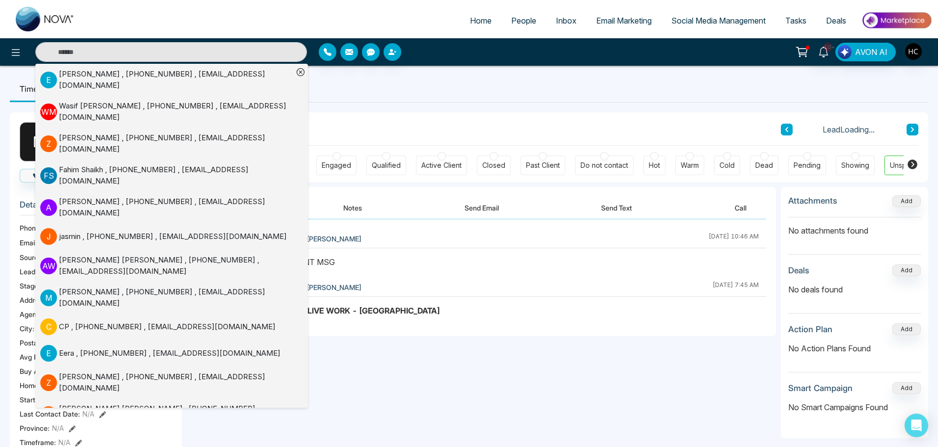
click at [350, 206] on button "Notes" at bounding box center [353, 208] width 58 height 22
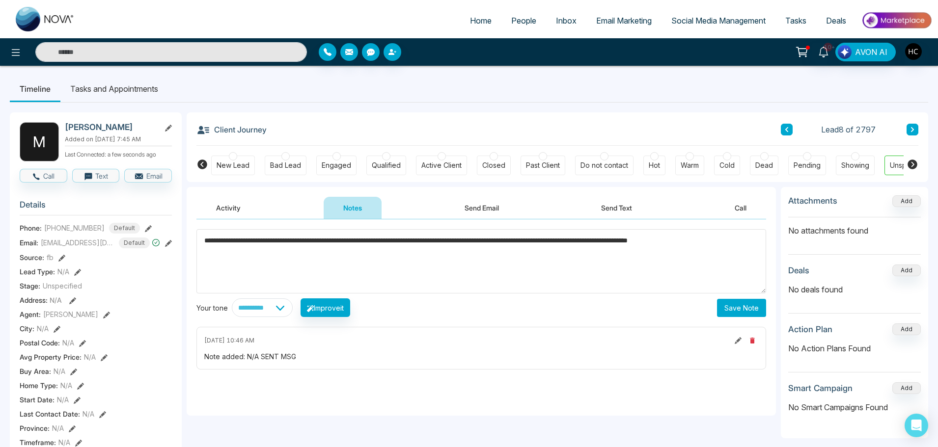
click at [720, 246] on textarea "**********" at bounding box center [481, 261] width 570 height 64
click at [722, 242] on textarea "**********" at bounding box center [481, 261] width 570 height 64
type textarea "**********"
click at [729, 306] on button "Save Note" at bounding box center [741, 308] width 49 height 18
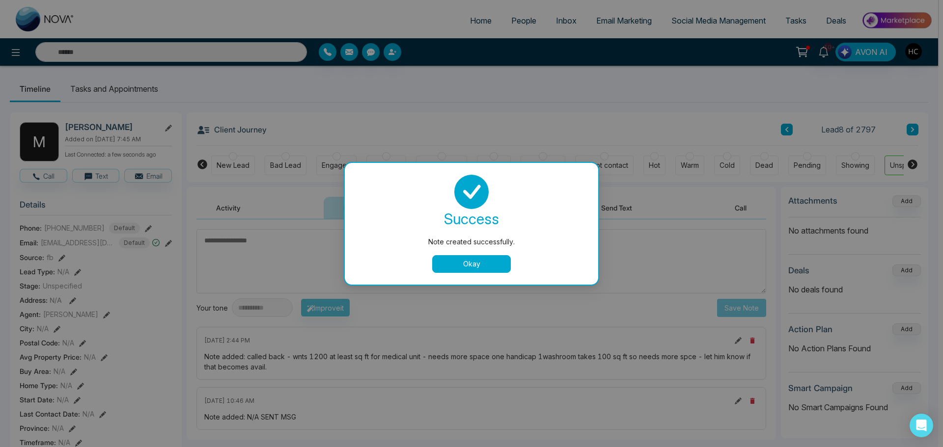
click at [465, 273] on div "success Note created successfully. Okay" at bounding box center [471, 224] width 253 height 122
click at [467, 267] on button "Okay" at bounding box center [471, 264] width 79 height 18
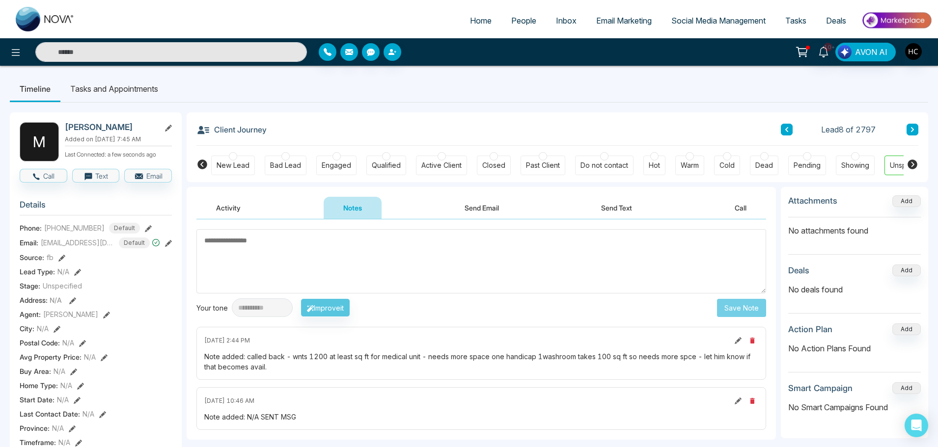
click at [515, 21] on span "People" at bounding box center [523, 21] width 25 height 10
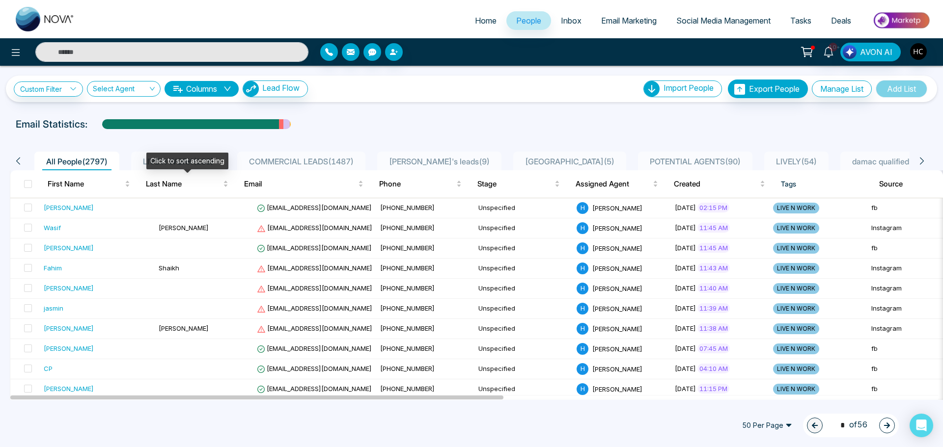
click at [203, 163] on div "Click to sort ascending" at bounding box center [187, 161] width 82 height 17
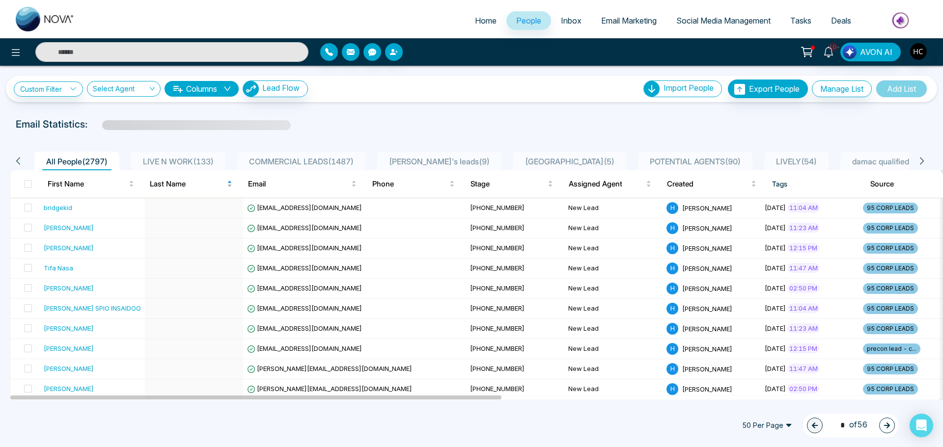
click at [168, 187] on span "Last Name" at bounding box center [187, 184] width 75 height 12
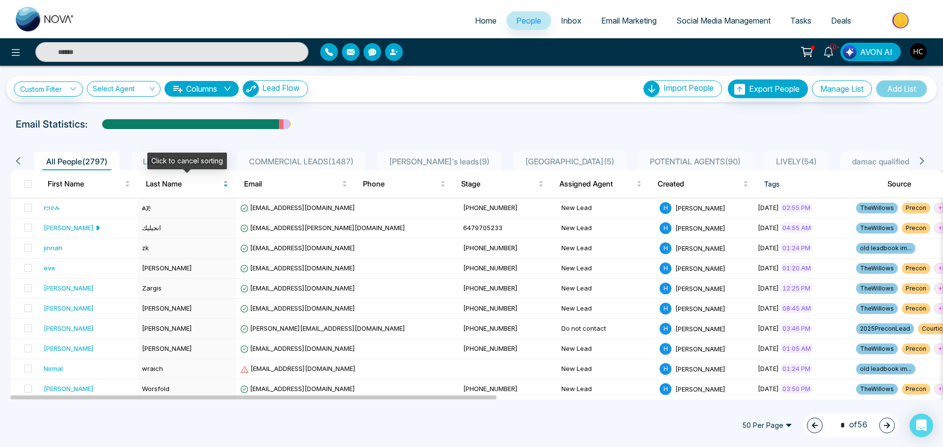
click at [168, 187] on span "Last Name" at bounding box center [183, 184] width 75 height 12
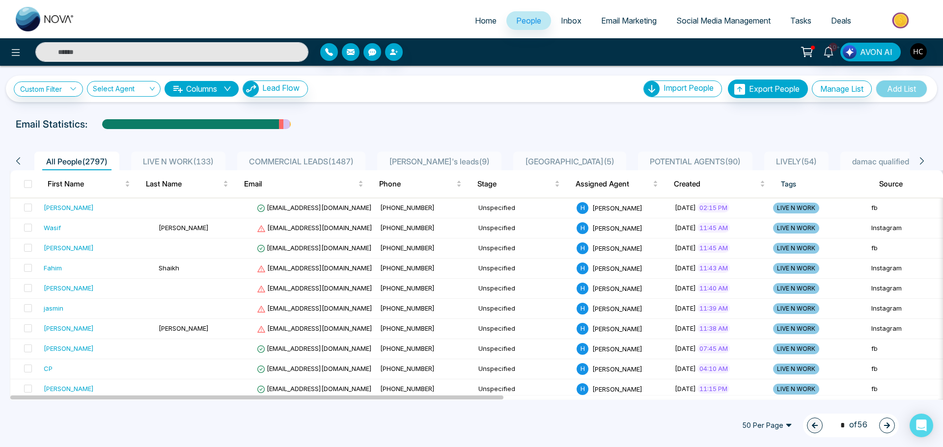
click at [181, 157] on span "LIVE N WORK ( 133 )" at bounding box center [178, 162] width 79 height 10
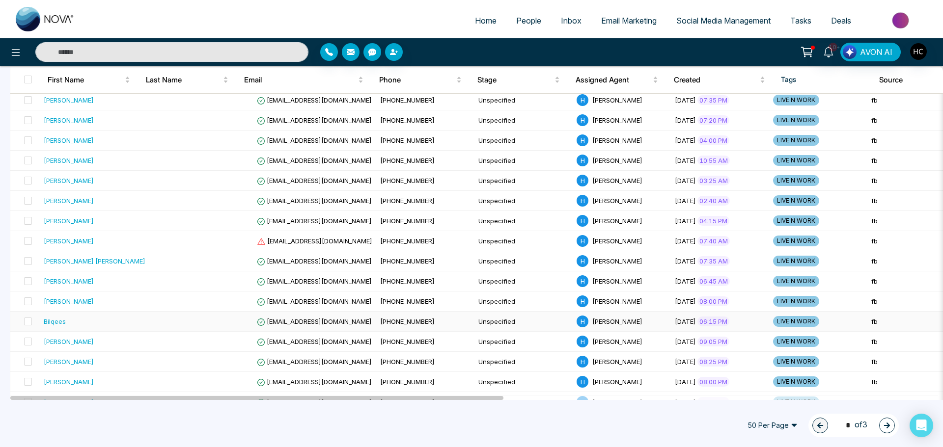
scroll to position [442, 0]
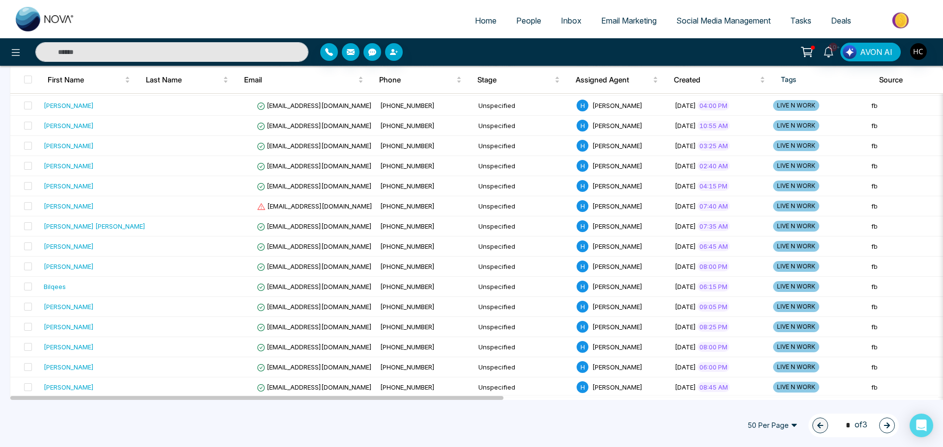
click at [884, 423] on icon "button" at bounding box center [886, 425] width 7 height 7
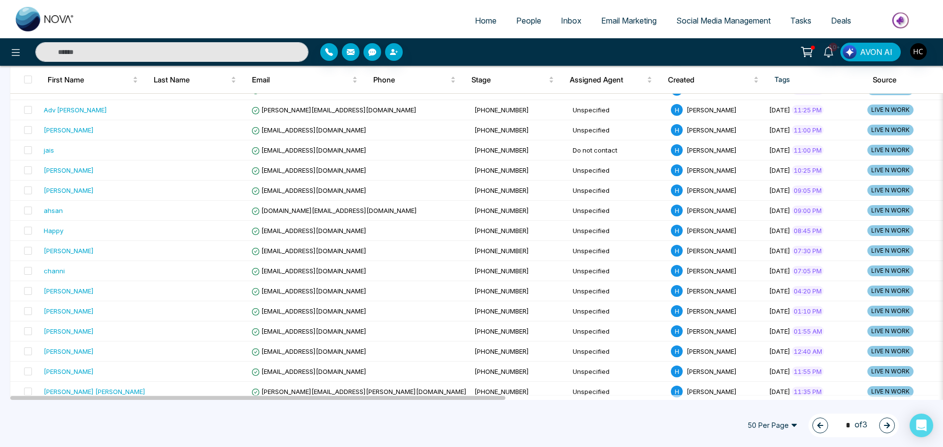
scroll to position [827, 0]
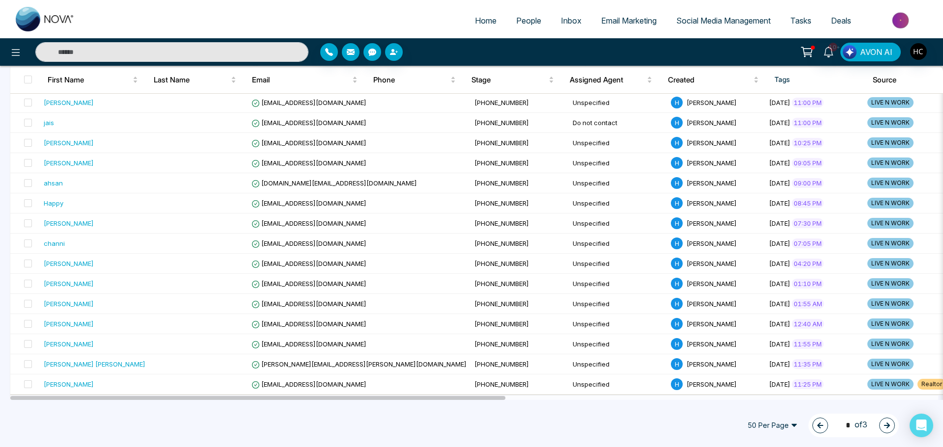
click at [891, 422] on button "button" at bounding box center [887, 426] width 16 height 16
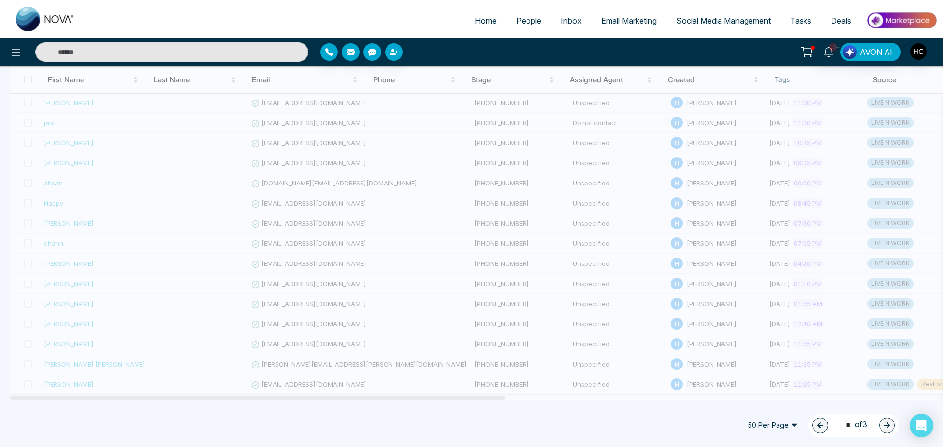
type input "*"
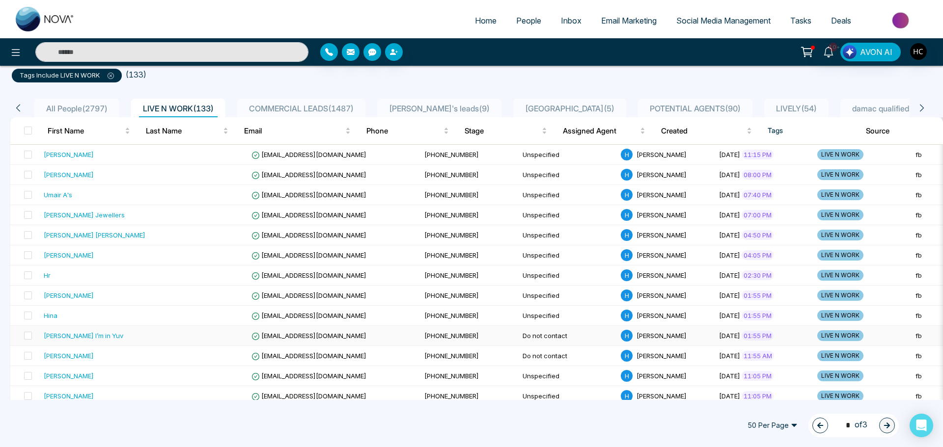
scroll to position [43, 0]
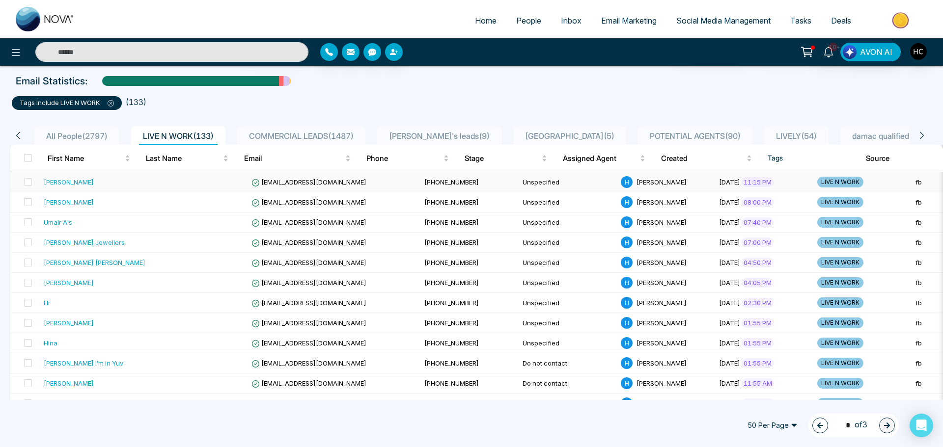
click at [85, 187] on div "Ingrid Monroe" at bounding box center [69, 182] width 50 height 10
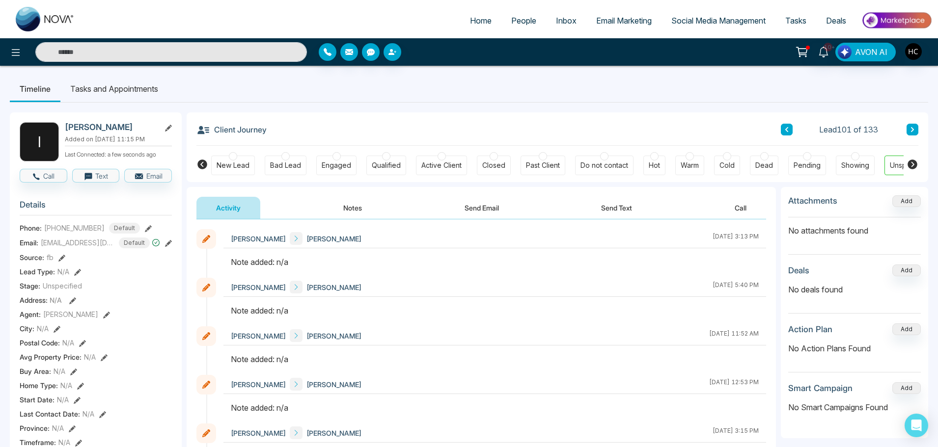
click at [350, 209] on button "Notes" at bounding box center [353, 208] width 58 height 22
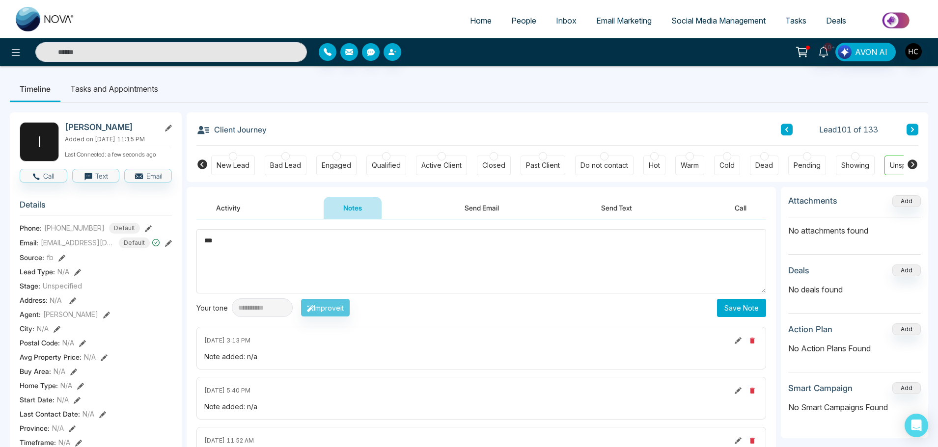
type textarea "***"
click at [733, 307] on button "Save Note" at bounding box center [741, 308] width 49 height 18
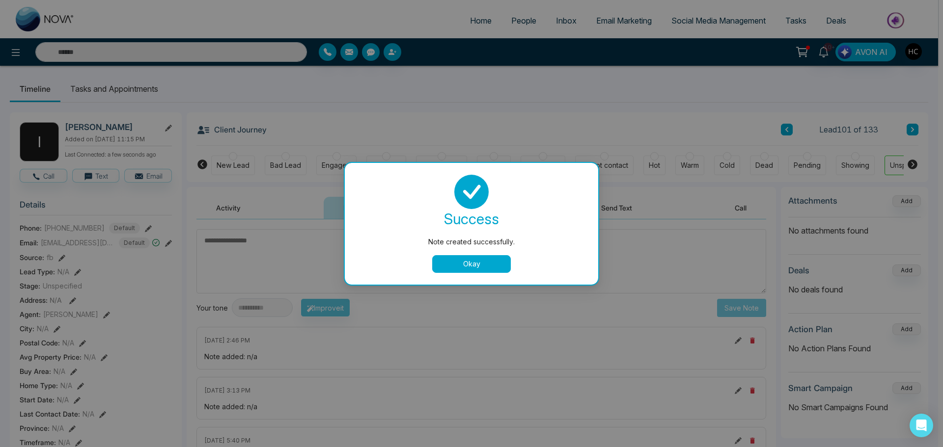
click at [452, 262] on button "Okay" at bounding box center [471, 264] width 79 height 18
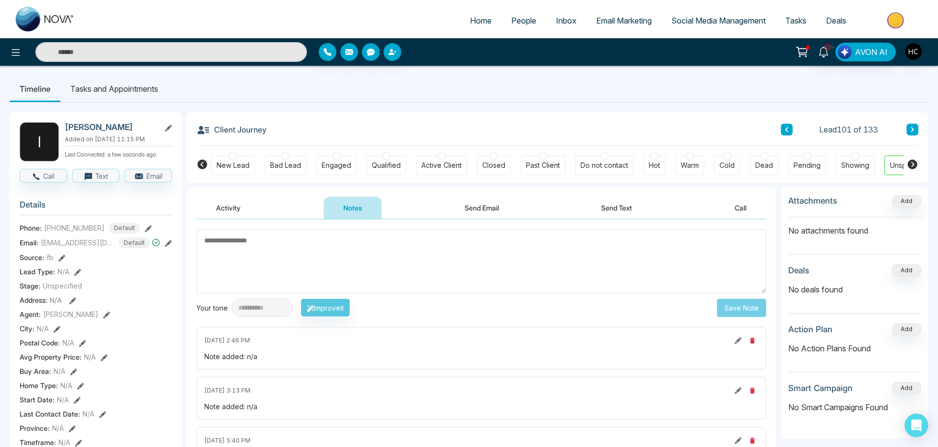
click at [912, 131] on icon at bounding box center [912, 129] width 3 height 5
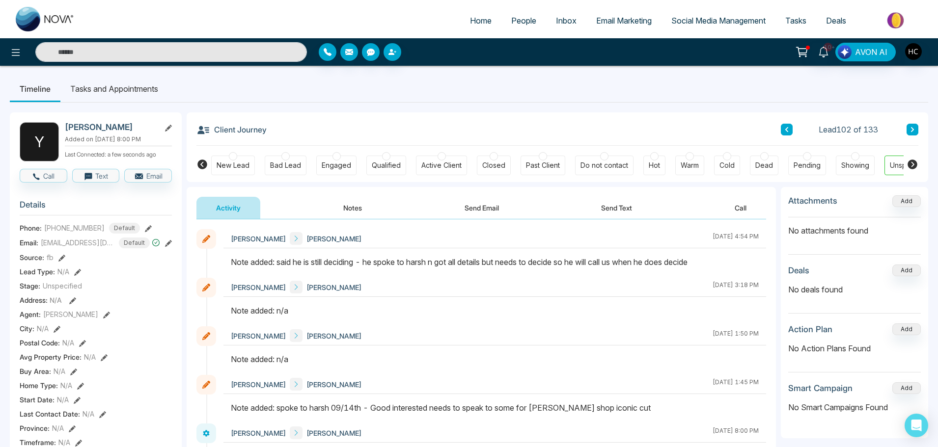
click at [356, 206] on button "Notes" at bounding box center [353, 208] width 58 height 22
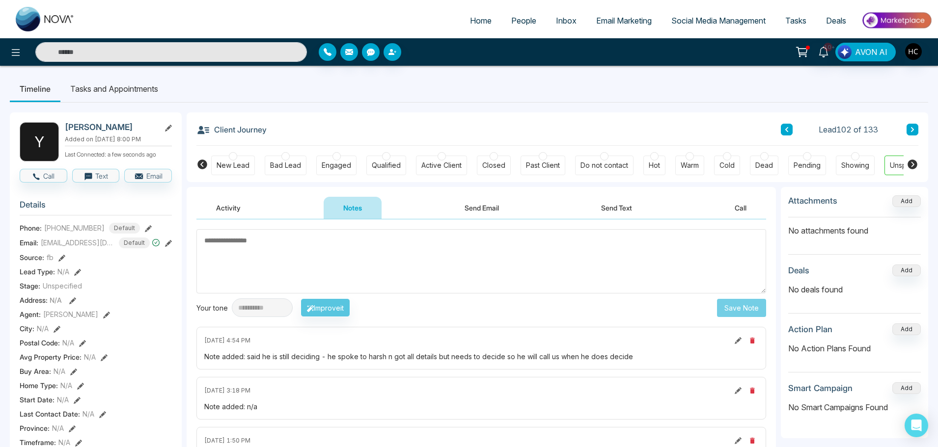
click at [917, 132] on button at bounding box center [912, 130] width 12 height 12
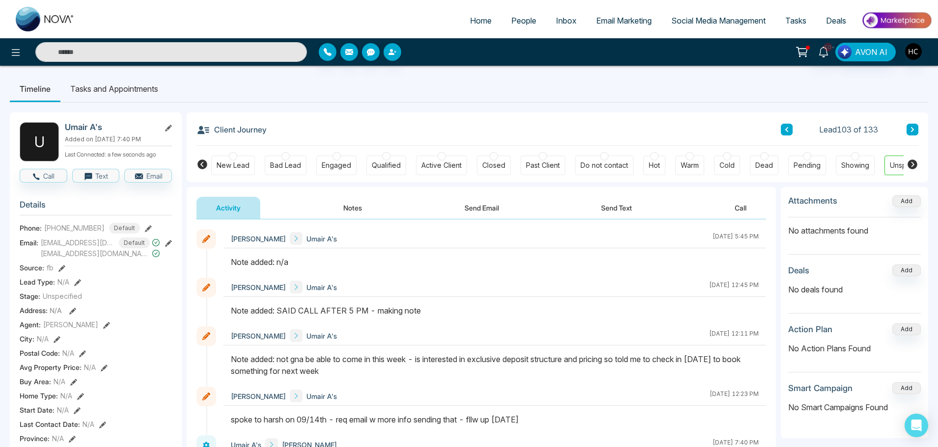
click at [347, 206] on button "Notes" at bounding box center [353, 208] width 58 height 22
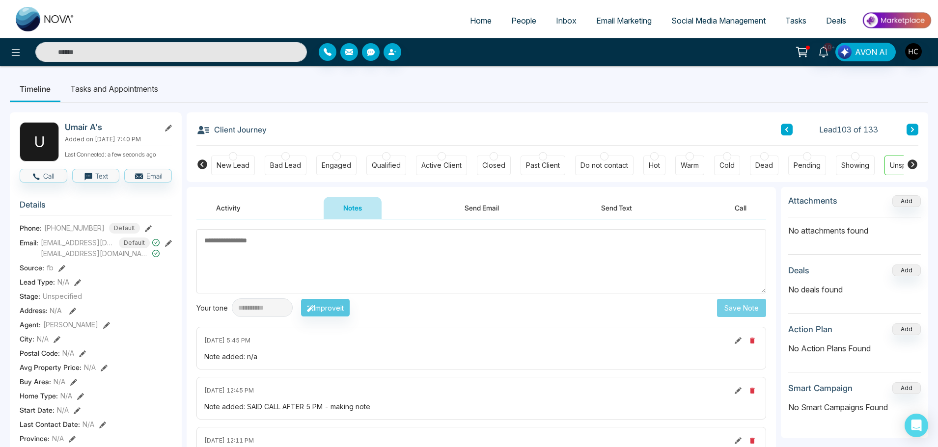
click at [375, 249] on textarea at bounding box center [481, 261] width 570 height 64
type textarea "***"
click at [752, 305] on button "Save Note" at bounding box center [741, 308] width 49 height 18
click at [499, 264] on textarea at bounding box center [481, 261] width 570 height 64
click at [905, 131] on div "Lead 103 of 133" at bounding box center [849, 130] width 137 height 12
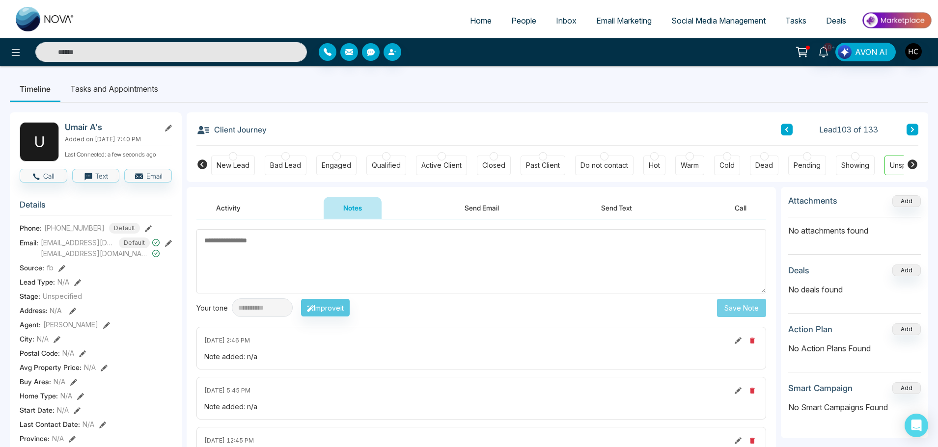
click at [913, 124] on button at bounding box center [912, 130] width 12 height 12
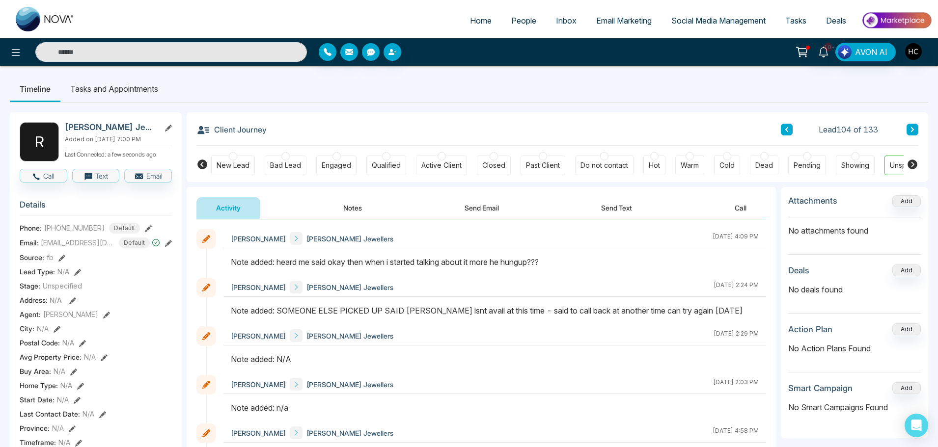
click at [356, 206] on button "Notes" at bounding box center [353, 208] width 58 height 22
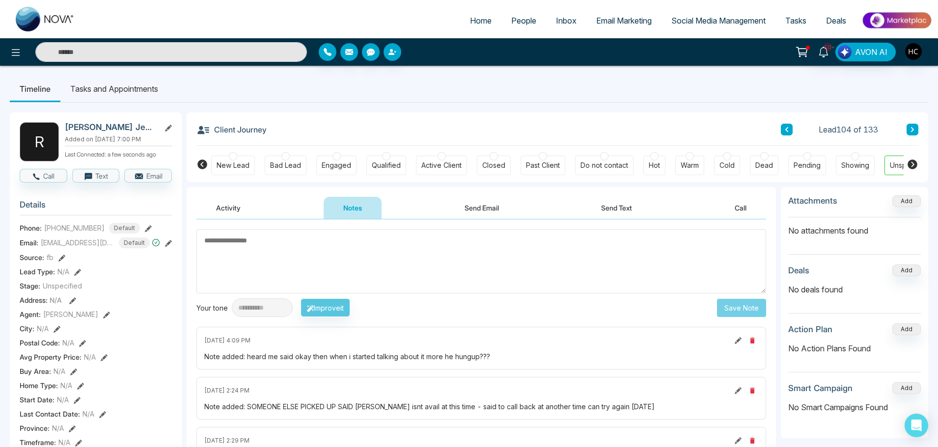
click at [912, 130] on icon at bounding box center [912, 130] width 5 height 6
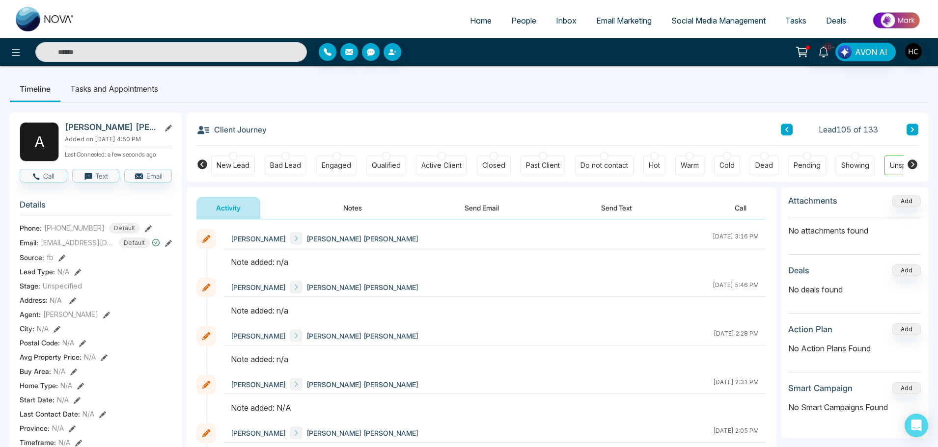
click at [343, 213] on button "Notes" at bounding box center [353, 208] width 58 height 22
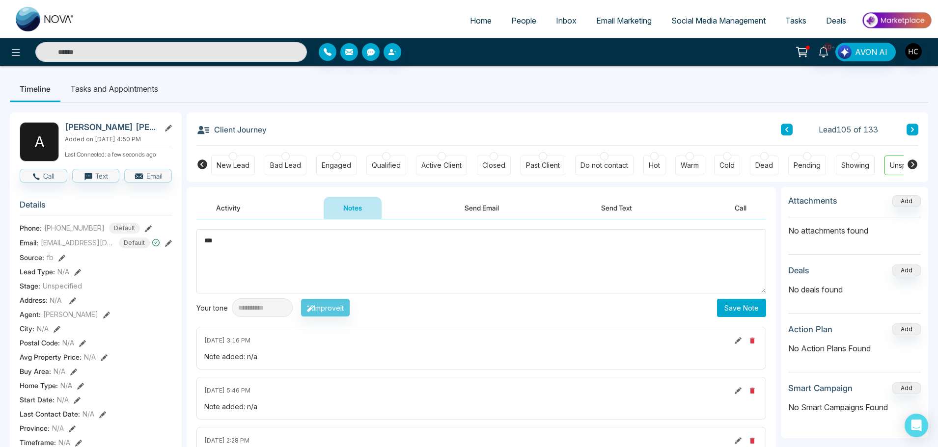
type textarea "***"
click at [735, 306] on button "Save Note" at bounding box center [741, 308] width 49 height 18
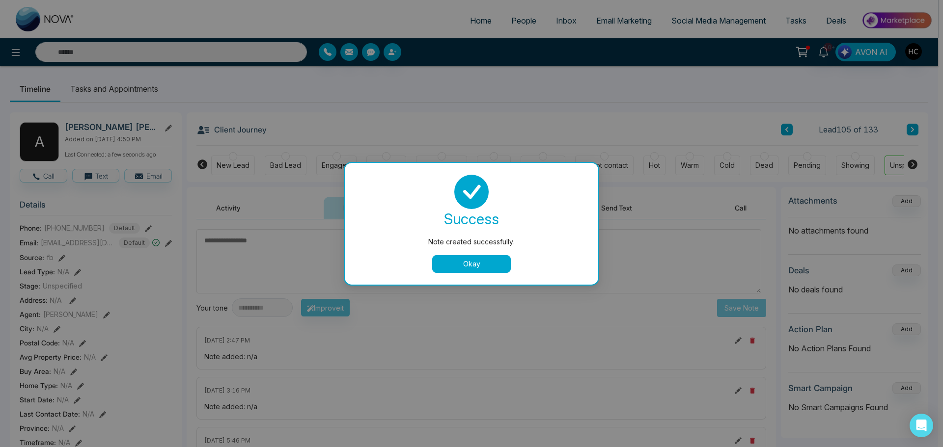
click at [490, 261] on button "Okay" at bounding box center [471, 264] width 79 height 18
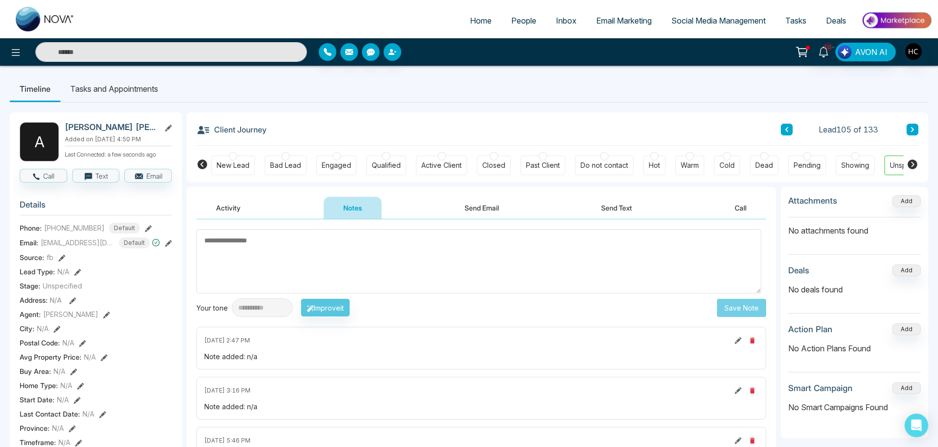
click at [909, 134] on button at bounding box center [912, 130] width 12 height 12
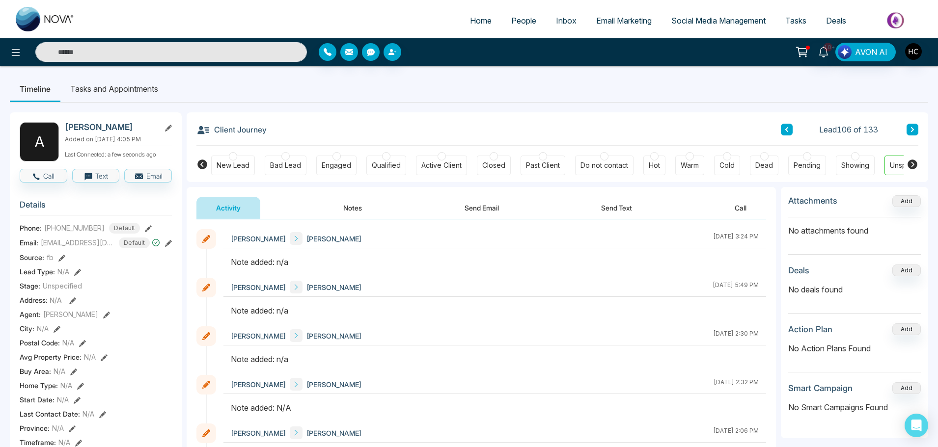
click at [340, 207] on button "Notes" at bounding box center [353, 208] width 58 height 22
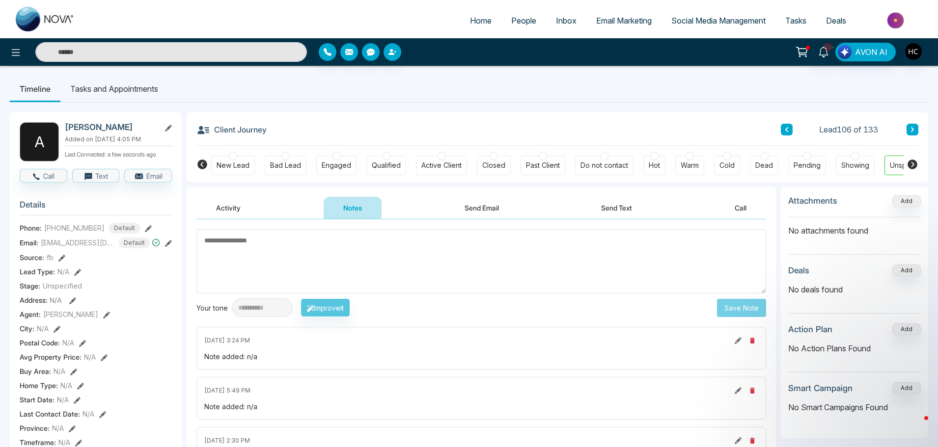
click at [156, 50] on input "text" at bounding box center [171, 52] width 272 height 20
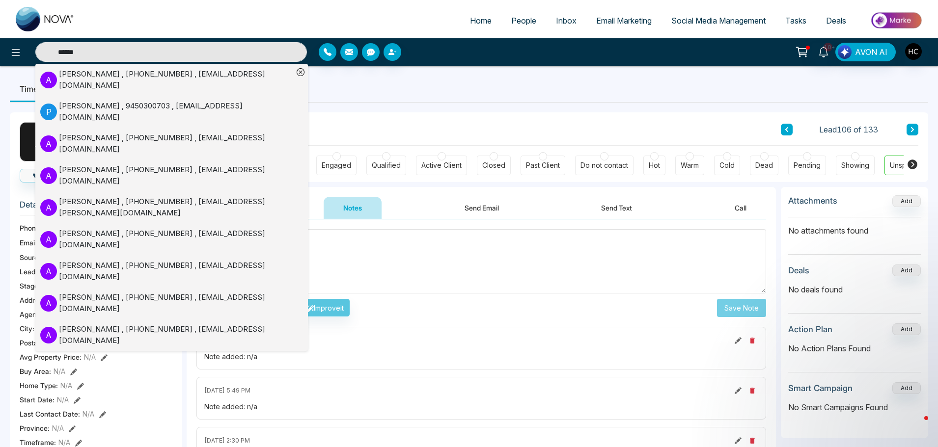
type input "******"
click at [139, 77] on div "Ashish Nijhawan , +16477842260 , ashishnijhawan9@gmail.com" at bounding box center [176, 80] width 234 height 22
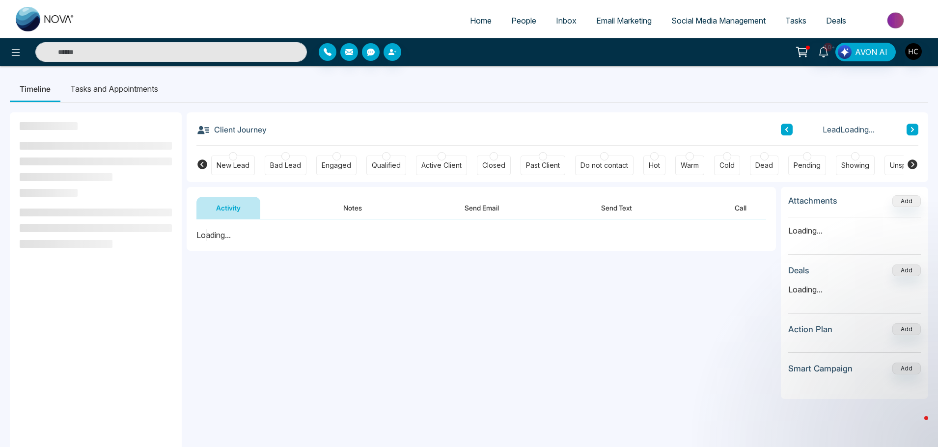
click at [345, 205] on button "Notes" at bounding box center [353, 208] width 58 height 22
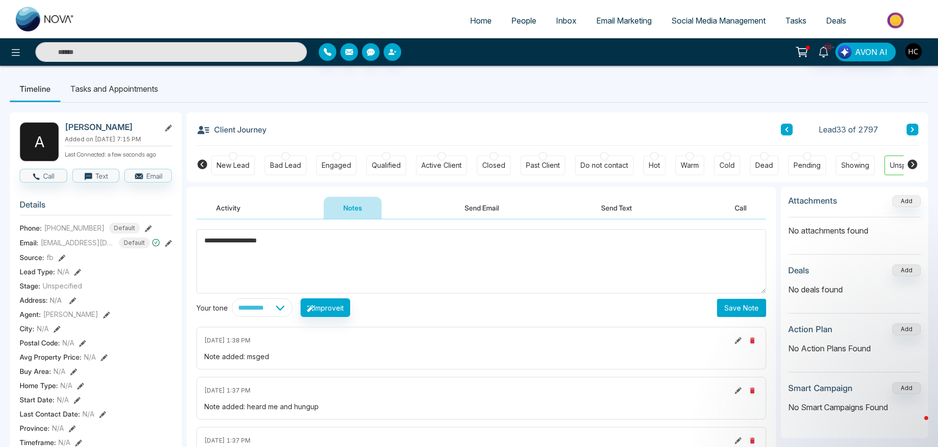
click at [372, 251] on textarea "**********" at bounding box center [481, 261] width 570 height 64
type textarea "**********"
click at [720, 308] on button "Save Note" at bounding box center [741, 308] width 49 height 18
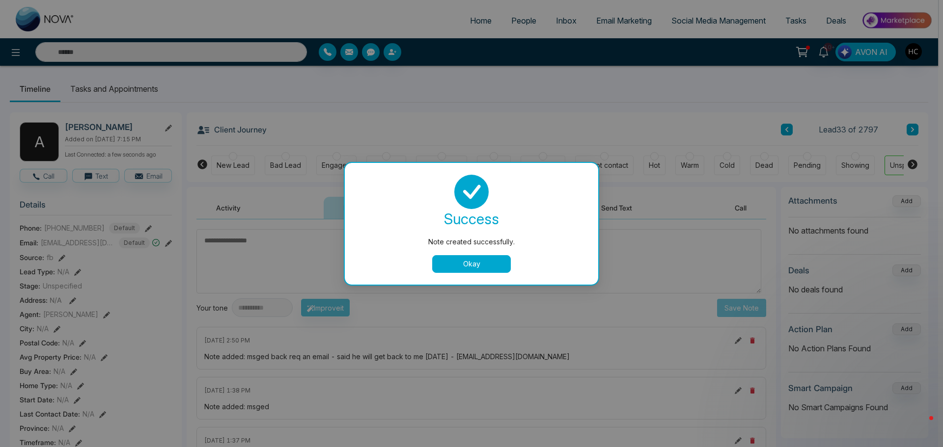
click at [467, 267] on button "Okay" at bounding box center [471, 264] width 79 height 18
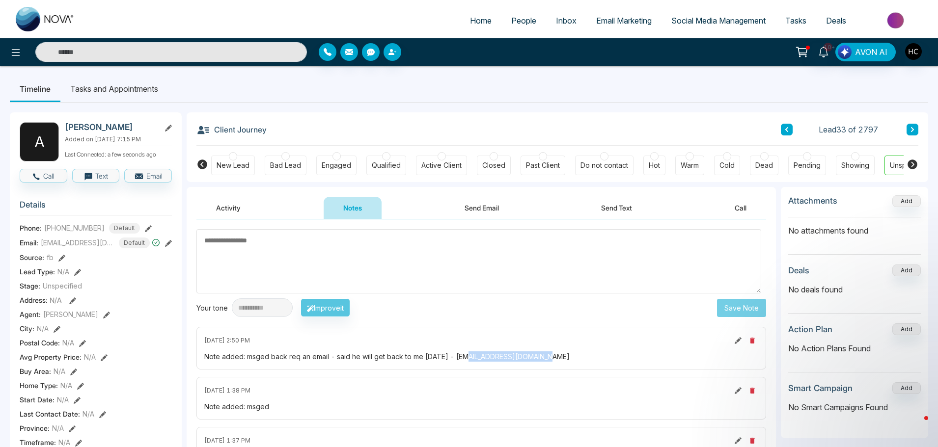
drag, startPoint x: 563, startPoint y: 355, endPoint x: 469, endPoint y: 359, distance: 93.9
click at [469, 359] on div "Note added: msged back req an email - said he will get back to me wednesday - a…" at bounding box center [481, 357] width 554 height 10
copy div "ashnijh_2007@yahoo.ca"
drag, startPoint x: 416, startPoint y: 316, endPoint x: 411, endPoint y: 313, distance: 5.1
click at [416, 315] on div "**********" at bounding box center [481, 308] width 570 height 19
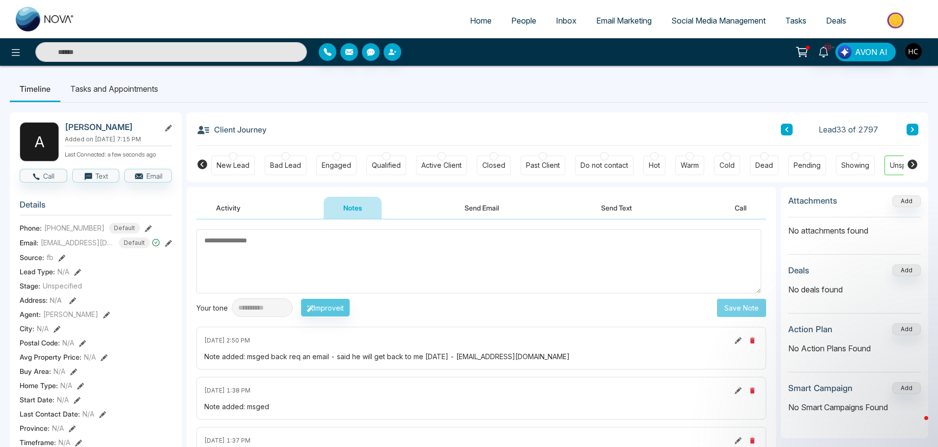
click at [511, 19] on span "People" at bounding box center [523, 21] width 25 height 10
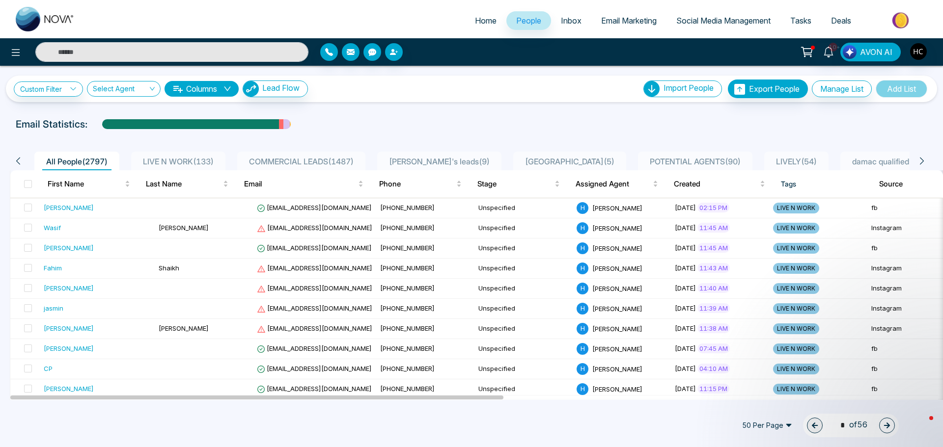
click at [197, 154] on li "LIVE N WORK ( 133 )" at bounding box center [178, 161] width 94 height 19
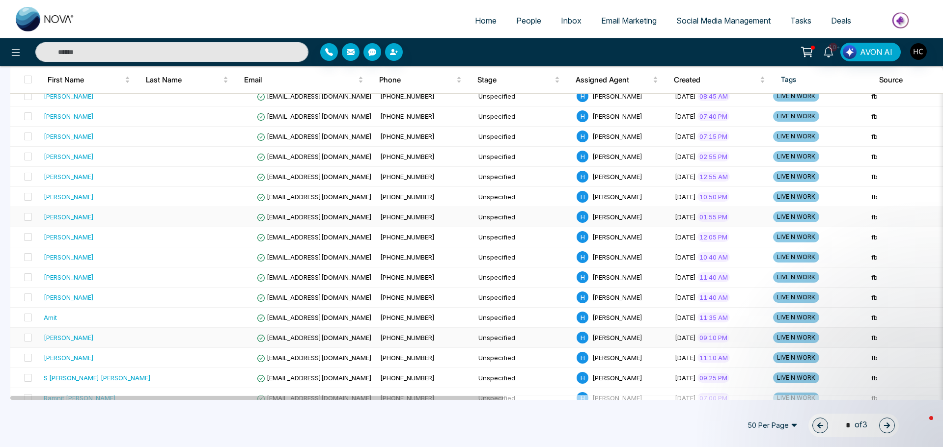
scroll to position [827, 0]
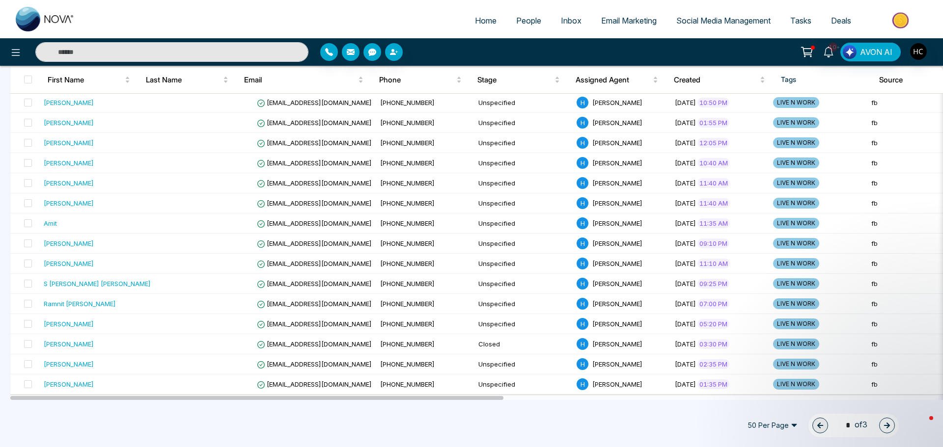
click at [890, 422] on button "button" at bounding box center [887, 426] width 16 height 16
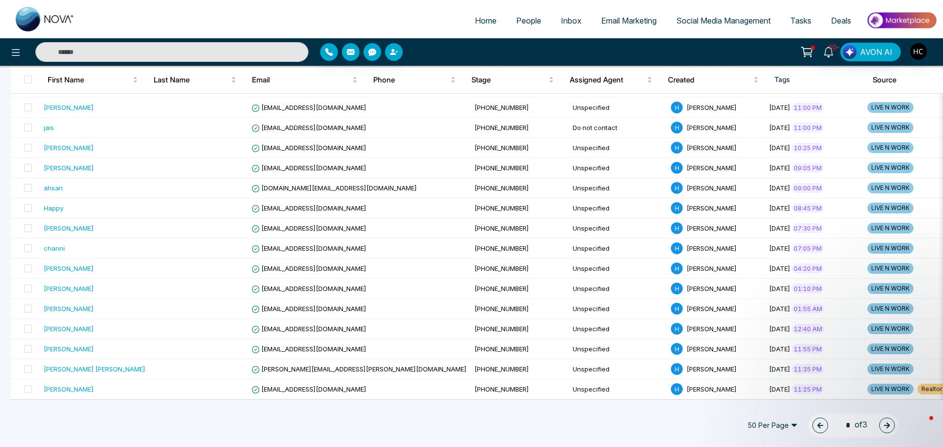
click at [887, 428] on icon "button" at bounding box center [887, 426] width 6 height 6
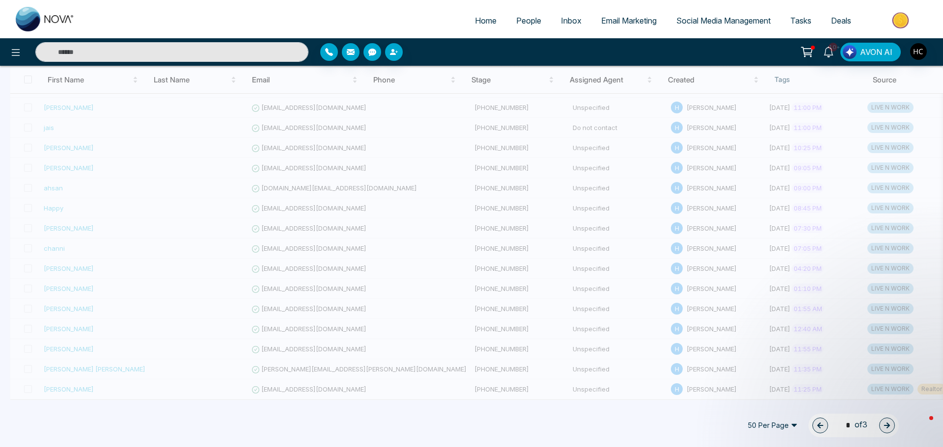
type input "*"
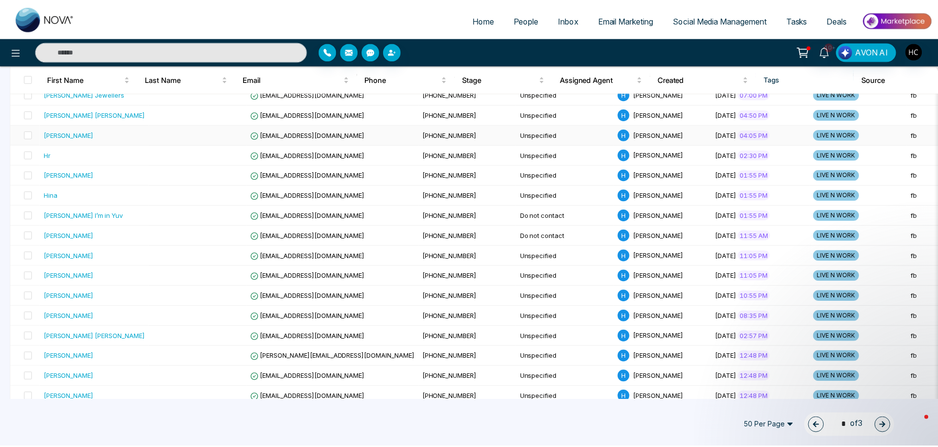
scroll to position [141, 0]
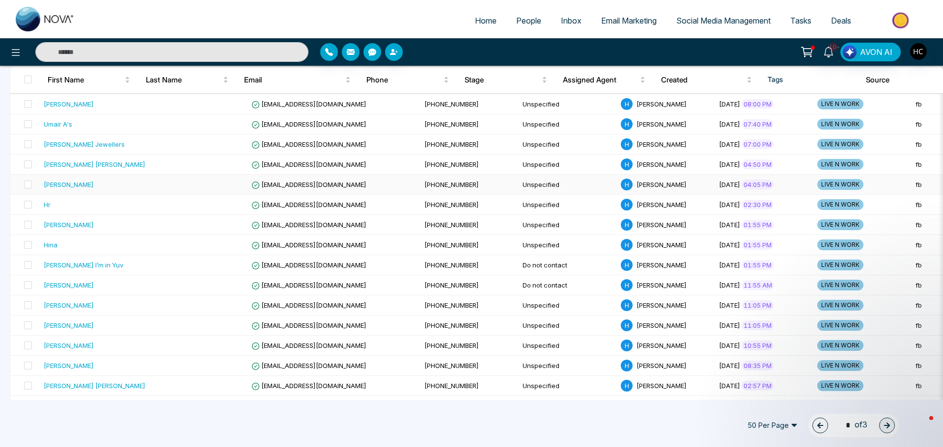
click at [87, 180] on div "Amrinder Singh" at bounding box center [69, 185] width 50 height 10
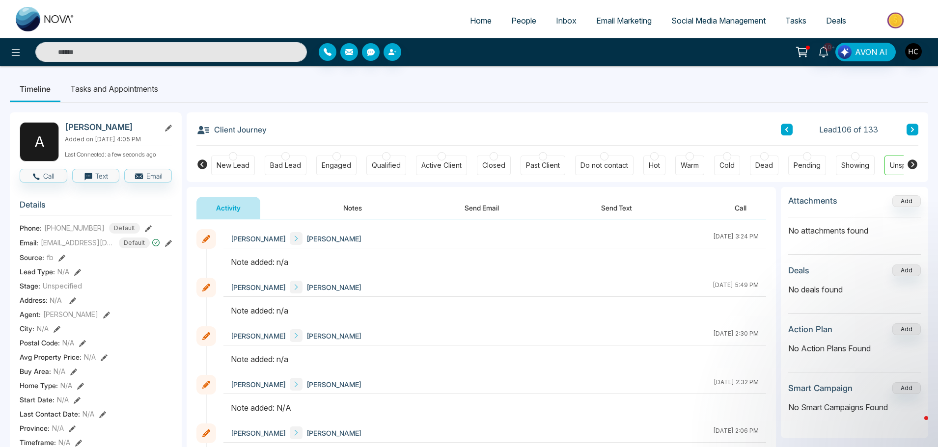
click at [358, 200] on button "Notes" at bounding box center [353, 208] width 58 height 22
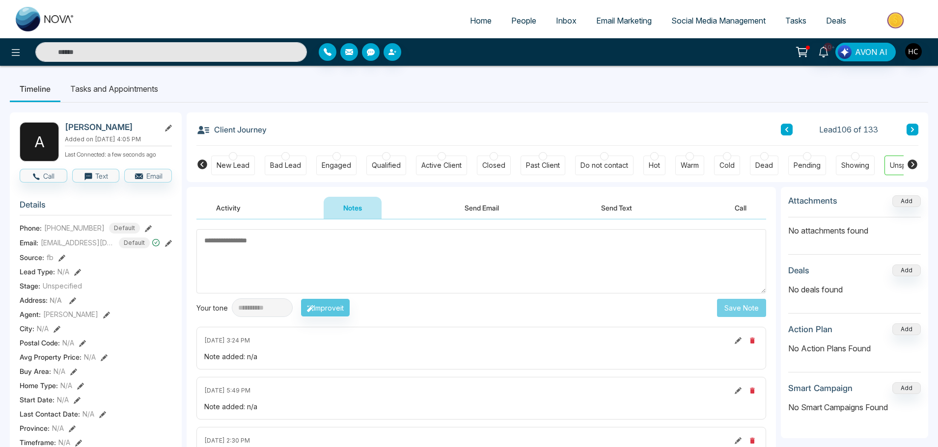
drag, startPoint x: 485, startPoint y: 253, endPoint x: 490, endPoint y: 265, distance: 12.6
click at [490, 265] on textarea at bounding box center [481, 261] width 570 height 64
paste textarea "**********"
type textarea "*"
drag, startPoint x: 517, startPoint y: 272, endPoint x: 200, endPoint y: 250, distance: 317.9
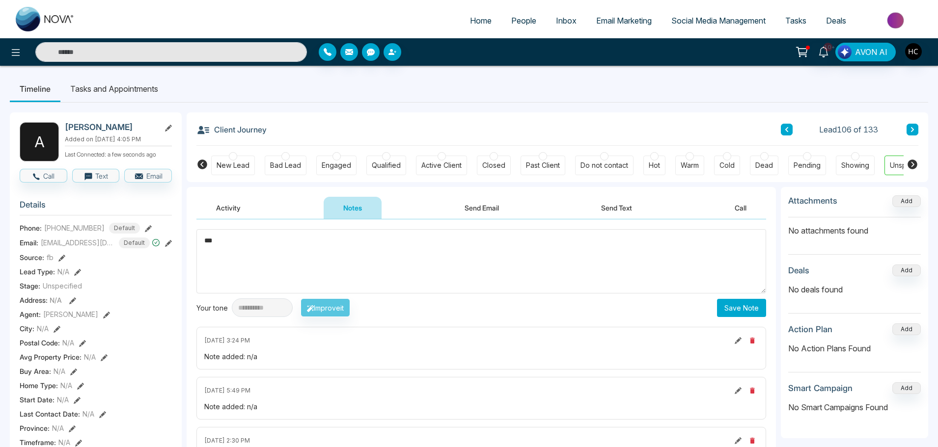
click at [200, 250] on textarea "***" at bounding box center [481, 261] width 570 height 64
type textarea "***"
click at [624, 306] on div "**********" at bounding box center [481, 308] width 570 height 19
click at [744, 306] on button "Save Note" at bounding box center [741, 308] width 49 height 18
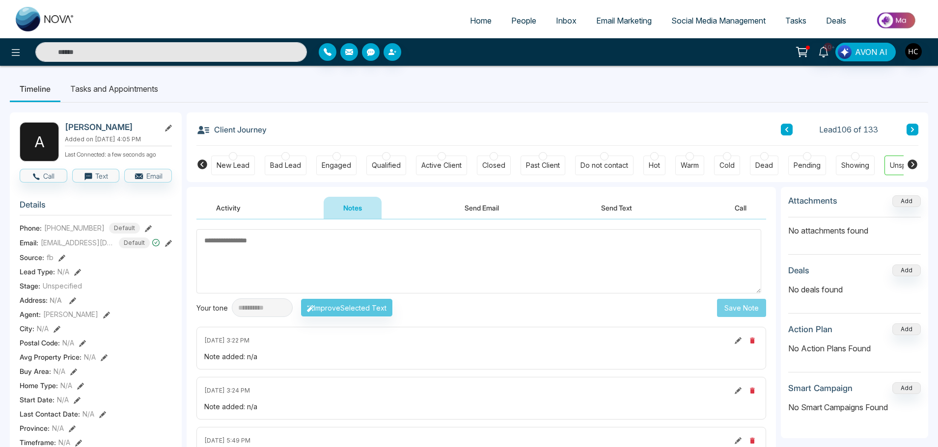
click at [910, 126] on button at bounding box center [912, 130] width 12 height 12
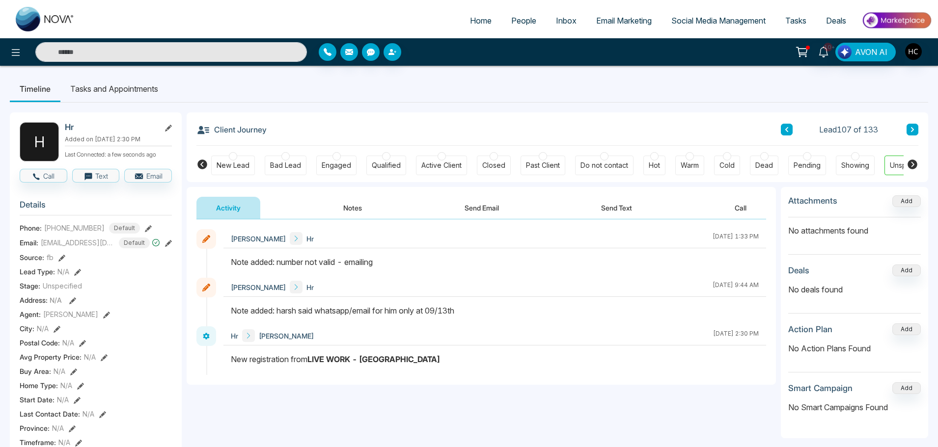
click at [913, 129] on icon at bounding box center [912, 130] width 5 height 6
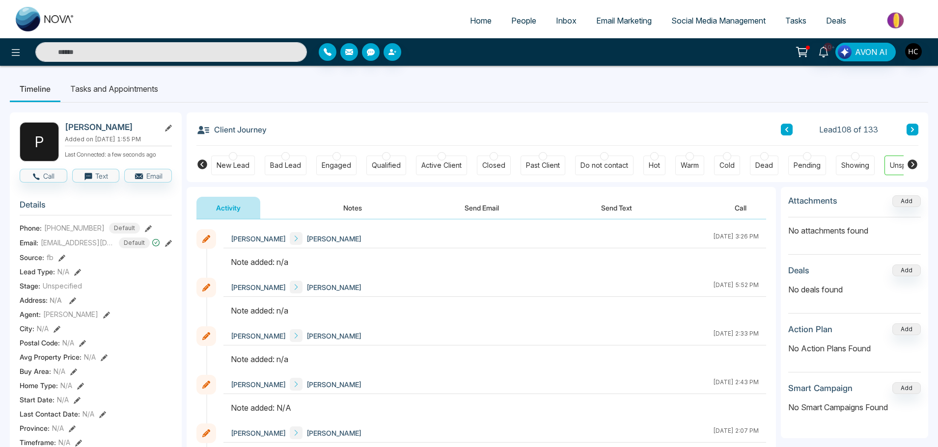
click at [357, 204] on button "Notes" at bounding box center [353, 208] width 58 height 22
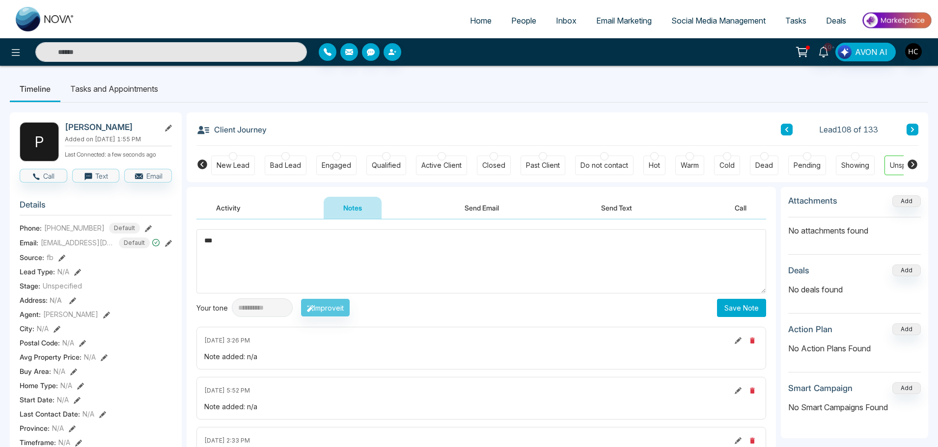
type textarea "***"
click at [745, 313] on button "Save Note" at bounding box center [741, 308] width 49 height 18
click at [906, 133] on button at bounding box center [912, 130] width 12 height 12
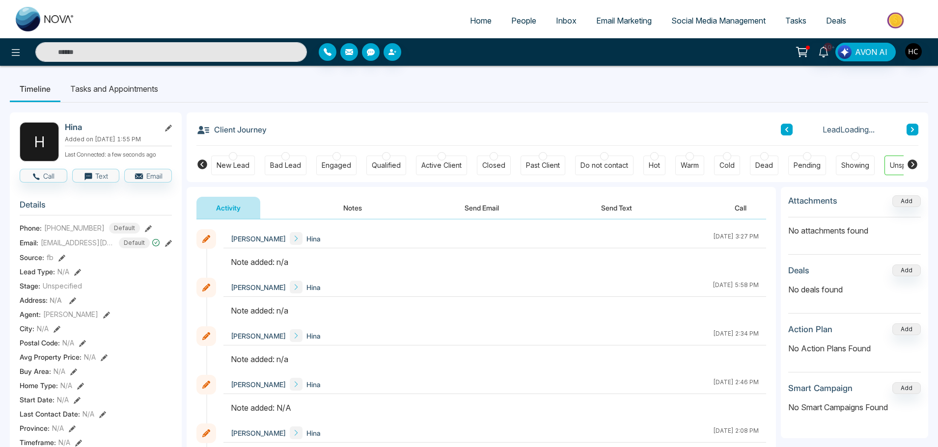
click at [345, 208] on button "Notes" at bounding box center [353, 208] width 58 height 22
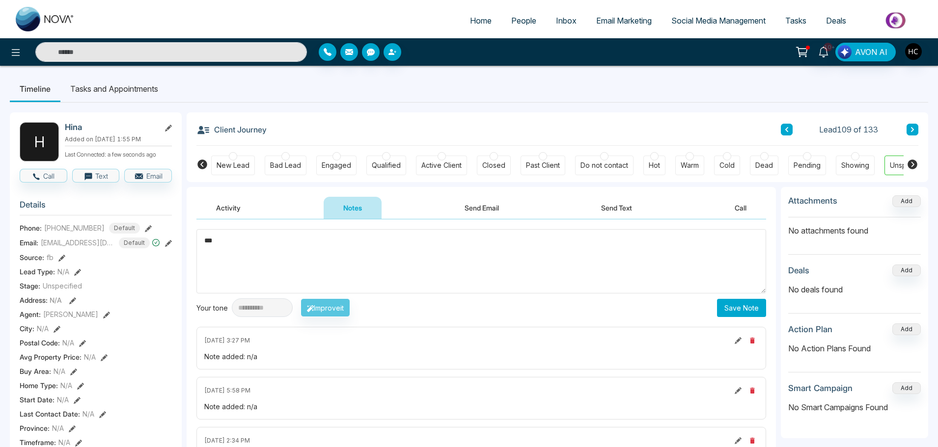
type textarea "***"
click at [751, 311] on button "Save Note" at bounding box center [741, 308] width 49 height 18
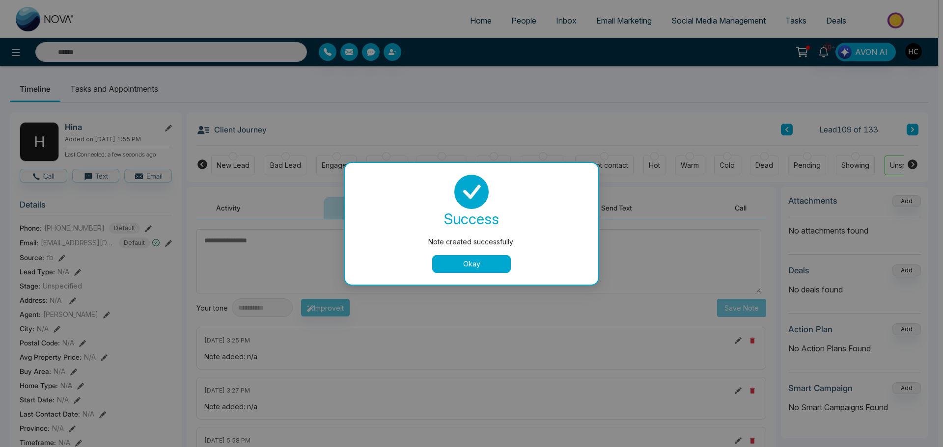
click at [499, 261] on button "Okay" at bounding box center [471, 264] width 79 height 18
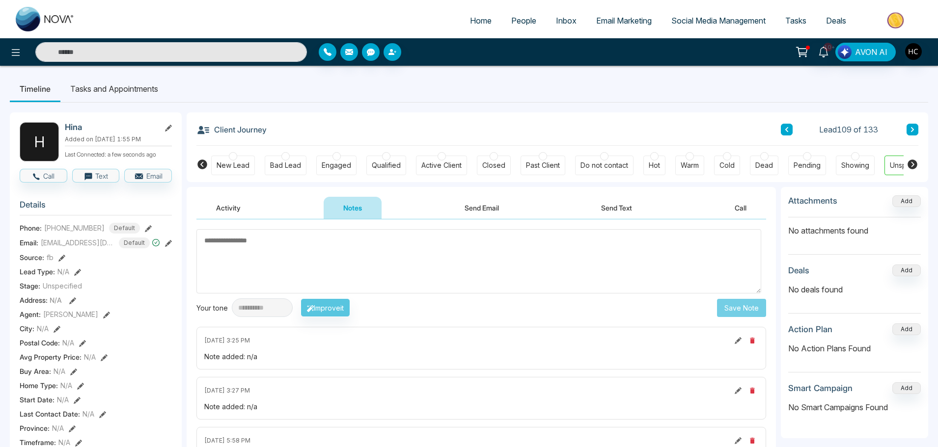
click at [913, 128] on icon at bounding box center [912, 130] width 5 height 6
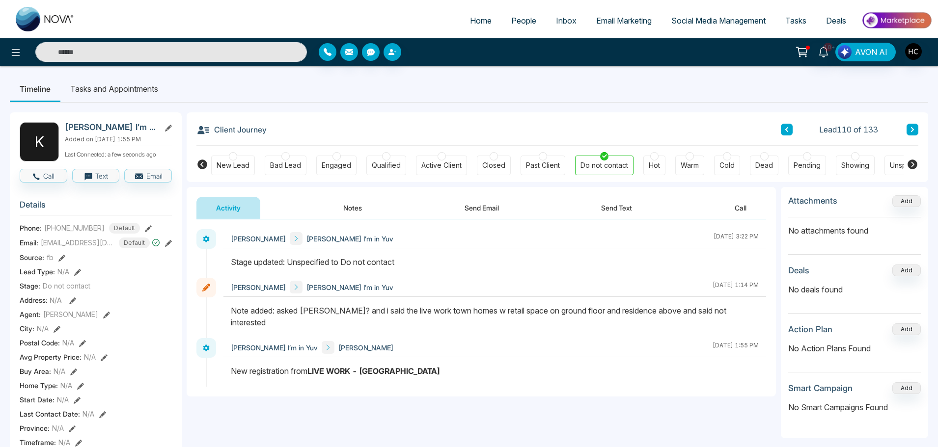
click at [907, 128] on button at bounding box center [912, 130] width 12 height 12
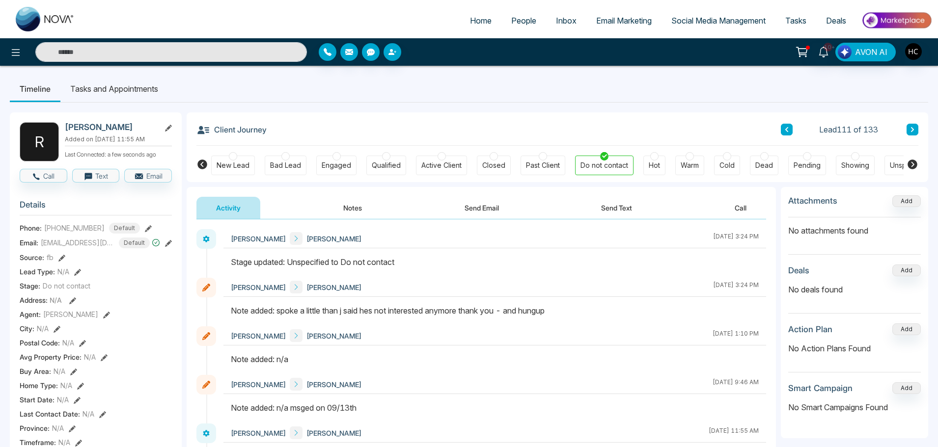
click at [911, 128] on icon at bounding box center [912, 130] width 5 height 6
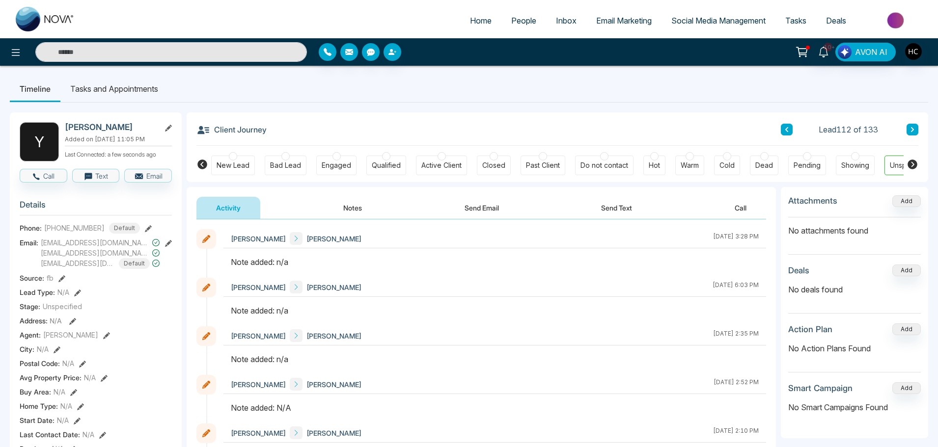
click at [354, 210] on button "Notes" at bounding box center [353, 208] width 58 height 22
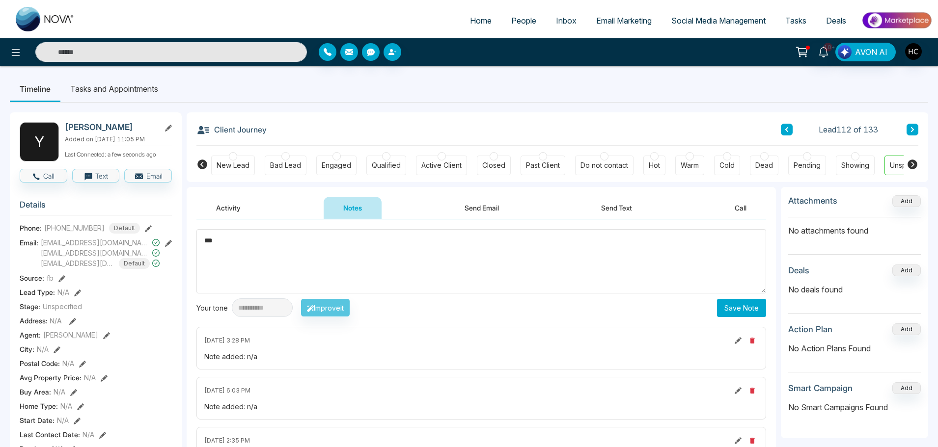
type textarea "***"
click at [735, 303] on button "Save Note" at bounding box center [741, 308] width 49 height 18
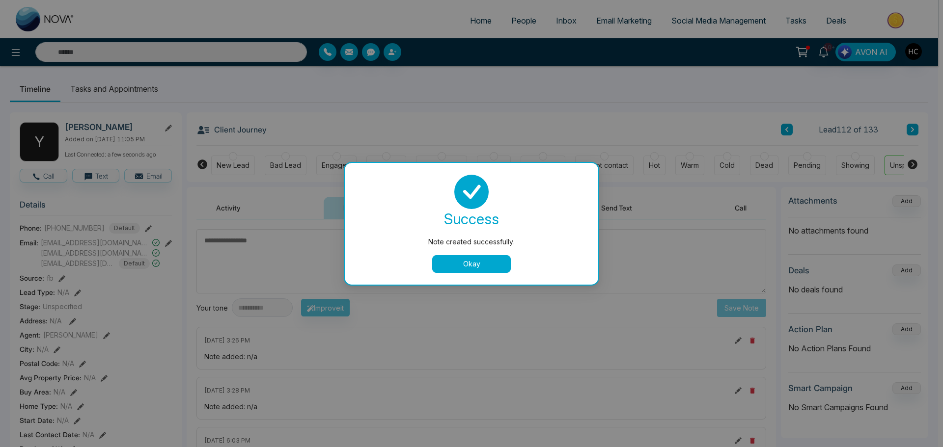
click at [461, 270] on button "Okay" at bounding box center [471, 264] width 79 height 18
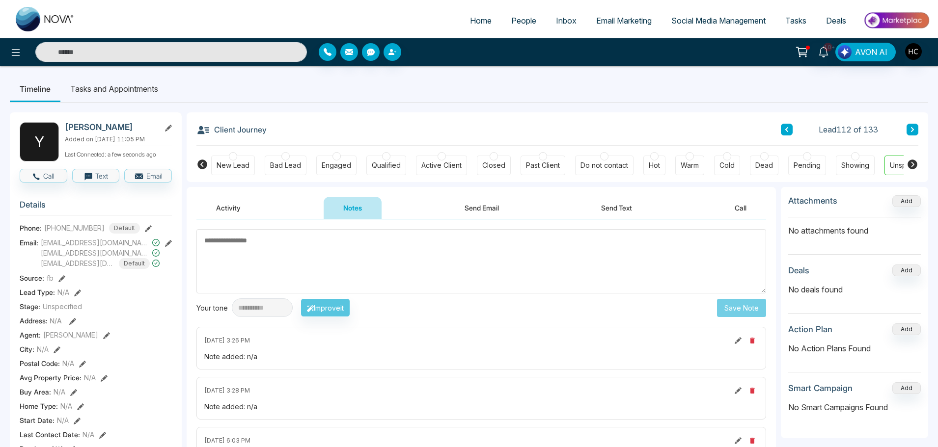
click at [912, 129] on icon at bounding box center [912, 129] width 3 height 5
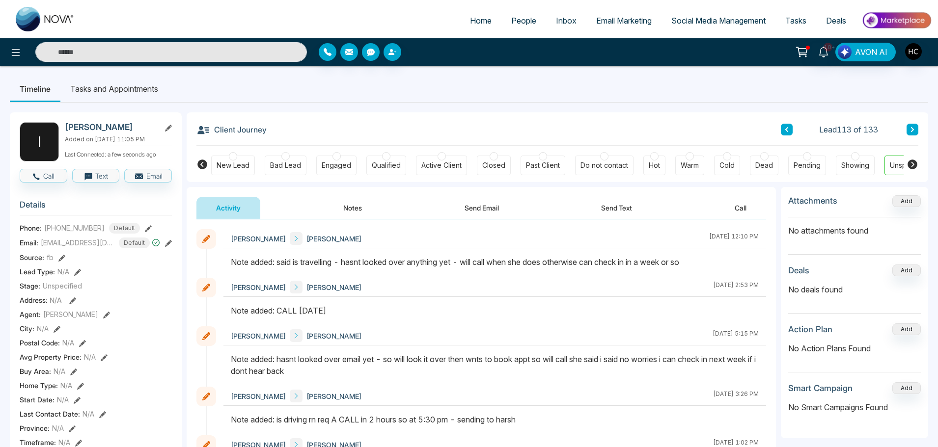
click at [911, 127] on icon at bounding box center [912, 130] width 5 height 6
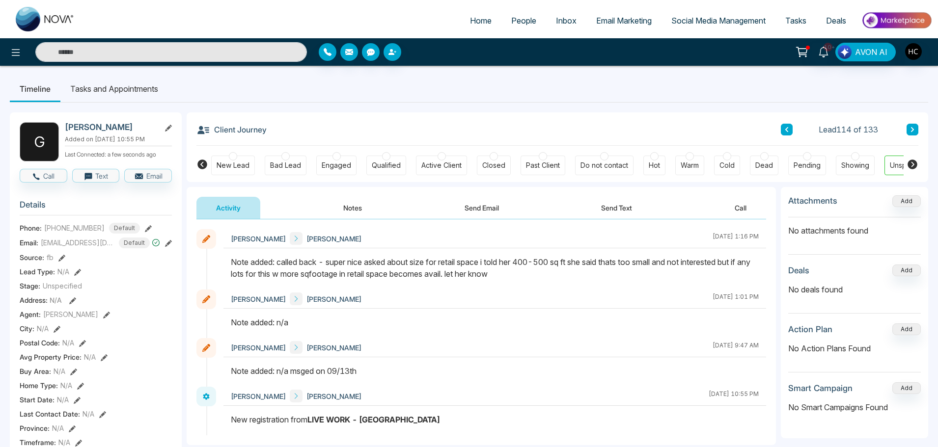
click at [917, 131] on button at bounding box center [912, 130] width 12 height 12
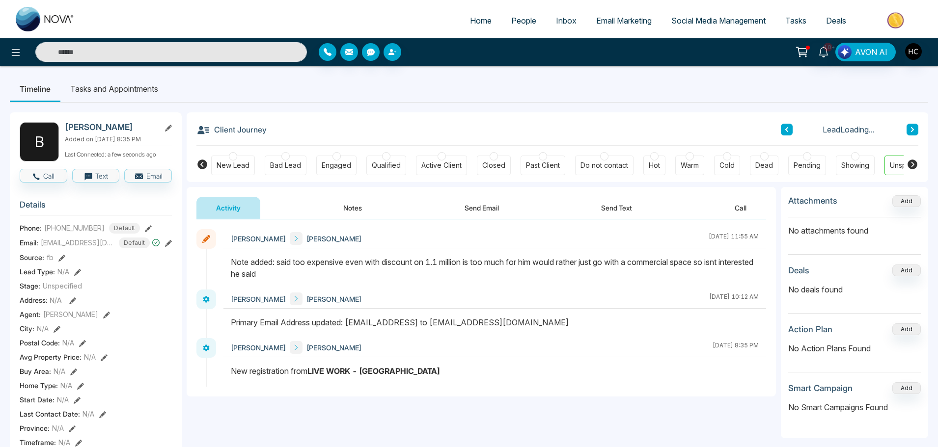
click at [916, 131] on button at bounding box center [912, 130] width 12 height 12
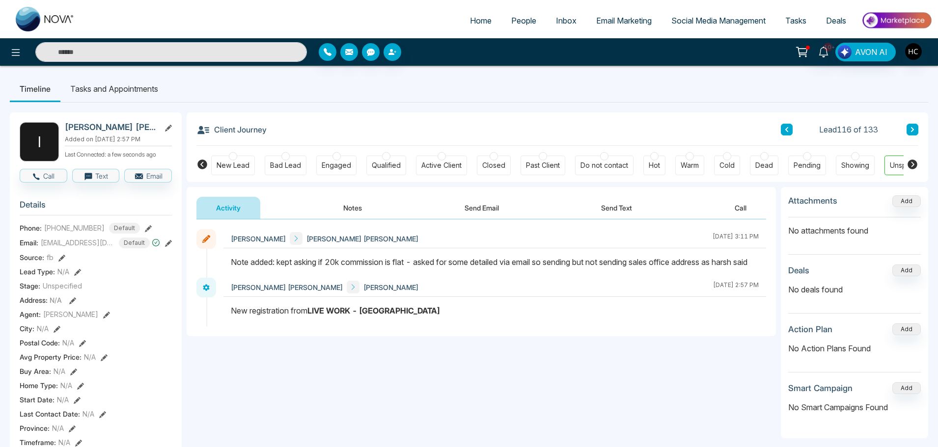
click at [916, 131] on button at bounding box center [912, 130] width 12 height 12
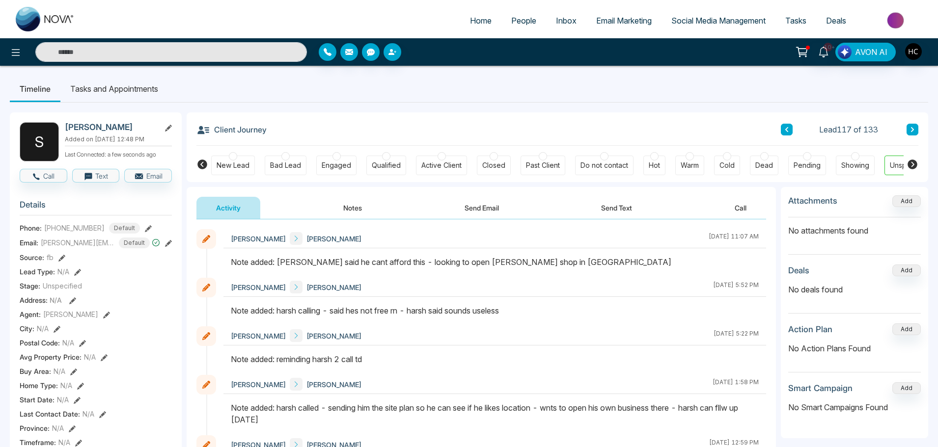
click at [916, 131] on button at bounding box center [912, 130] width 12 height 12
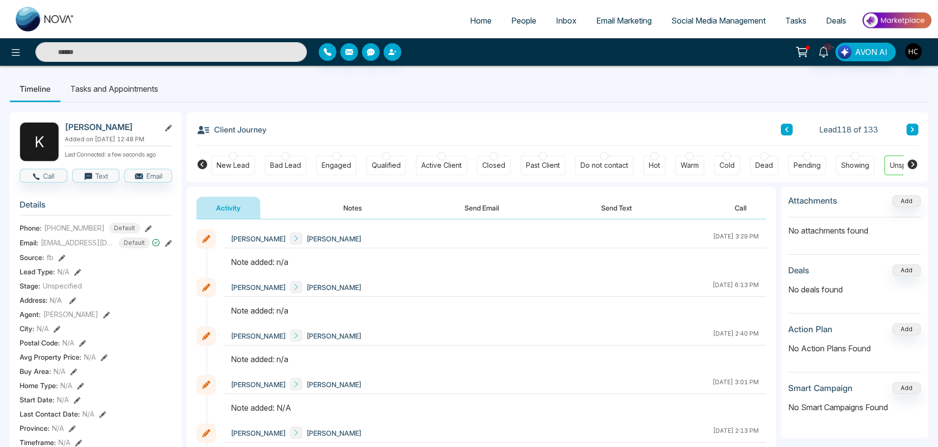
click at [351, 204] on button "Notes" at bounding box center [353, 208] width 58 height 22
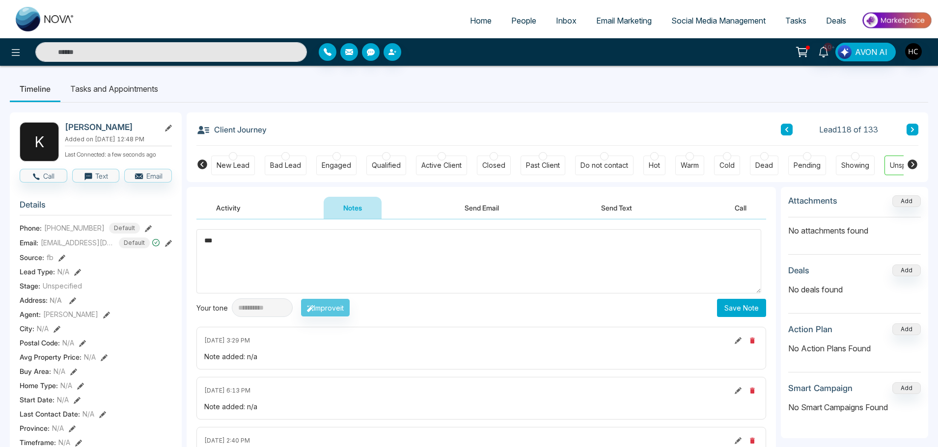
type textarea "***"
click at [725, 315] on button "Save Note" at bounding box center [741, 308] width 49 height 18
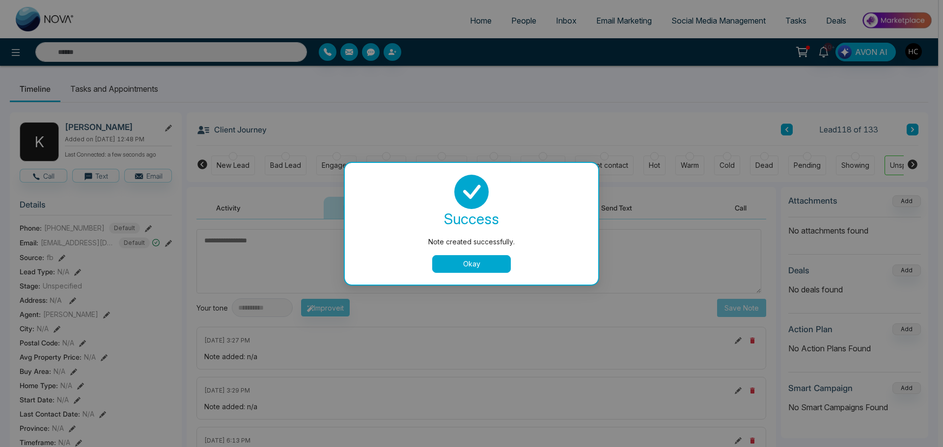
click at [468, 260] on button "Okay" at bounding box center [471, 264] width 79 height 18
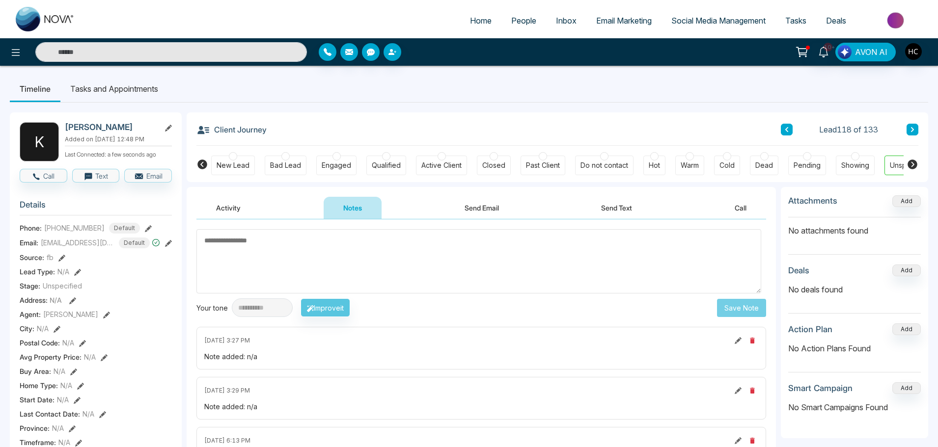
click at [911, 130] on icon at bounding box center [912, 130] width 5 height 6
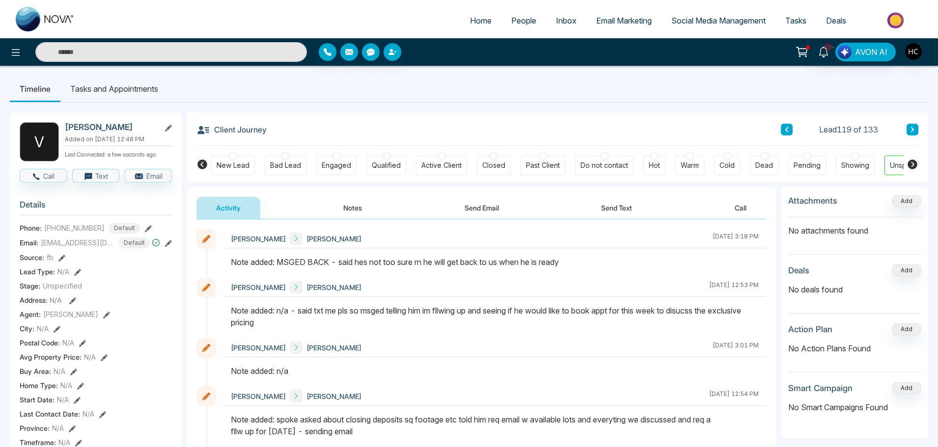
click at [916, 129] on button at bounding box center [912, 130] width 12 height 12
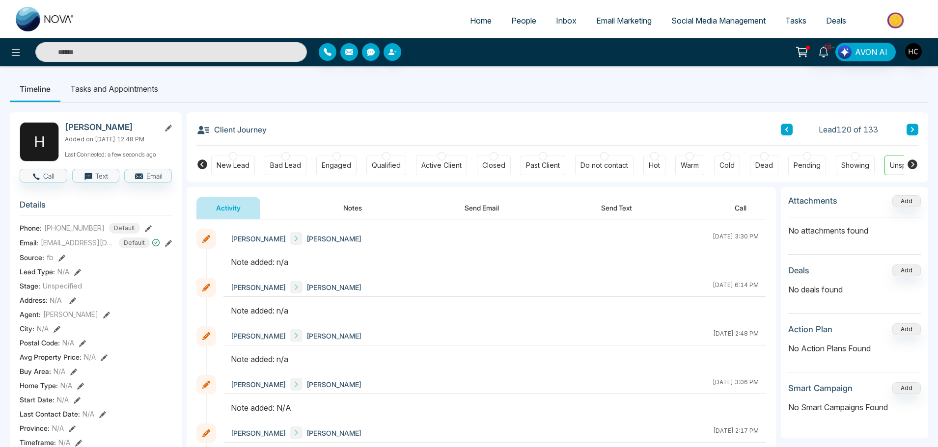
click at [359, 208] on button "Notes" at bounding box center [353, 208] width 58 height 22
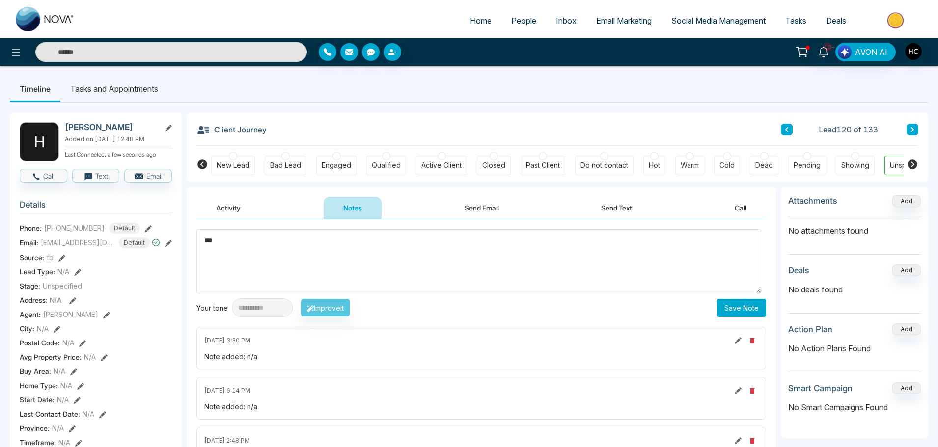
type textarea "***"
click at [725, 309] on button "Save Note" at bounding box center [741, 308] width 49 height 18
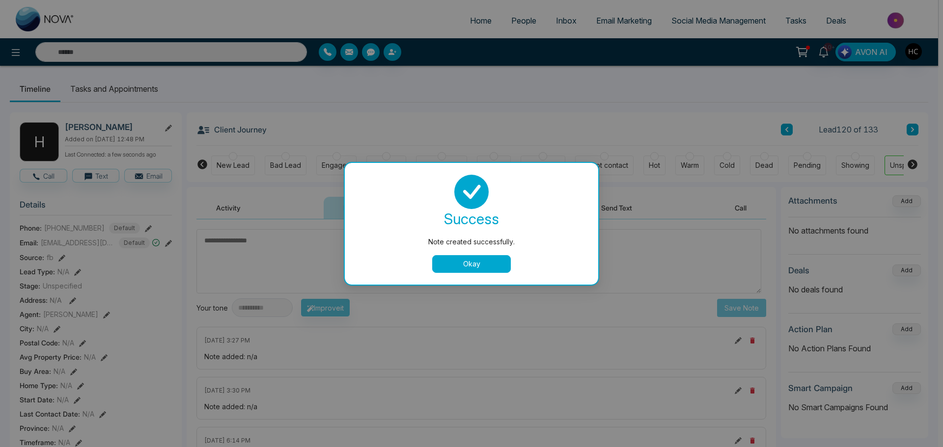
click at [495, 262] on button "Okay" at bounding box center [471, 264] width 79 height 18
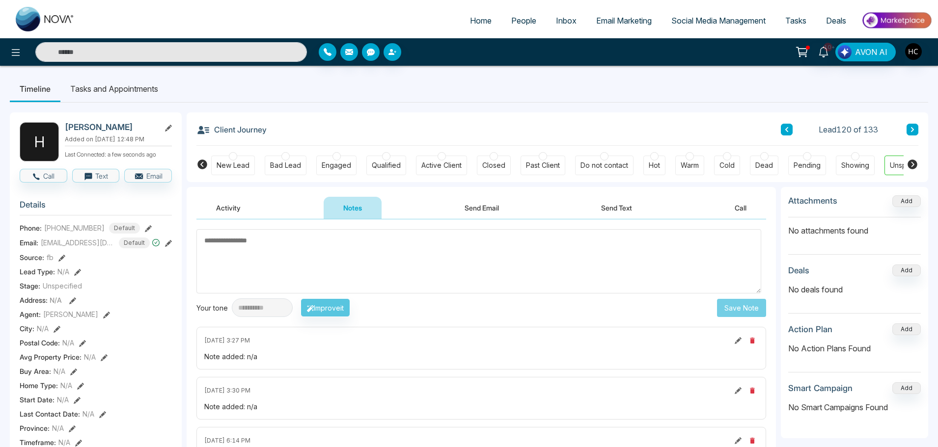
click at [904, 127] on div "Lead 120 of 133" at bounding box center [849, 130] width 137 height 12
click at [908, 126] on button at bounding box center [912, 130] width 12 height 12
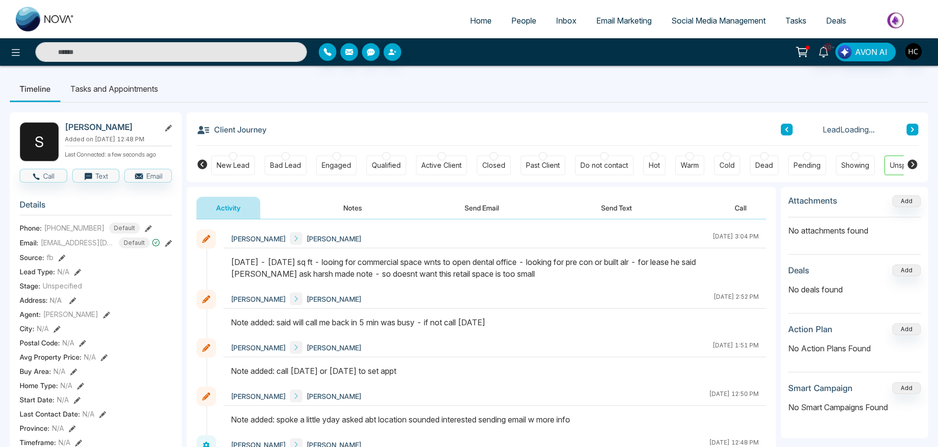
click at [910, 129] on icon at bounding box center [912, 130] width 5 height 6
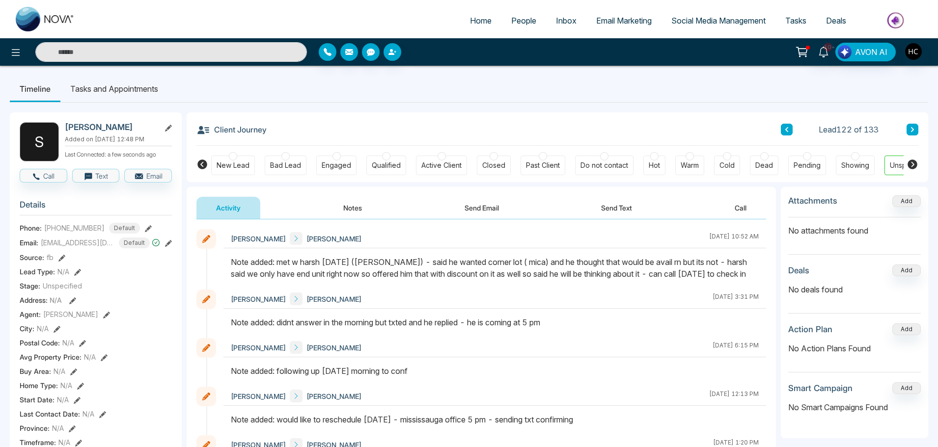
click at [916, 132] on button at bounding box center [912, 130] width 12 height 12
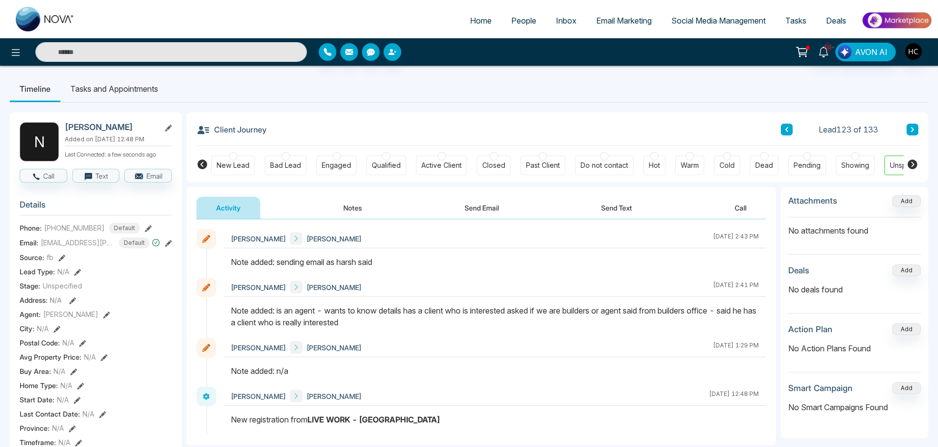
click at [913, 127] on icon at bounding box center [912, 130] width 5 height 6
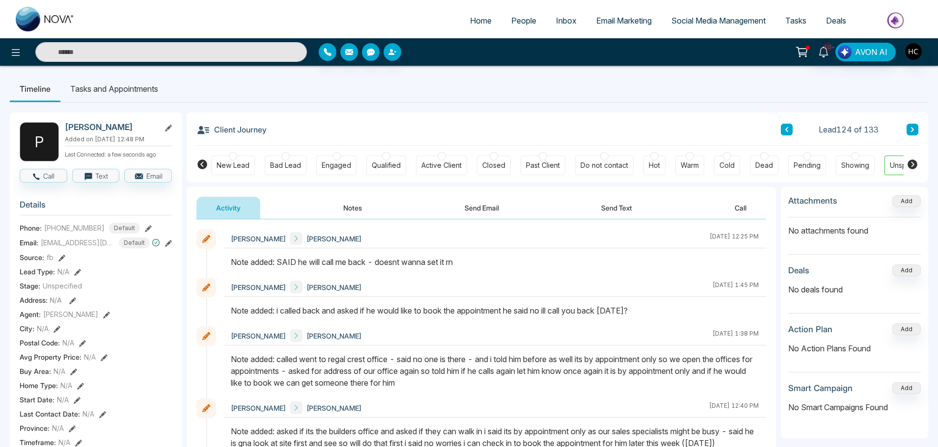
click at [910, 126] on button at bounding box center [912, 130] width 12 height 12
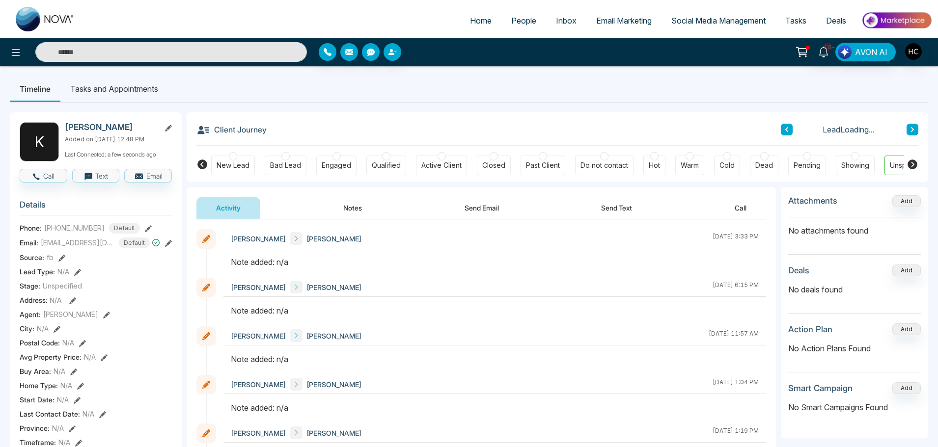
click at [347, 207] on button "Notes" at bounding box center [353, 208] width 58 height 22
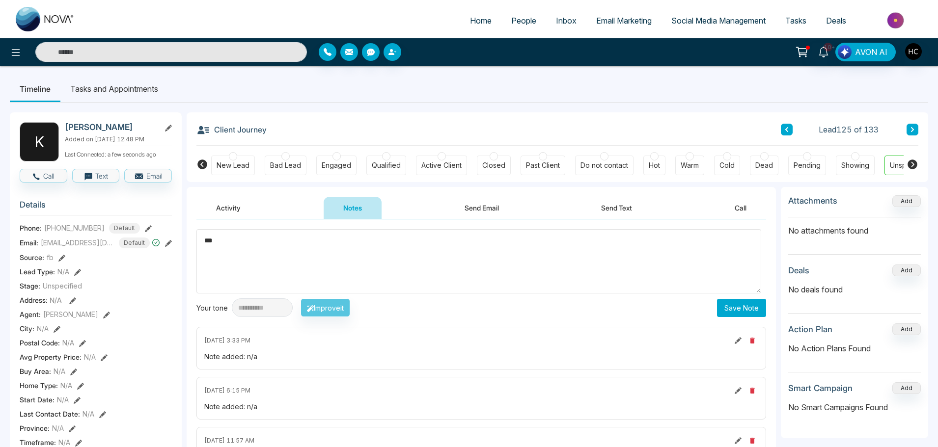
type textarea "***"
click at [747, 302] on button "Save Note" at bounding box center [741, 308] width 49 height 18
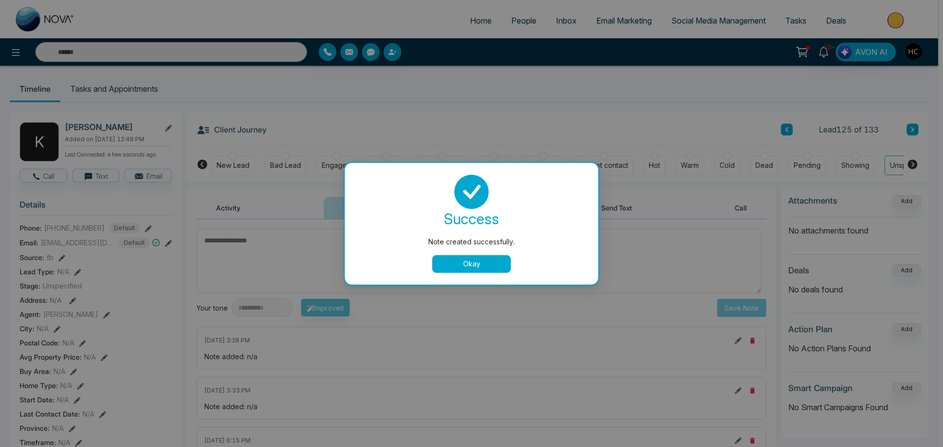
click at [499, 264] on button "Okay" at bounding box center [471, 264] width 79 height 18
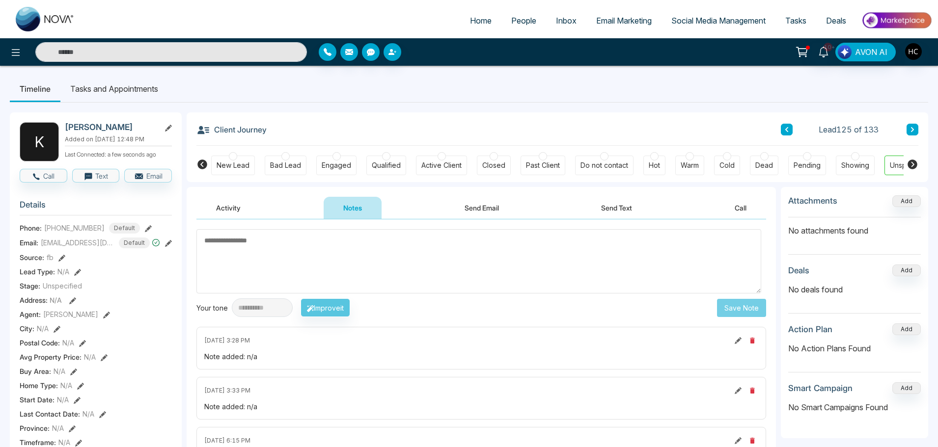
click at [910, 130] on icon at bounding box center [912, 130] width 5 height 6
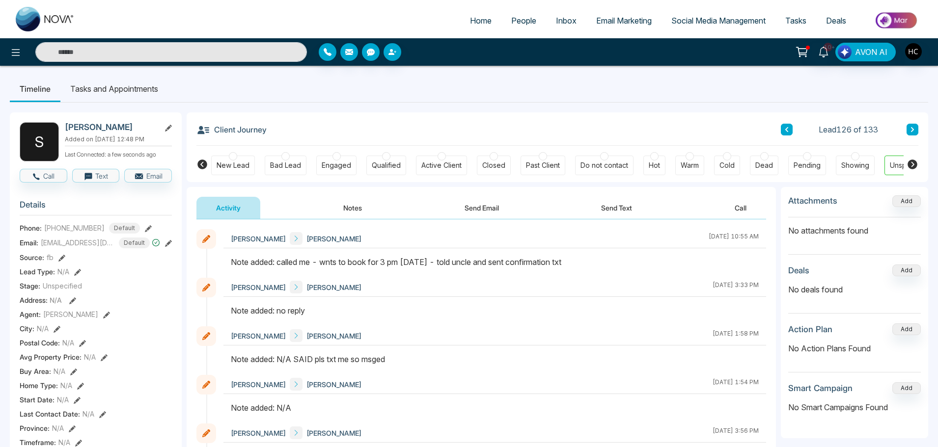
click at [354, 207] on button "Notes" at bounding box center [353, 208] width 58 height 22
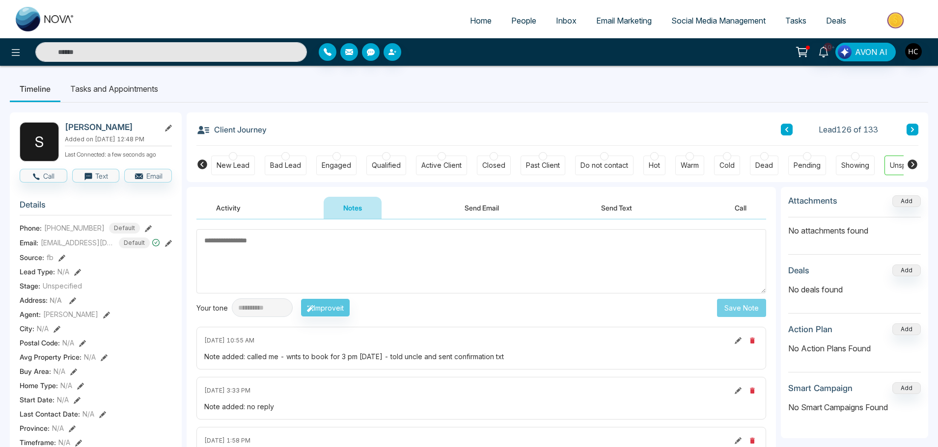
click at [913, 127] on icon at bounding box center [912, 130] width 5 height 6
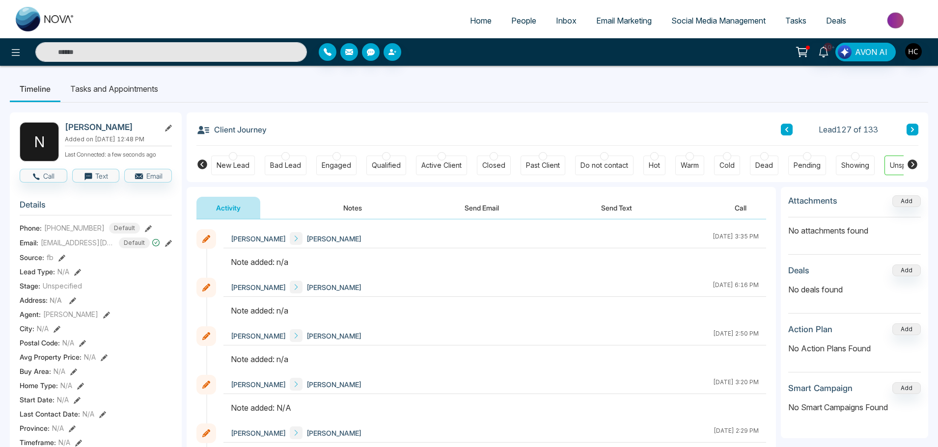
click at [358, 205] on button "Notes" at bounding box center [353, 208] width 58 height 22
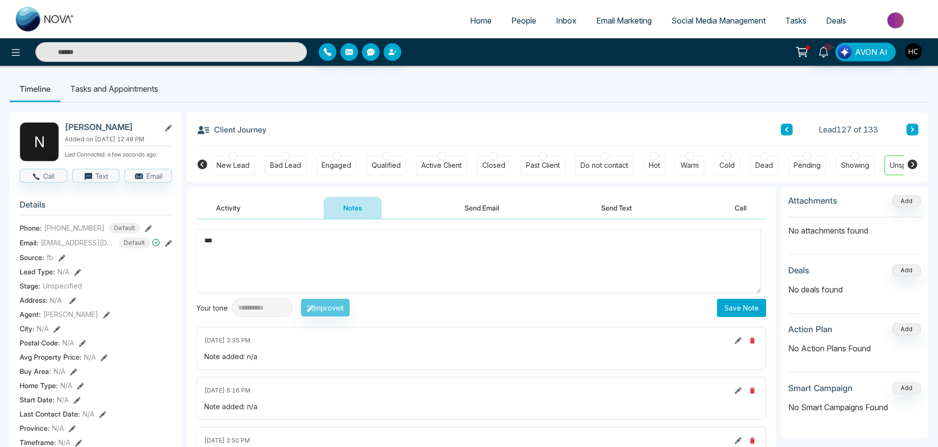
type textarea "***"
click at [723, 300] on button "Save Note" at bounding box center [741, 308] width 49 height 18
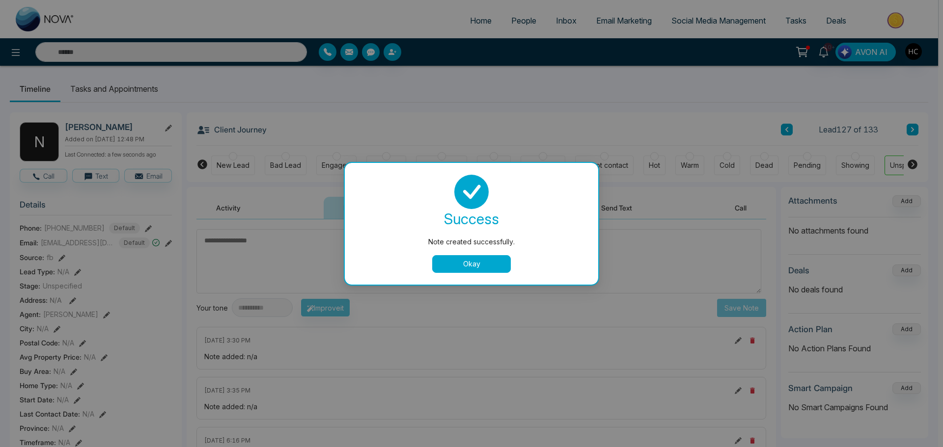
click at [489, 266] on button "Okay" at bounding box center [471, 264] width 79 height 18
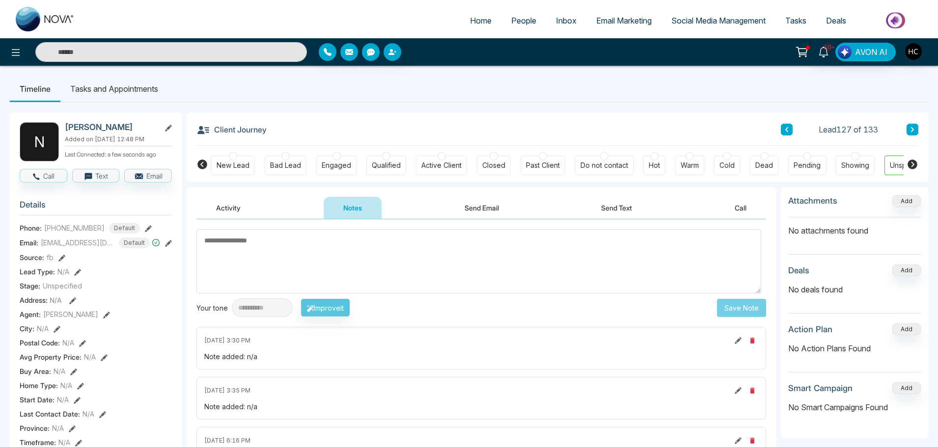
click at [914, 129] on icon at bounding box center [912, 130] width 5 height 6
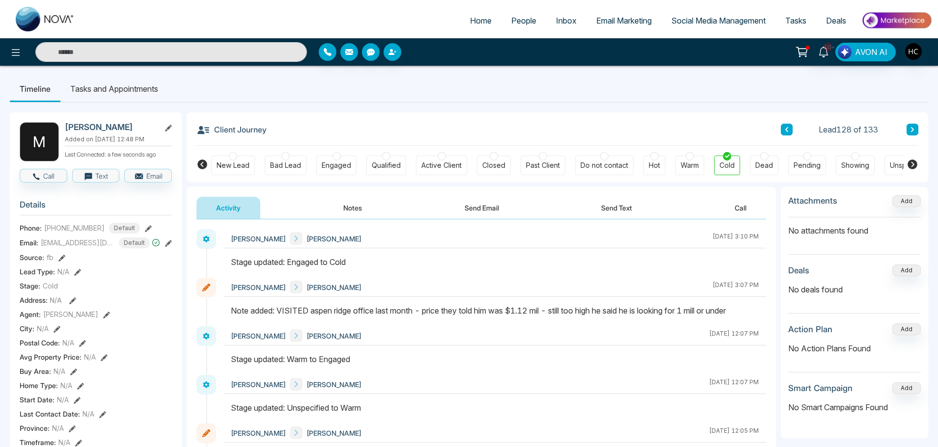
click at [910, 127] on icon at bounding box center [912, 130] width 5 height 6
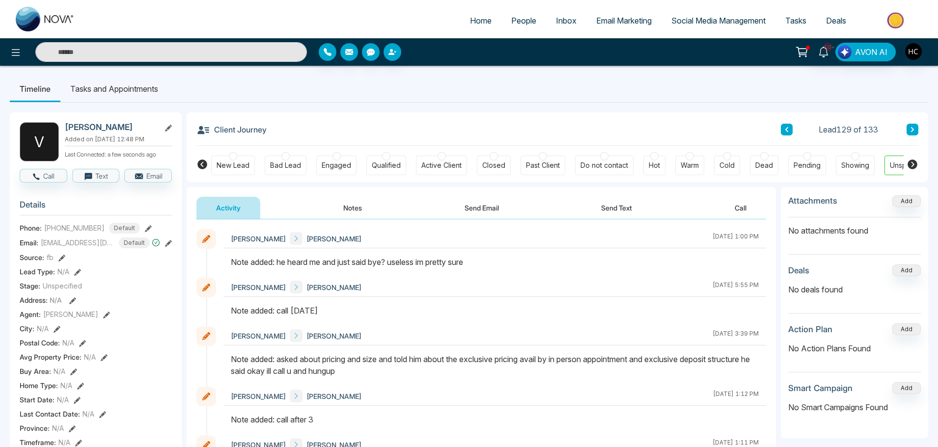
click at [915, 129] on button at bounding box center [912, 130] width 12 height 12
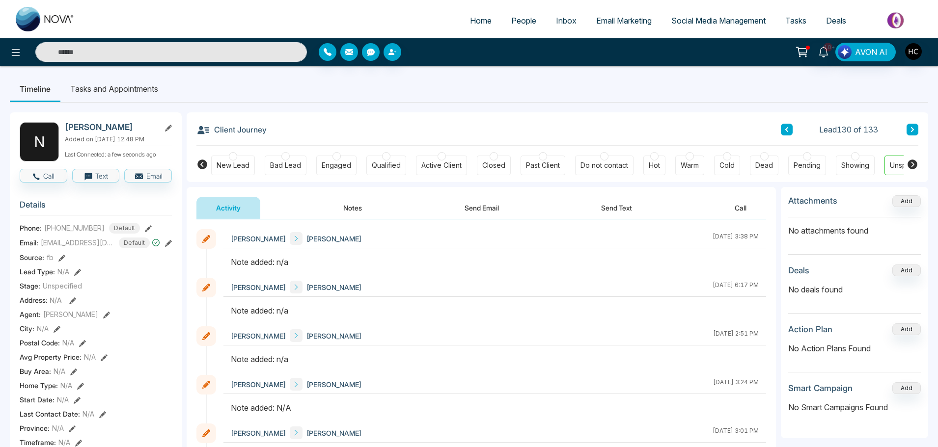
click at [347, 213] on button "Notes" at bounding box center [353, 208] width 58 height 22
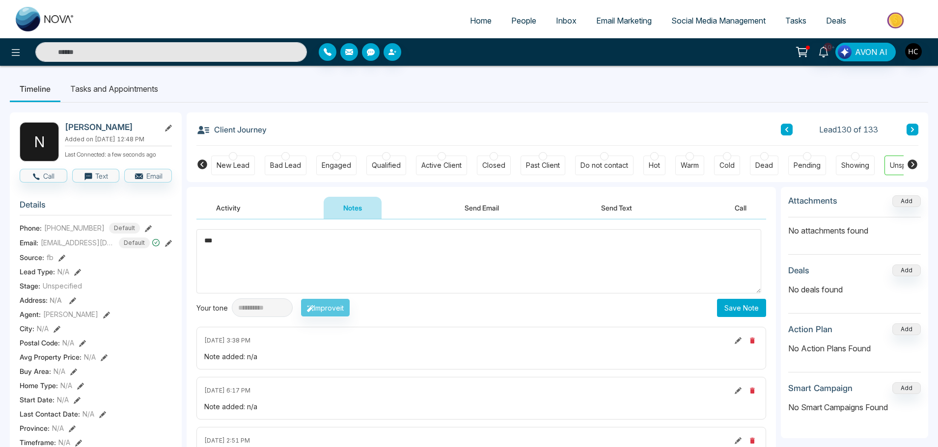
type textarea "***"
click at [751, 304] on button "Save Note" at bounding box center [741, 308] width 49 height 18
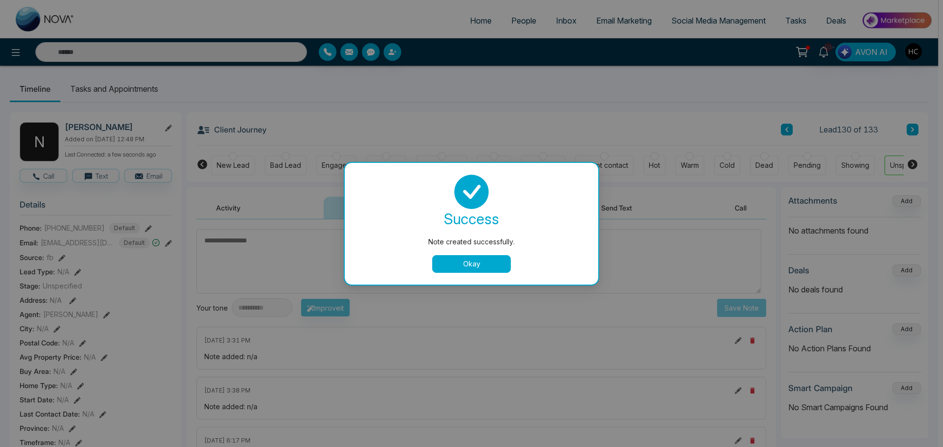
click at [497, 264] on button "Okay" at bounding box center [471, 264] width 79 height 18
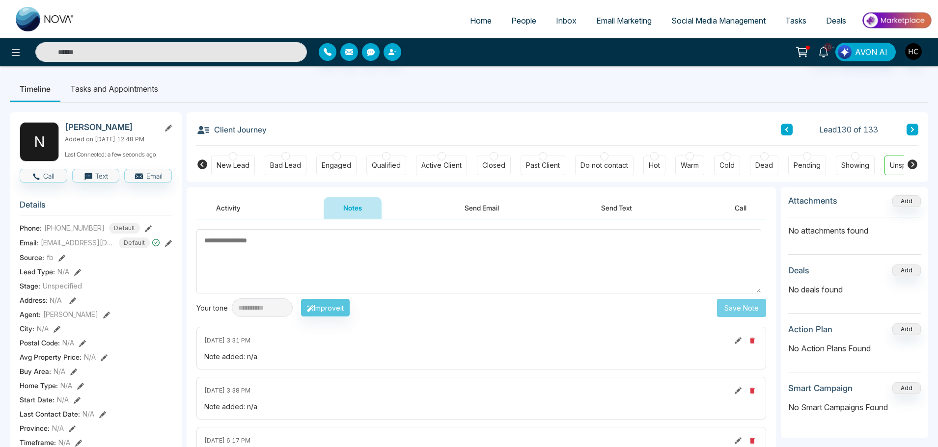
click at [909, 128] on button at bounding box center [912, 130] width 12 height 12
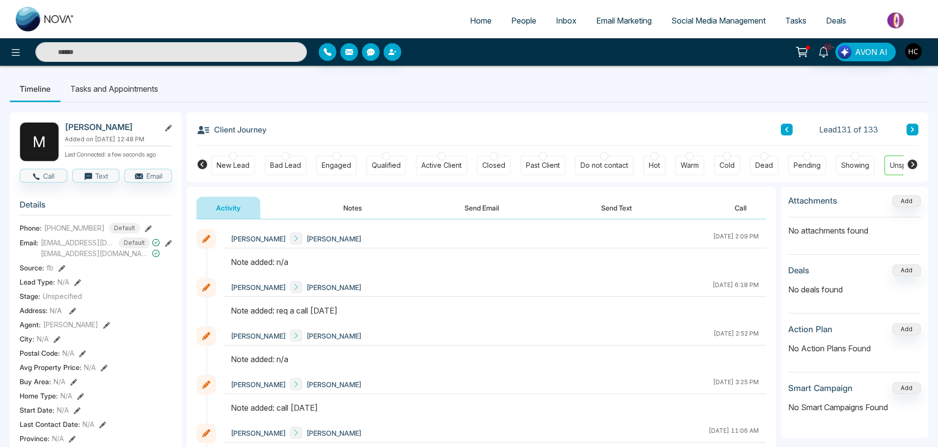
click at [344, 203] on button "Notes" at bounding box center [353, 208] width 58 height 22
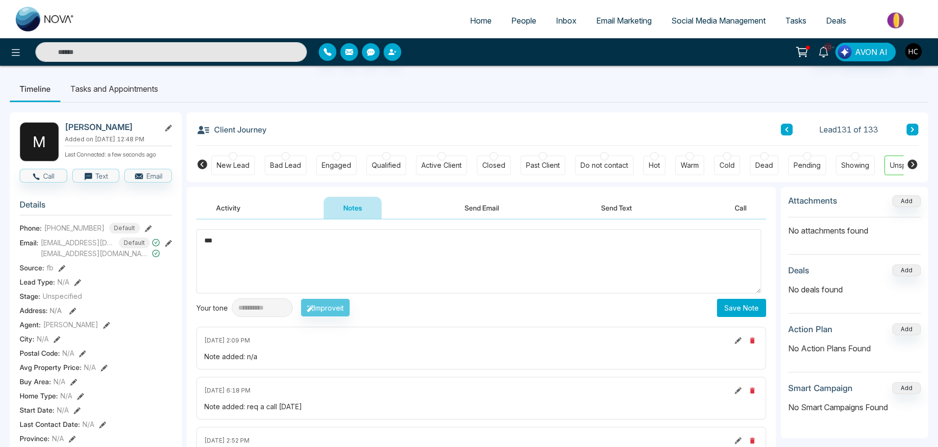
type textarea "***"
click at [735, 315] on button "Save Note" at bounding box center [741, 308] width 49 height 18
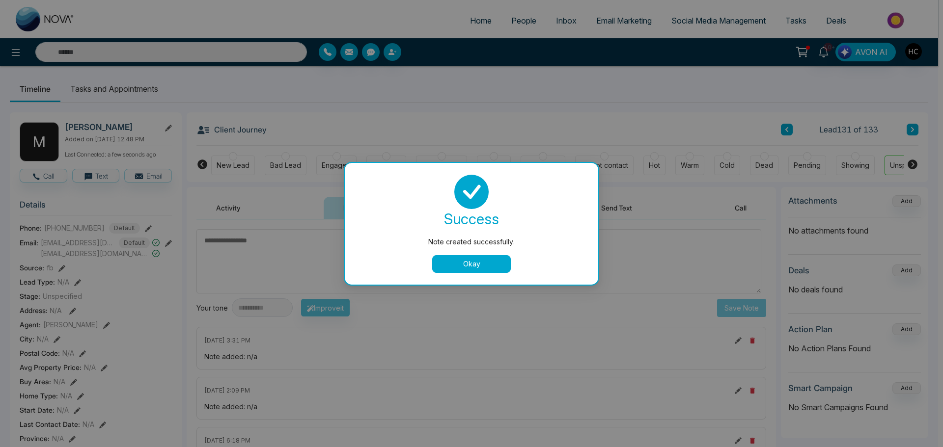
click at [490, 264] on button "Okay" at bounding box center [471, 264] width 79 height 18
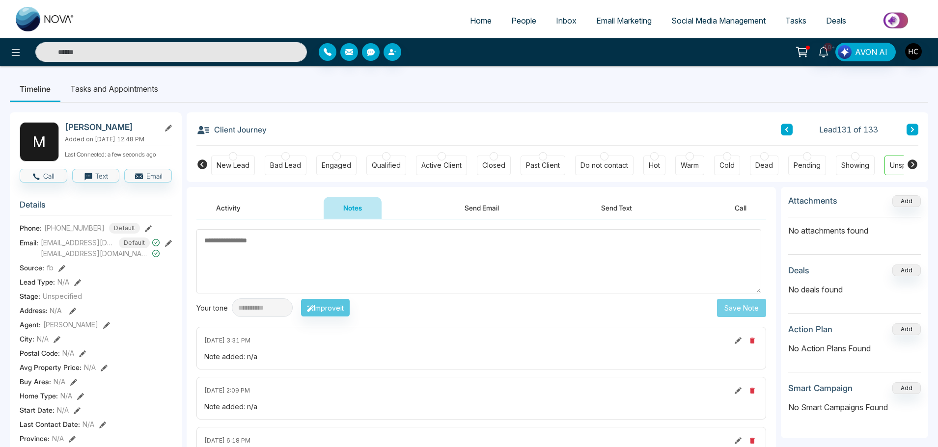
click at [910, 127] on icon at bounding box center [912, 130] width 5 height 6
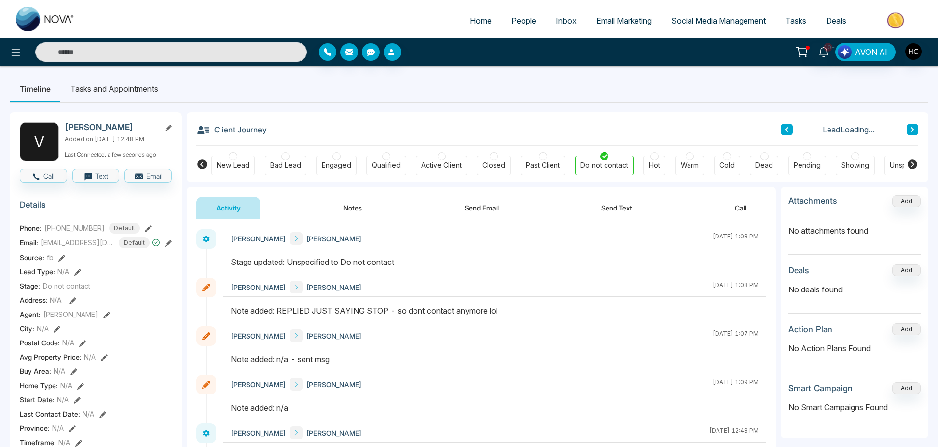
click at [910, 127] on icon at bounding box center [912, 130] width 5 height 6
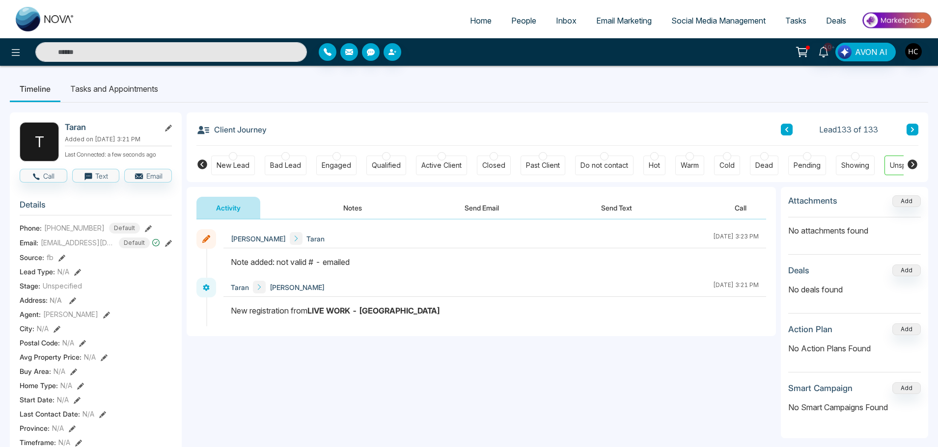
click at [522, 25] on span "People" at bounding box center [523, 21] width 25 height 10
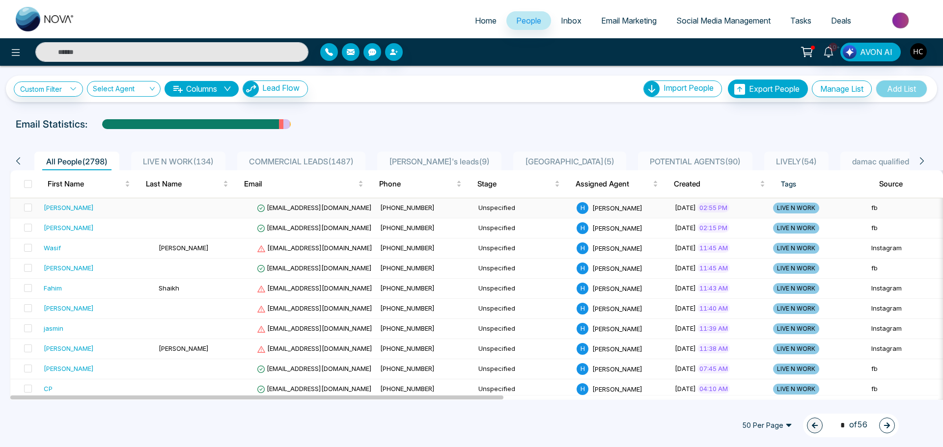
click at [109, 207] on div "[PERSON_NAME]" at bounding box center [97, 208] width 107 height 10
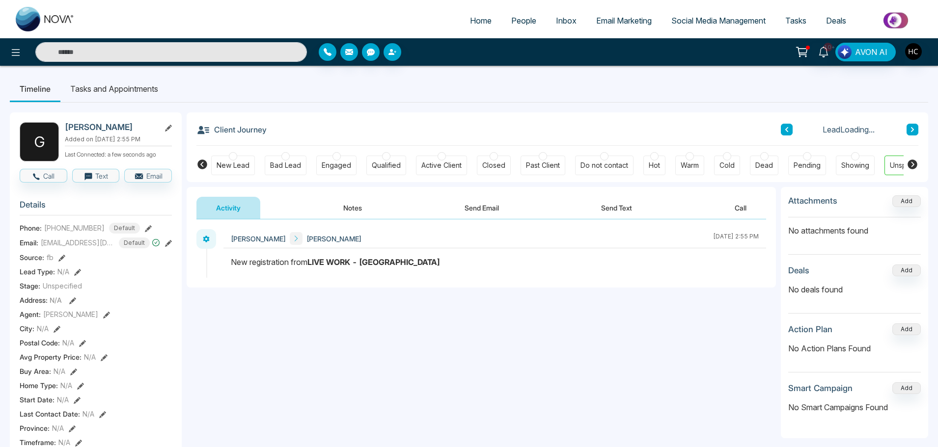
click at [349, 206] on button "Notes" at bounding box center [353, 208] width 58 height 22
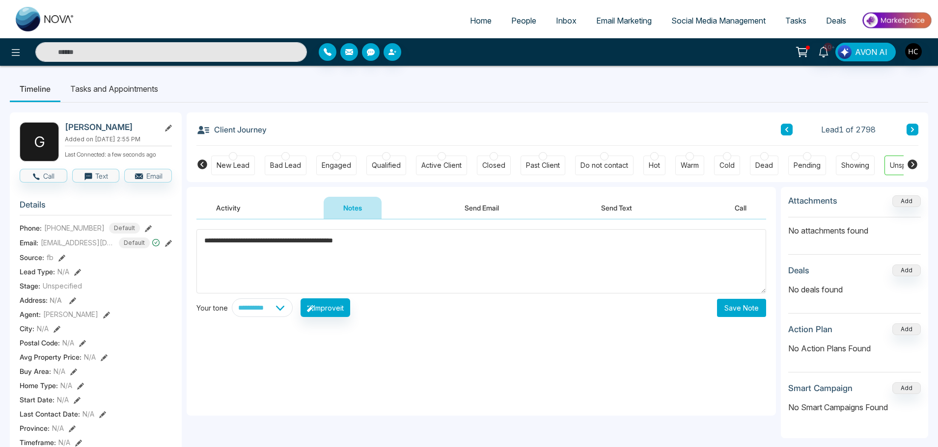
type textarea "**********"
click at [750, 306] on button "Save Note" at bounding box center [741, 308] width 49 height 18
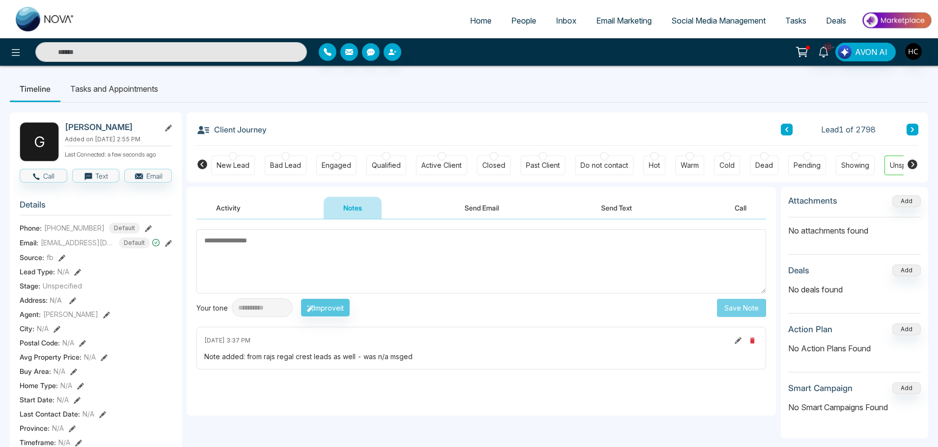
click at [910, 130] on icon at bounding box center [912, 130] width 5 height 6
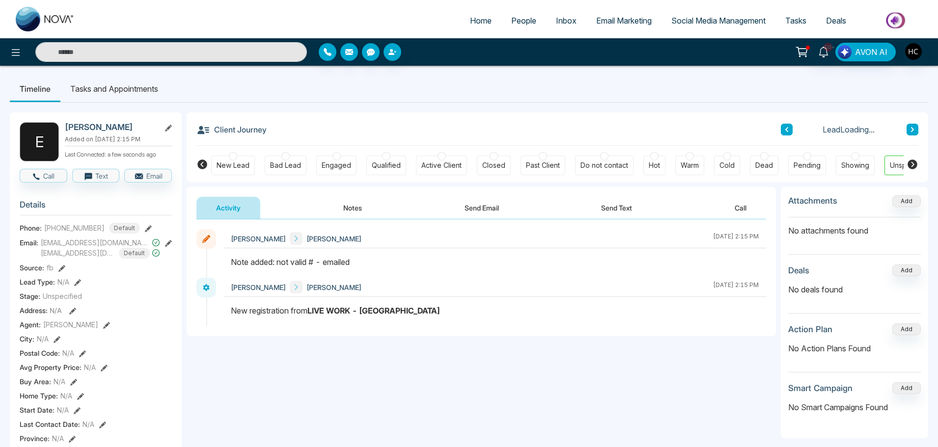
click at [519, 27] on link "People" at bounding box center [523, 20] width 45 height 19
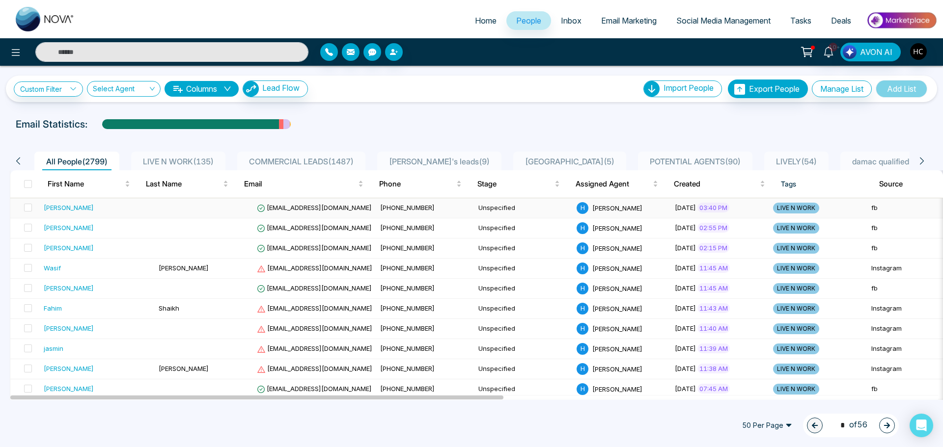
click at [156, 206] on td at bounding box center [204, 208] width 98 height 20
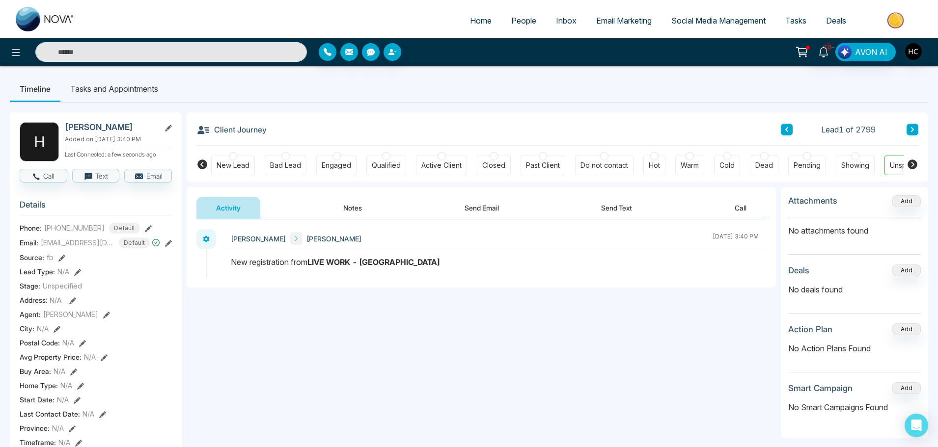
click at [366, 212] on button "Notes" at bounding box center [353, 208] width 58 height 22
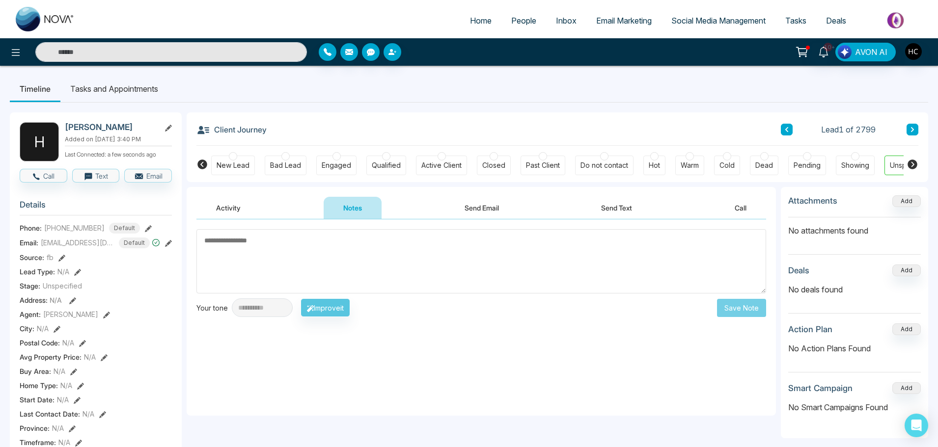
click at [296, 270] on textarea at bounding box center [481, 261] width 570 height 64
type textarea "*"
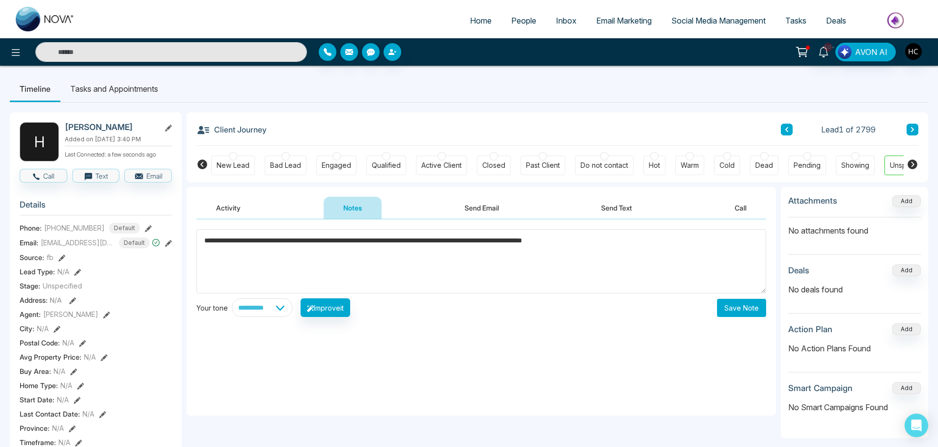
type textarea "**********"
click at [739, 304] on button "Save Note" at bounding box center [741, 308] width 49 height 18
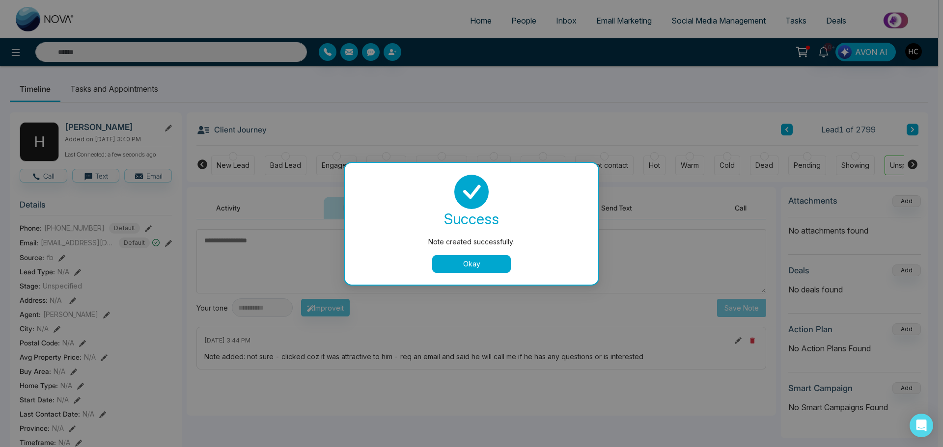
click at [486, 260] on button "Okay" at bounding box center [471, 264] width 79 height 18
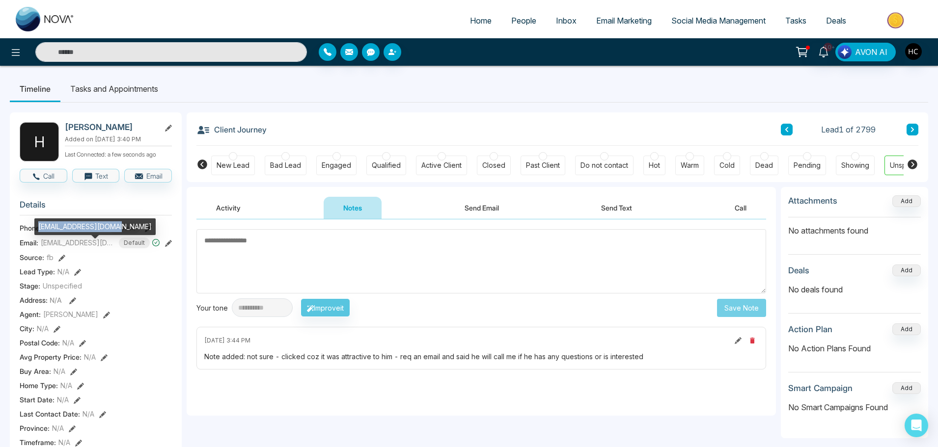
drag, startPoint x: 117, startPoint y: 226, endPoint x: 40, endPoint y: 228, distance: 77.1
click at [40, 228] on div "hamidsidd@hotmail.com" at bounding box center [94, 226] width 121 height 17
copy div "hamidsidd@hotmail.com"
click at [339, 256] on textarea at bounding box center [481, 261] width 570 height 64
click at [739, 341] on icon at bounding box center [738, 340] width 7 height 7
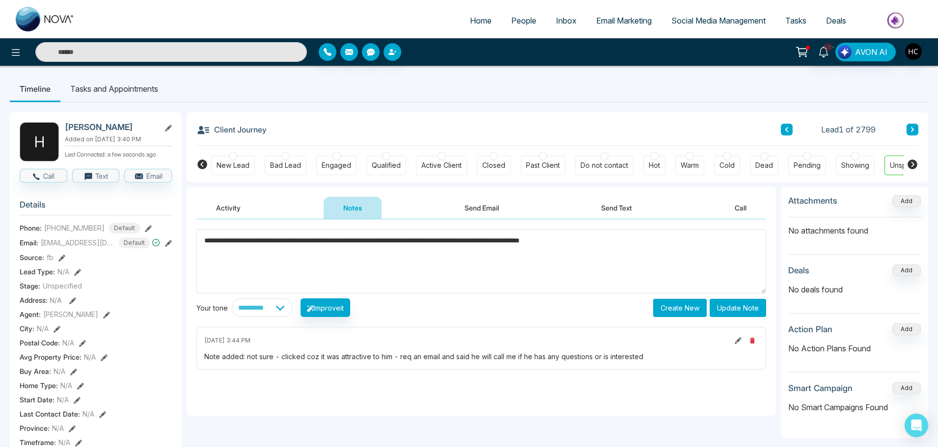
click at [397, 243] on textarea "**********" at bounding box center [481, 261] width 570 height 64
type textarea "**********"
click at [733, 314] on button "Update Note" at bounding box center [737, 308] width 56 height 18
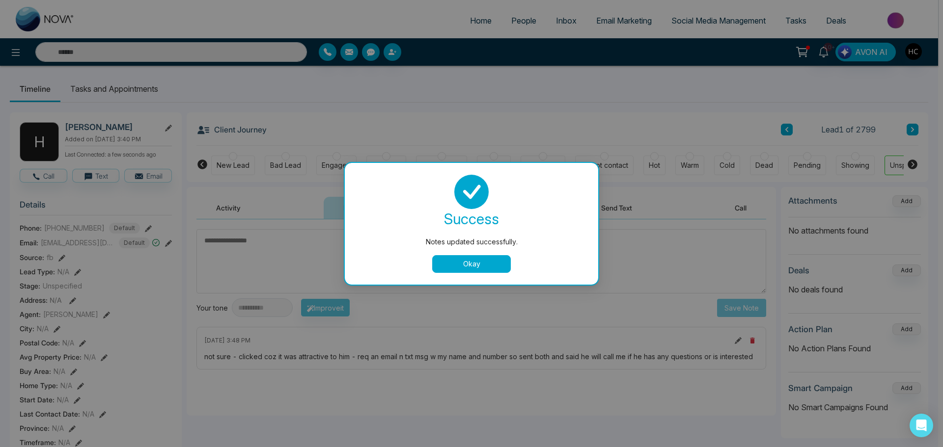
click at [481, 259] on button "Okay" at bounding box center [471, 264] width 79 height 18
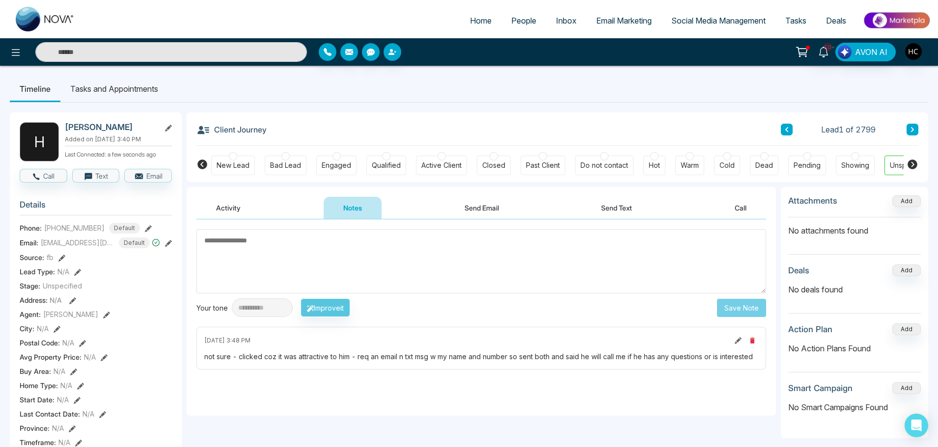
click at [521, 24] on span "People" at bounding box center [523, 21] width 25 height 10
